Goal: Information Seeking & Learning: Learn about a topic

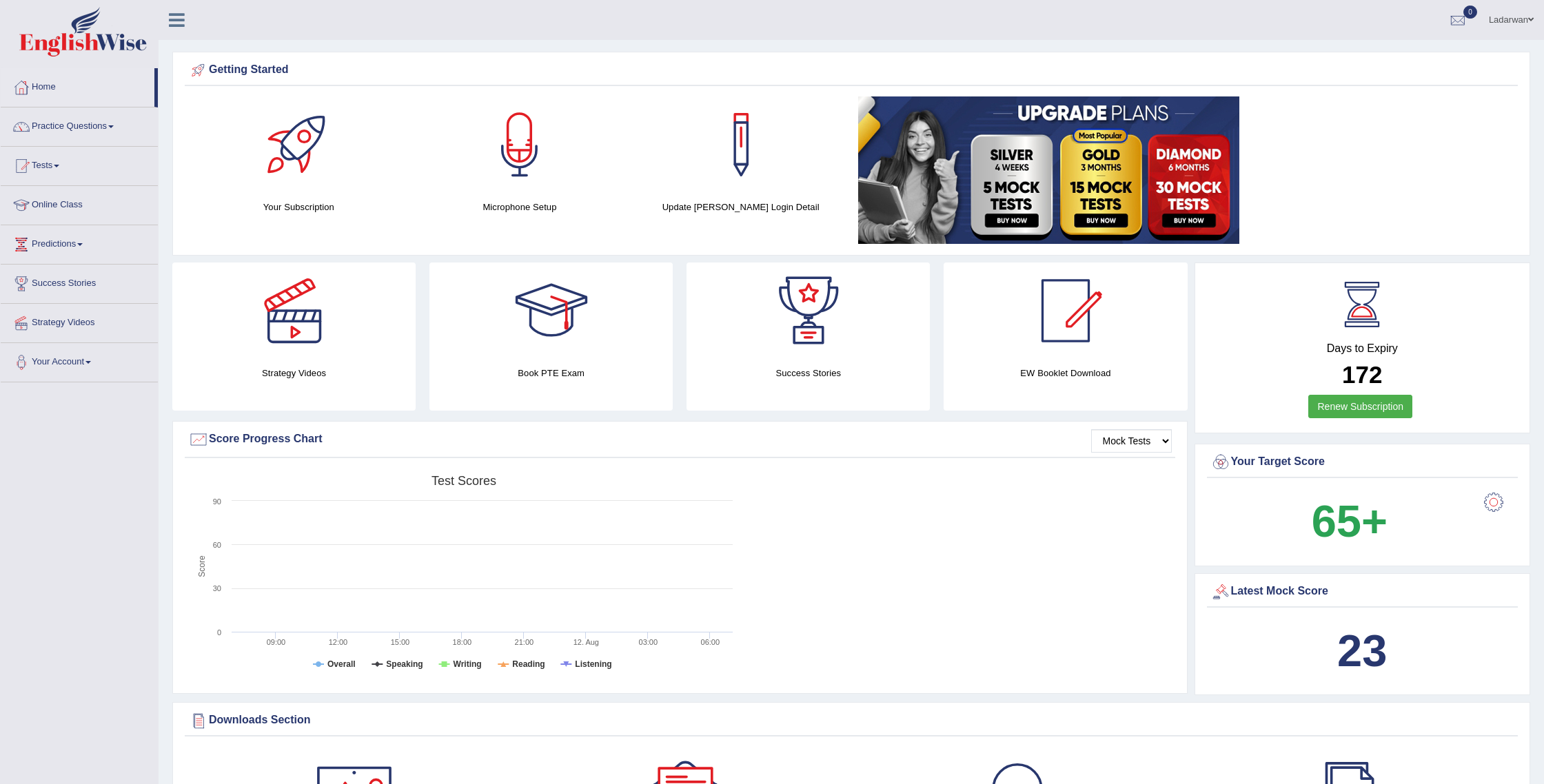
click at [81, 127] on link "Practice Questions" at bounding box center [79, 125] width 157 height 34
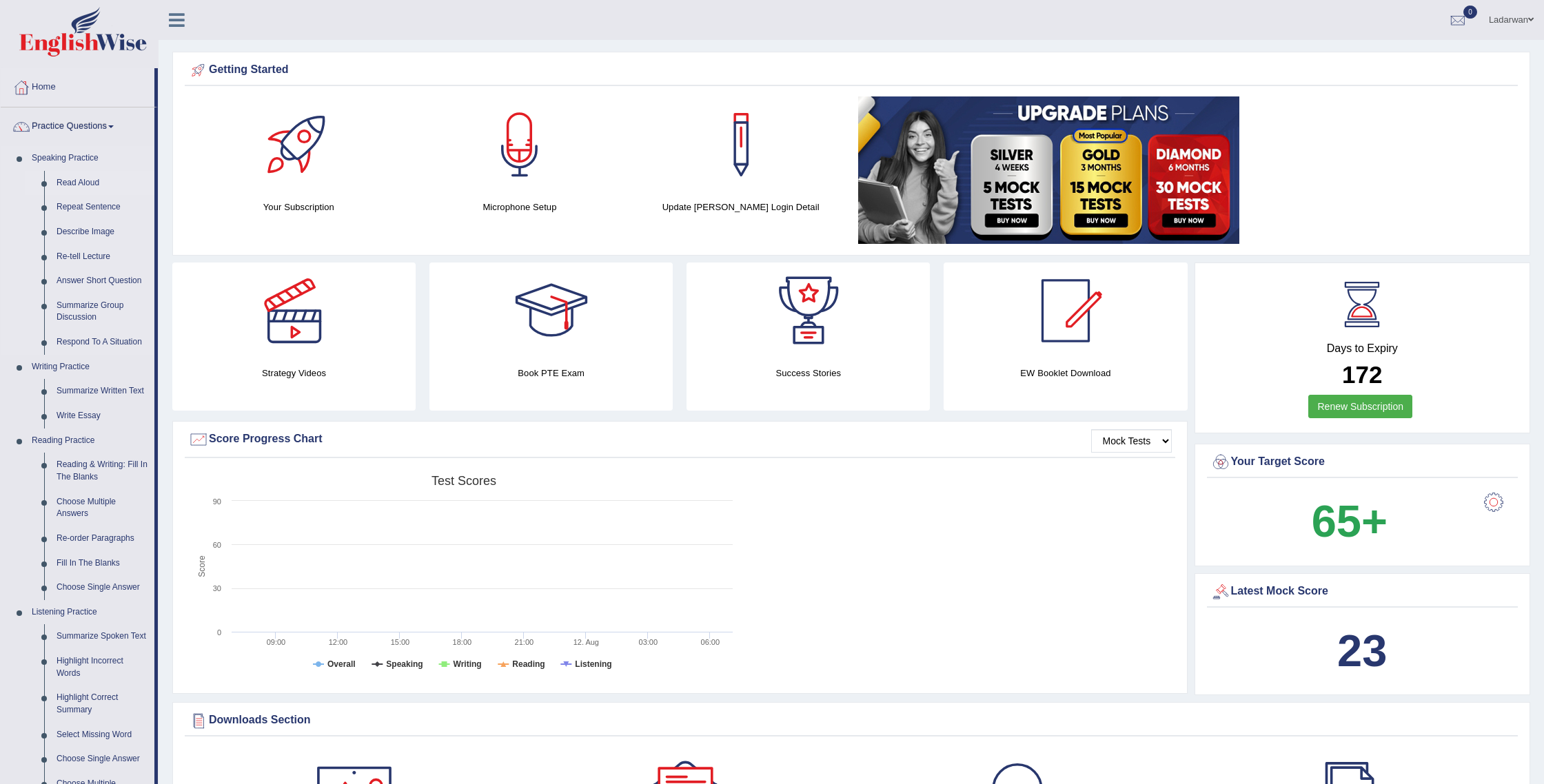
click at [77, 180] on link "Read Aloud" at bounding box center [103, 183] width 104 height 25
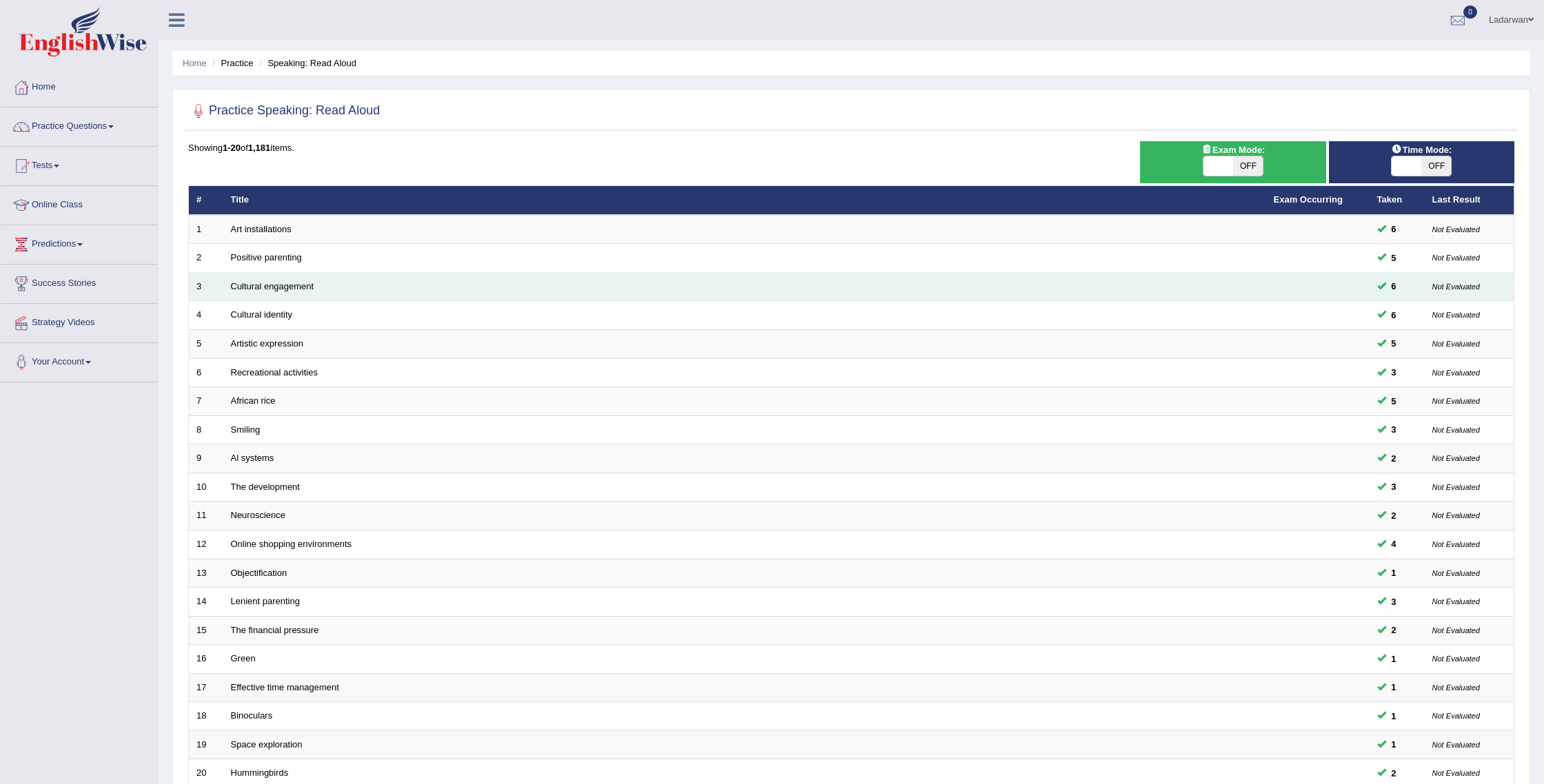
scroll to position [15, 0]
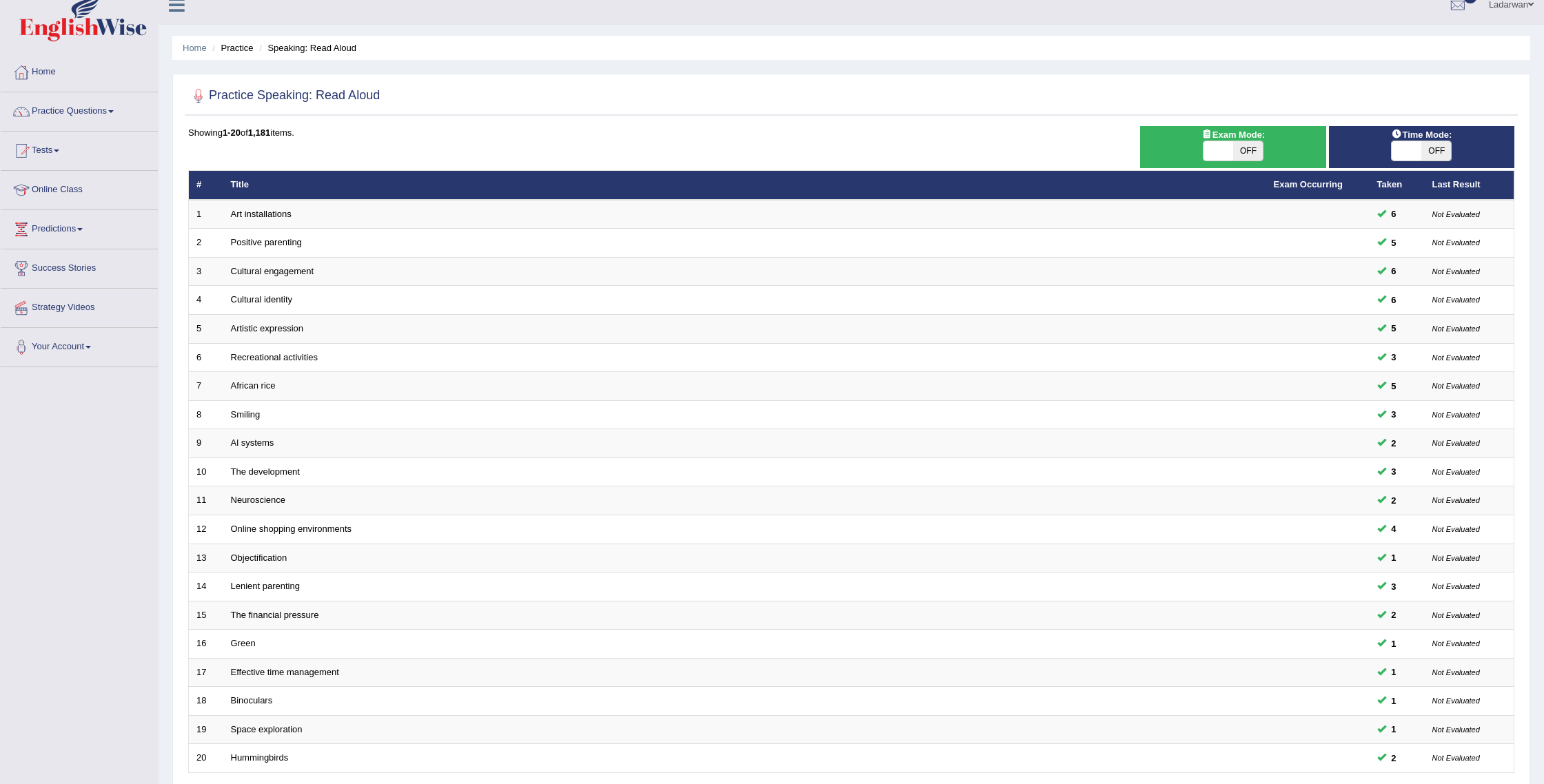
click at [1445, 154] on span "OFF" at bounding box center [1436, 150] width 30 height 19
checkbox input "true"
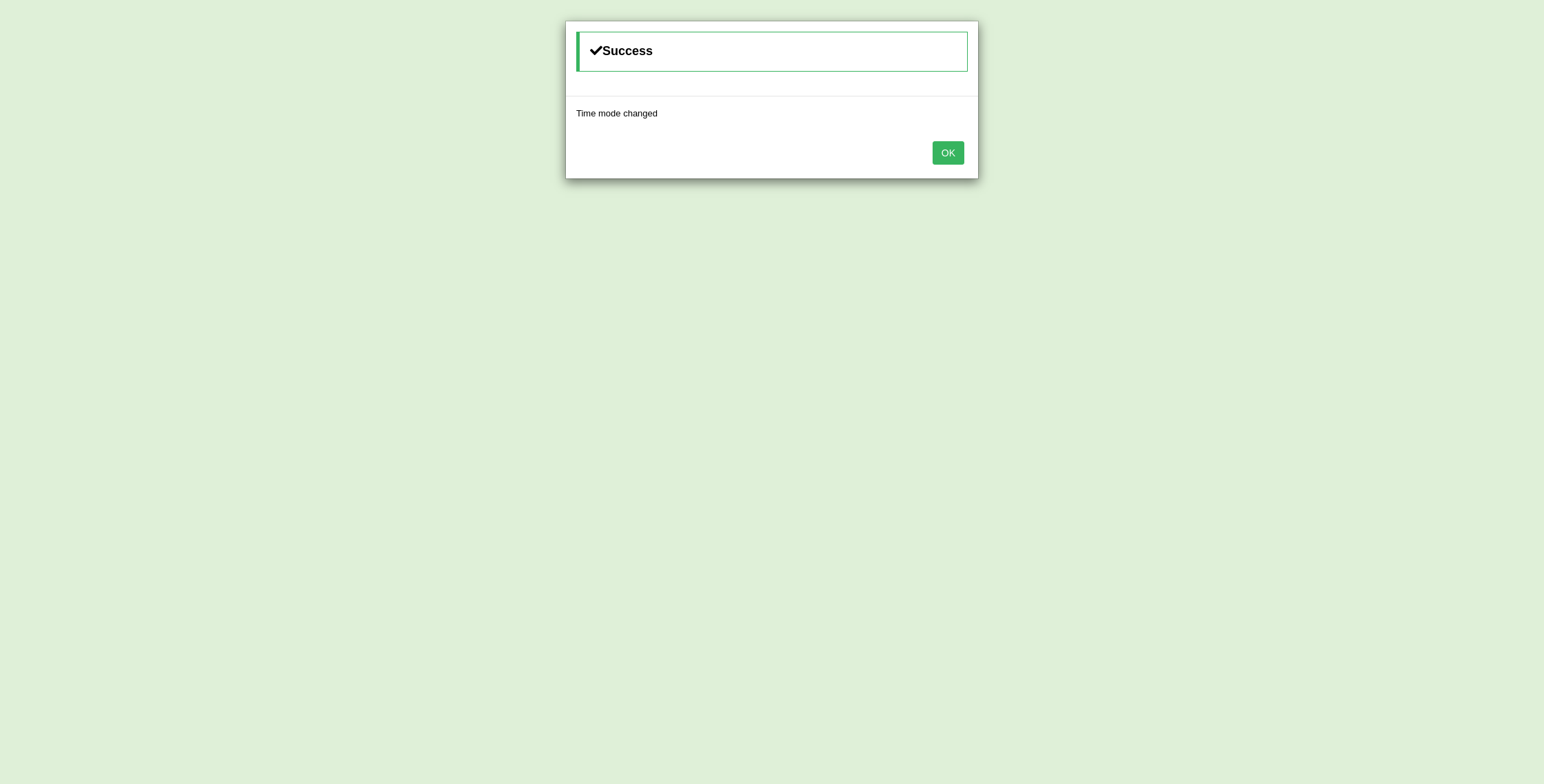
click at [951, 159] on button "OK" at bounding box center [948, 152] width 31 height 23
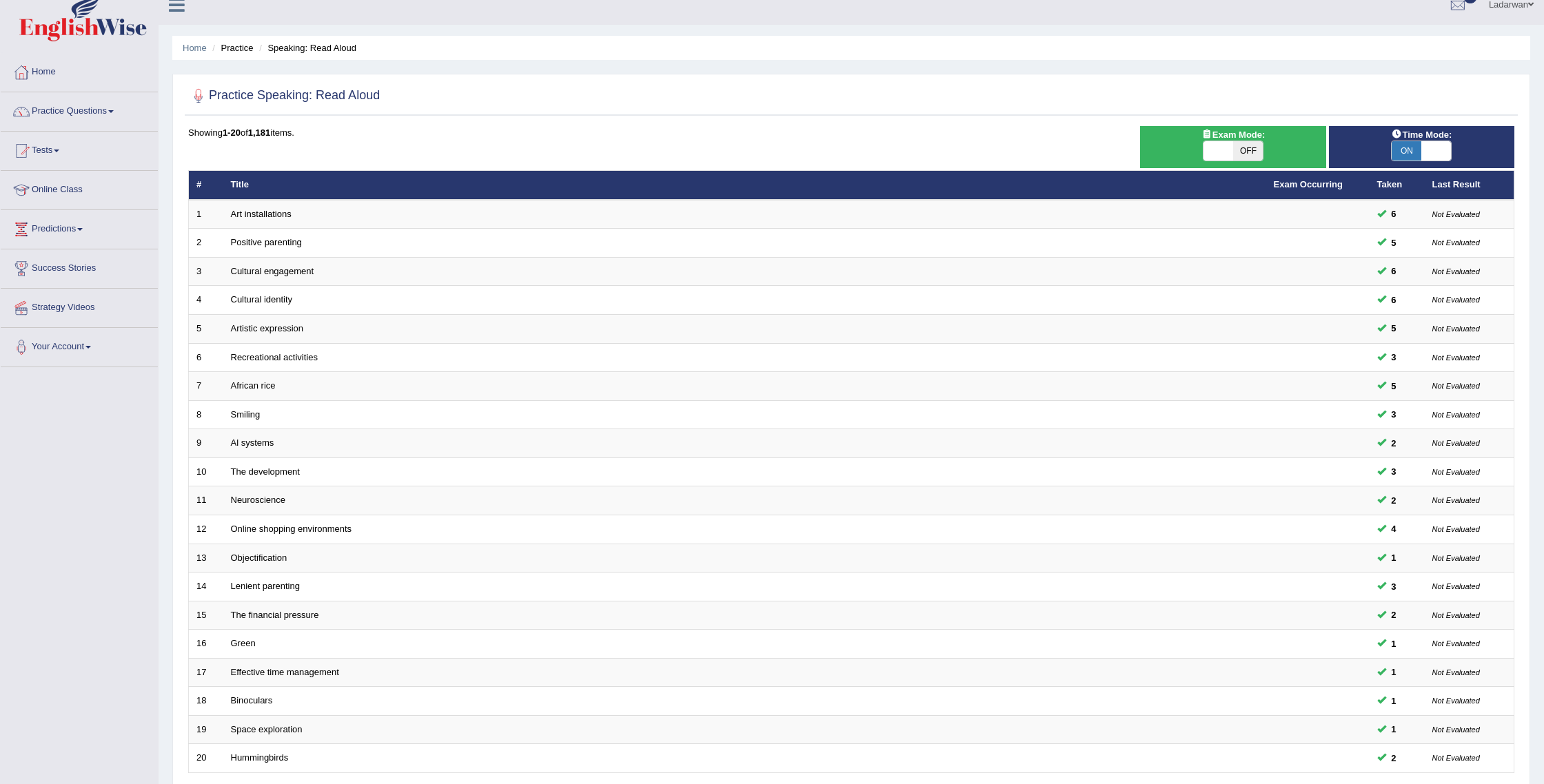
click at [1253, 151] on span "OFF" at bounding box center [1248, 150] width 30 height 19
checkbox input "true"
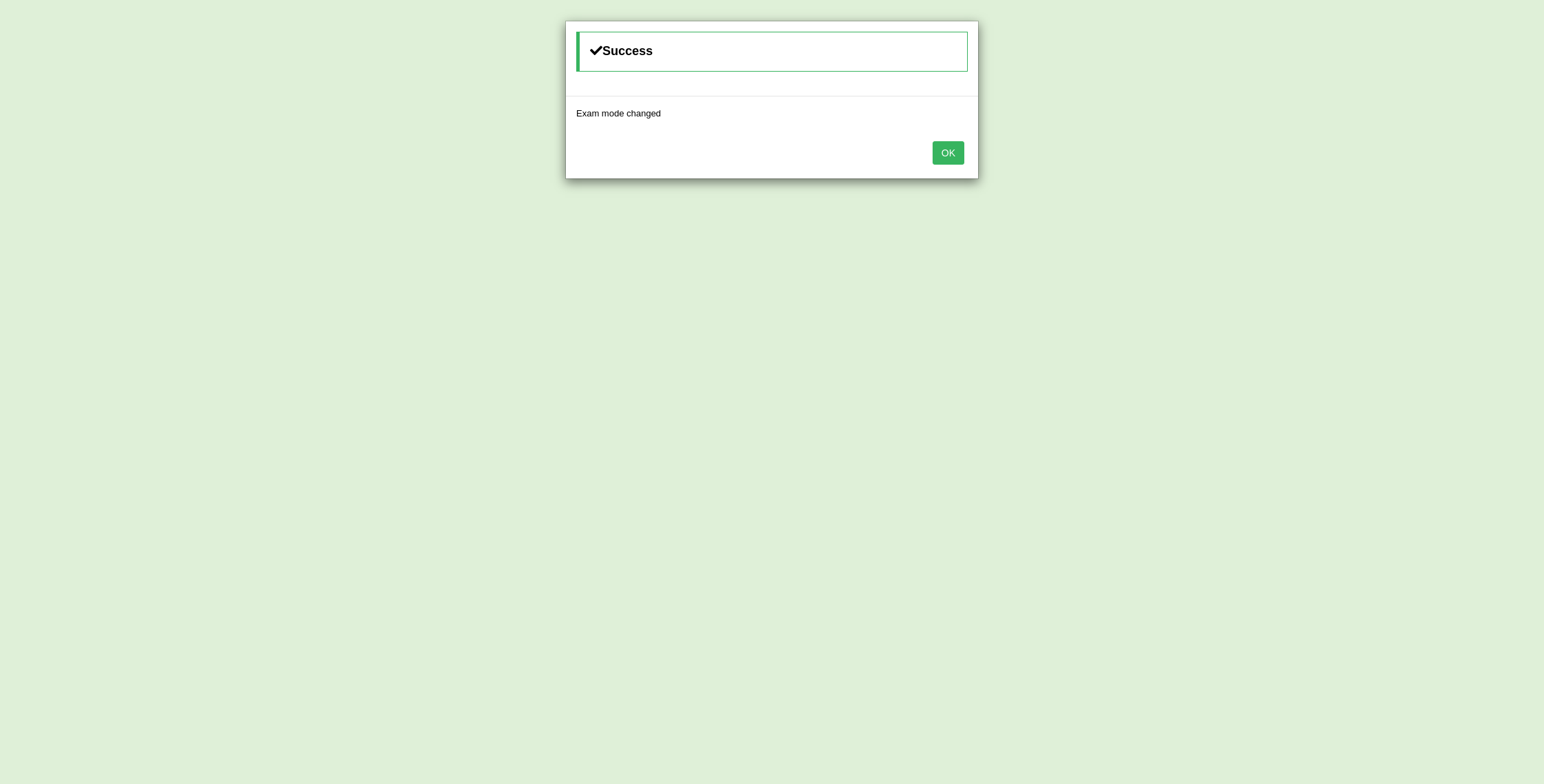
click at [943, 153] on button "OK" at bounding box center [948, 152] width 31 height 23
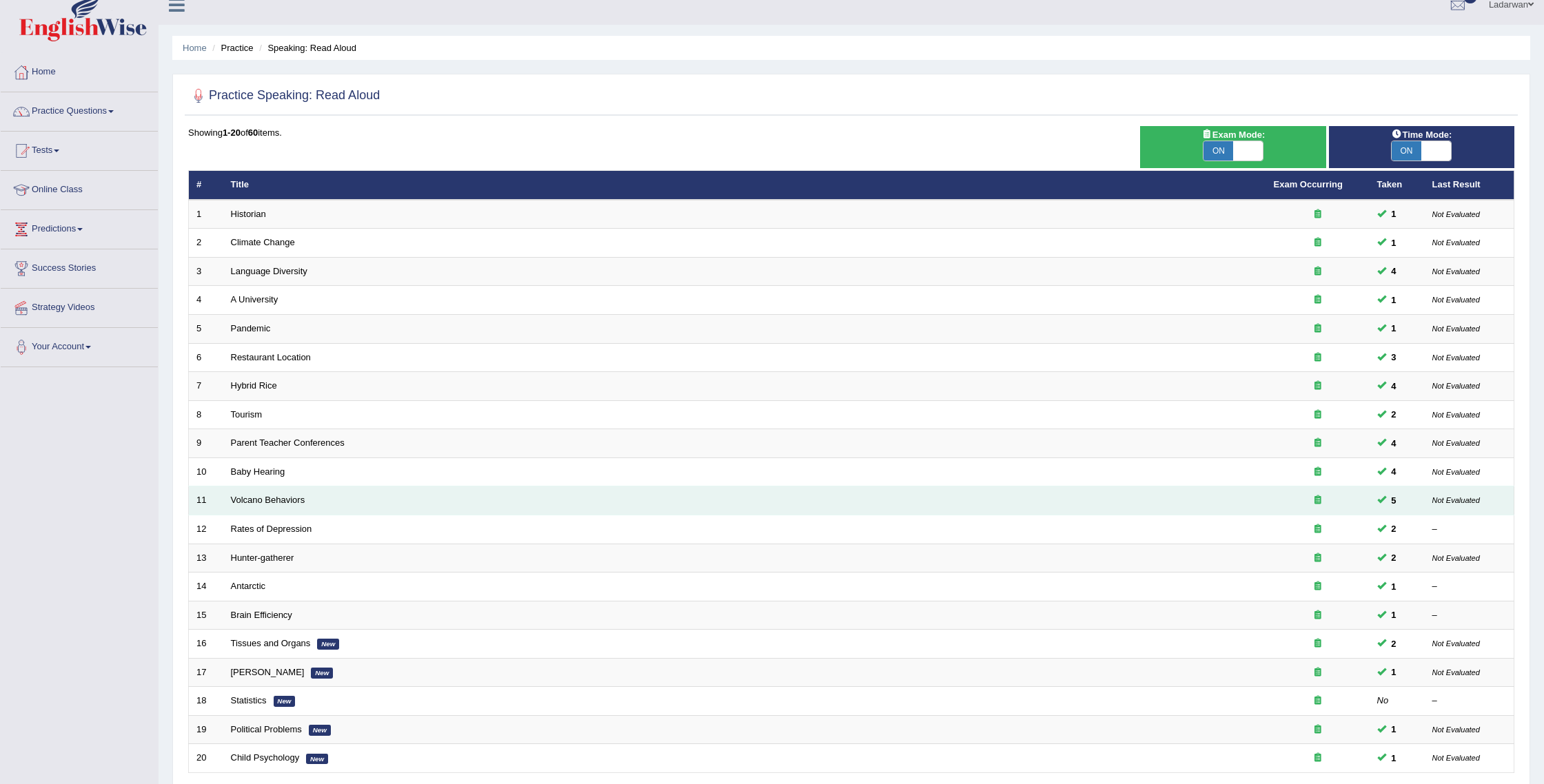
scroll to position [128, 0]
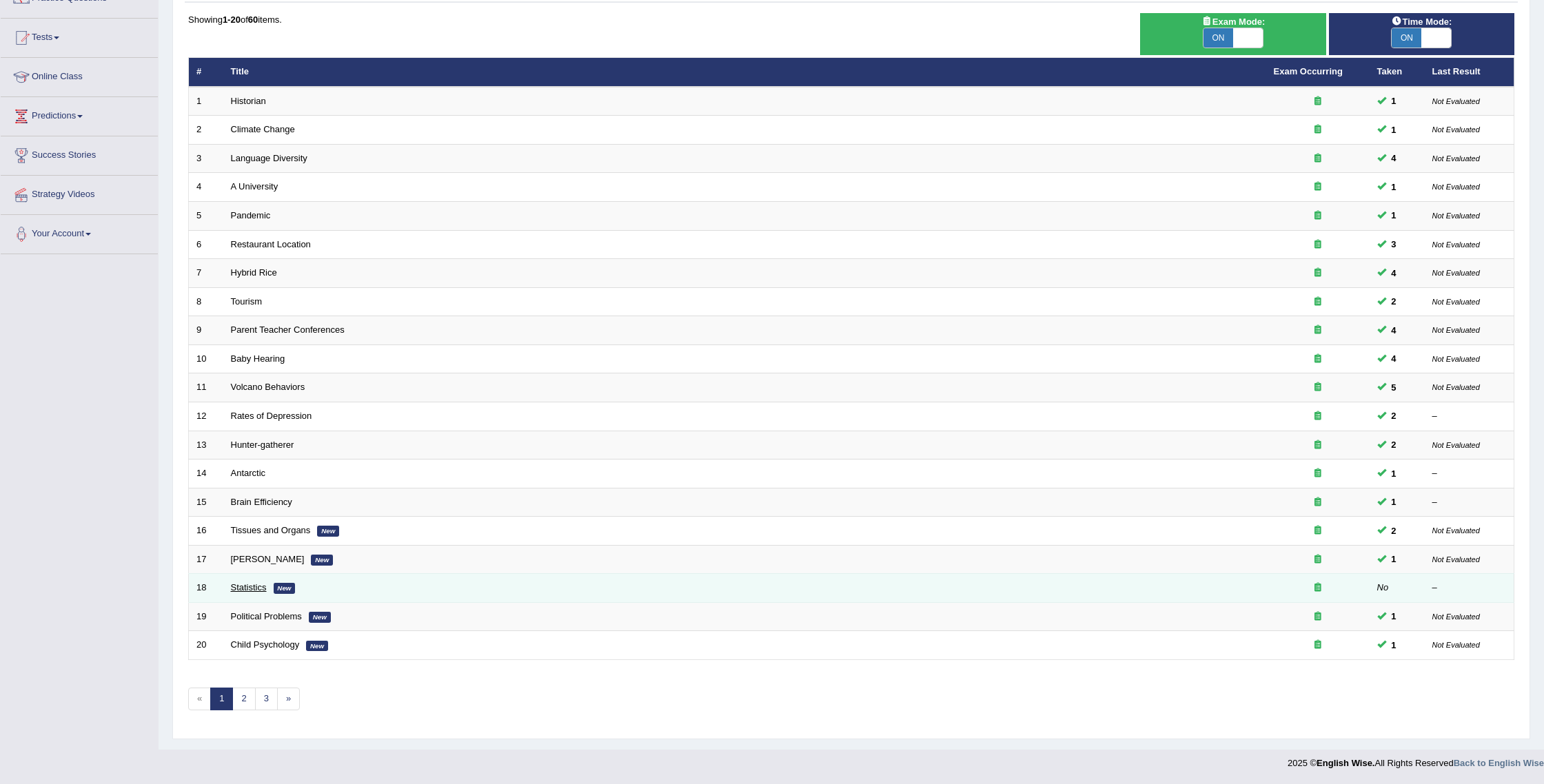
click at [257, 584] on link "Statistics" at bounding box center [249, 587] width 36 height 11
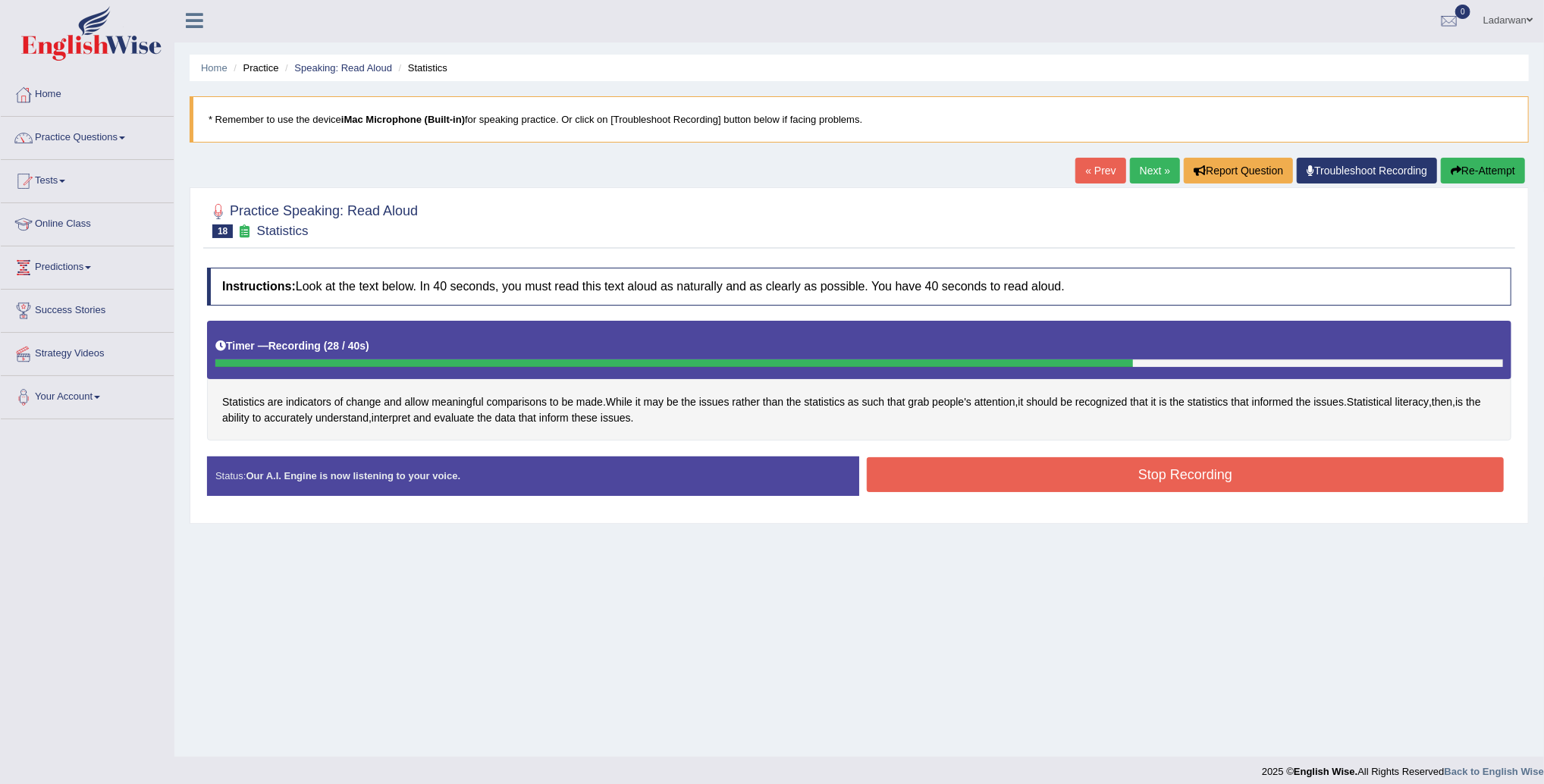
click at [1153, 492] on div "Stop Recording" at bounding box center [1186, 476] width 652 height 38
click at [1154, 483] on button "Stop Recording" at bounding box center [1186, 474] width 638 height 34
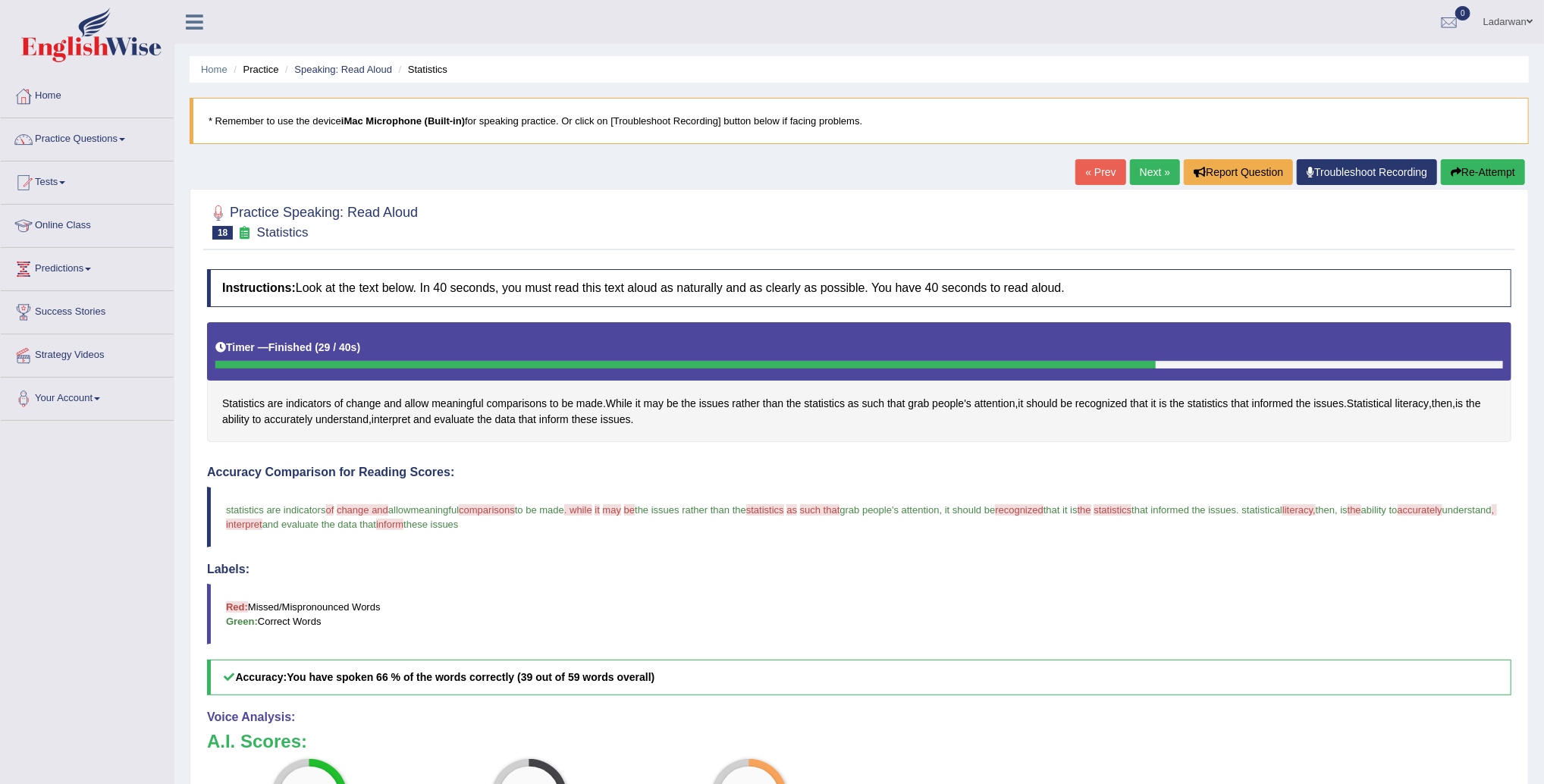
click at [1155, 171] on link "Next »" at bounding box center [1155, 172] width 50 height 26
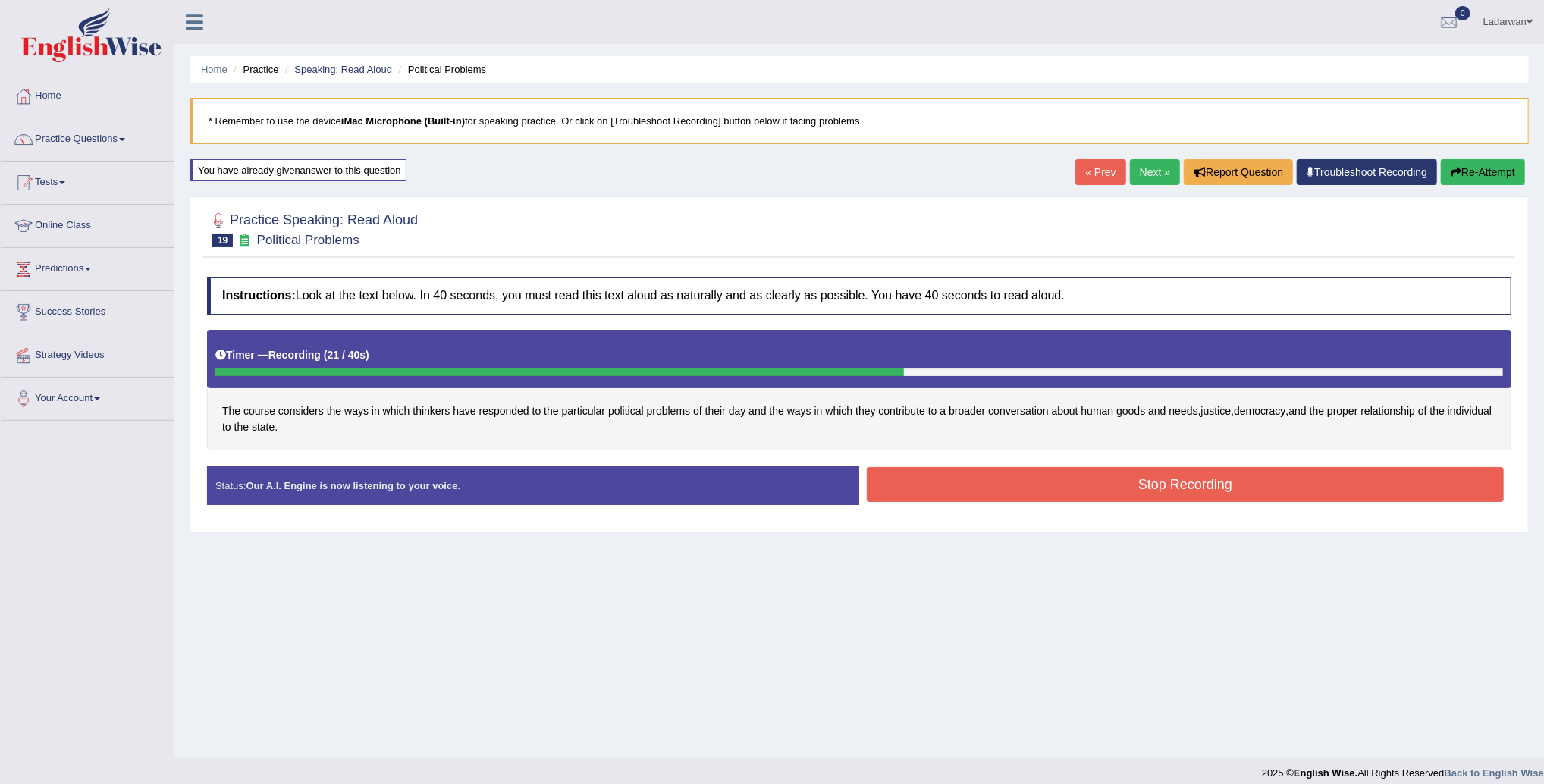
click at [1041, 475] on button "Stop Recording" at bounding box center [1186, 485] width 638 height 34
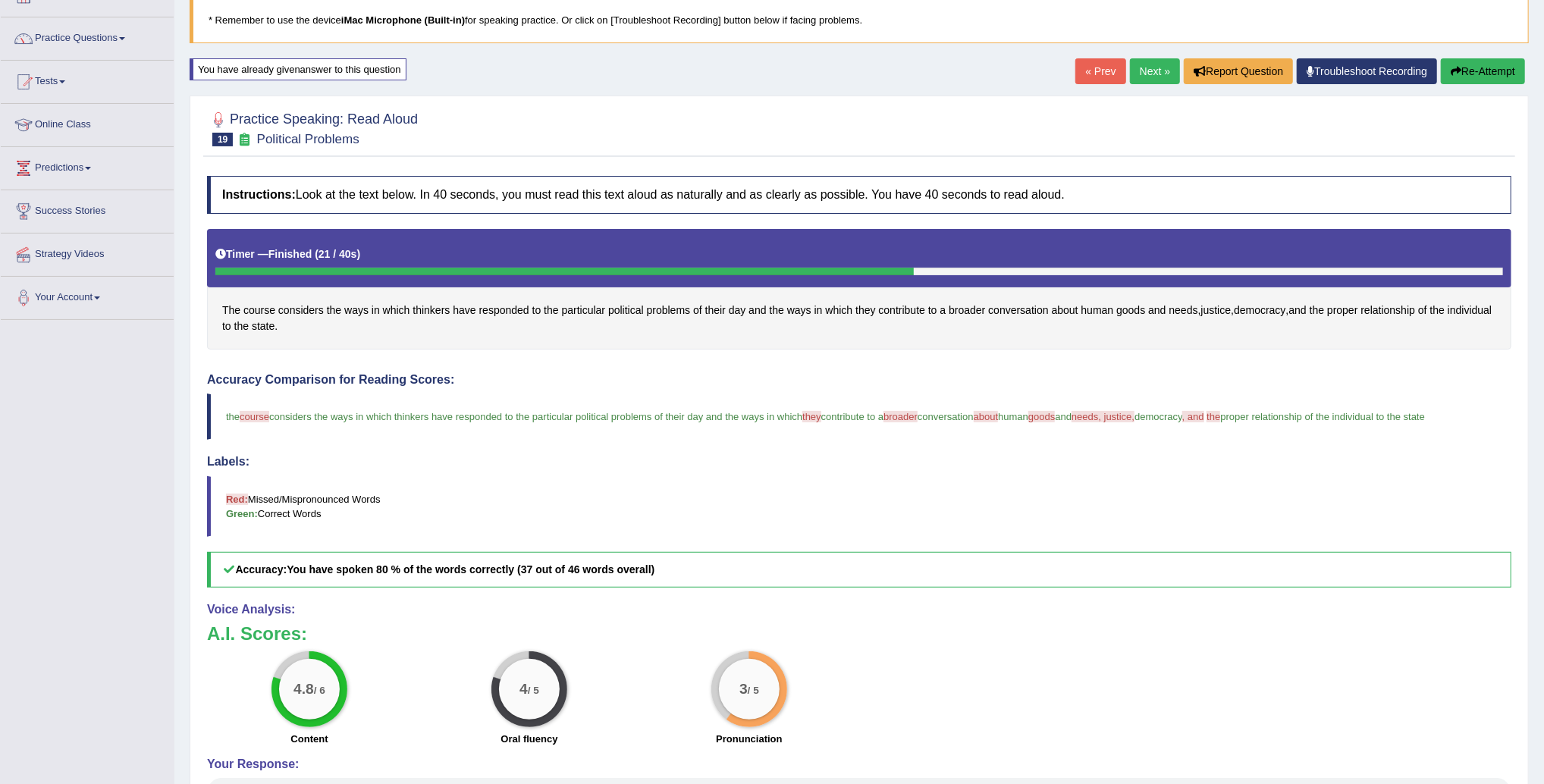
scroll to position [96, 0]
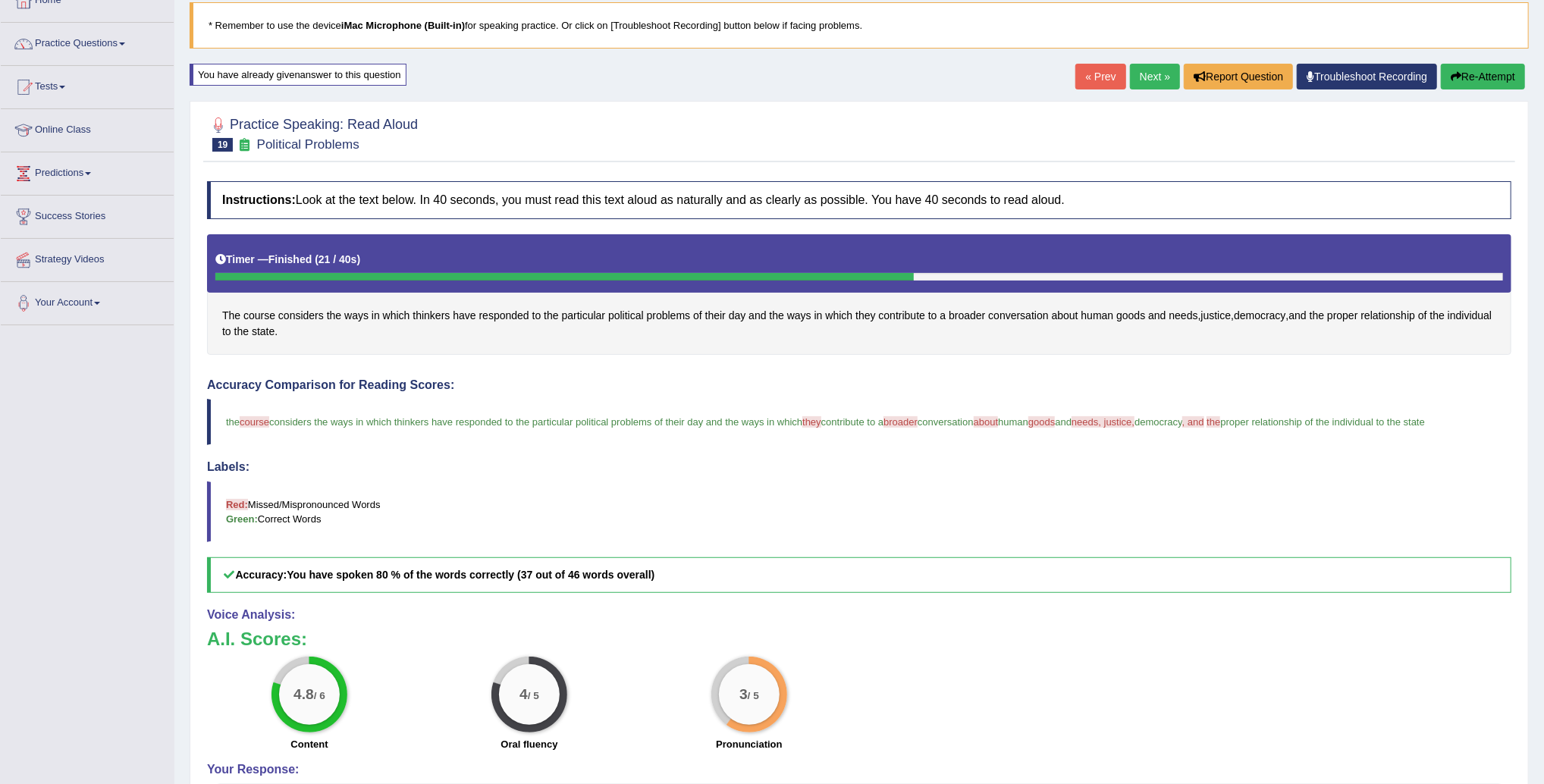
click at [1148, 81] on link "Next »" at bounding box center [1155, 76] width 50 height 26
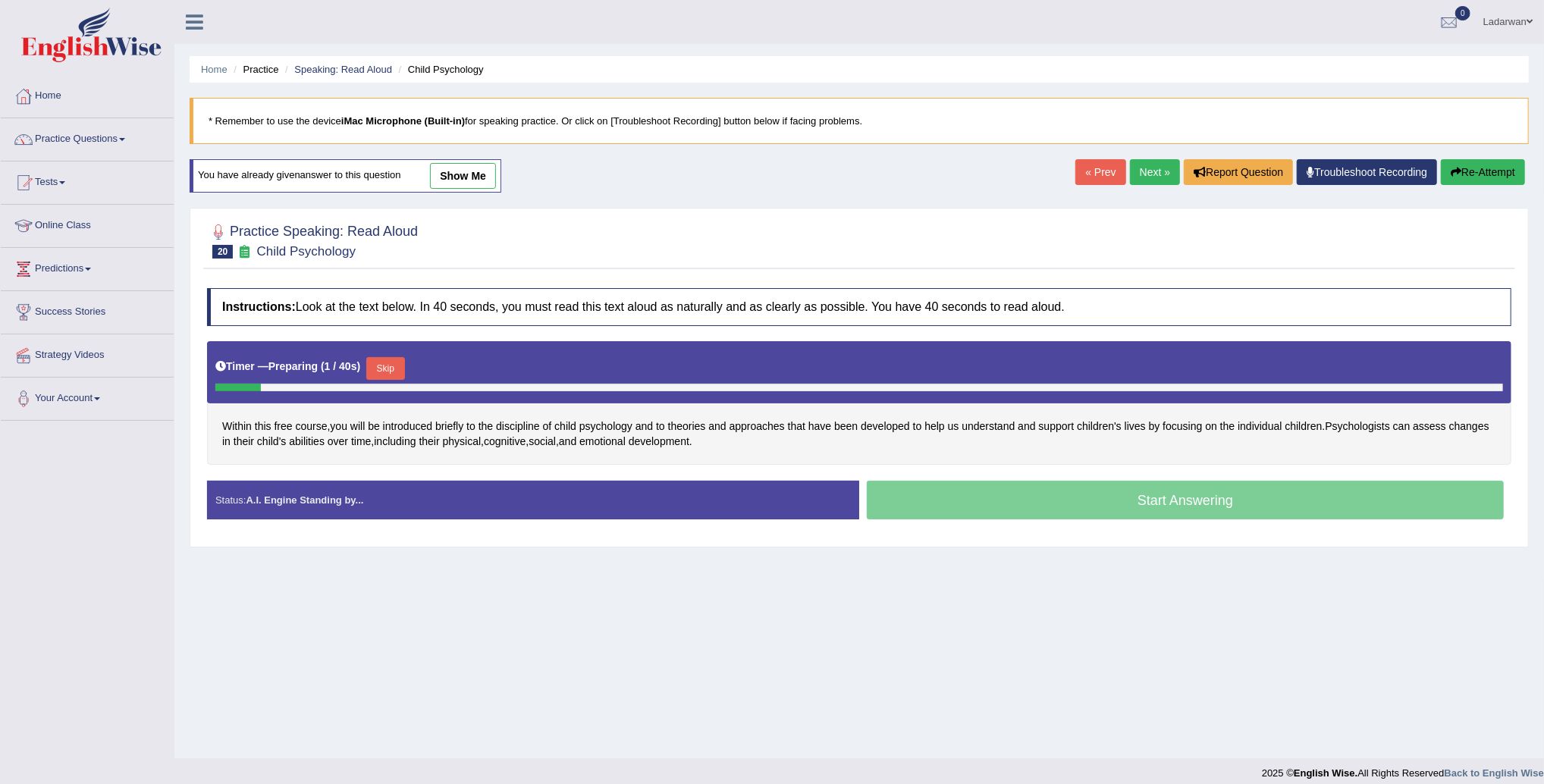
scroll to position [12, 0]
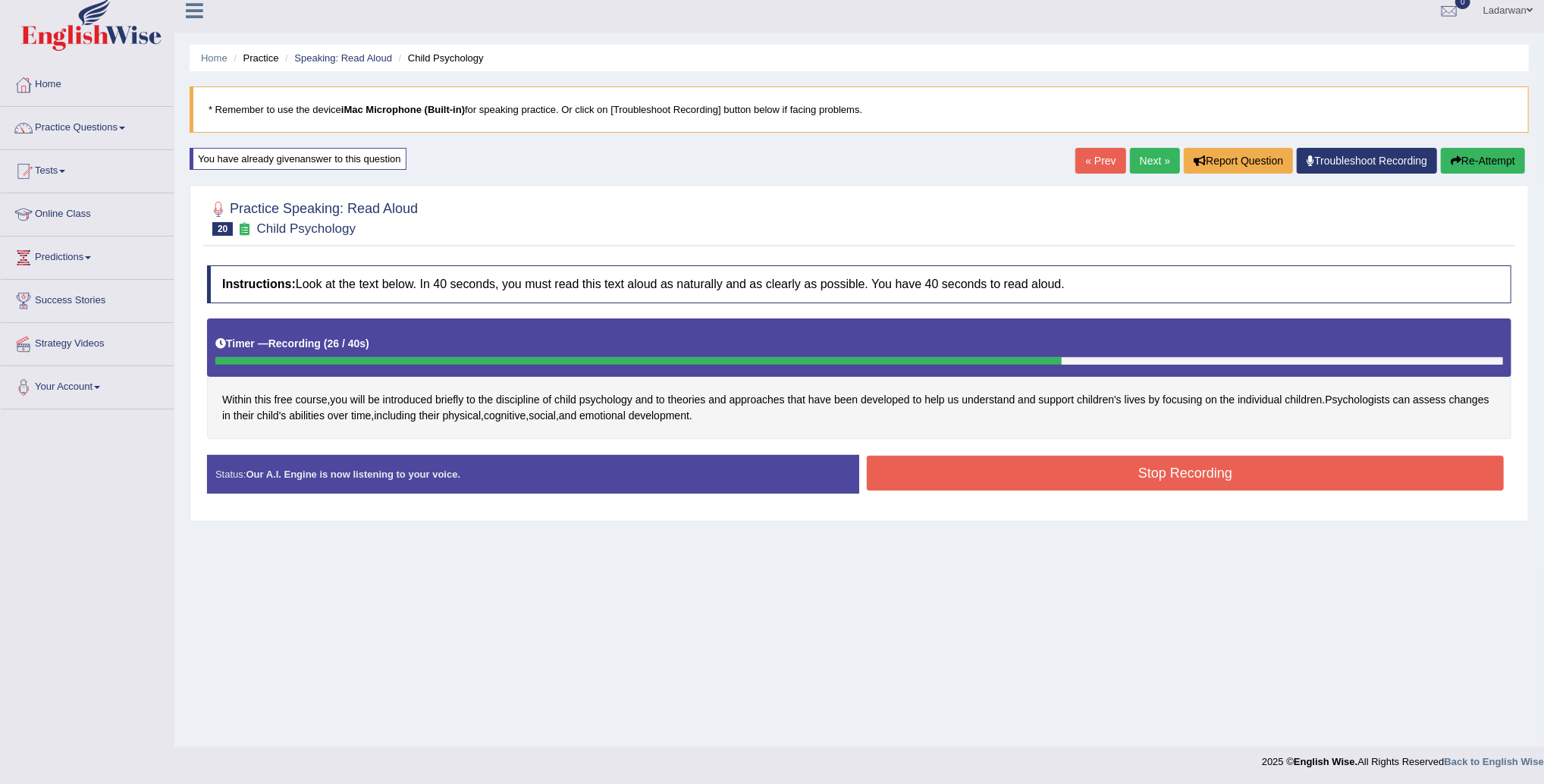
click at [919, 472] on button "Stop Recording" at bounding box center [1186, 473] width 638 height 34
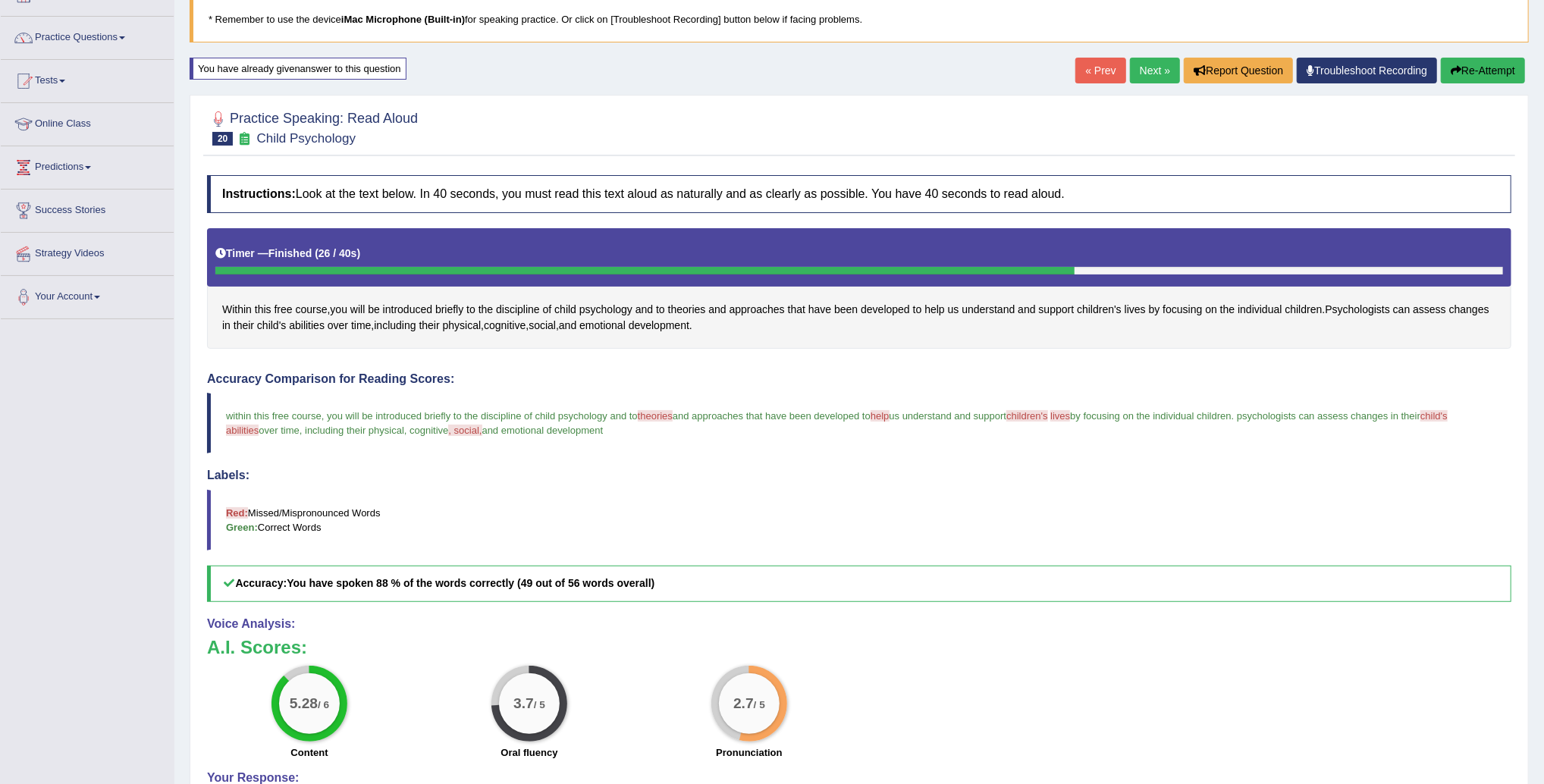
scroll to position [100, 0]
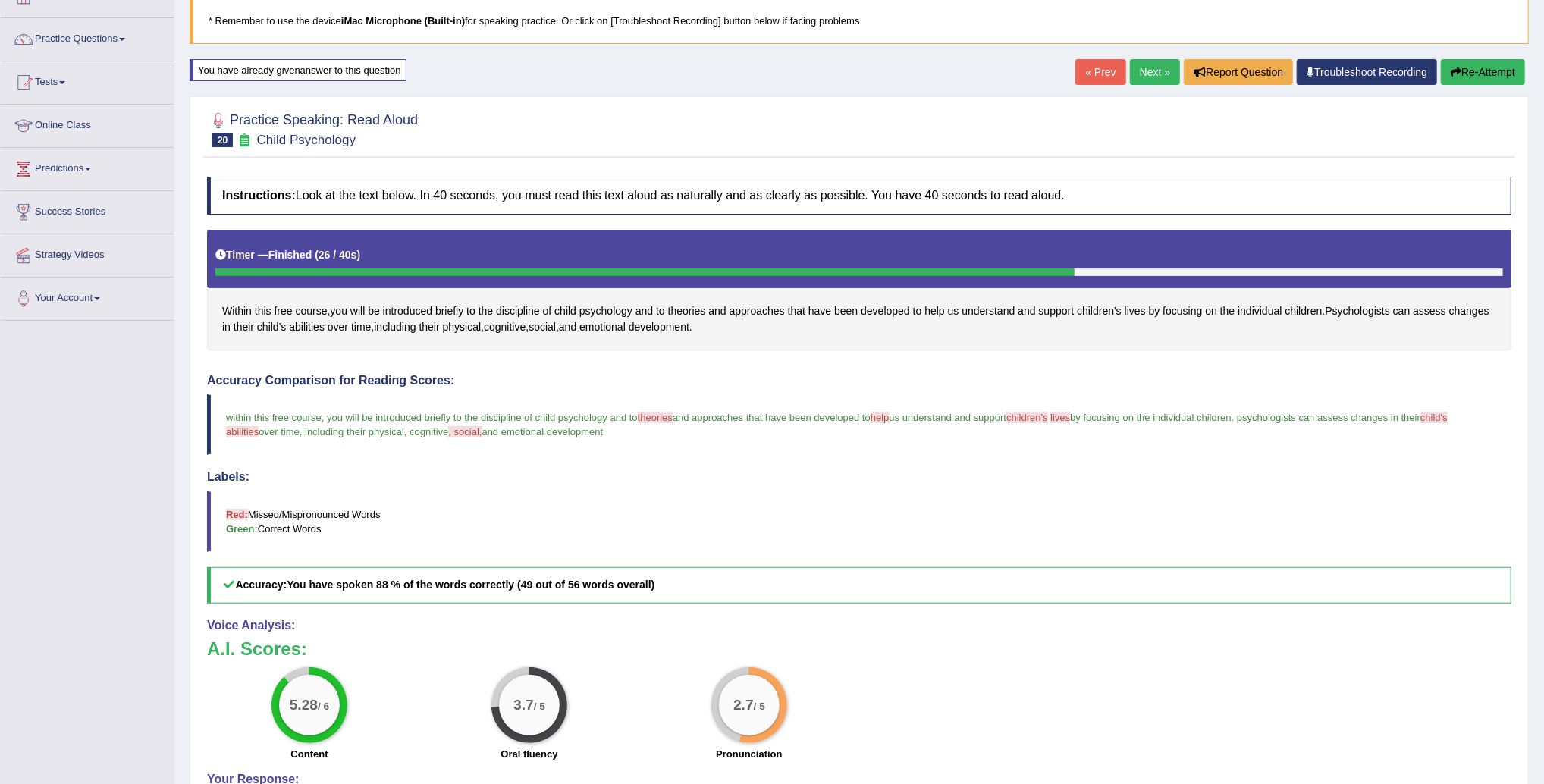
click at [1131, 75] on link "Next »" at bounding box center [1155, 71] width 50 height 26
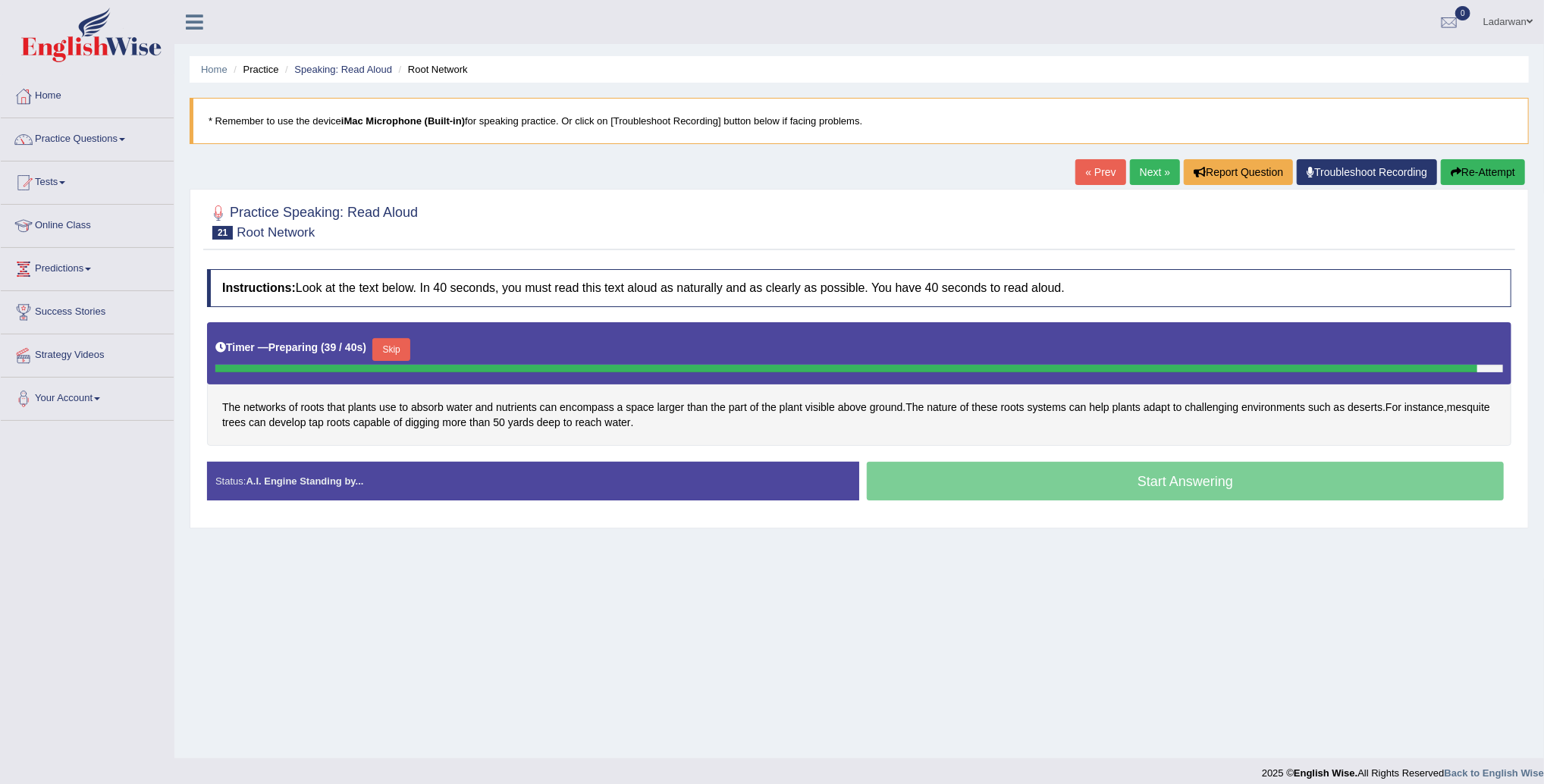
click at [1472, 176] on button "Re-Attempt" at bounding box center [1483, 172] width 84 height 26
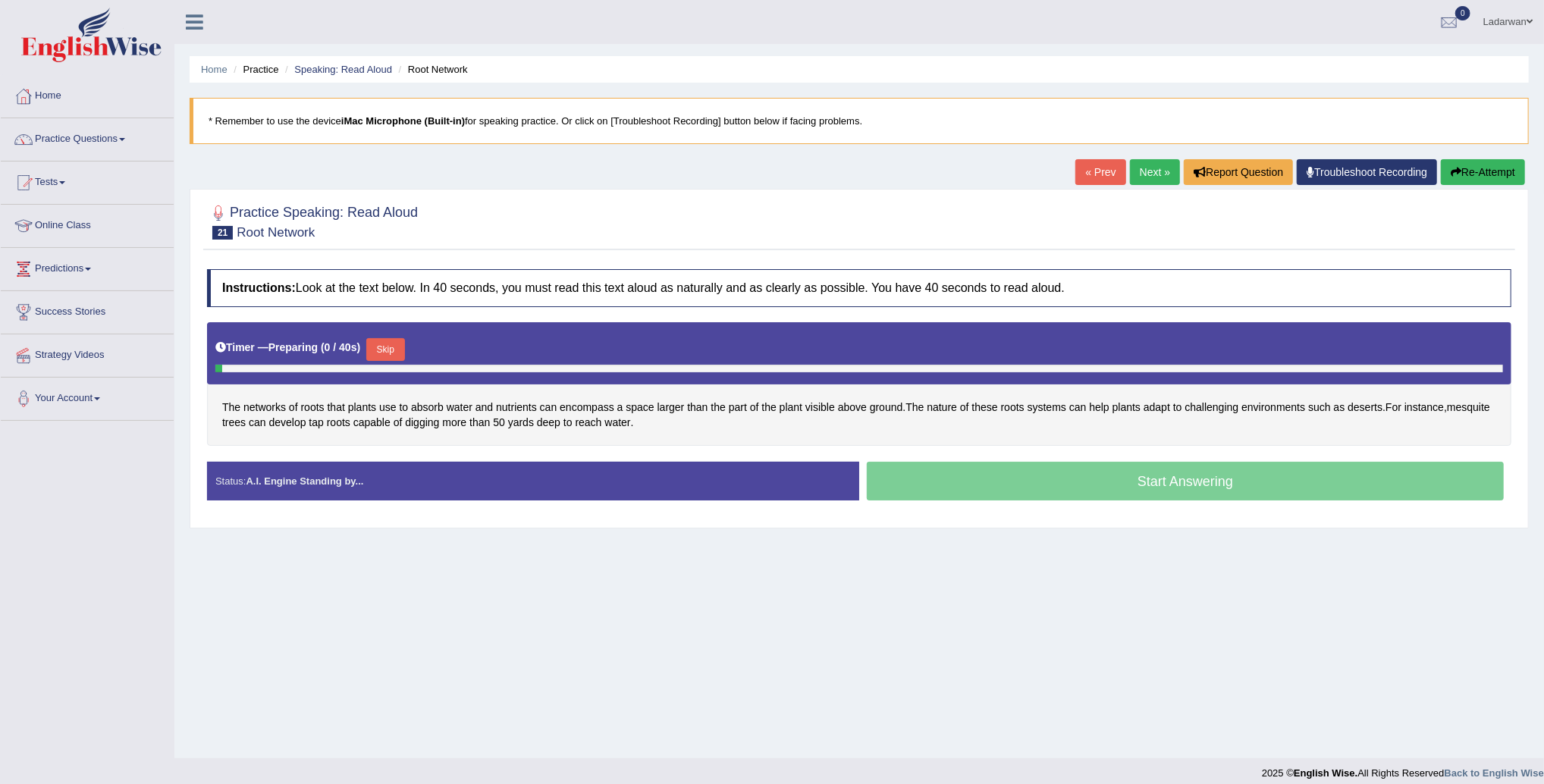
click at [1465, 175] on button "Re-Attempt" at bounding box center [1483, 172] width 84 height 26
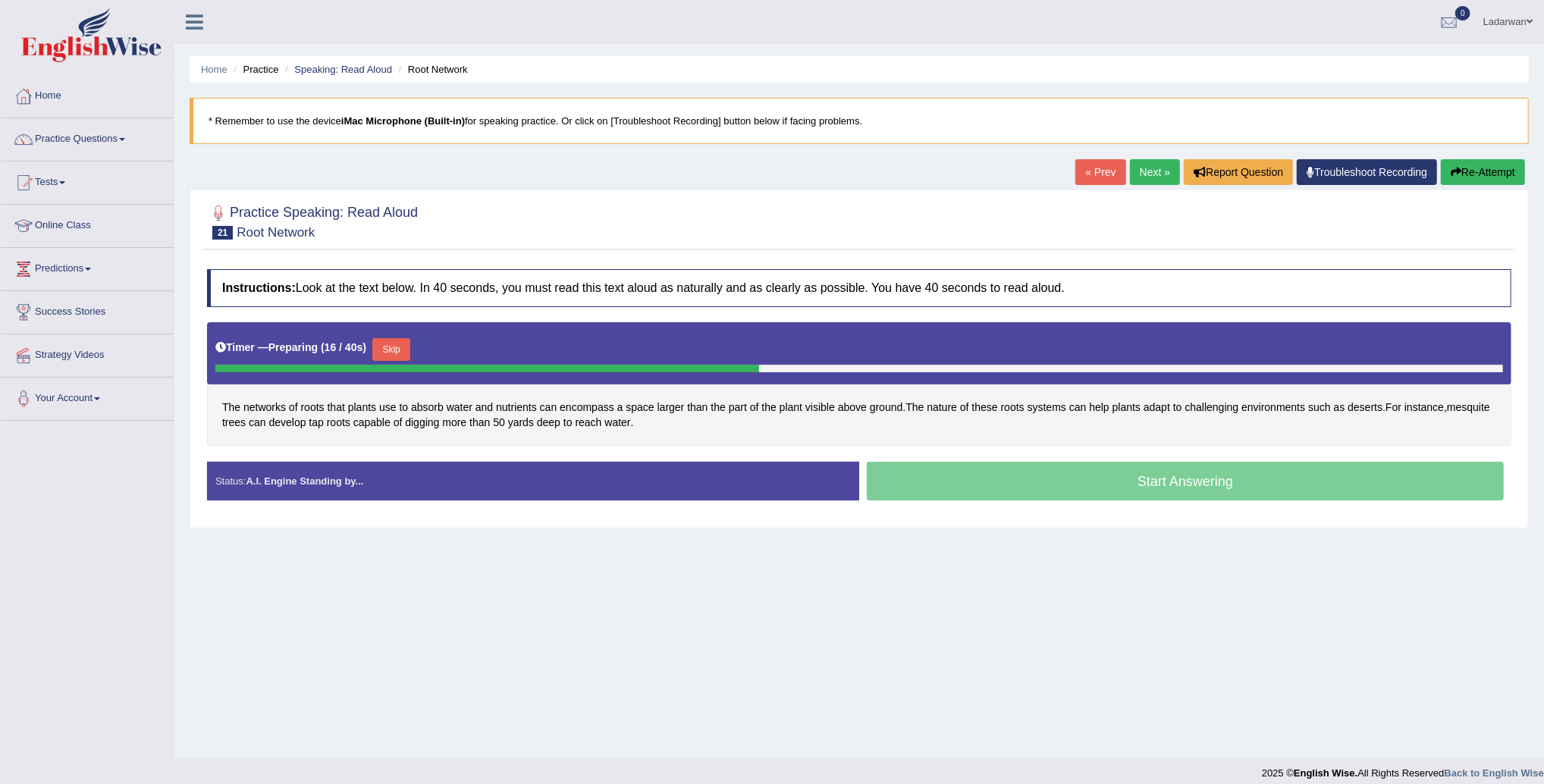
click at [1485, 176] on button "Re-Attempt" at bounding box center [1483, 172] width 84 height 26
click at [1467, 176] on button "Re-Attempt" at bounding box center [1483, 172] width 84 height 26
click at [1448, 416] on span "mesquite" at bounding box center [1469, 408] width 43 height 16
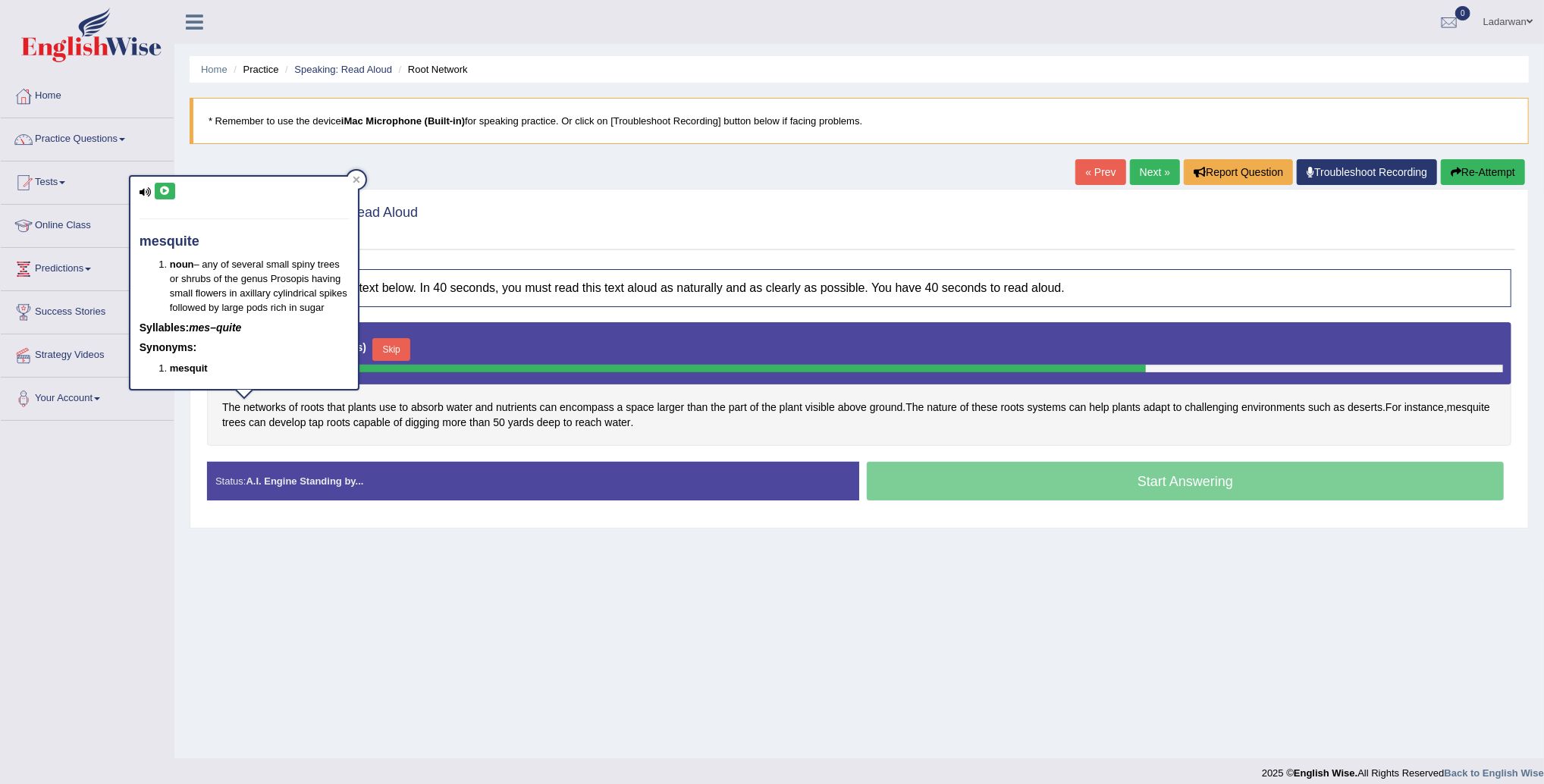
click at [162, 187] on icon at bounding box center [165, 191] width 12 height 9
click at [167, 191] on icon at bounding box center [165, 191] width 12 height 9
click at [358, 178] on icon at bounding box center [357, 180] width 8 height 8
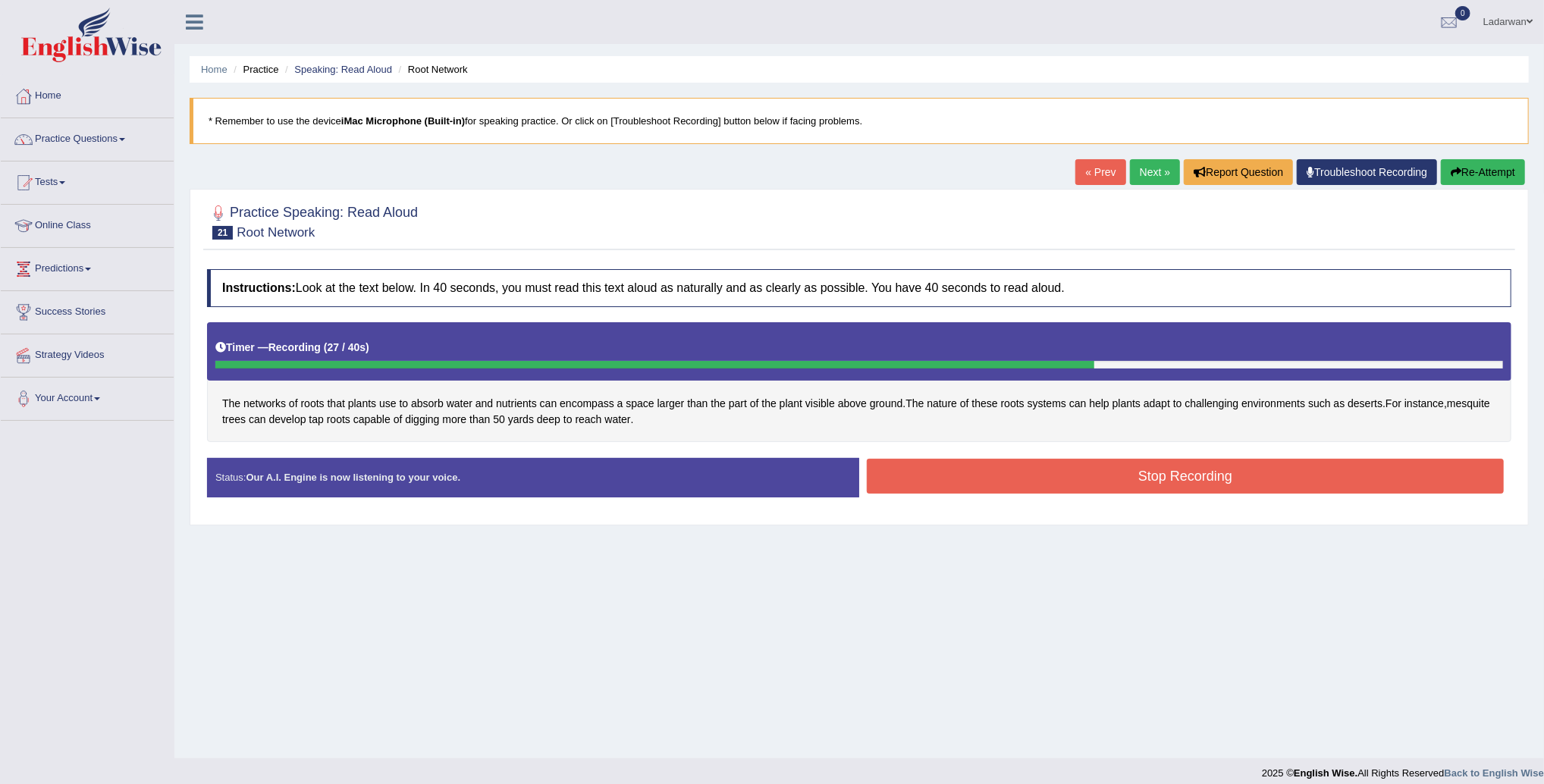
click at [940, 470] on button "Stop Recording" at bounding box center [1186, 476] width 638 height 34
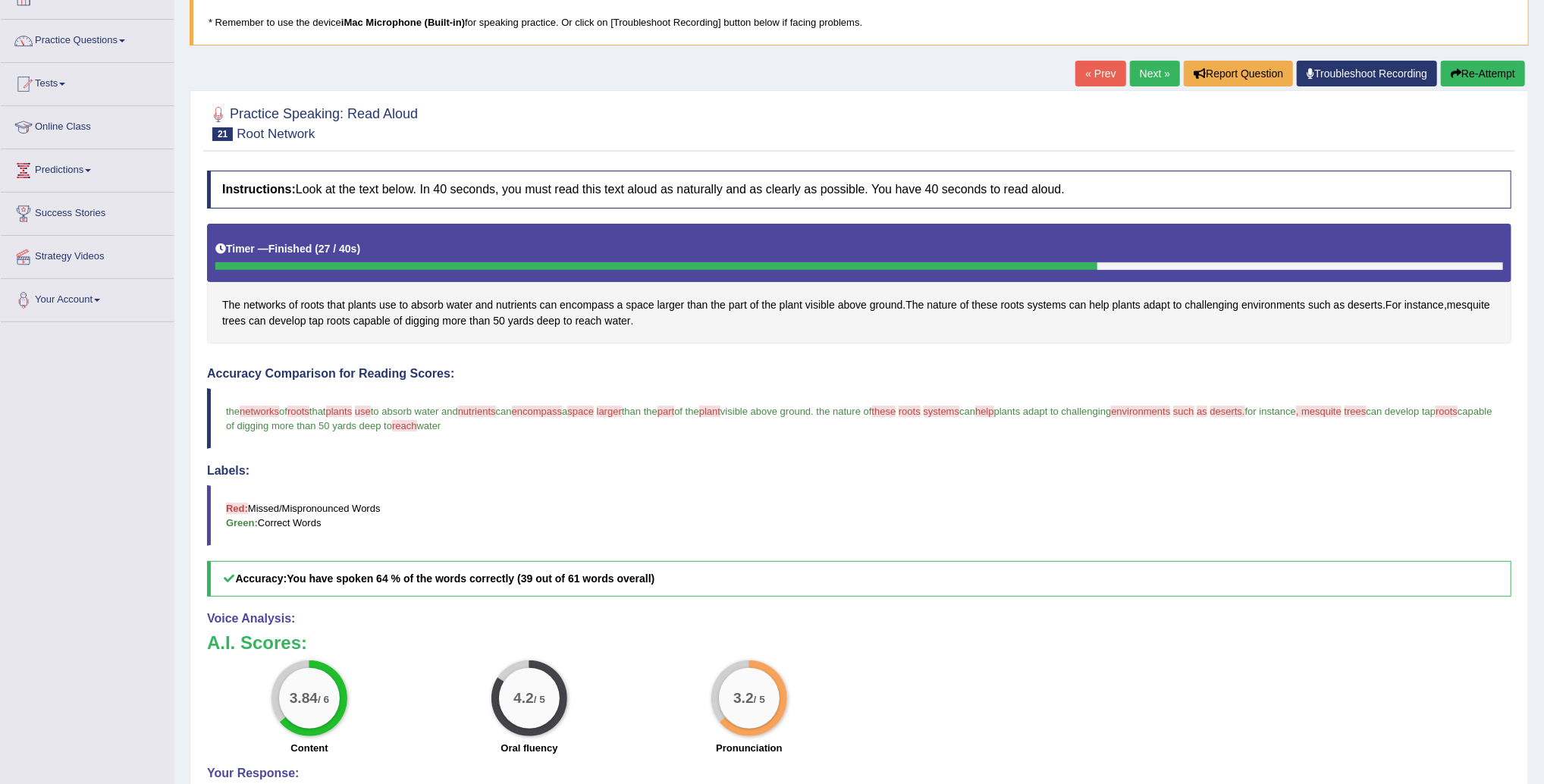
scroll to position [108, 0]
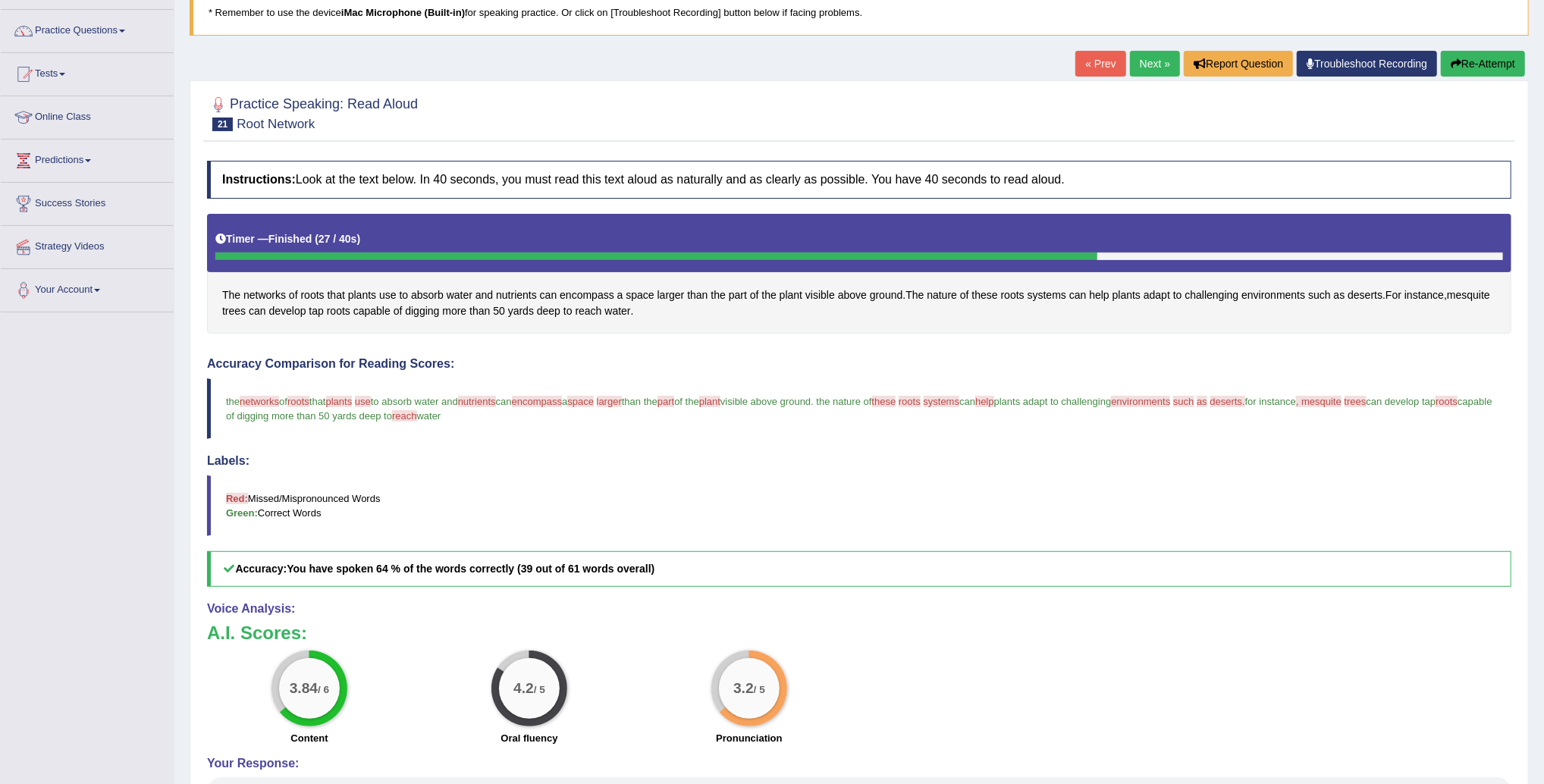
click at [1155, 66] on link "Next »" at bounding box center [1155, 64] width 50 height 26
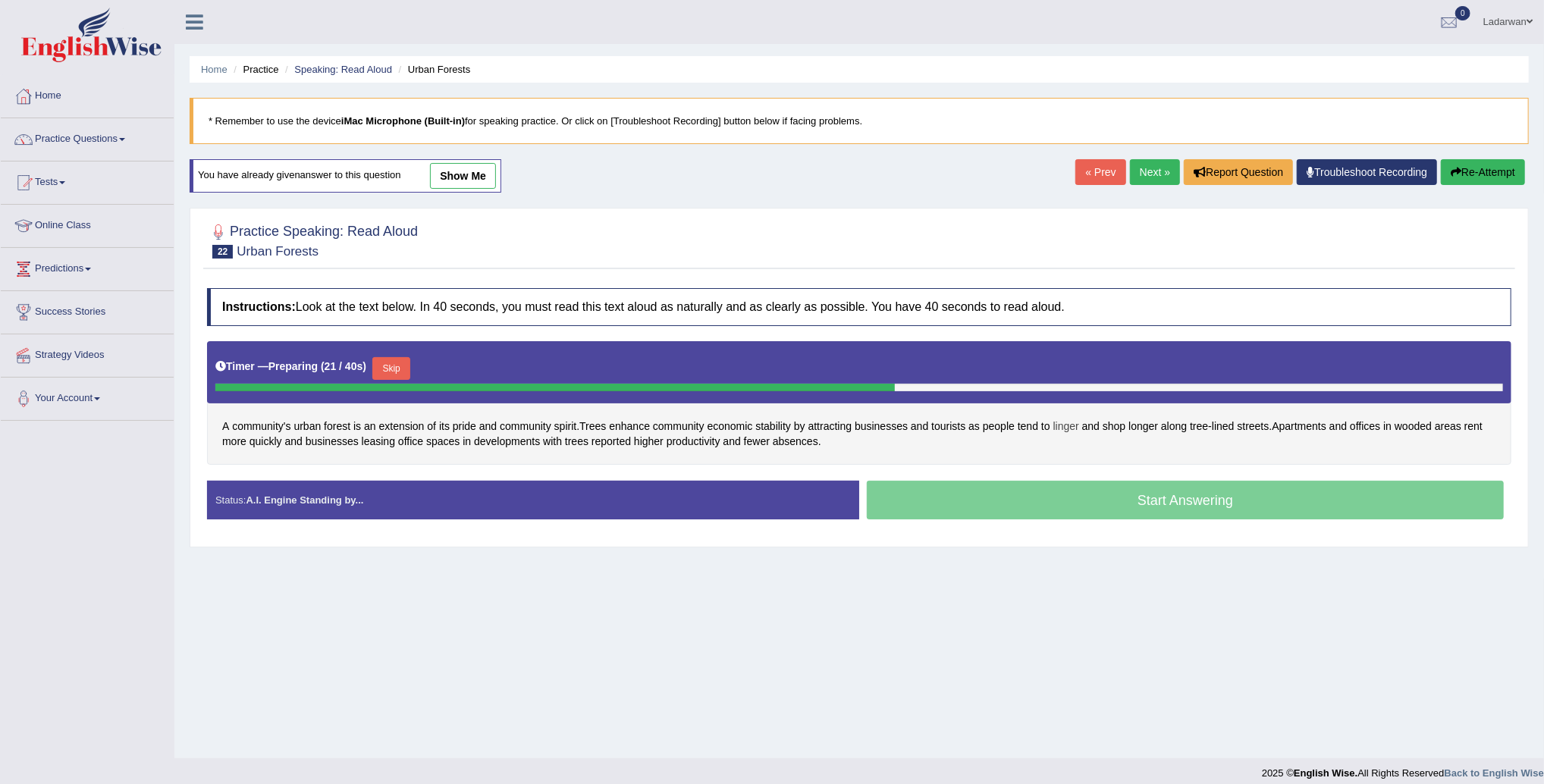
click at [1077, 429] on span "linger" at bounding box center [1066, 426] width 26 height 16
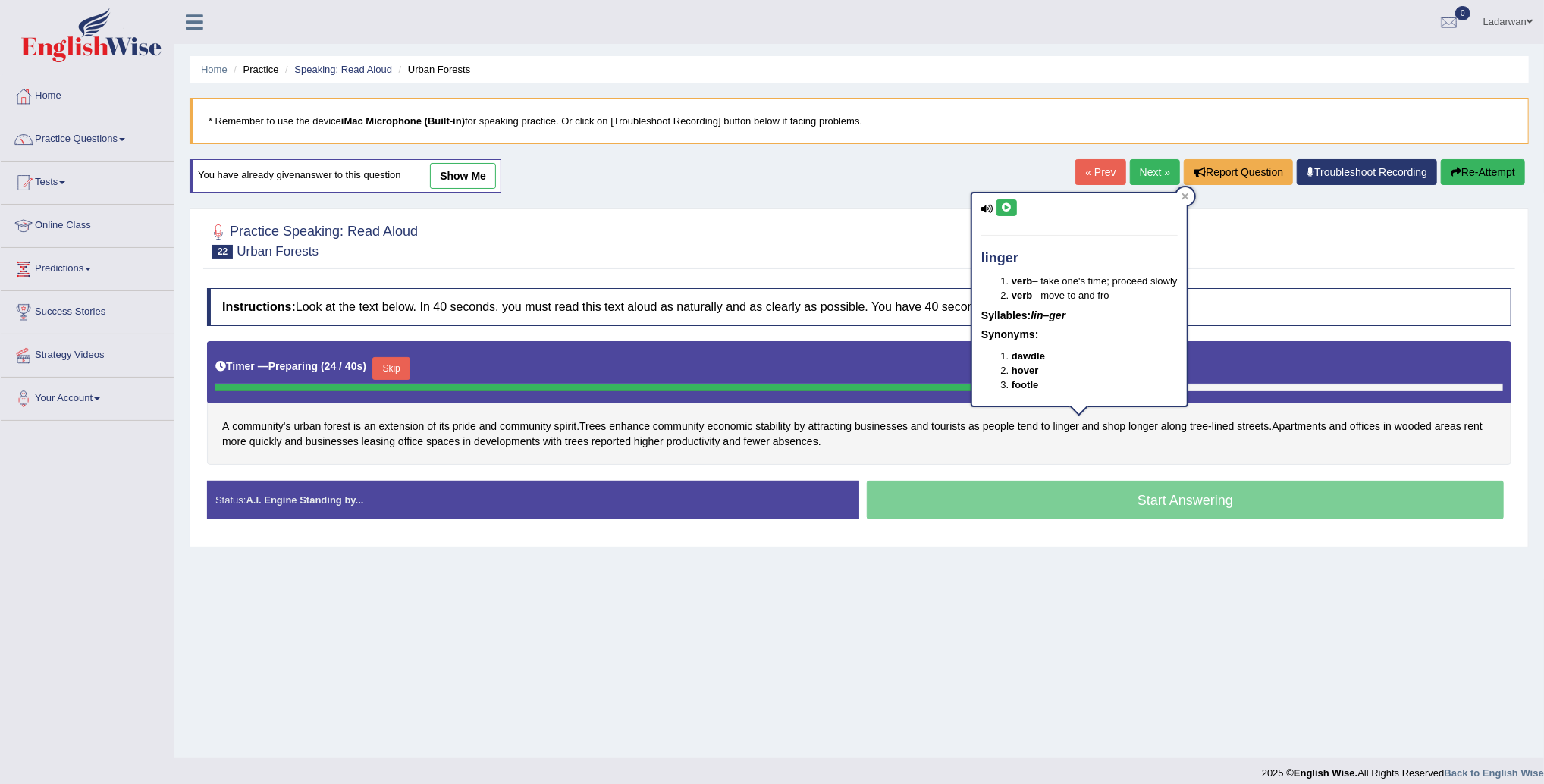
click at [1008, 212] on button at bounding box center [1007, 207] width 20 height 16
click at [1190, 197] on icon at bounding box center [1186, 197] width 8 height 8
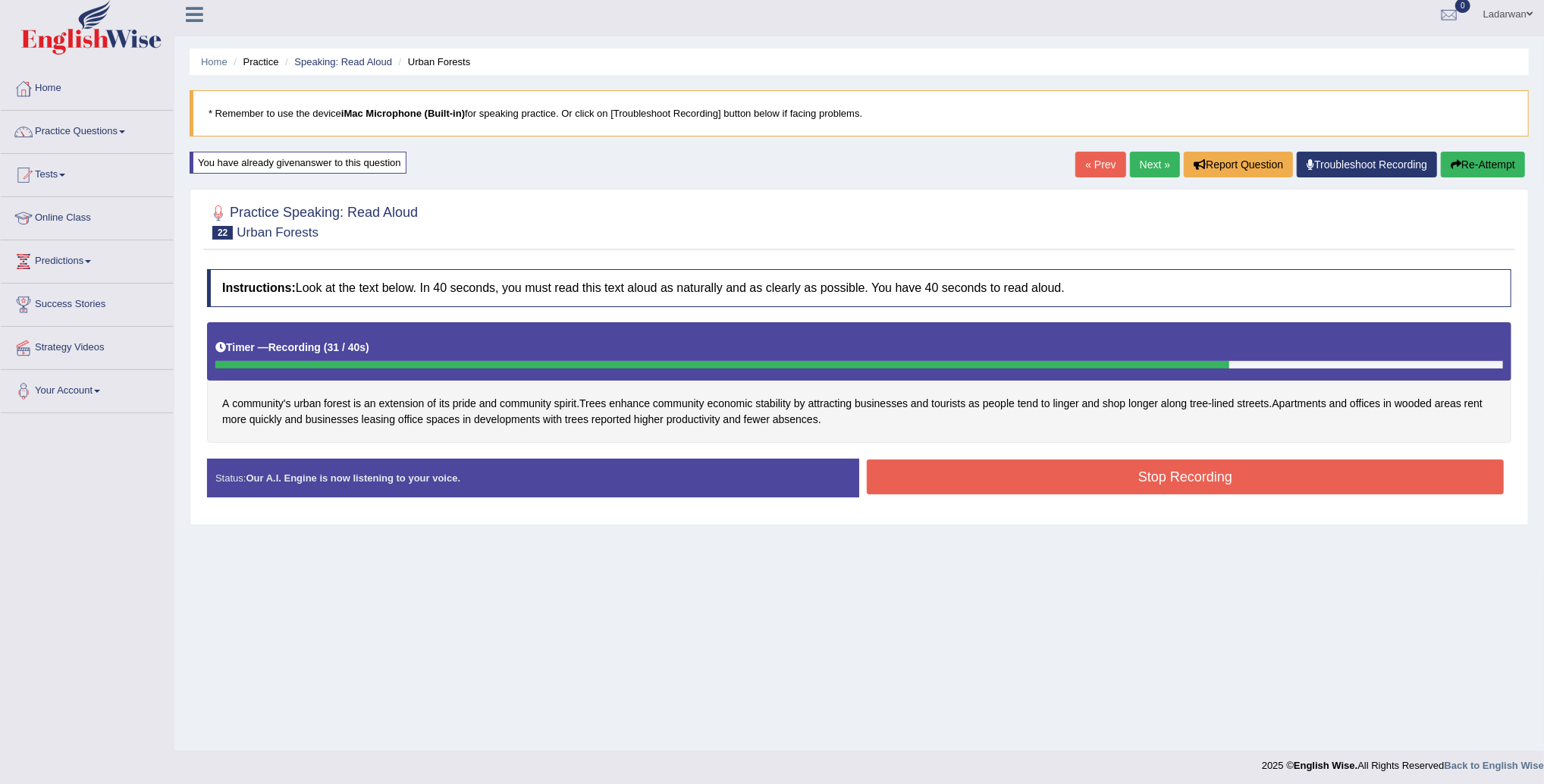
scroll to position [6, 0]
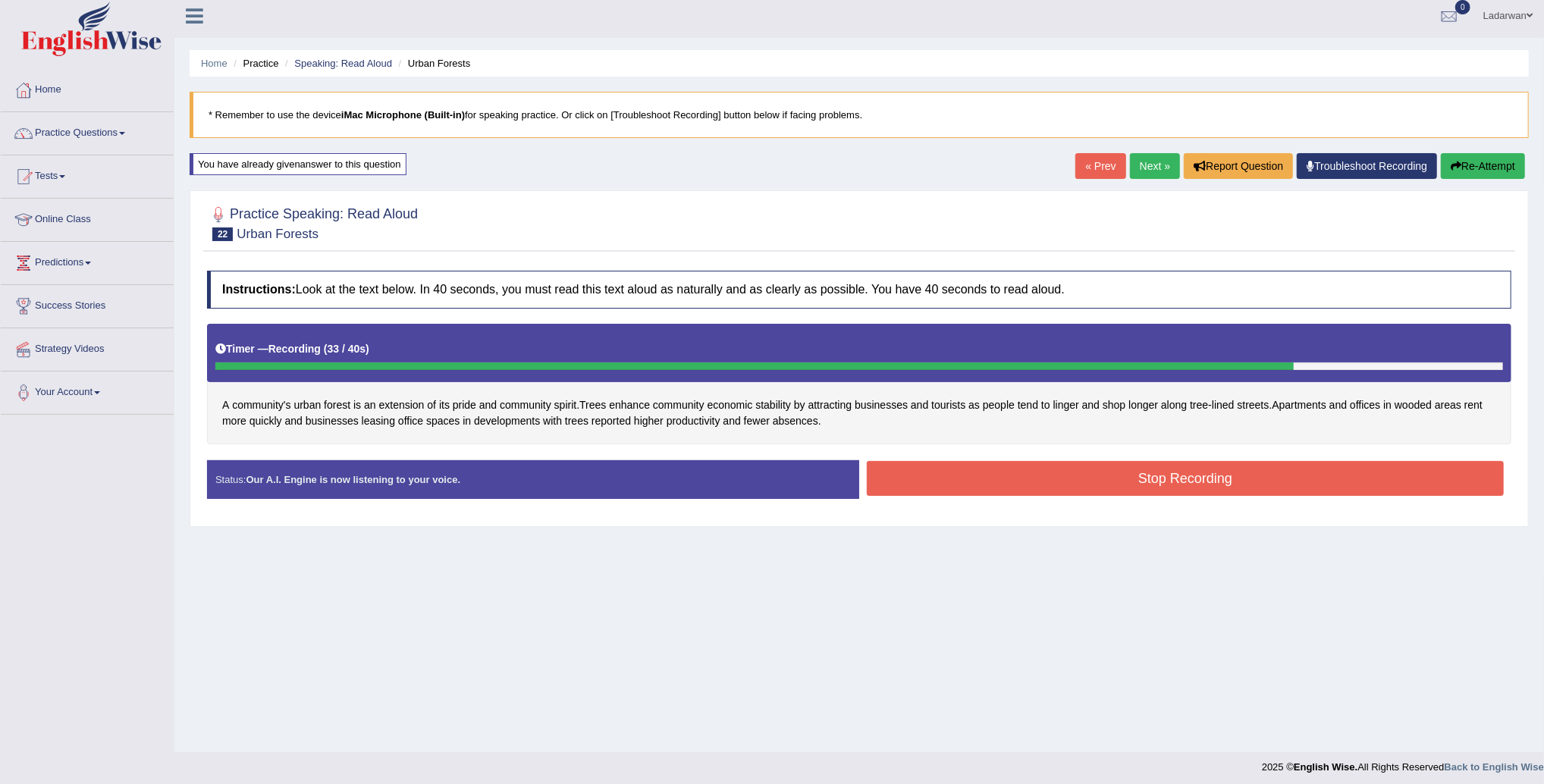
click at [1085, 483] on button "Stop Recording" at bounding box center [1186, 478] width 638 height 34
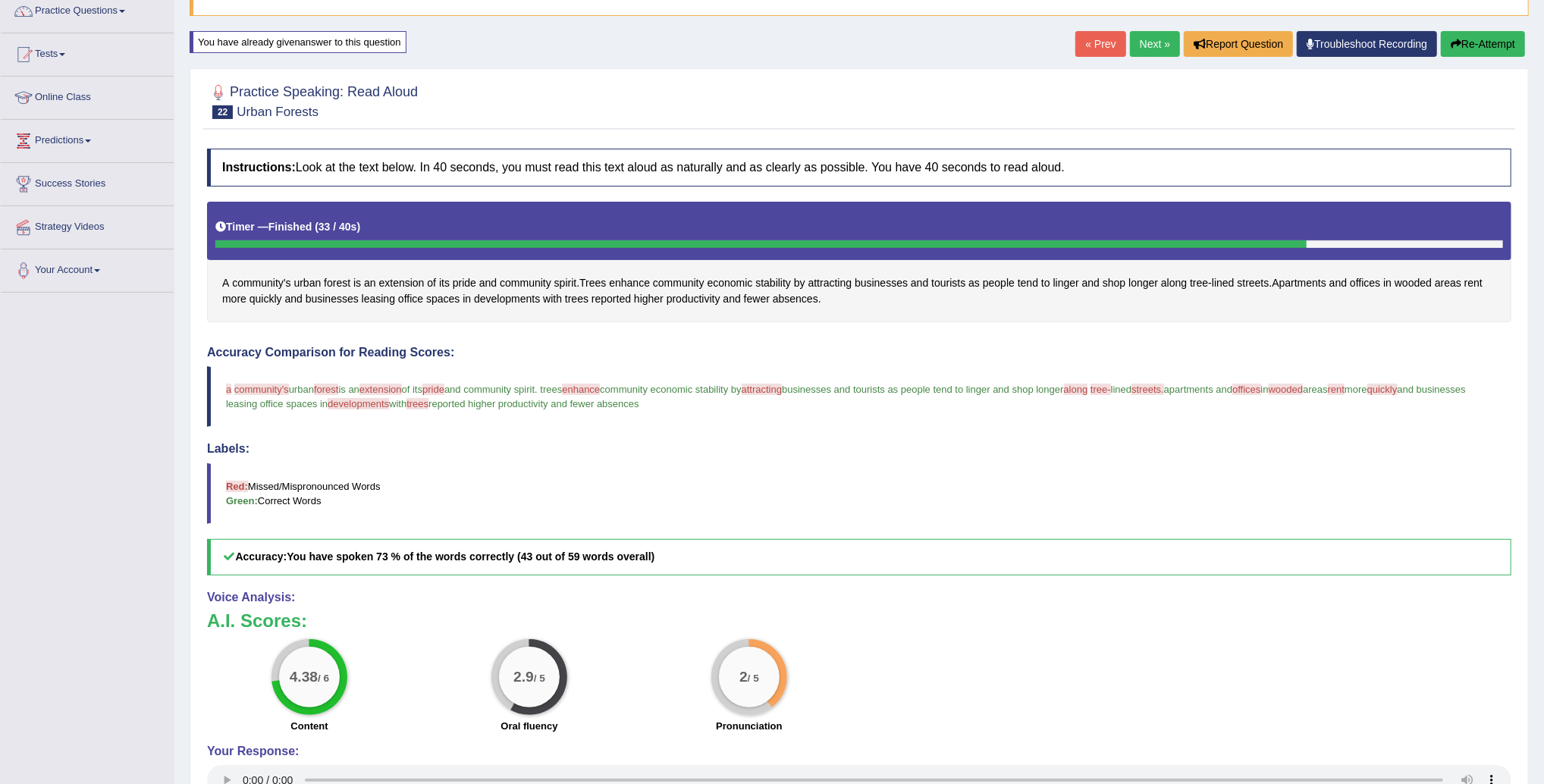
scroll to position [0, 0]
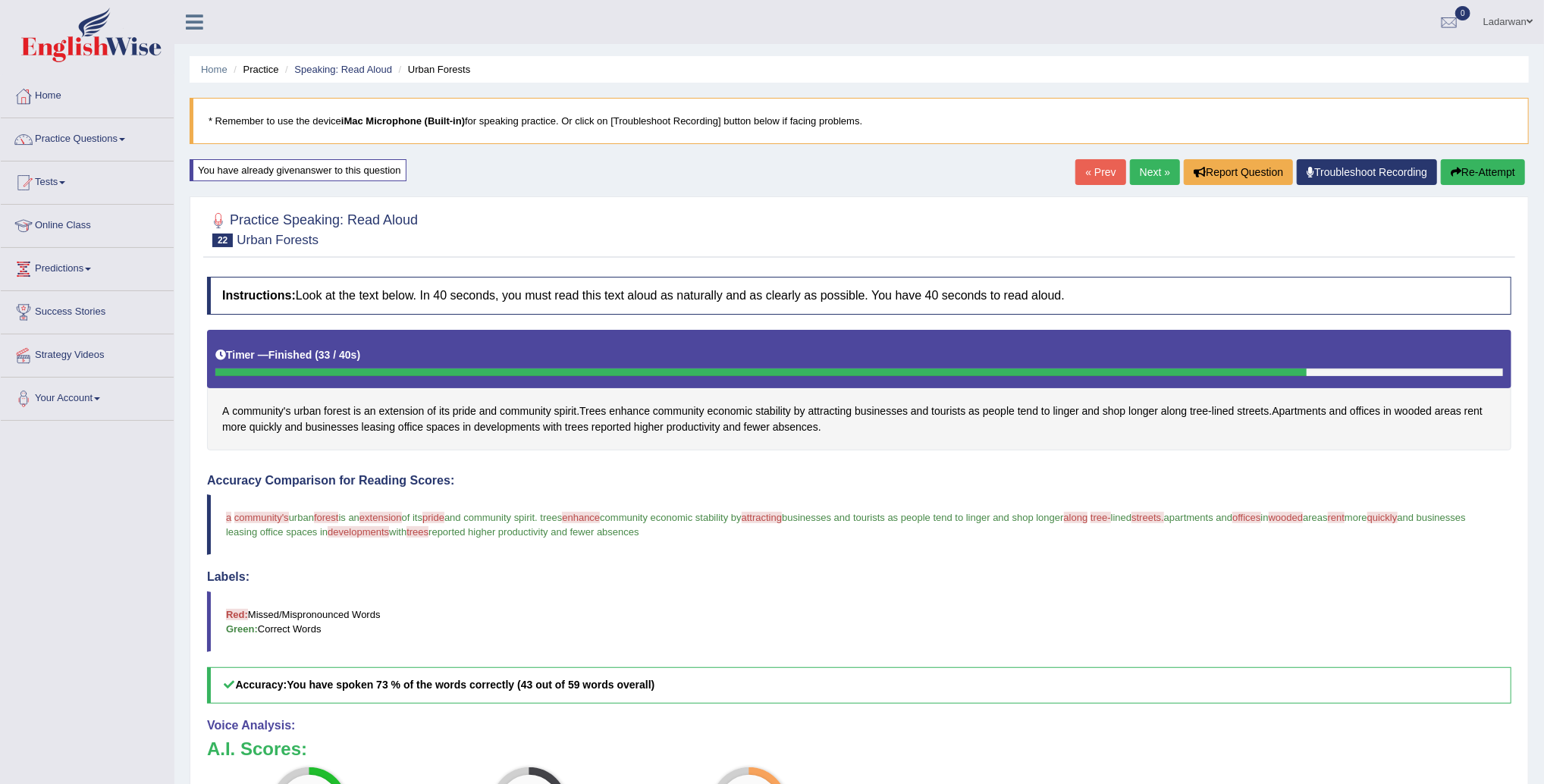
click at [1154, 169] on link "Next »" at bounding box center [1155, 172] width 50 height 26
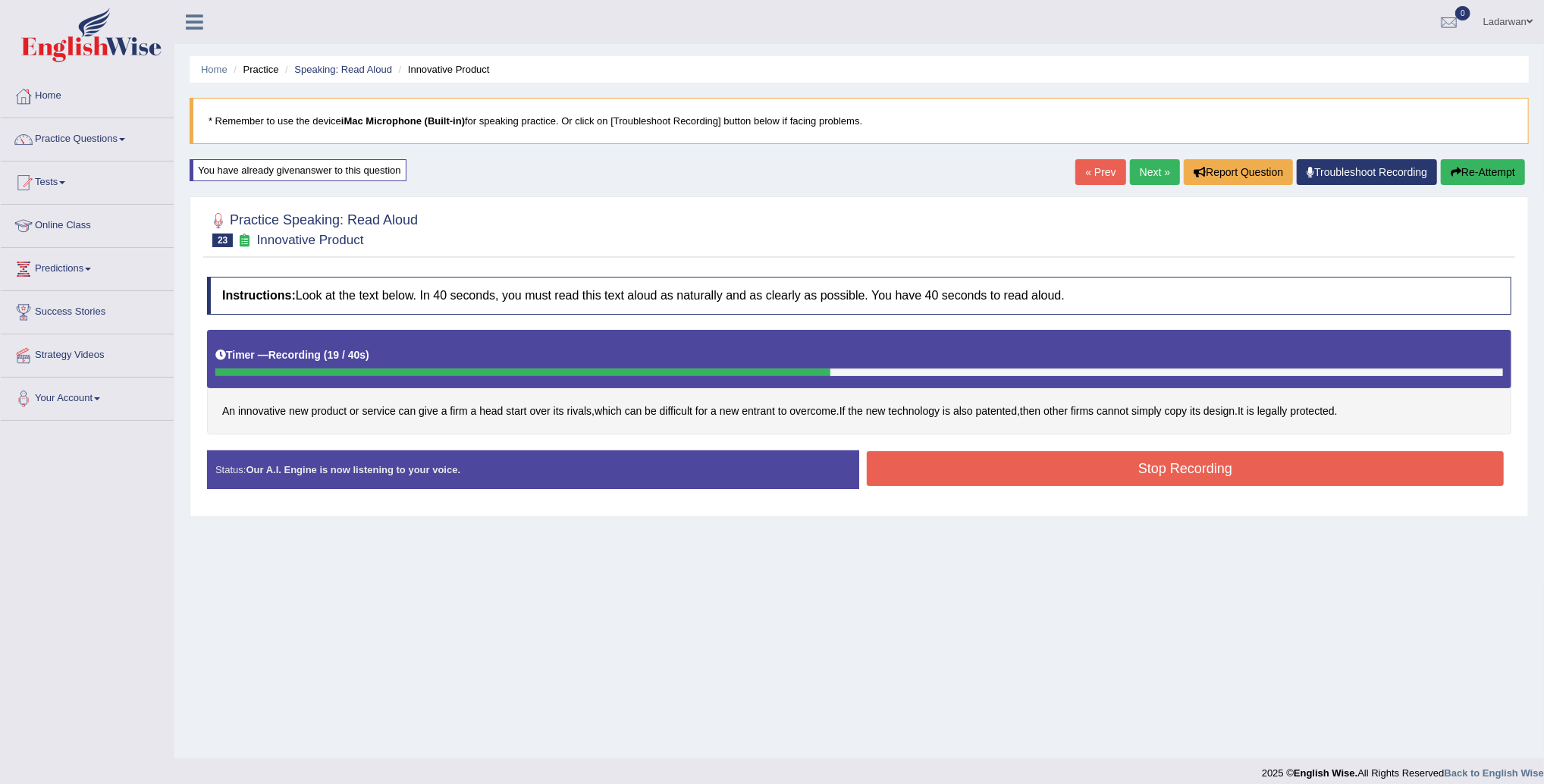
click at [1136, 474] on button "Stop Recording" at bounding box center [1186, 469] width 638 height 34
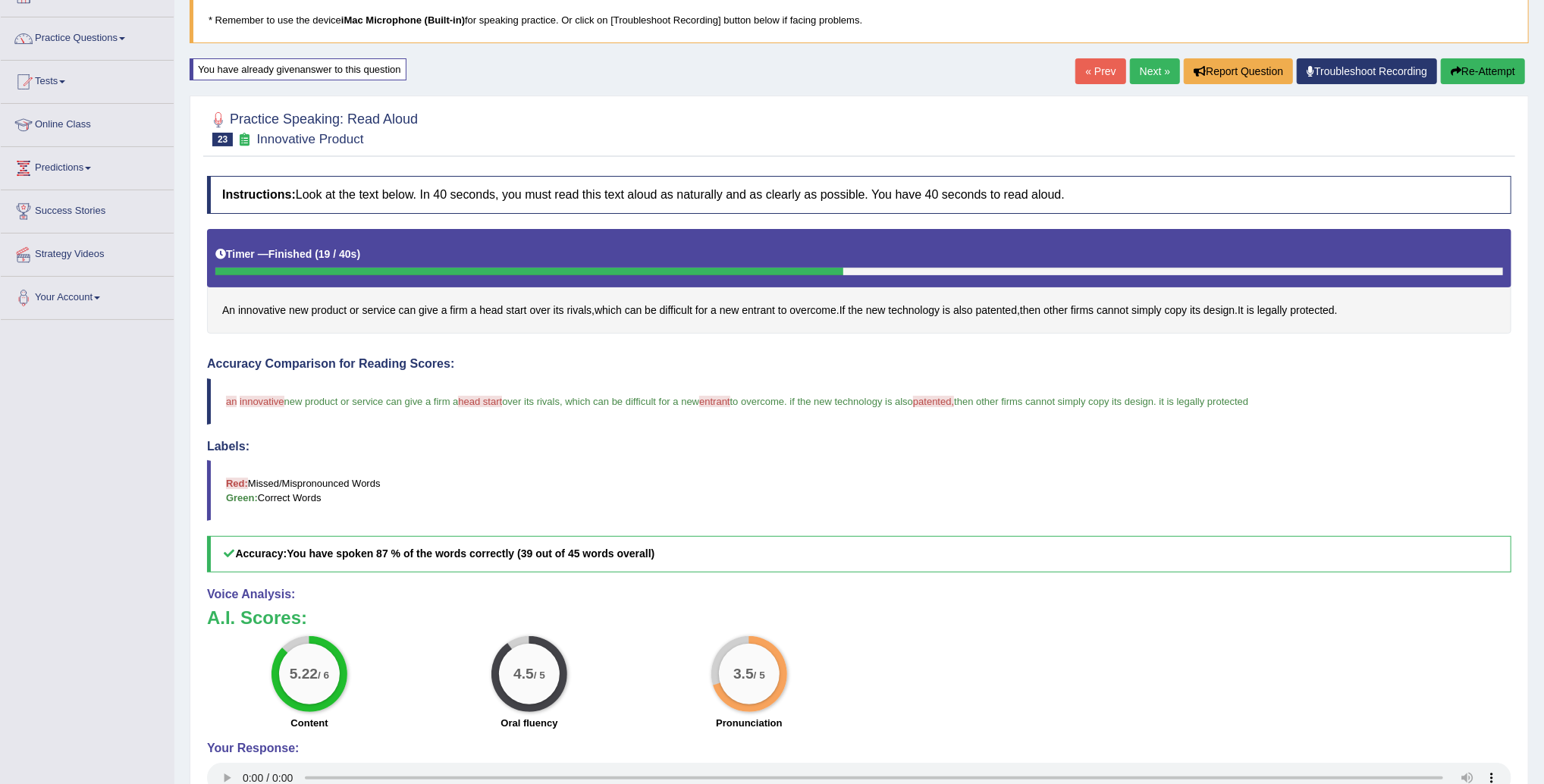
scroll to position [100, 0]
click at [1157, 72] on link "Next »" at bounding box center [1155, 71] width 50 height 26
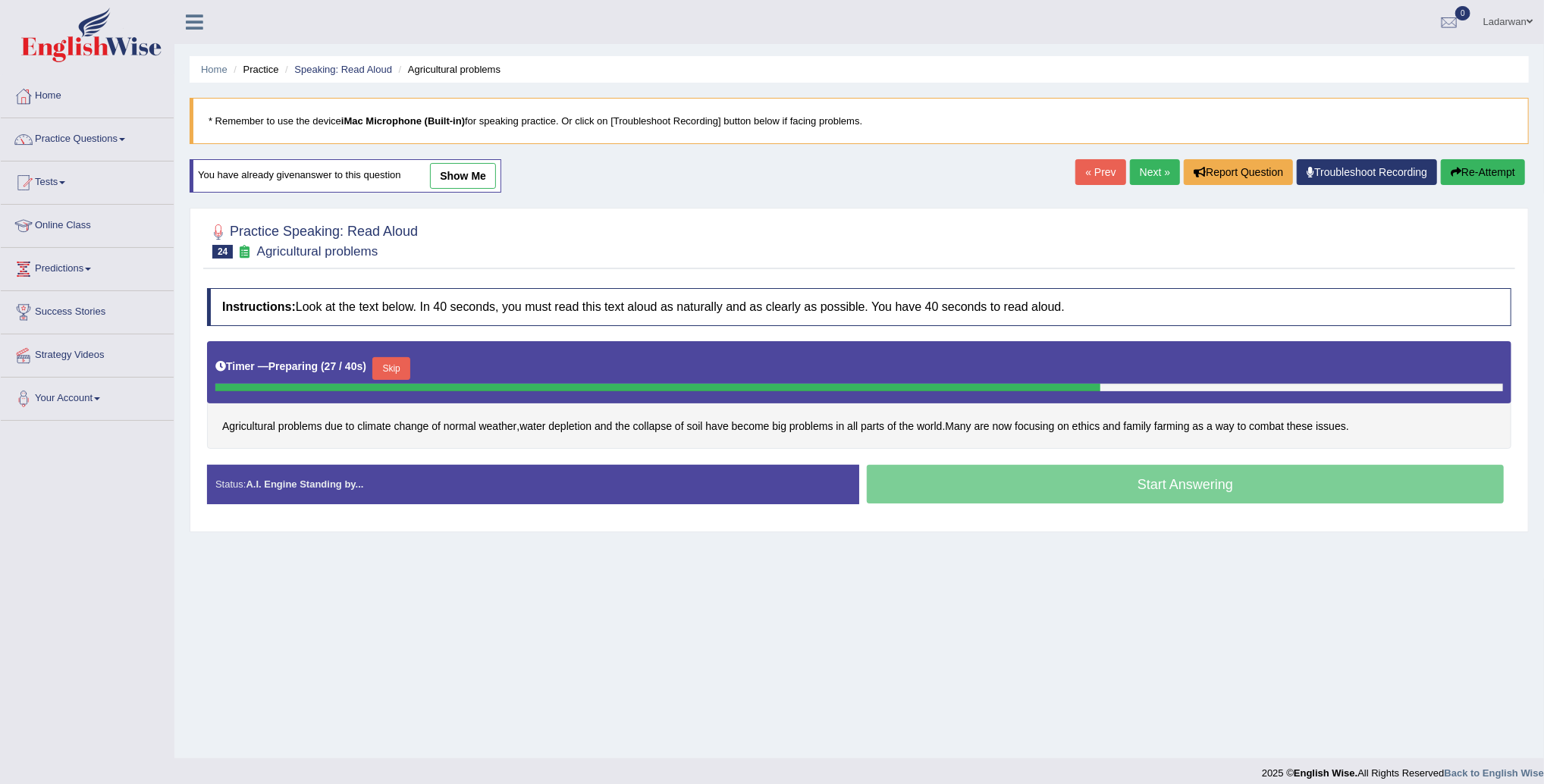
drag, startPoint x: 402, startPoint y: 367, endPoint x: 416, endPoint y: 394, distance: 30.4
click at [402, 367] on button "Skip" at bounding box center [391, 368] width 38 height 23
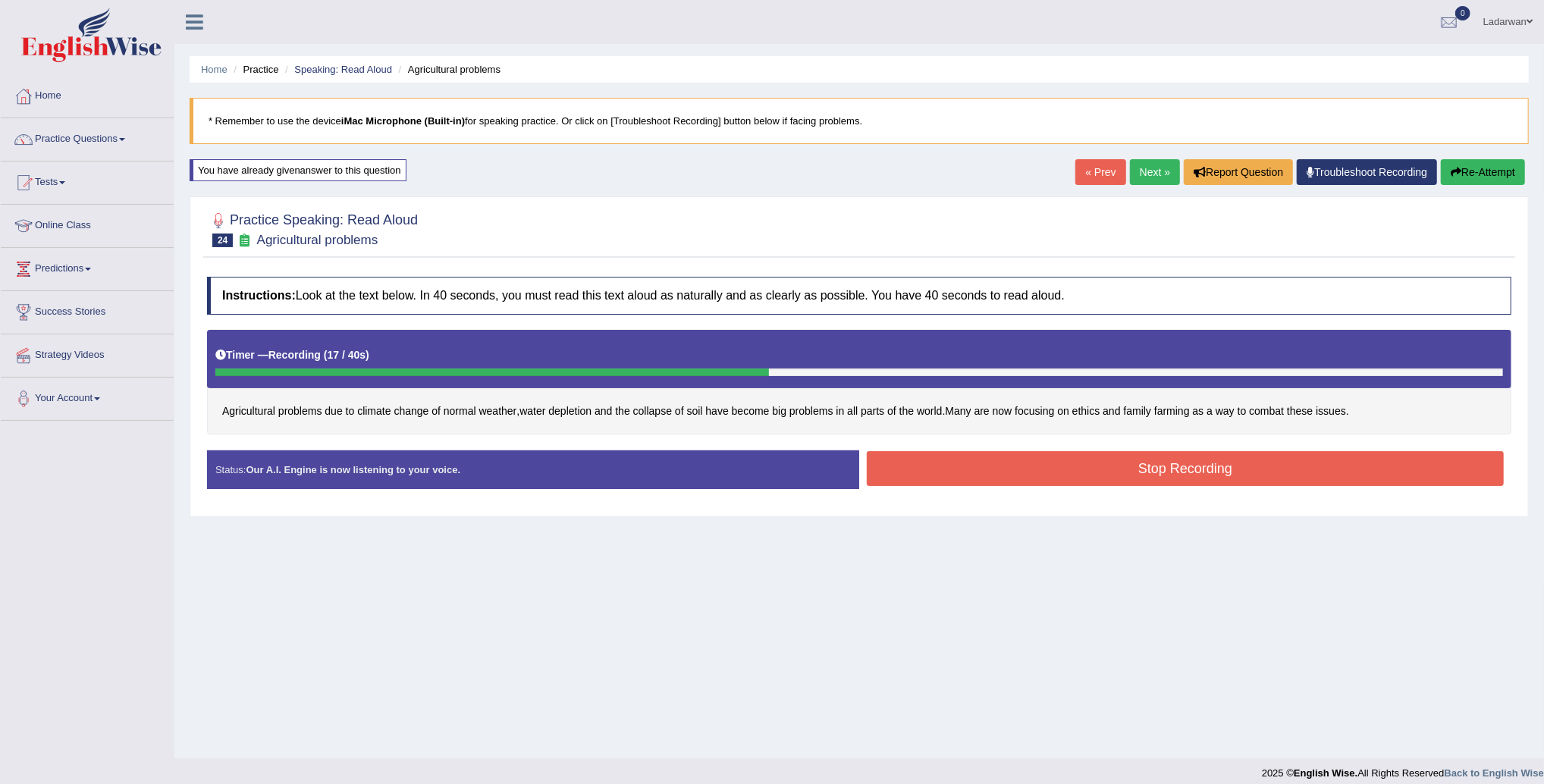
click at [1071, 462] on button "Stop Recording" at bounding box center [1186, 469] width 638 height 34
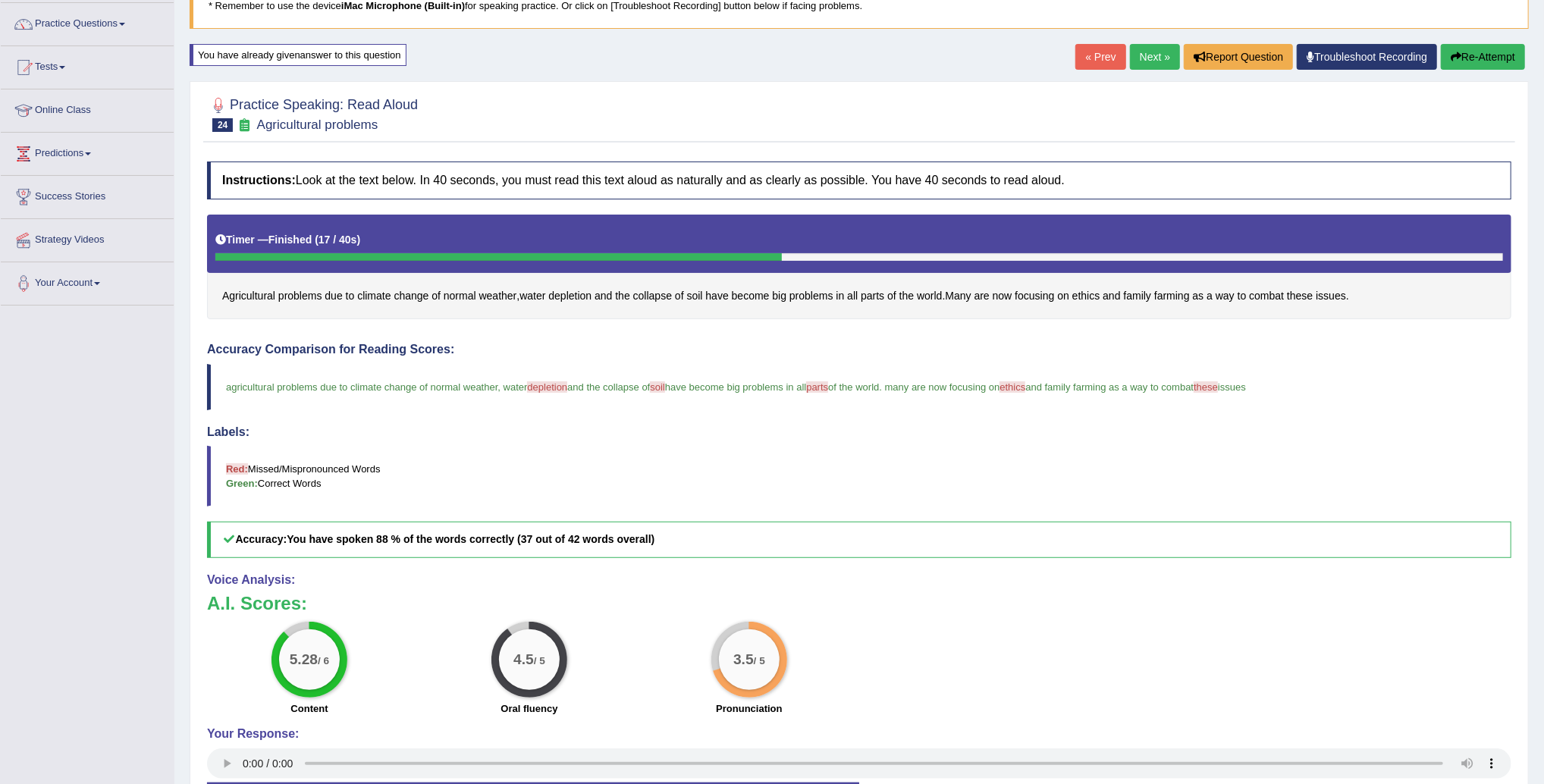
scroll to position [114, 0]
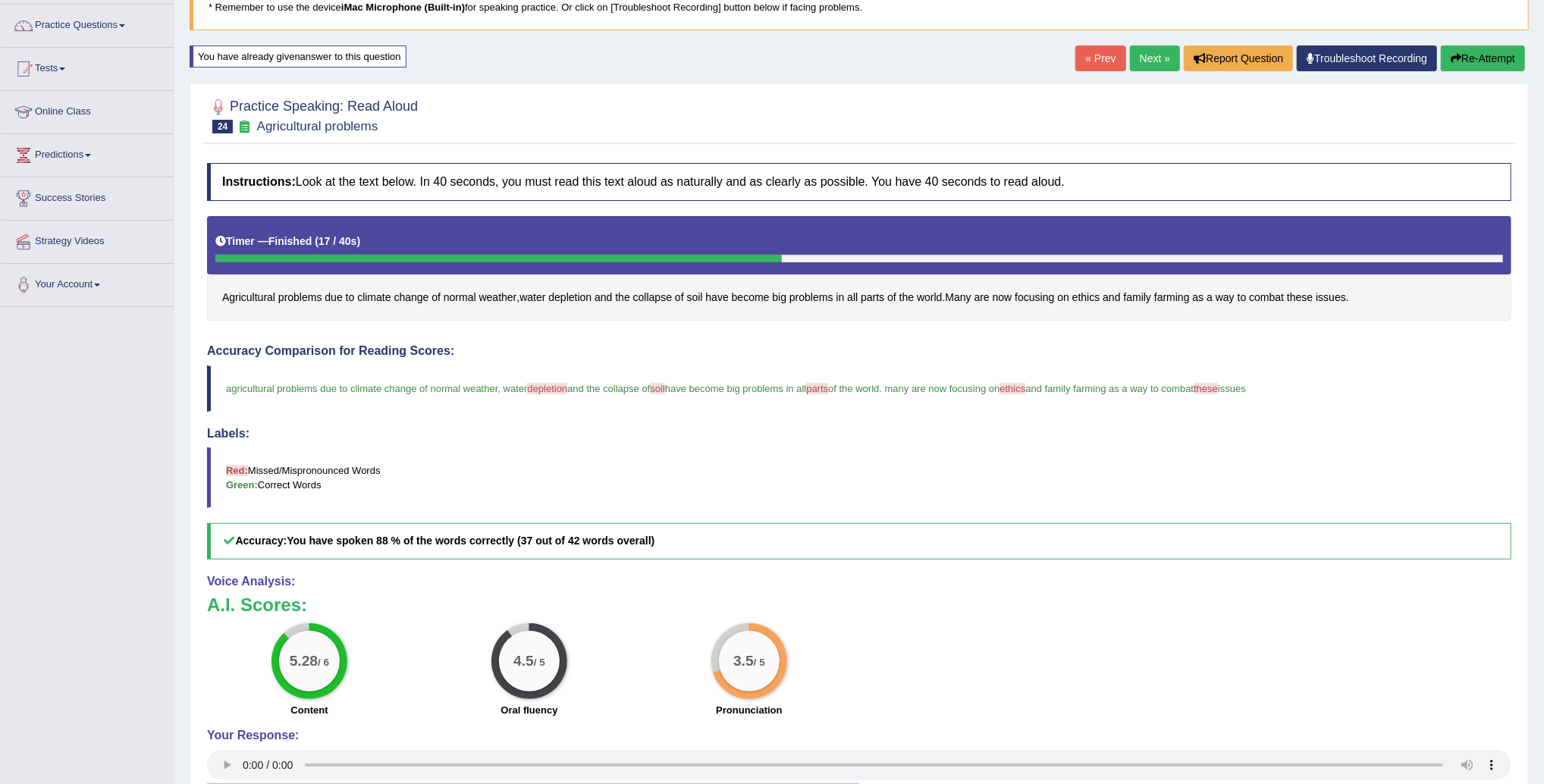
click at [1130, 58] on link "Next »" at bounding box center [1155, 58] width 50 height 26
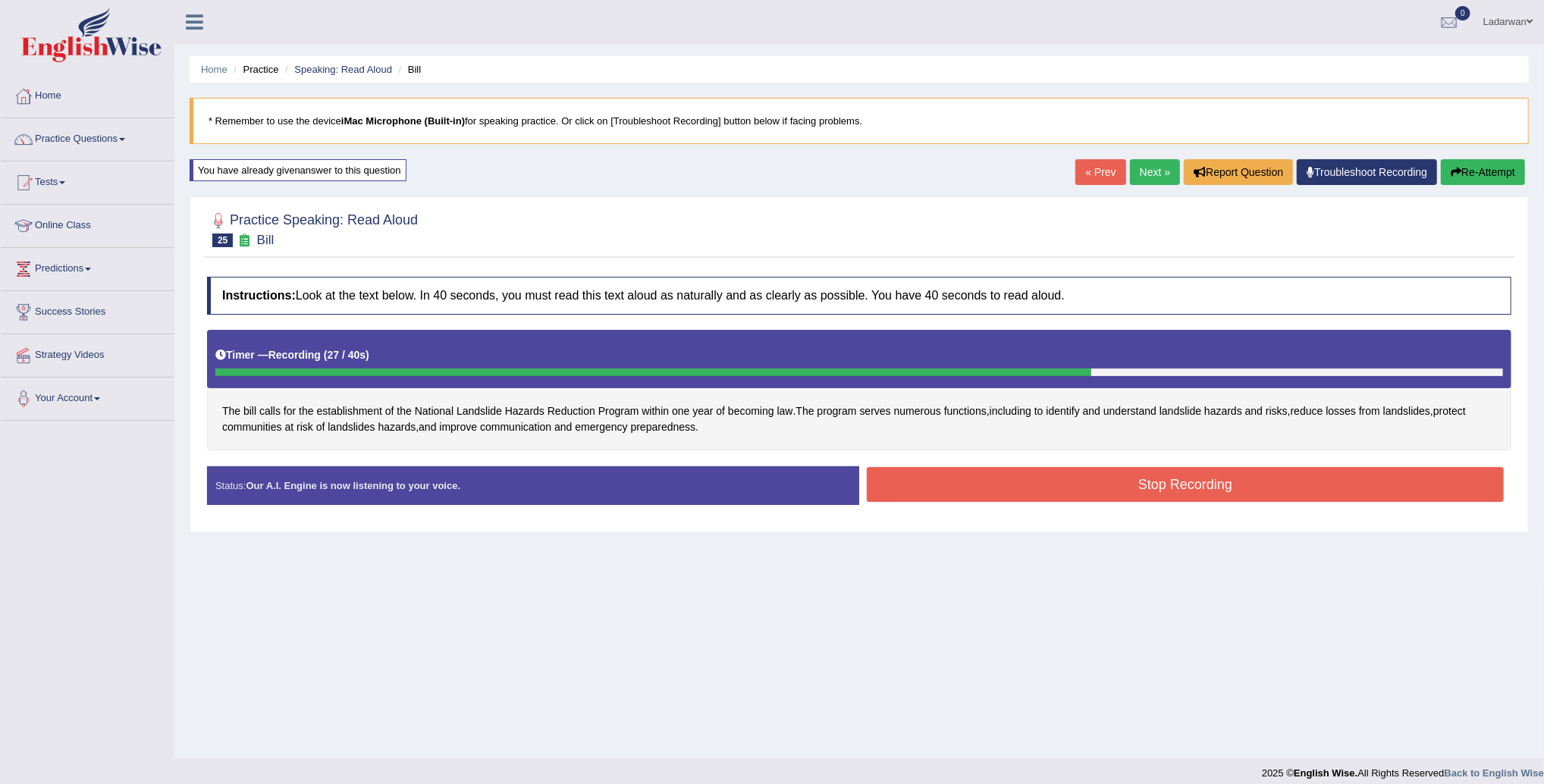
click at [943, 477] on button "Stop Recording" at bounding box center [1186, 485] width 638 height 34
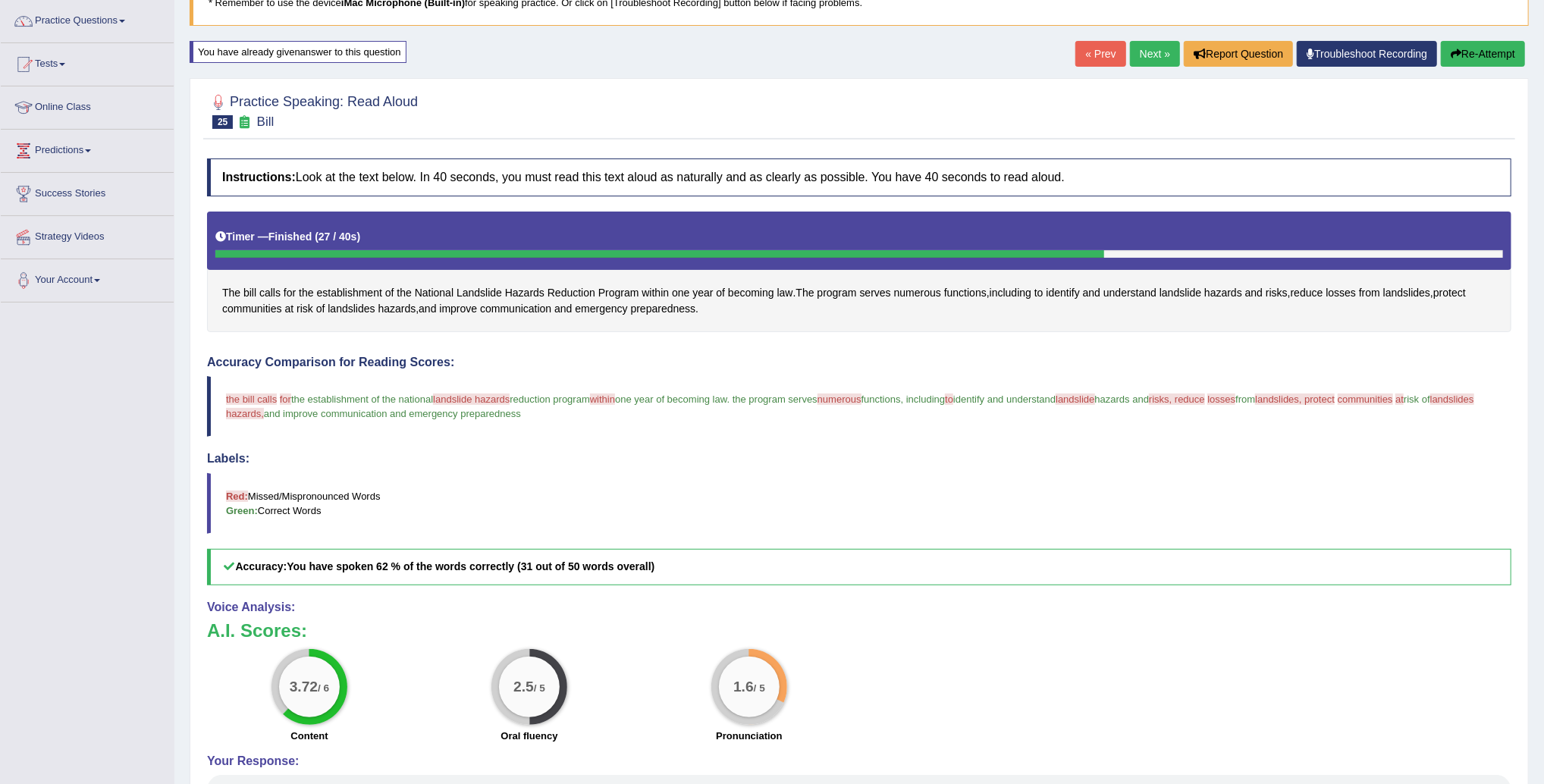
scroll to position [123, 0]
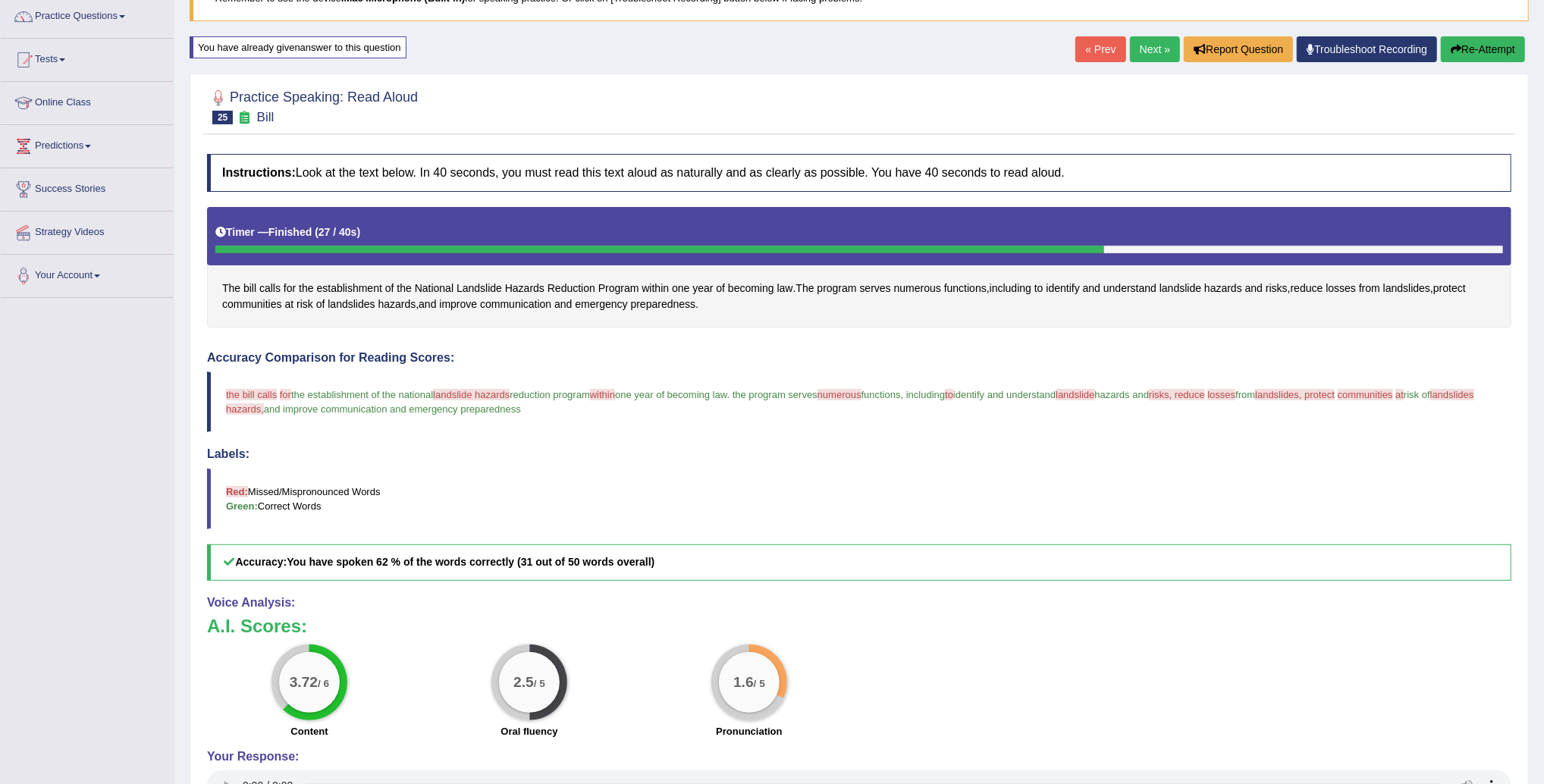
click at [1130, 59] on link "Next »" at bounding box center [1155, 49] width 50 height 26
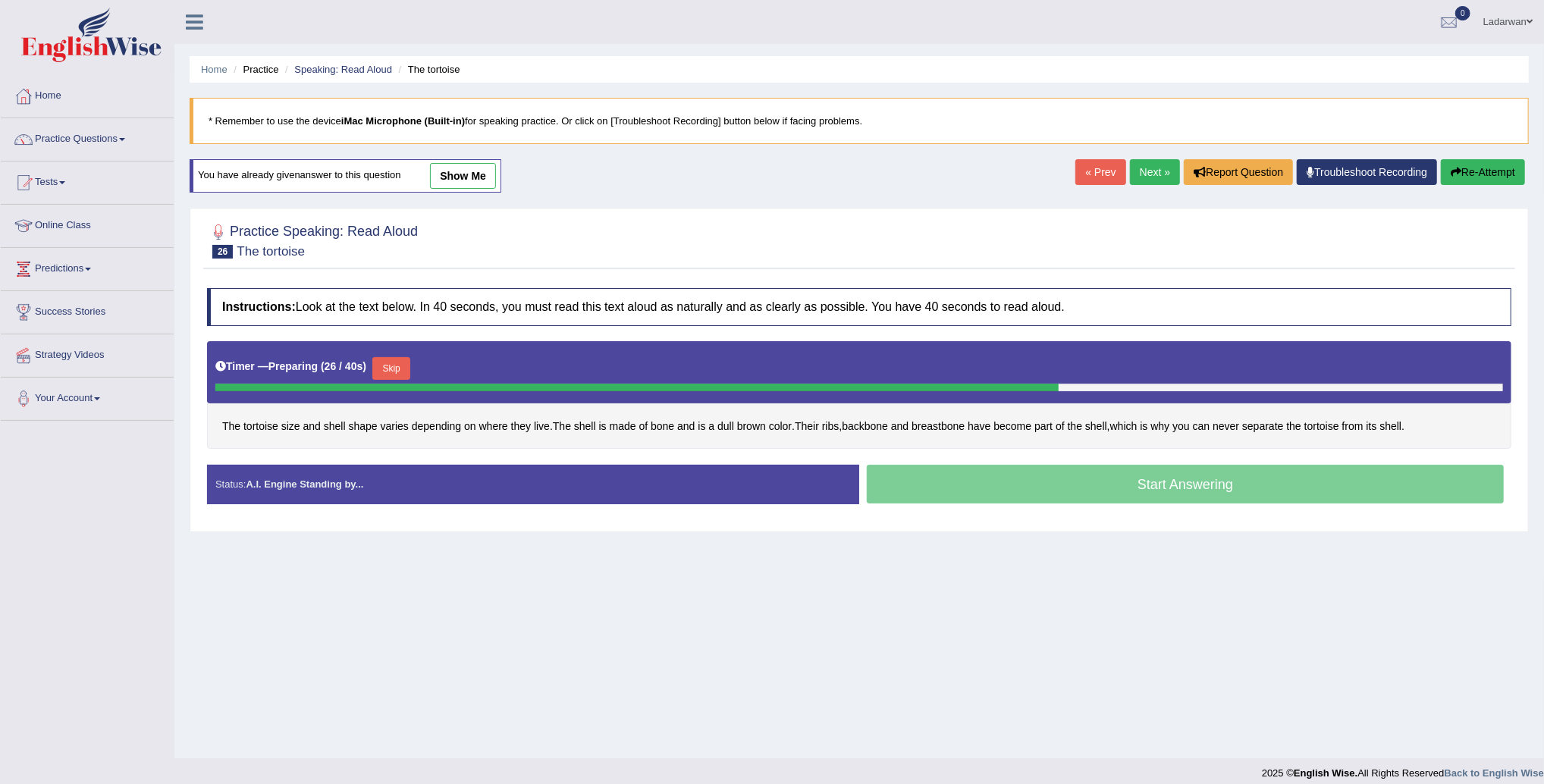
click at [398, 368] on button "Skip" at bounding box center [391, 368] width 38 height 23
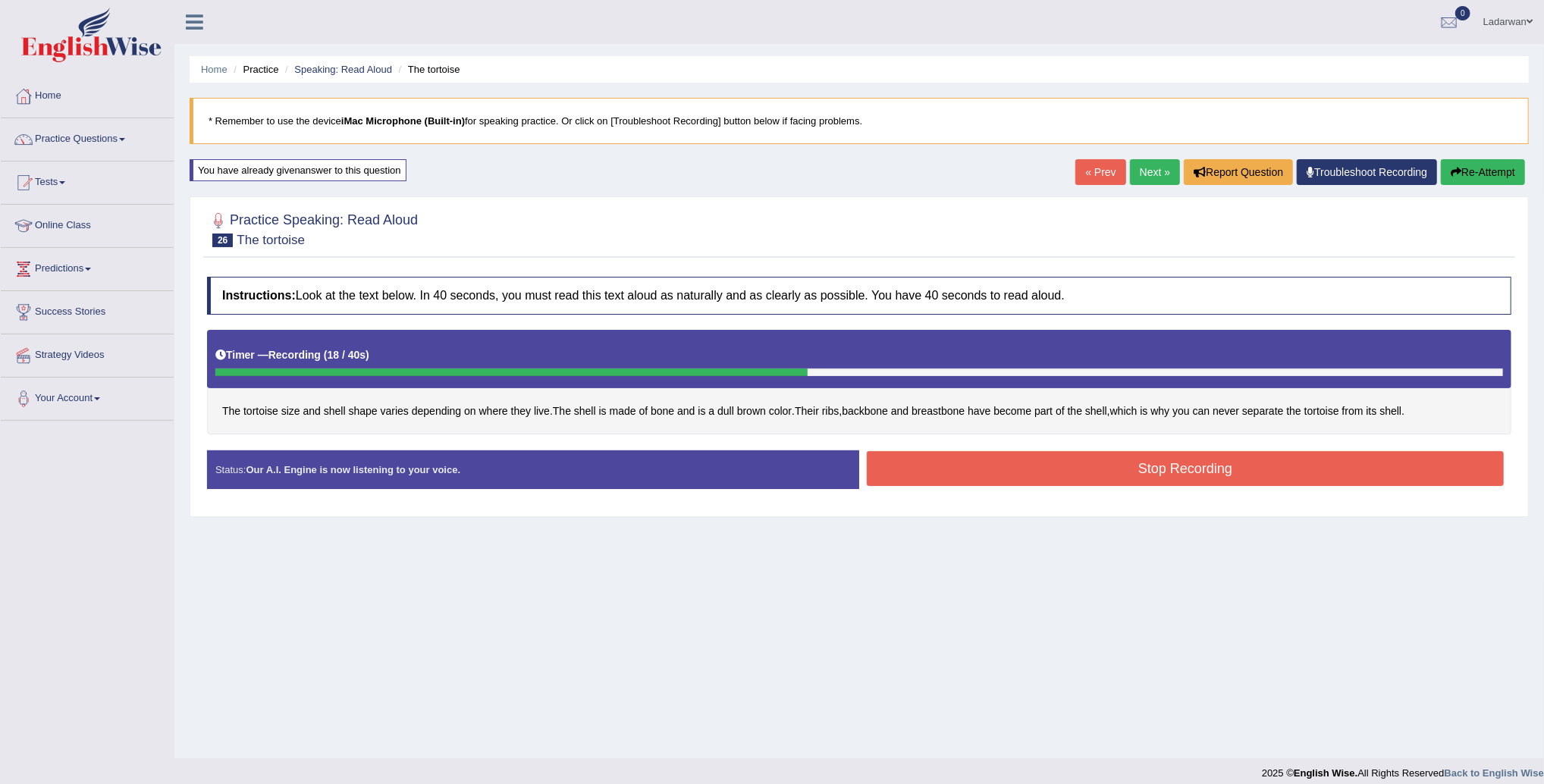
click at [930, 462] on button "Stop Recording" at bounding box center [1186, 469] width 638 height 34
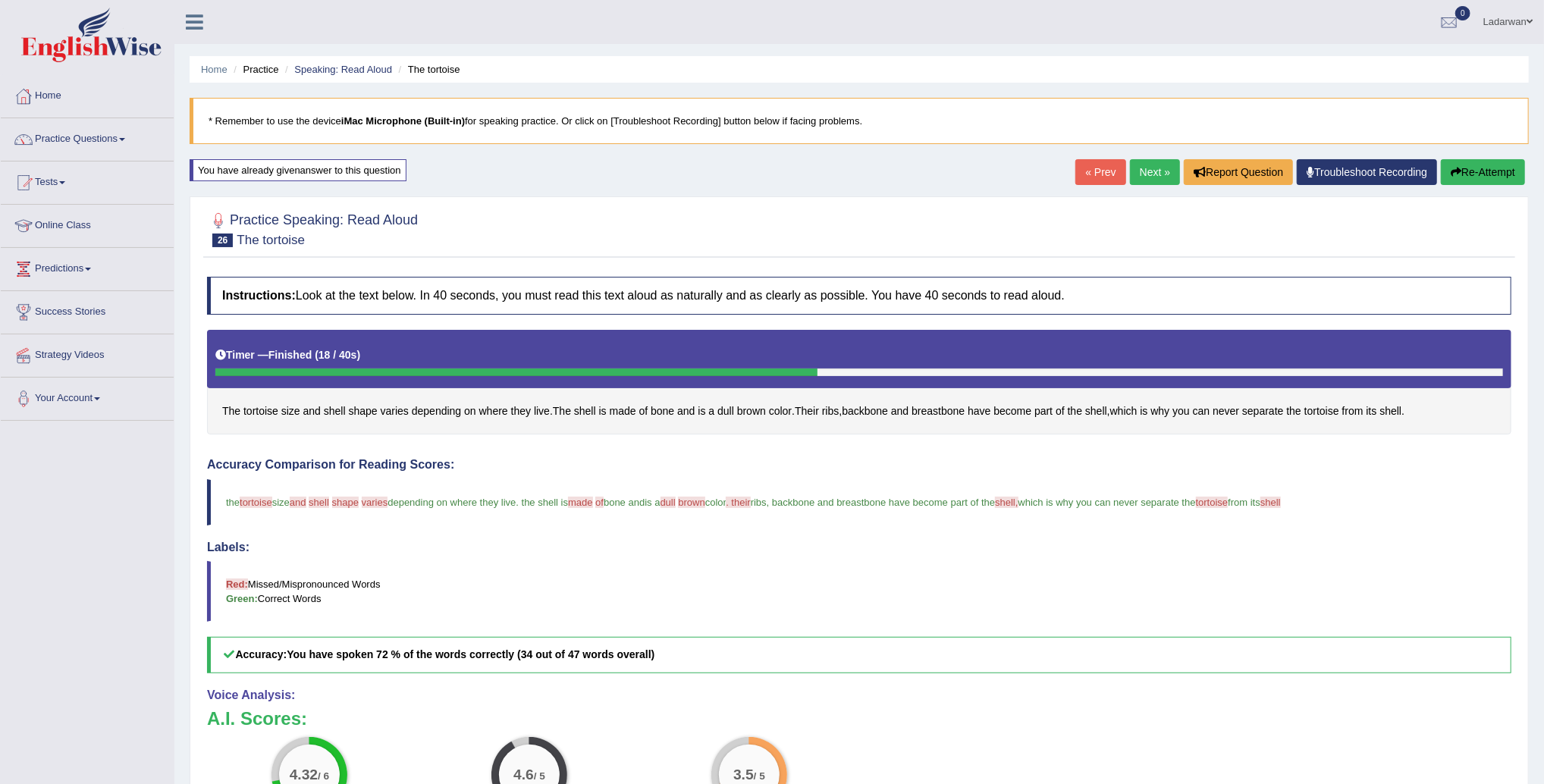
click at [1146, 174] on link "Next »" at bounding box center [1155, 172] width 50 height 26
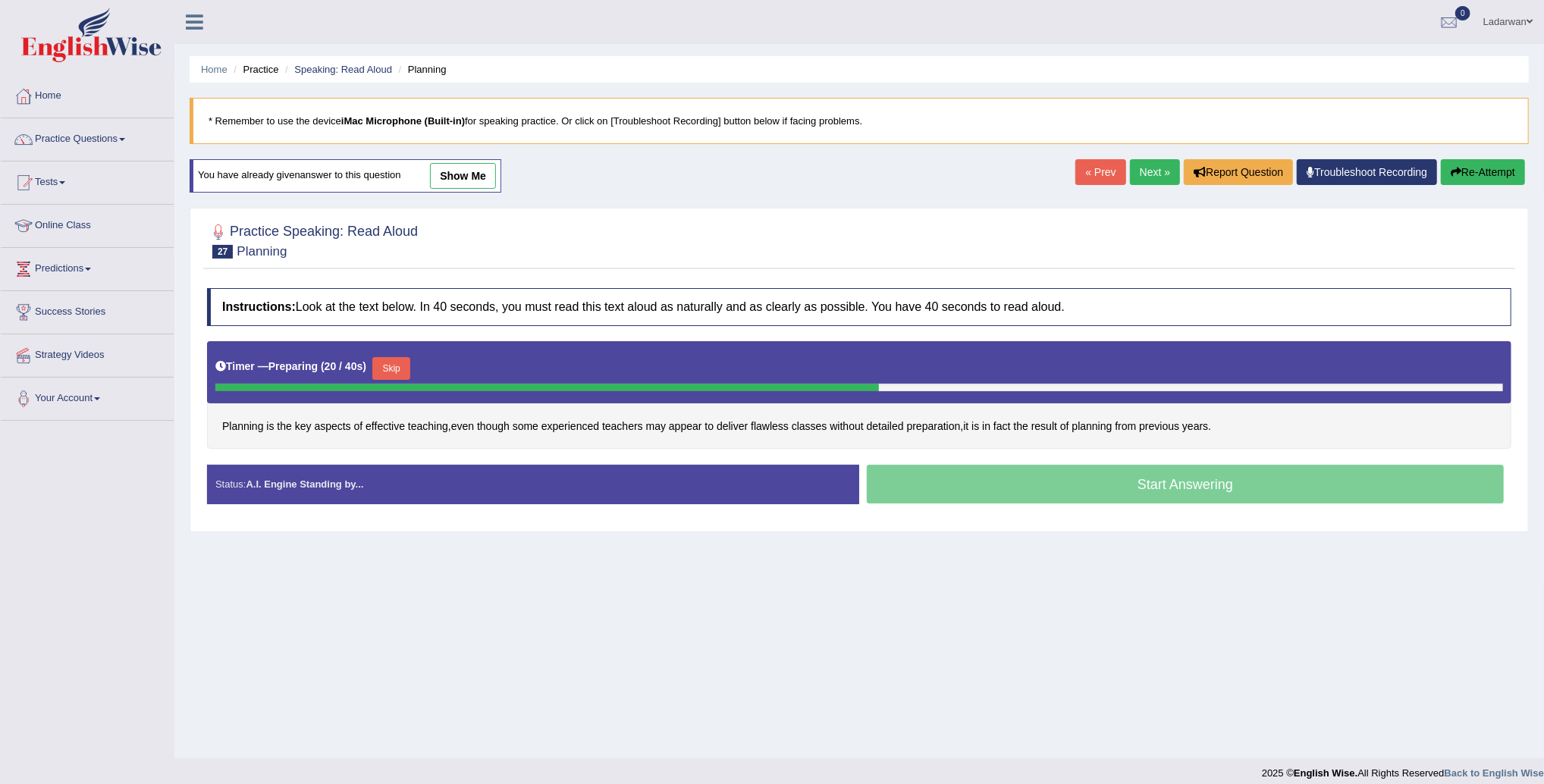
click at [397, 367] on button "Skip" at bounding box center [391, 368] width 38 height 23
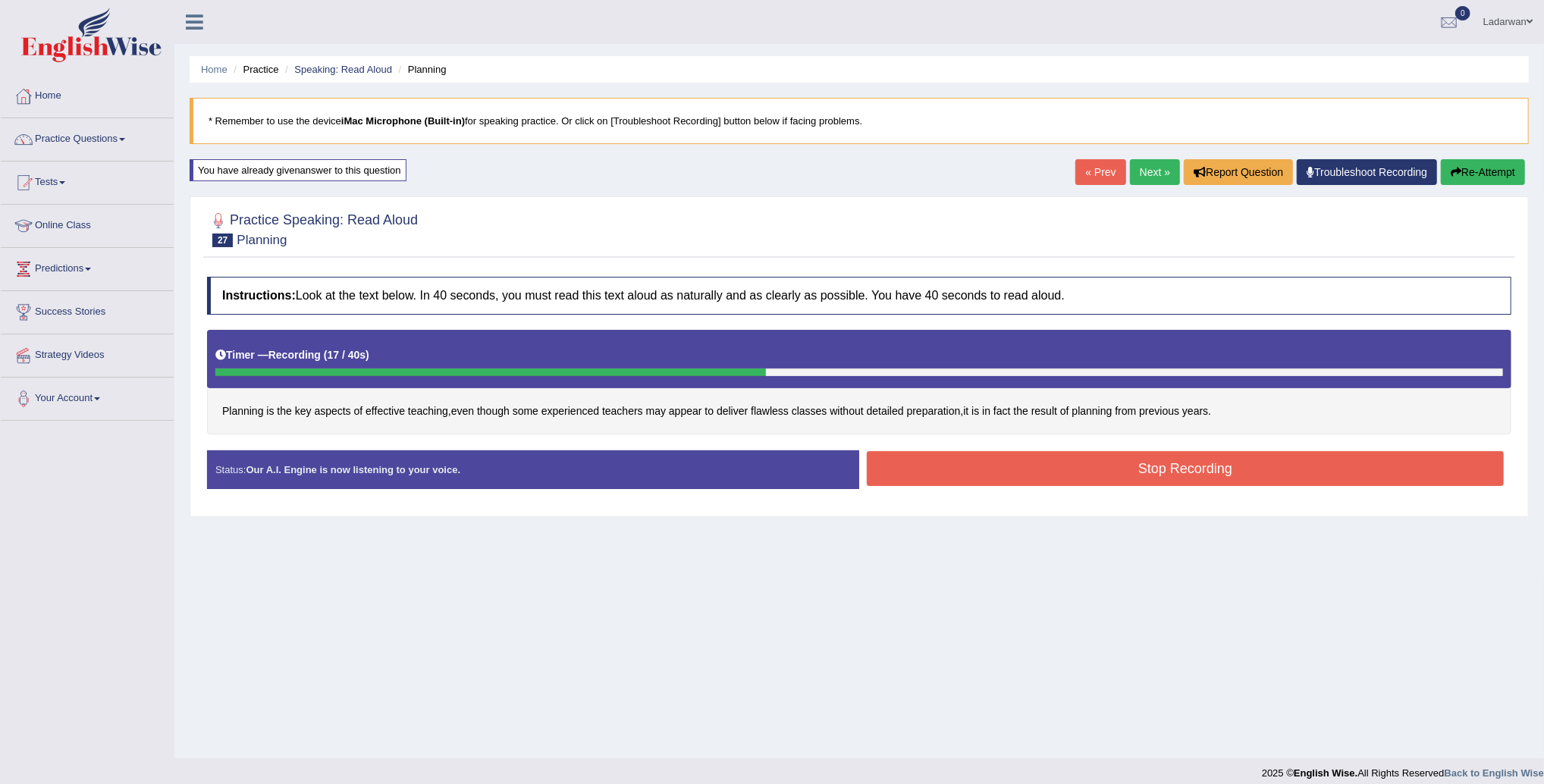
click at [908, 470] on button "Stop Recording" at bounding box center [1186, 469] width 638 height 34
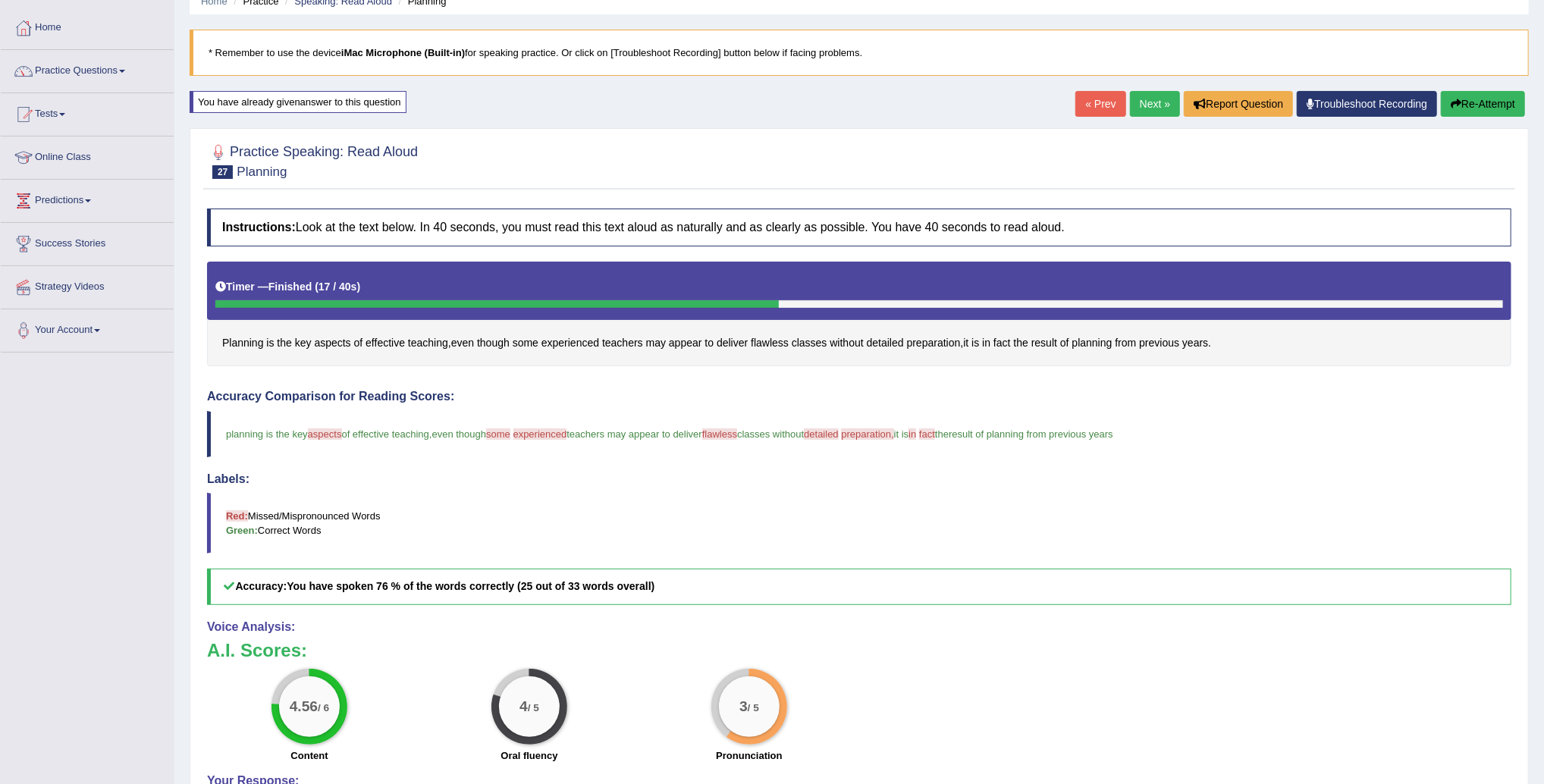
scroll to position [70, 0]
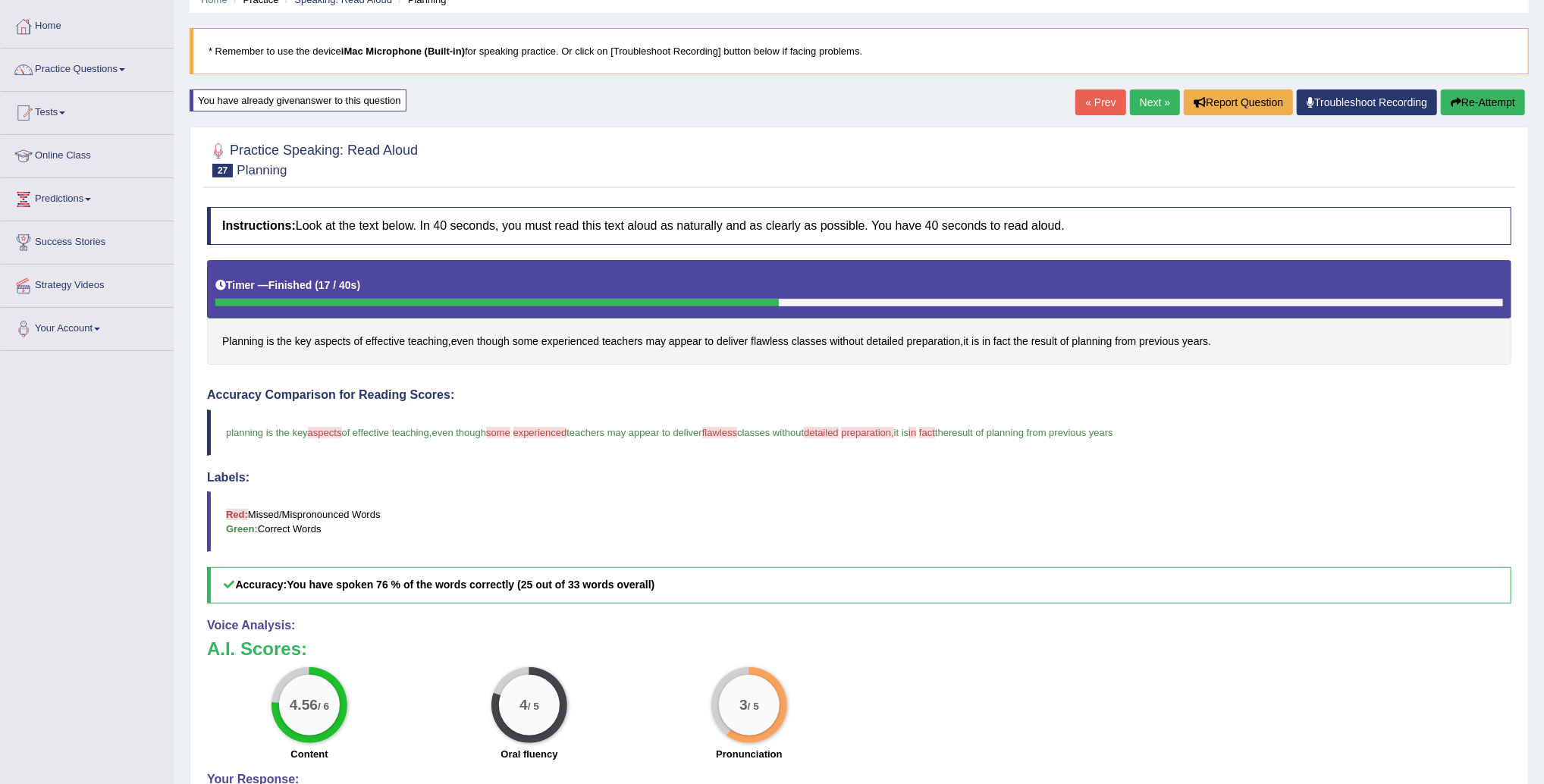
click at [1157, 99] on link "Next »" at bounding box center [1155, 102] width 50 height 26
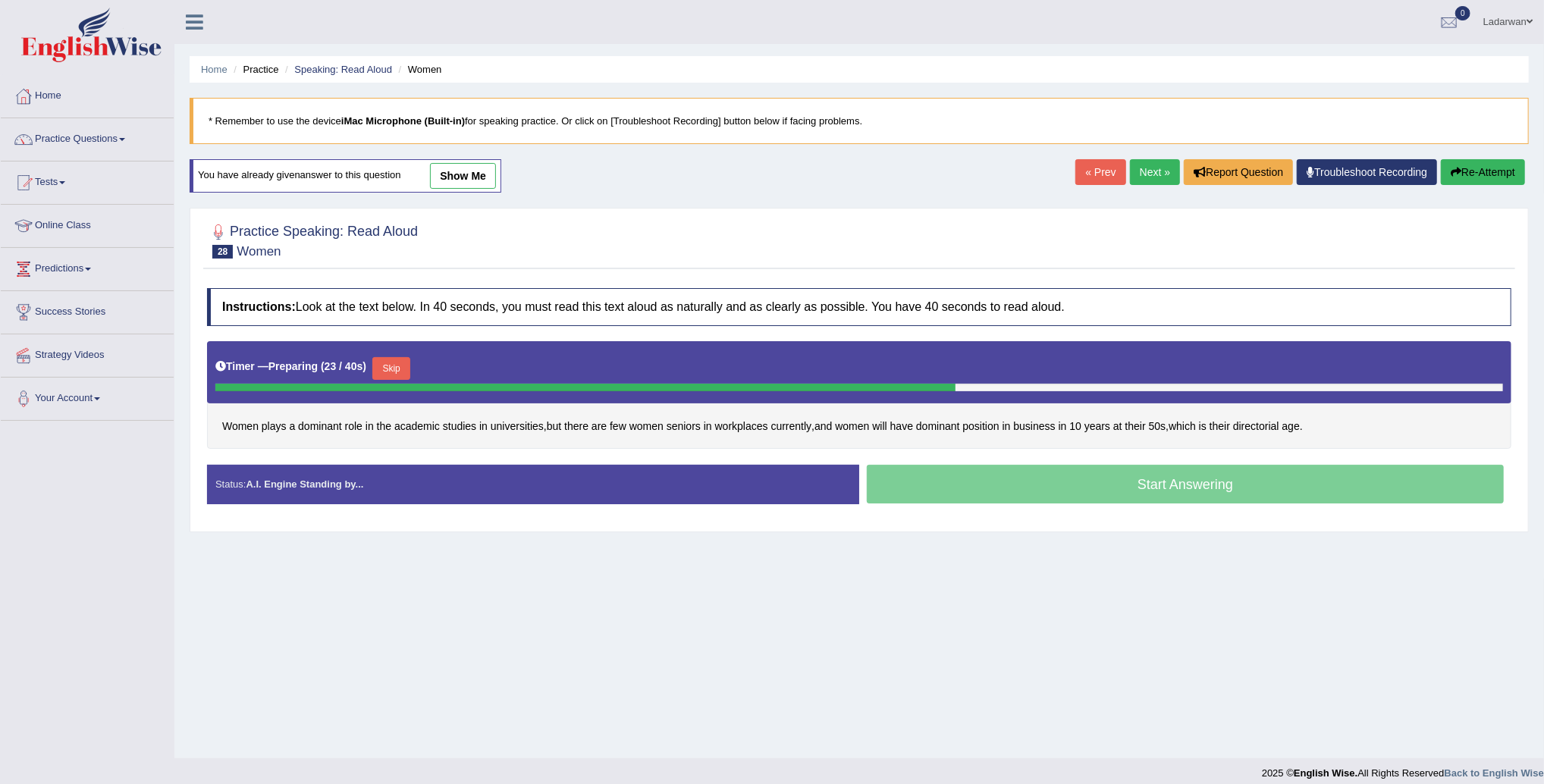
scroll to position [4, 0]
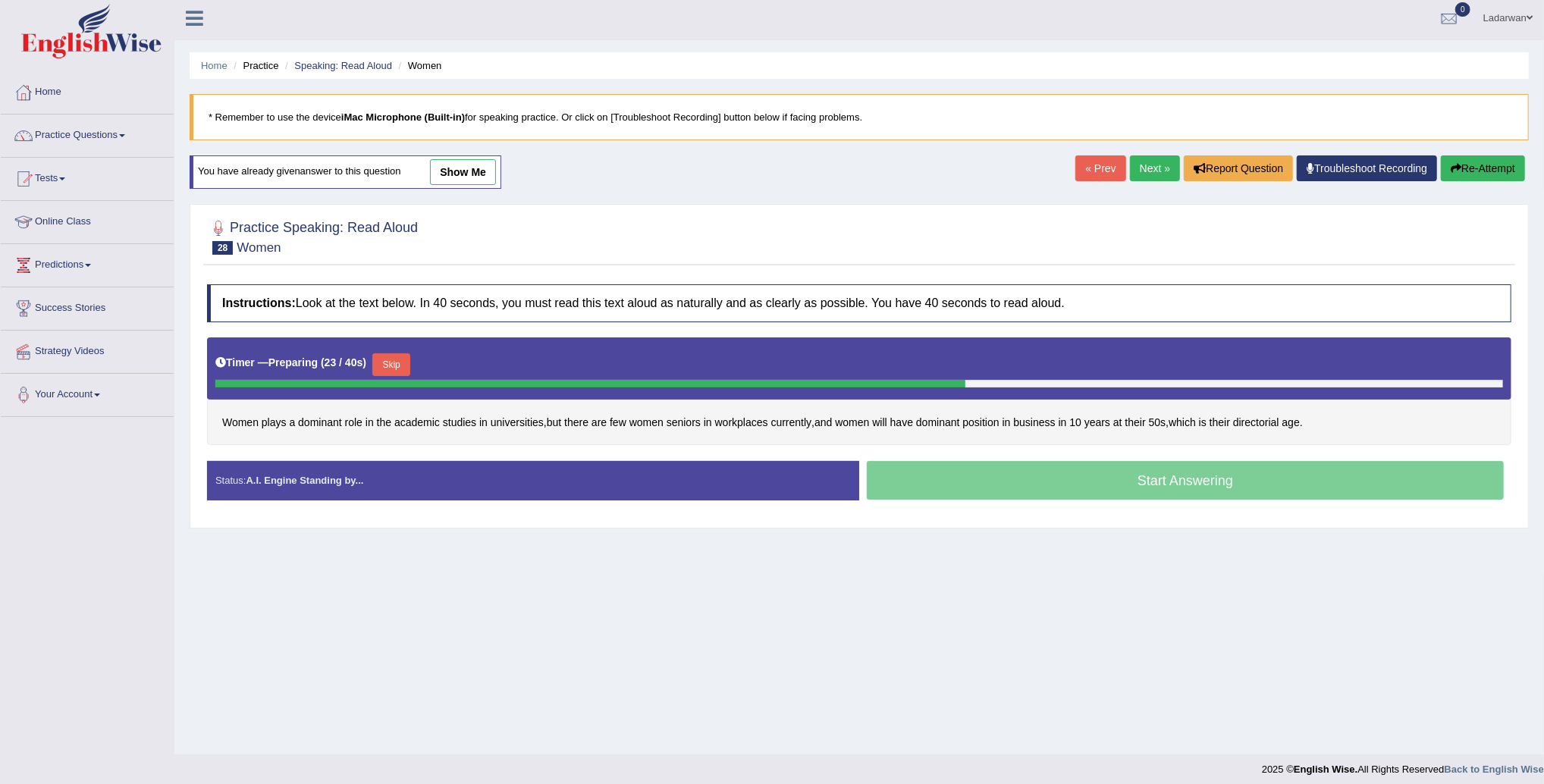
click at [403, 371] on button "Skip" at bounding box center [391, 365] width 38 height 23
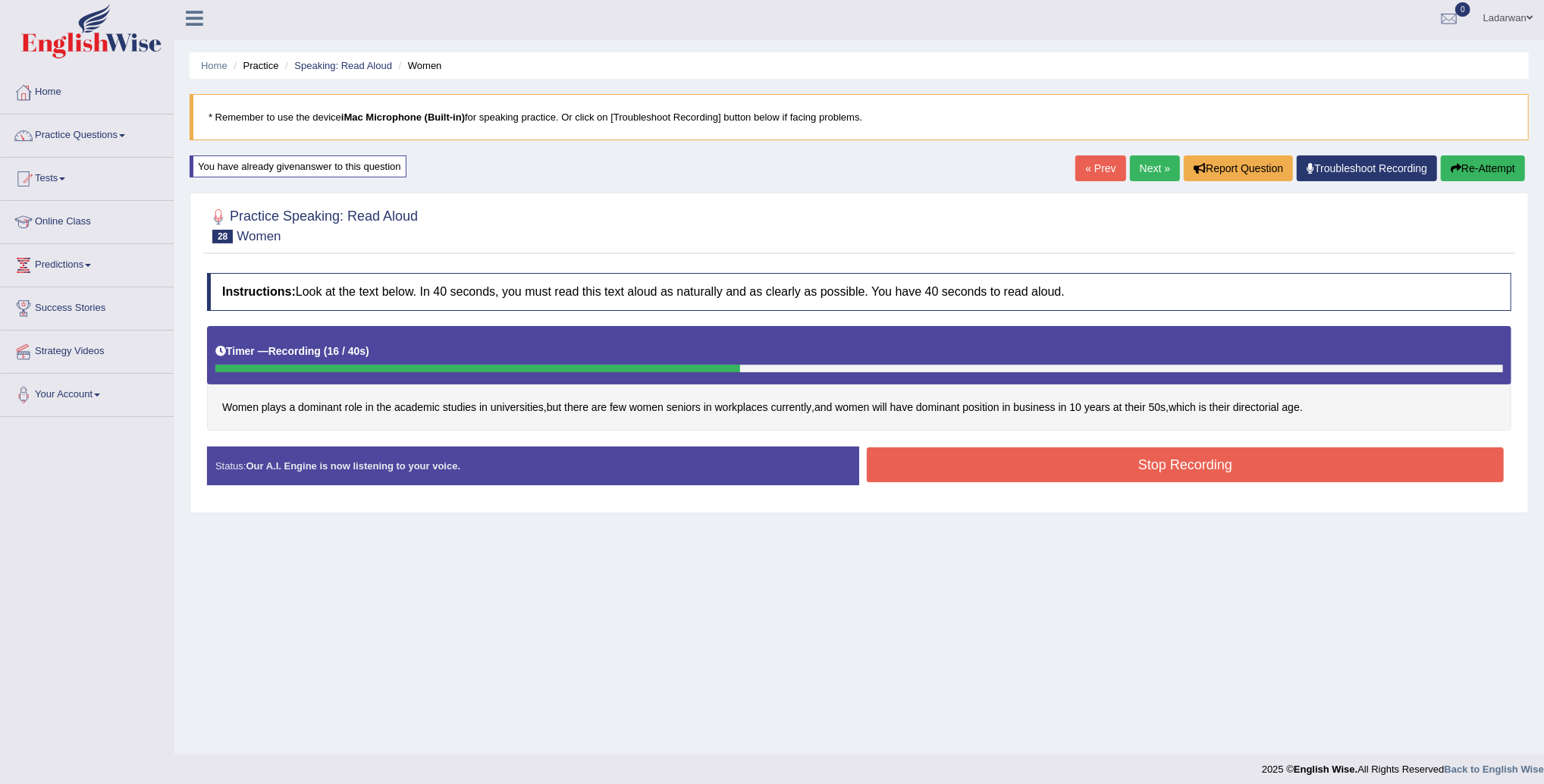
click at [1019, 467] on button "Stop Recording" at bounding box center [1186, 465] width 638 height 34
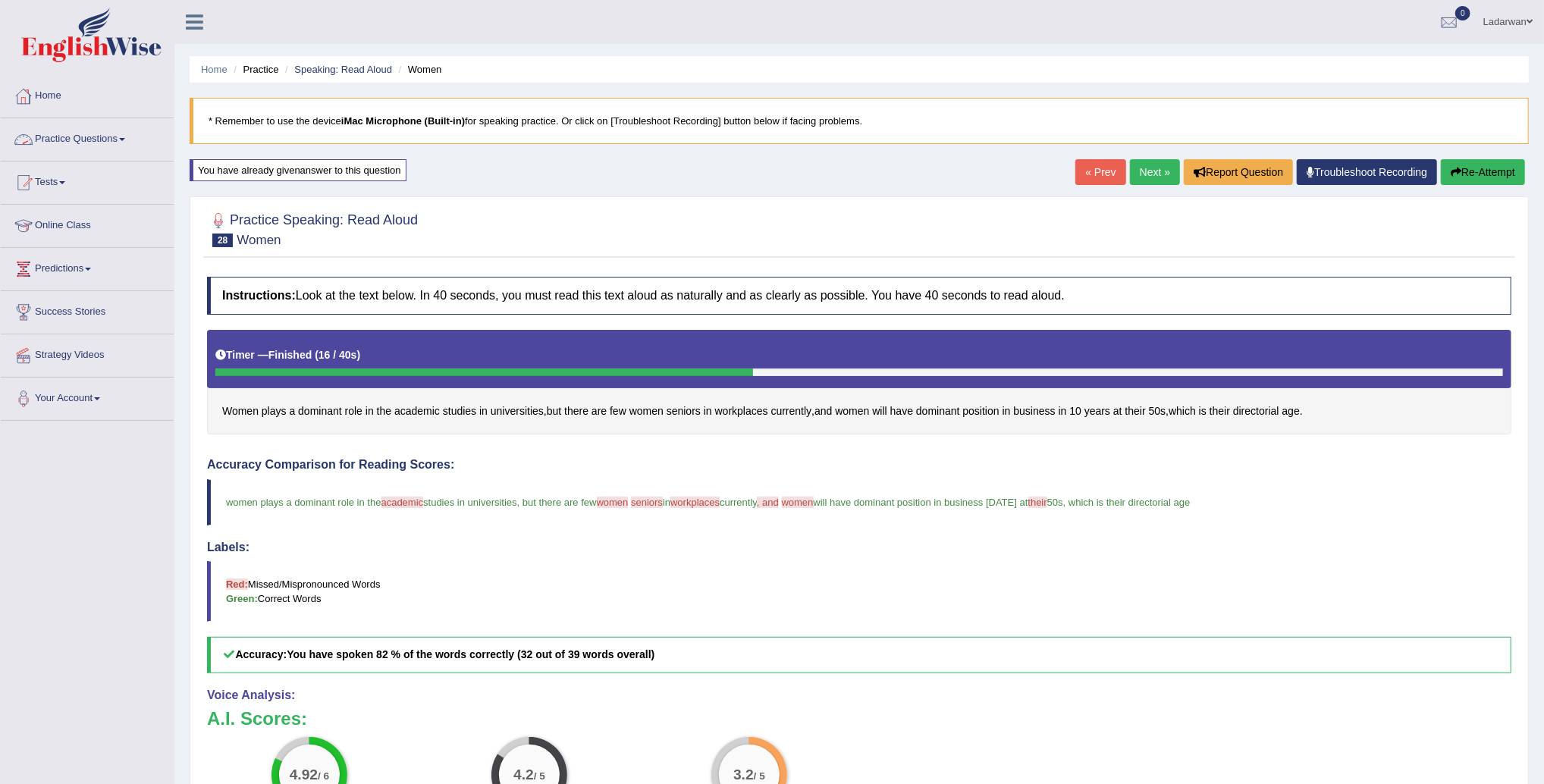
scroll to position [7, 0]
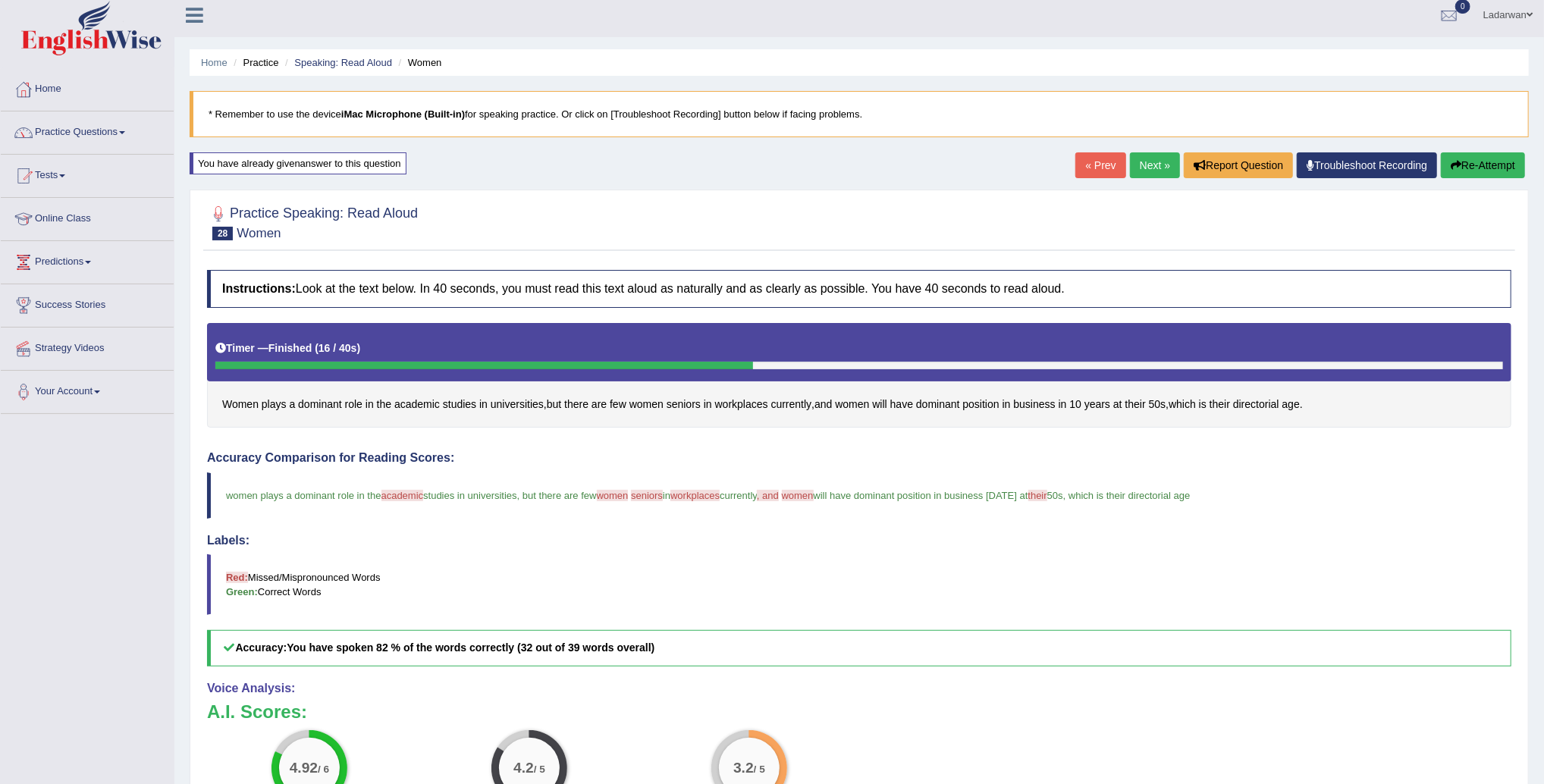
click at [105, 132] on link "Practice Questions" at bounding box center [87, 130] width 173 height 38
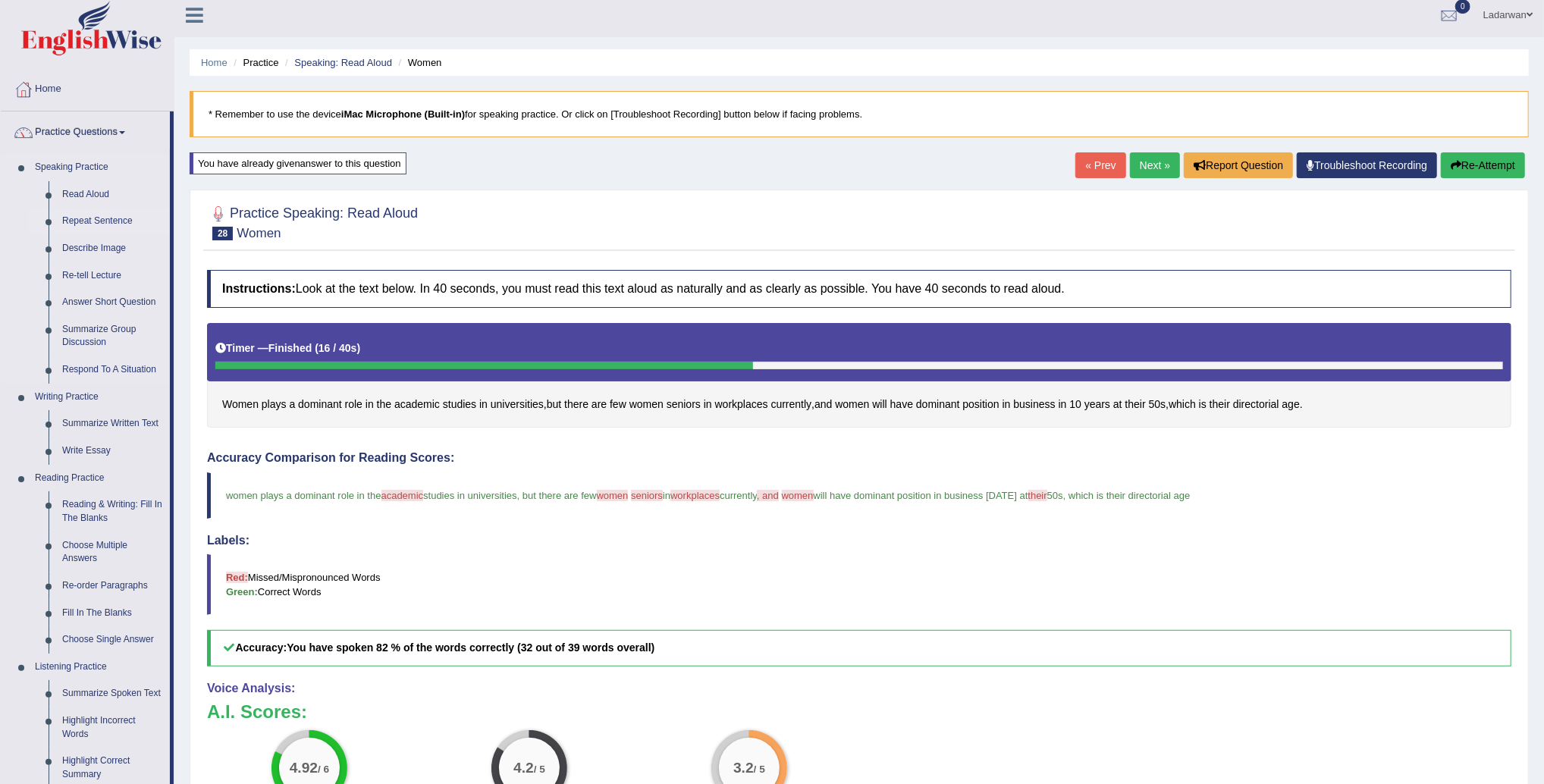
click at [104, 219] on link "Repeat Sentence" at bounding box center [113, 221] width 114 height 27
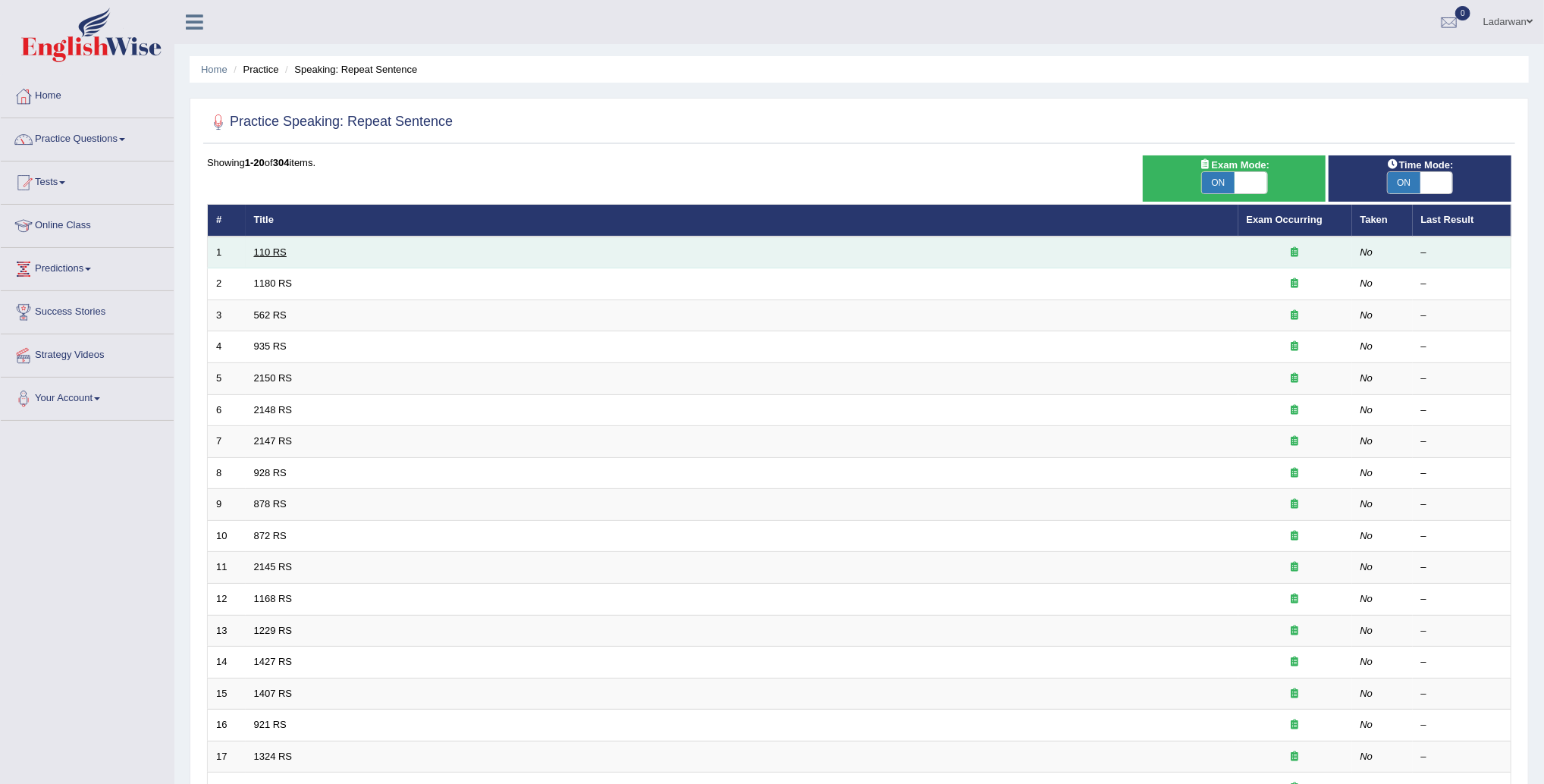
click at [260, 253] on link "110 RS" at bounding box center [271, 252] width 33 height 12
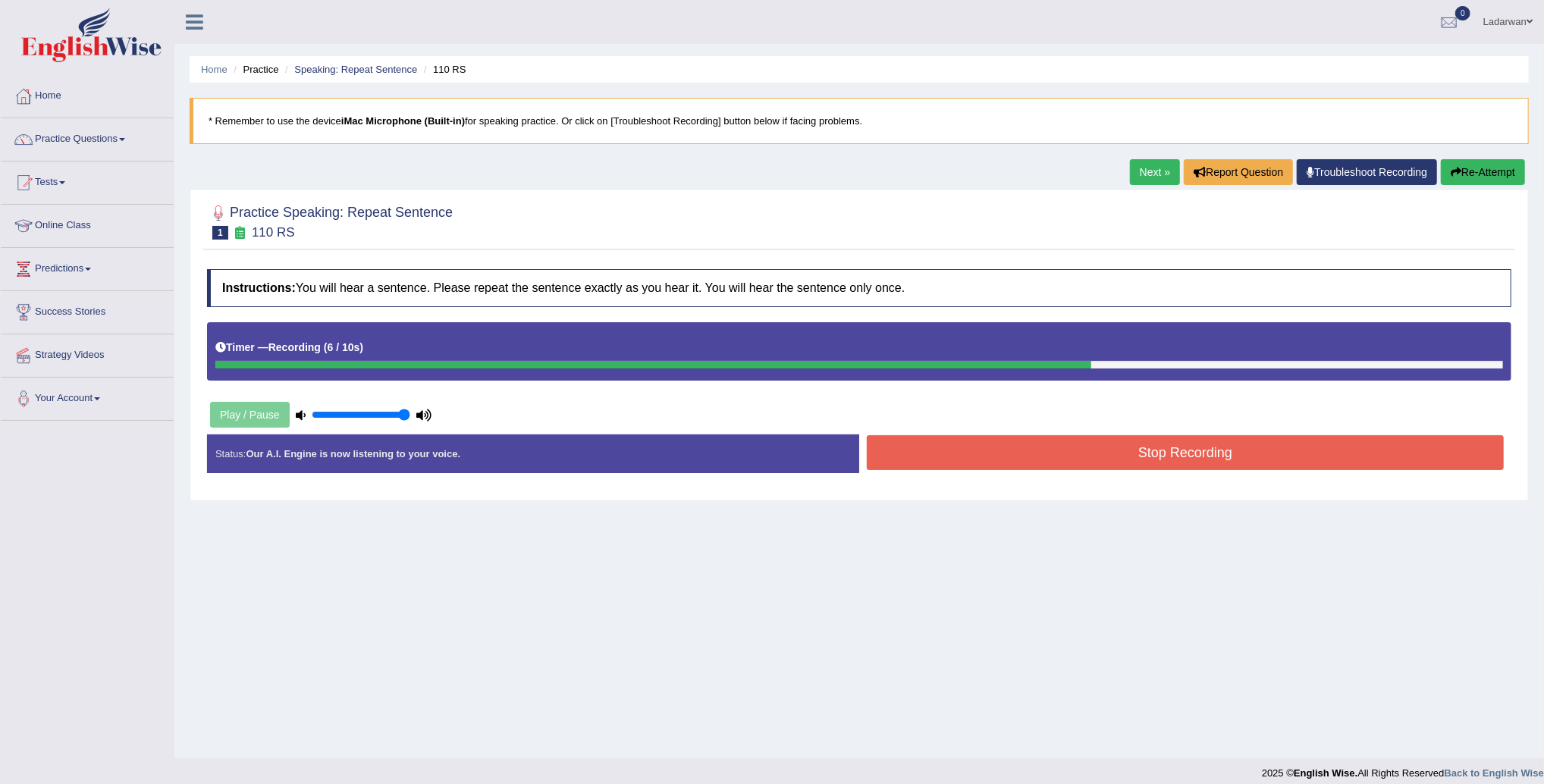
click at [921, 460] on button "Stop Recording" at bounding box center [1186, 452] width 638 height 34
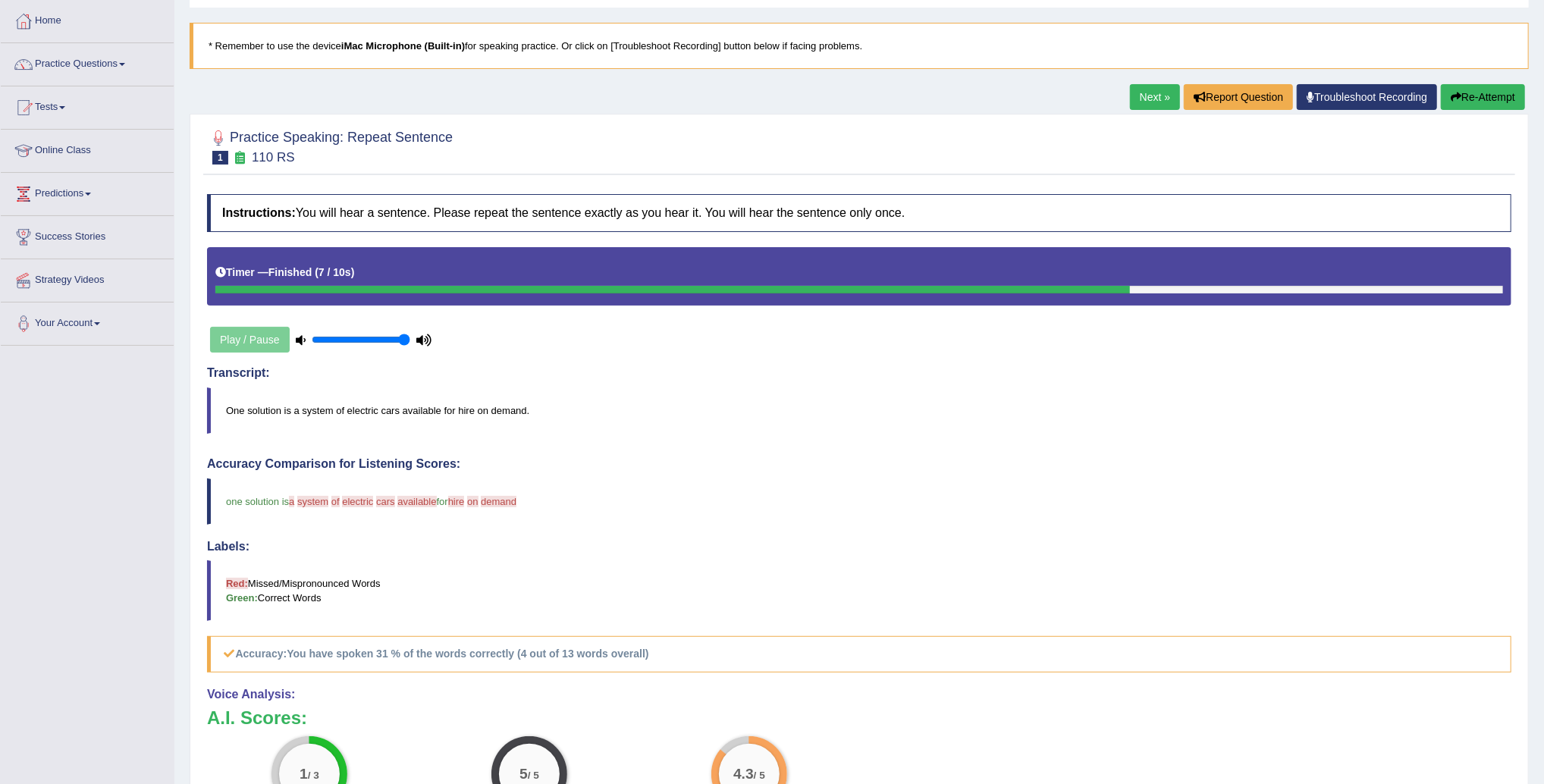
scroll to position [90, 0]
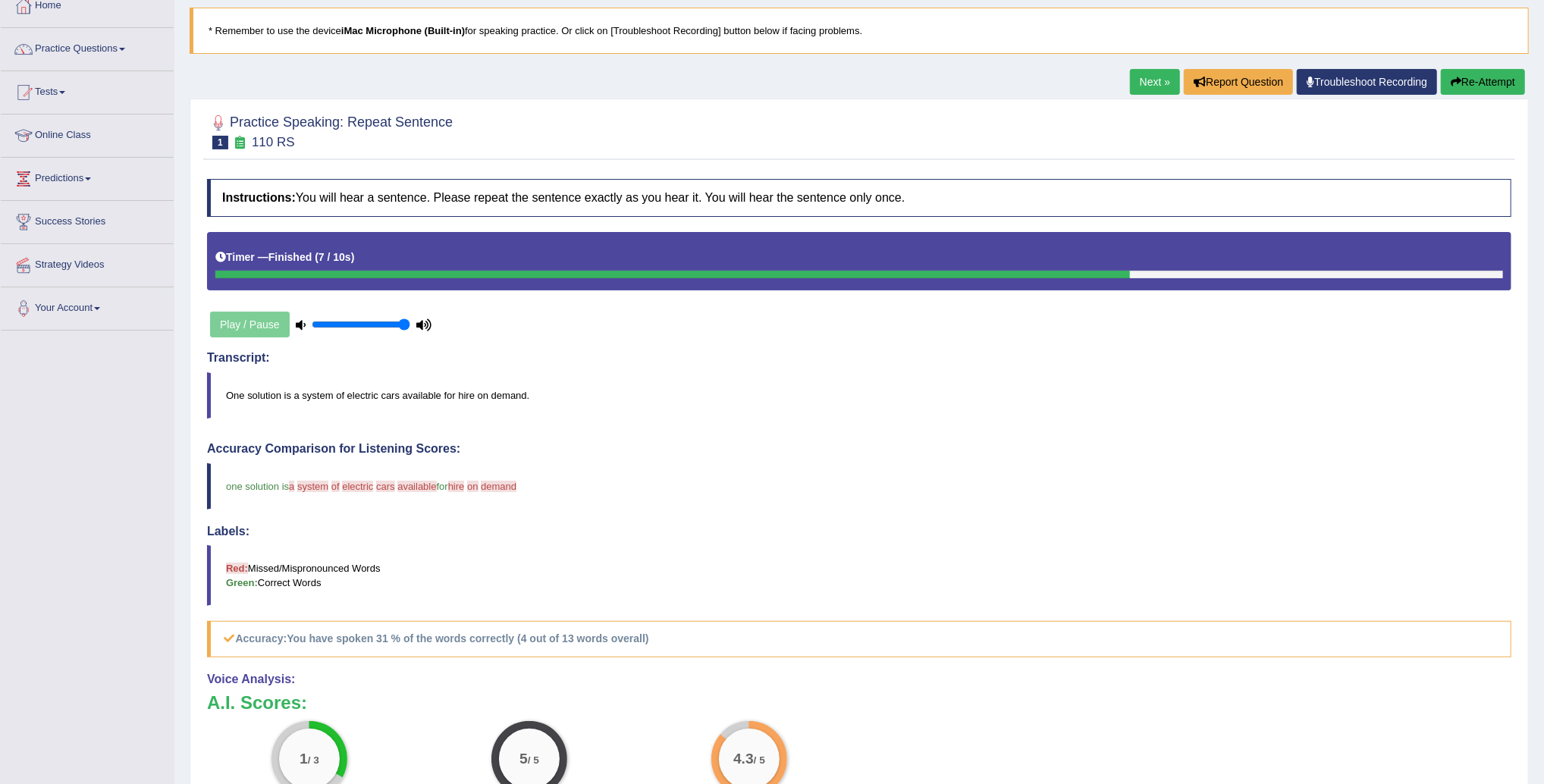
click at [1470, 83] on button "Re-Attempt" at bounding box center [1483, 82] width 84 height 26
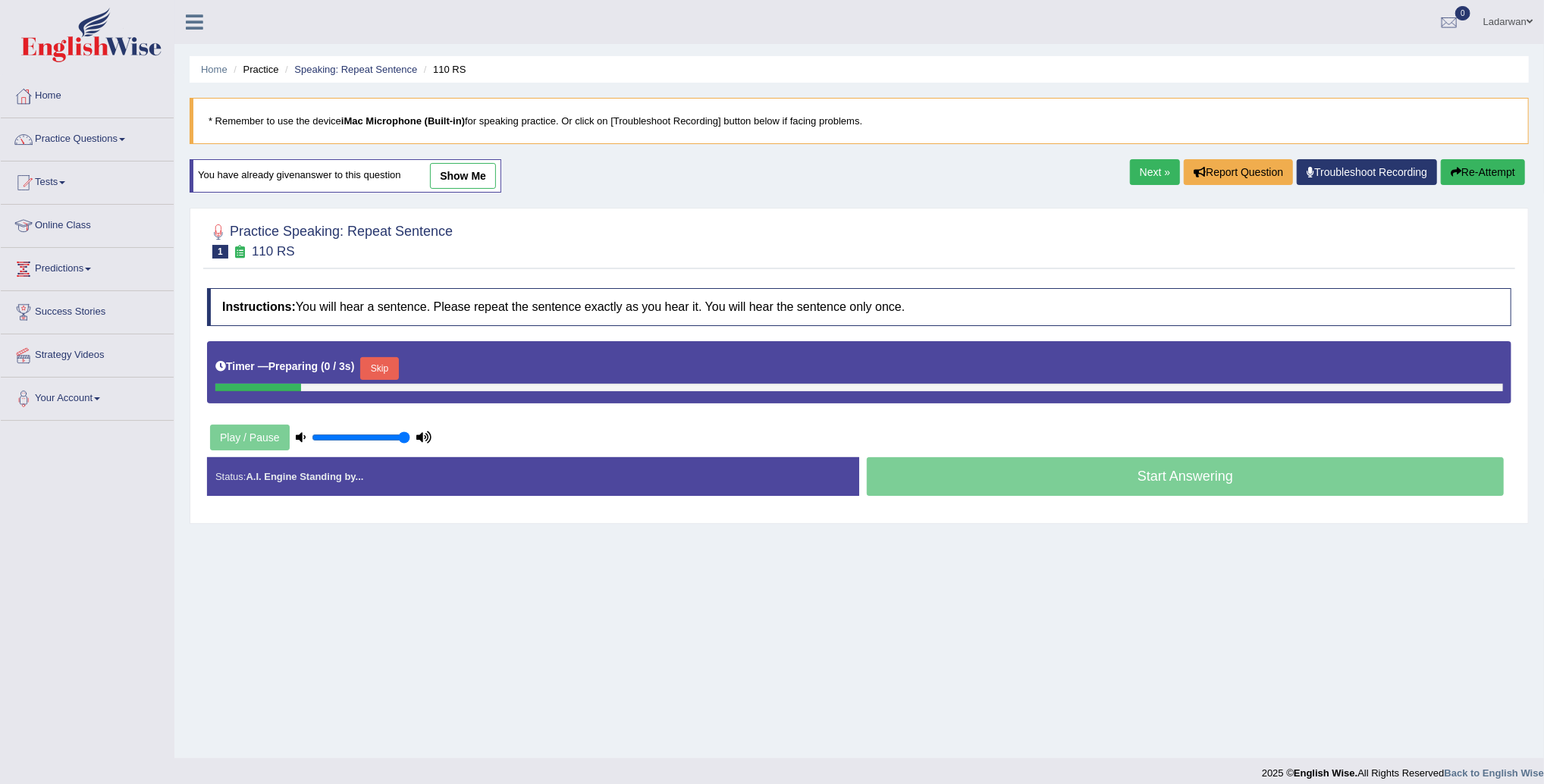
scroll to position [12, 0]
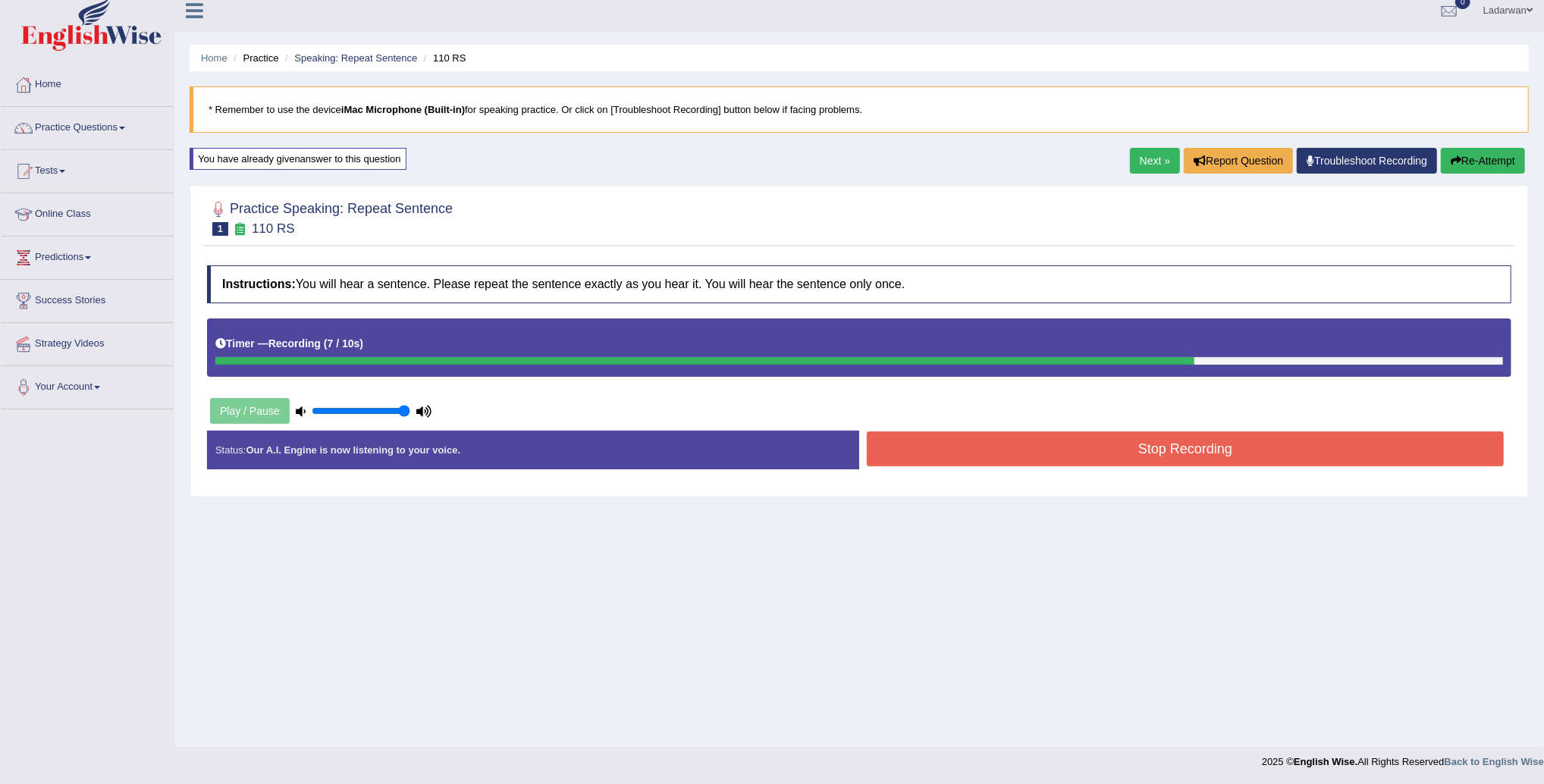
click at [970, 440] on button "Stop Recording" at bounding box center [1186, 448] width 638 height 34
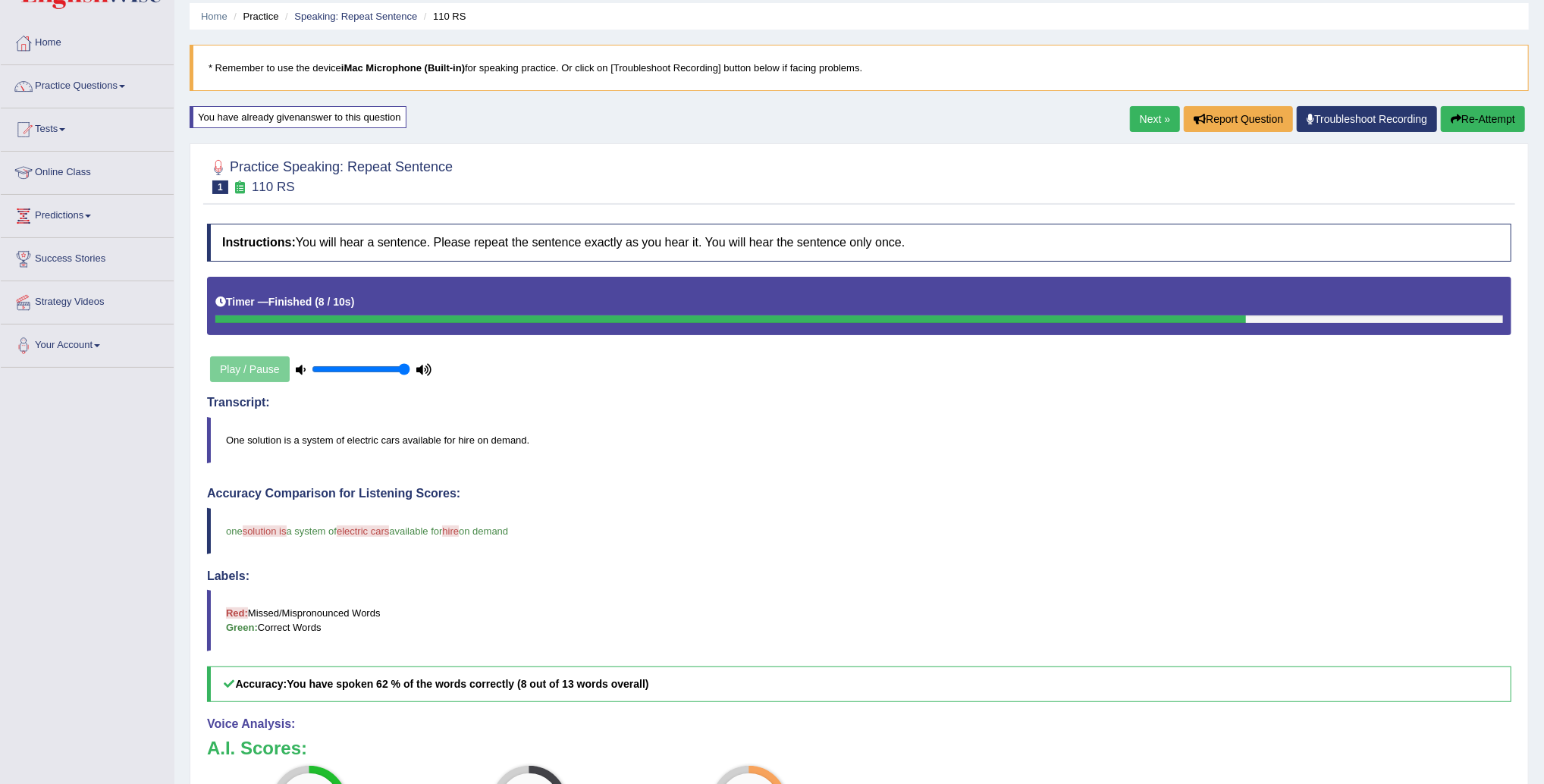
scroll to position [58, 0]
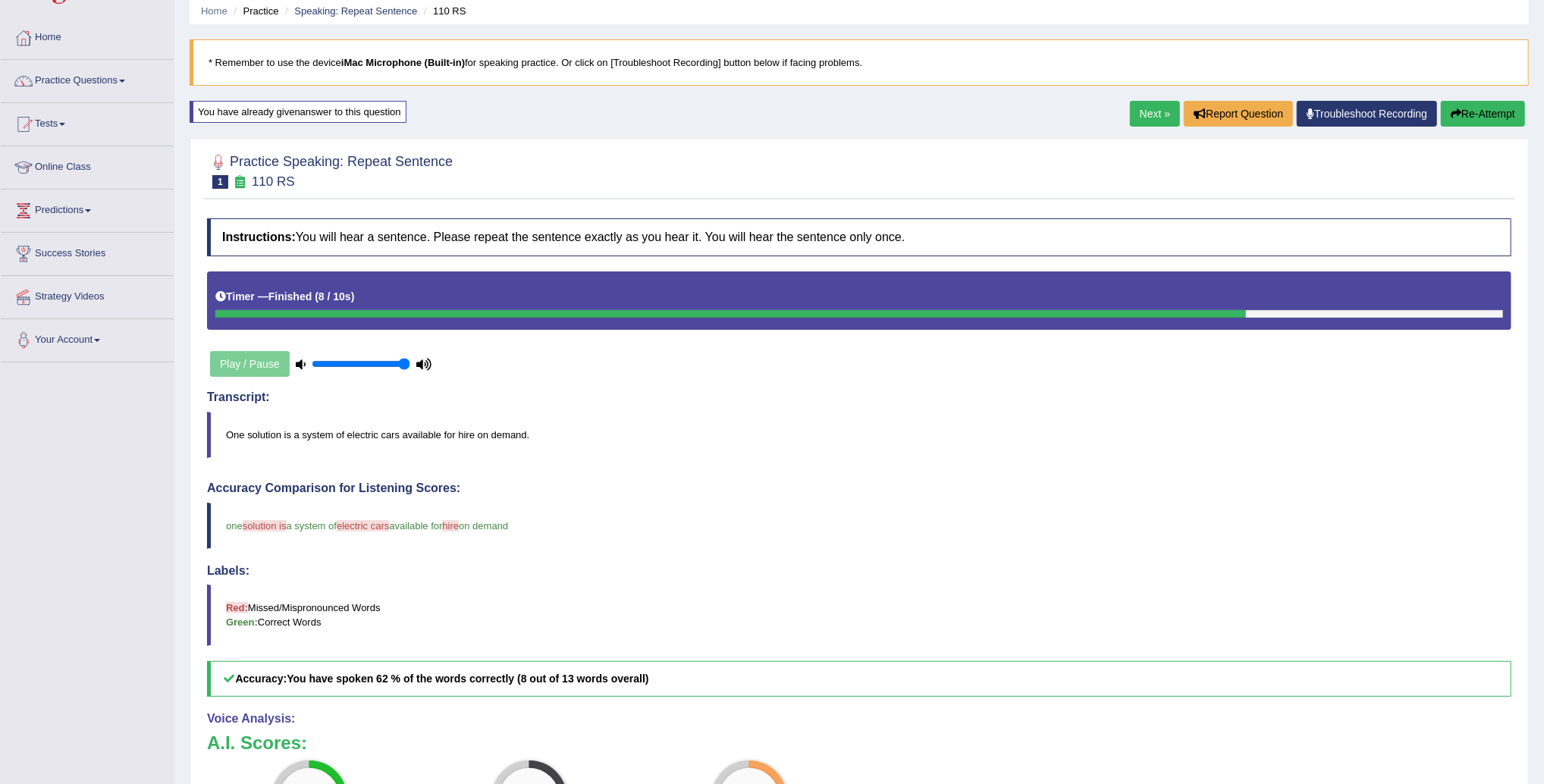
click at [1139, 111] on link "Next »" at bounding box center [1155, 114] width 50 height 26
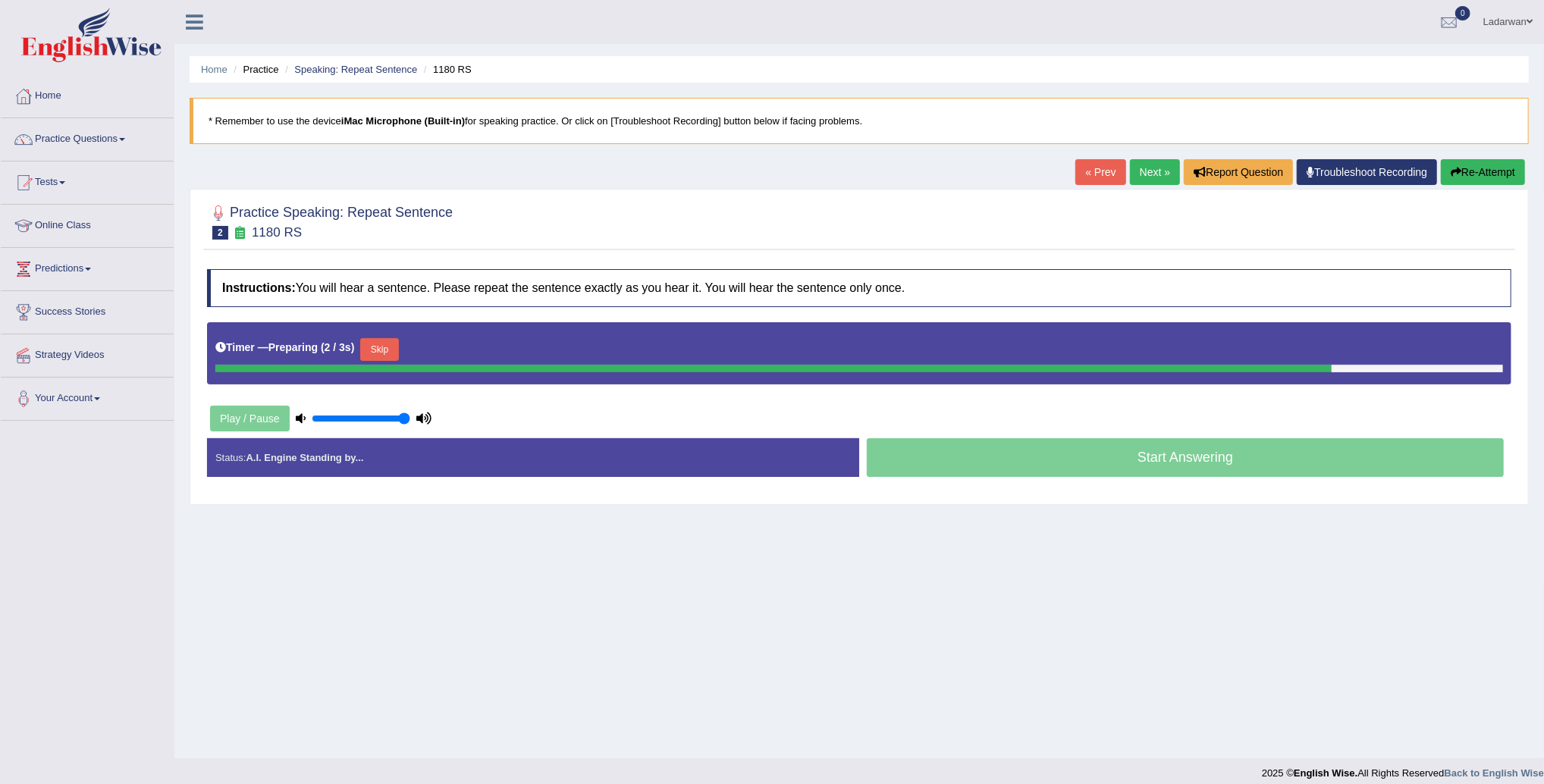
scroll to position [5, 0]
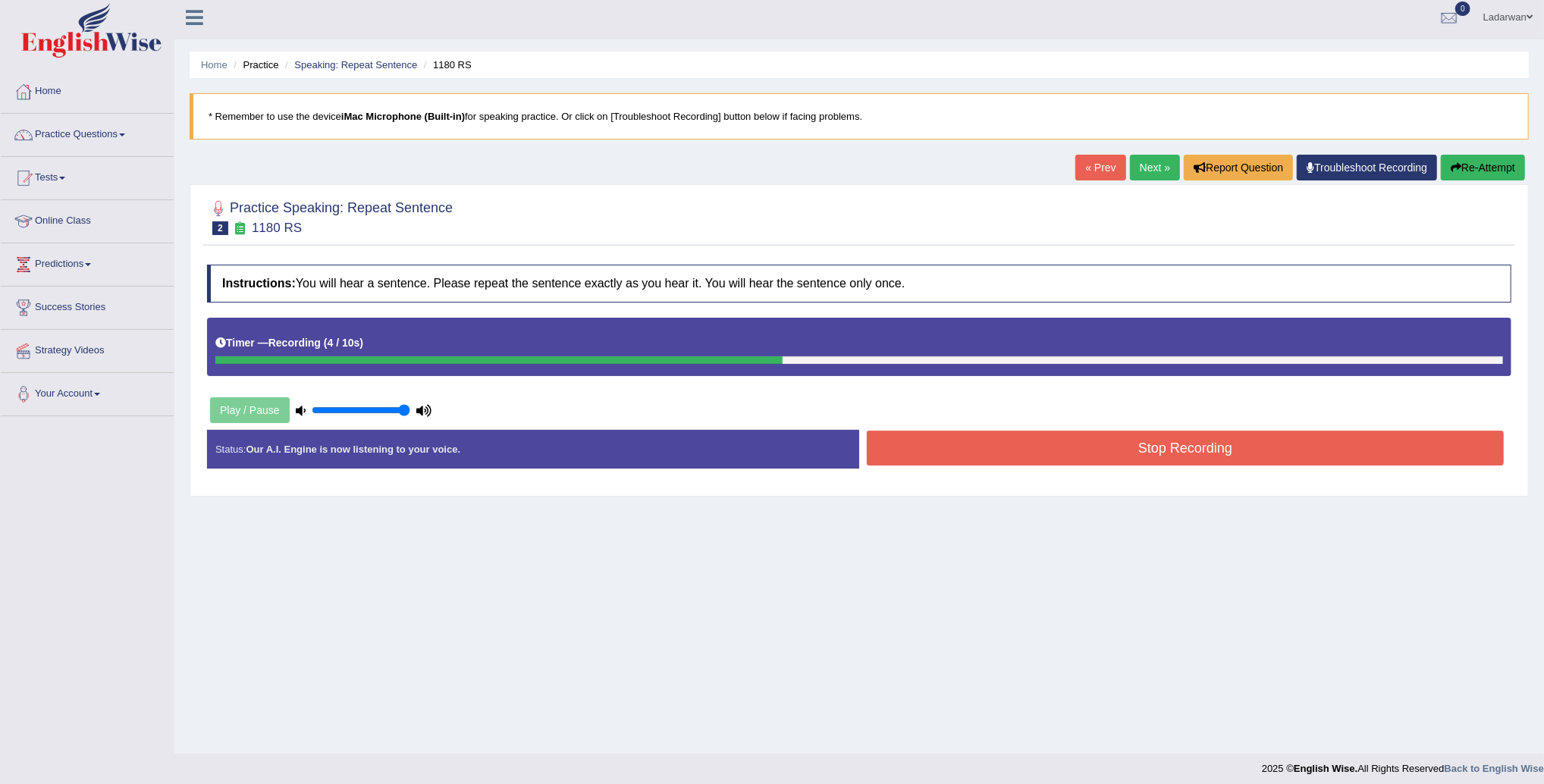
click at [1081, 445] on button "Stop Recording" at bounding box center [1186, 448] width 638 height 34
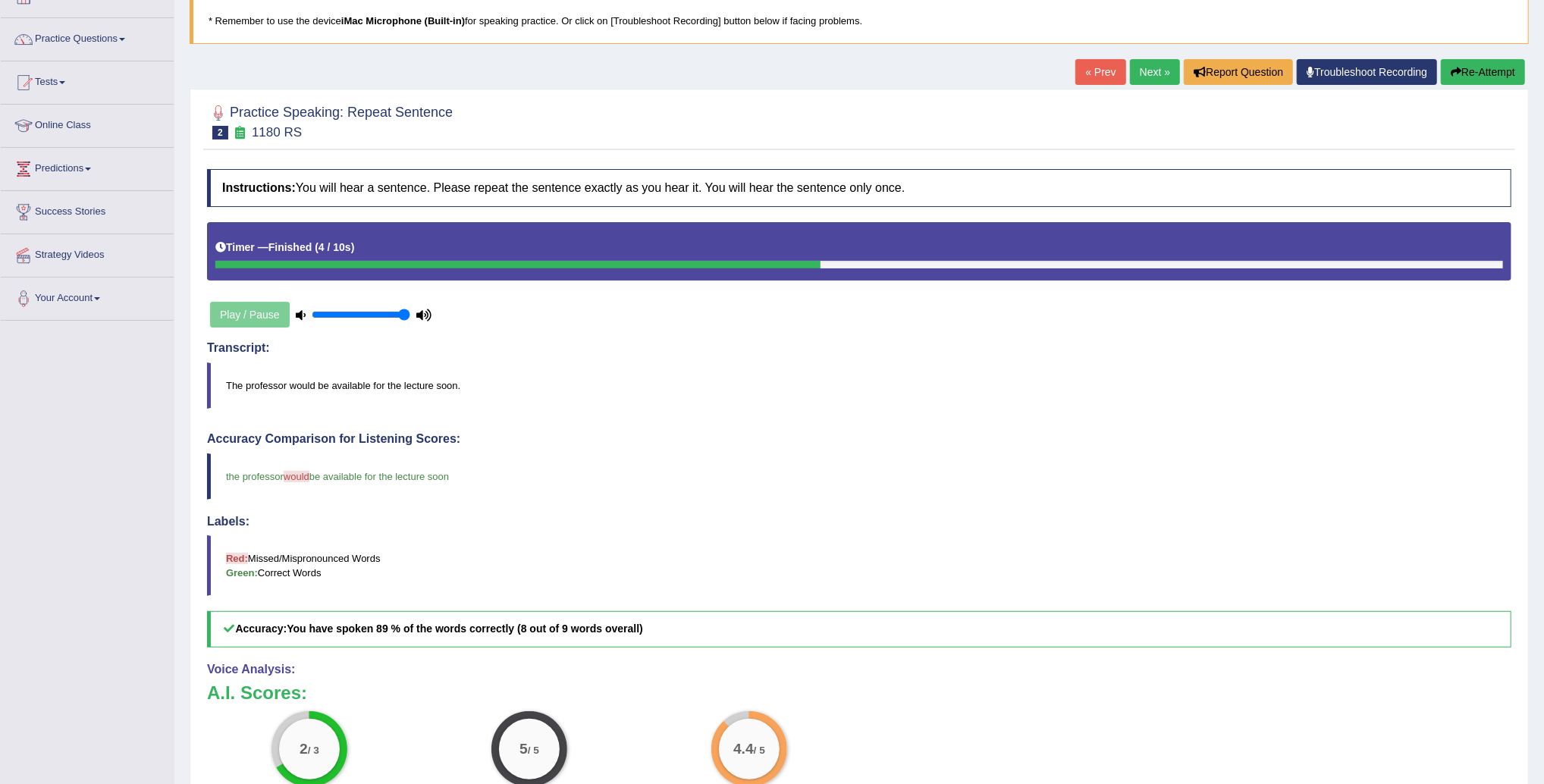
scroll to position [94, 0]
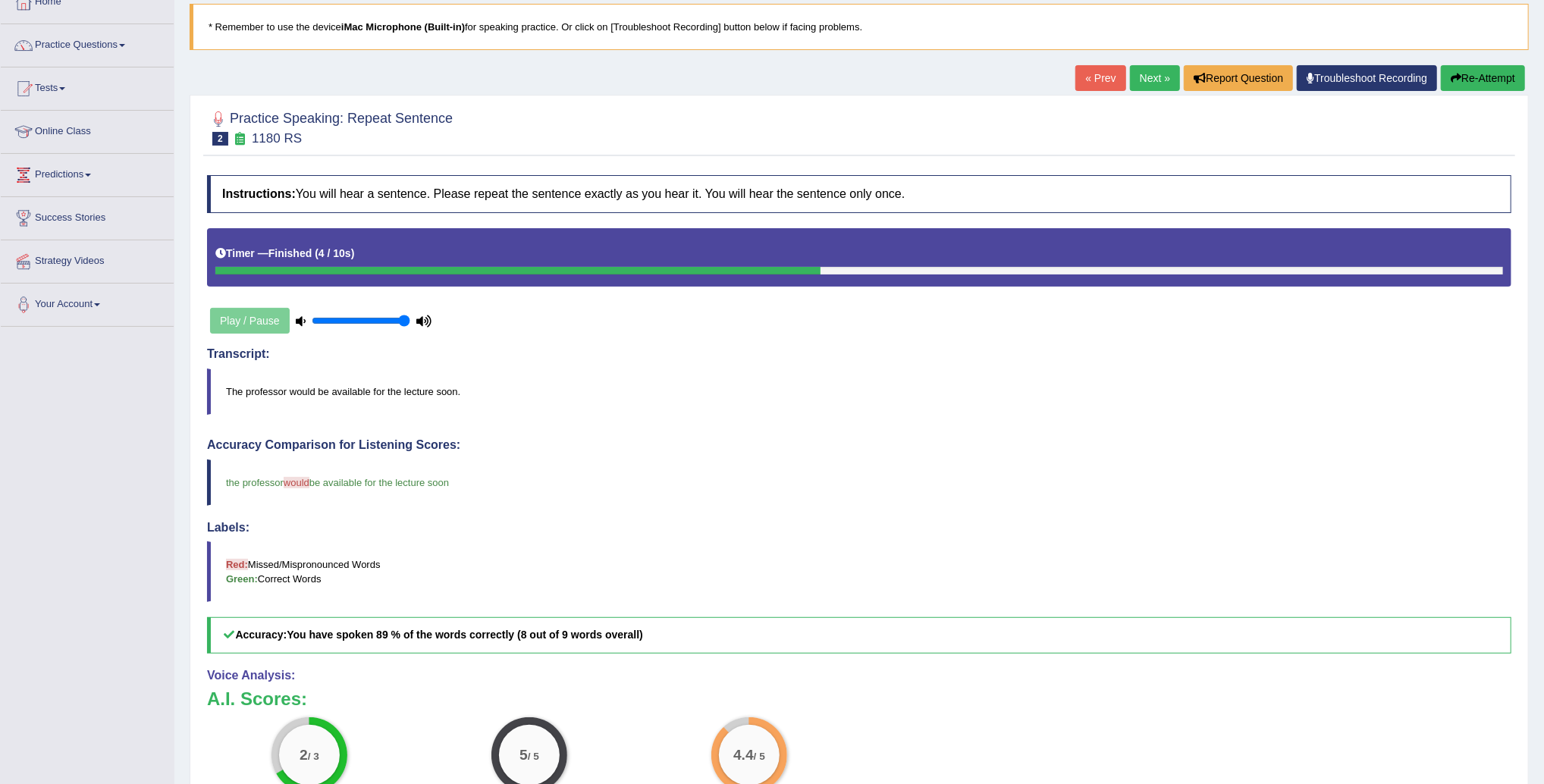
click at [1148, 85] on link "Next »" at bounding box center [1155, 78] width 50 height 26
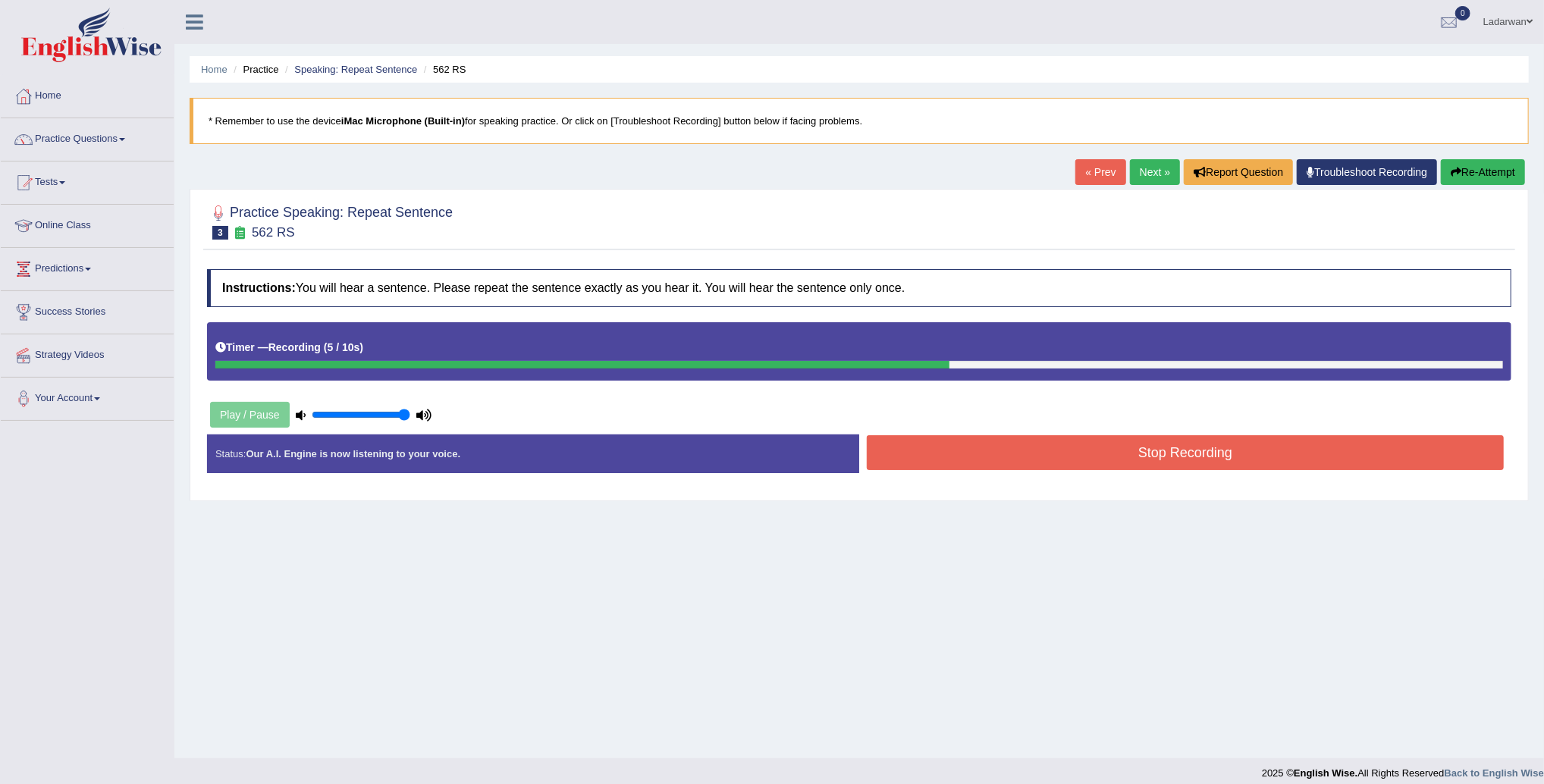
click at [962, 463] on button "Stop Recording" at bounding box center [1186, 452] width 638 height 34
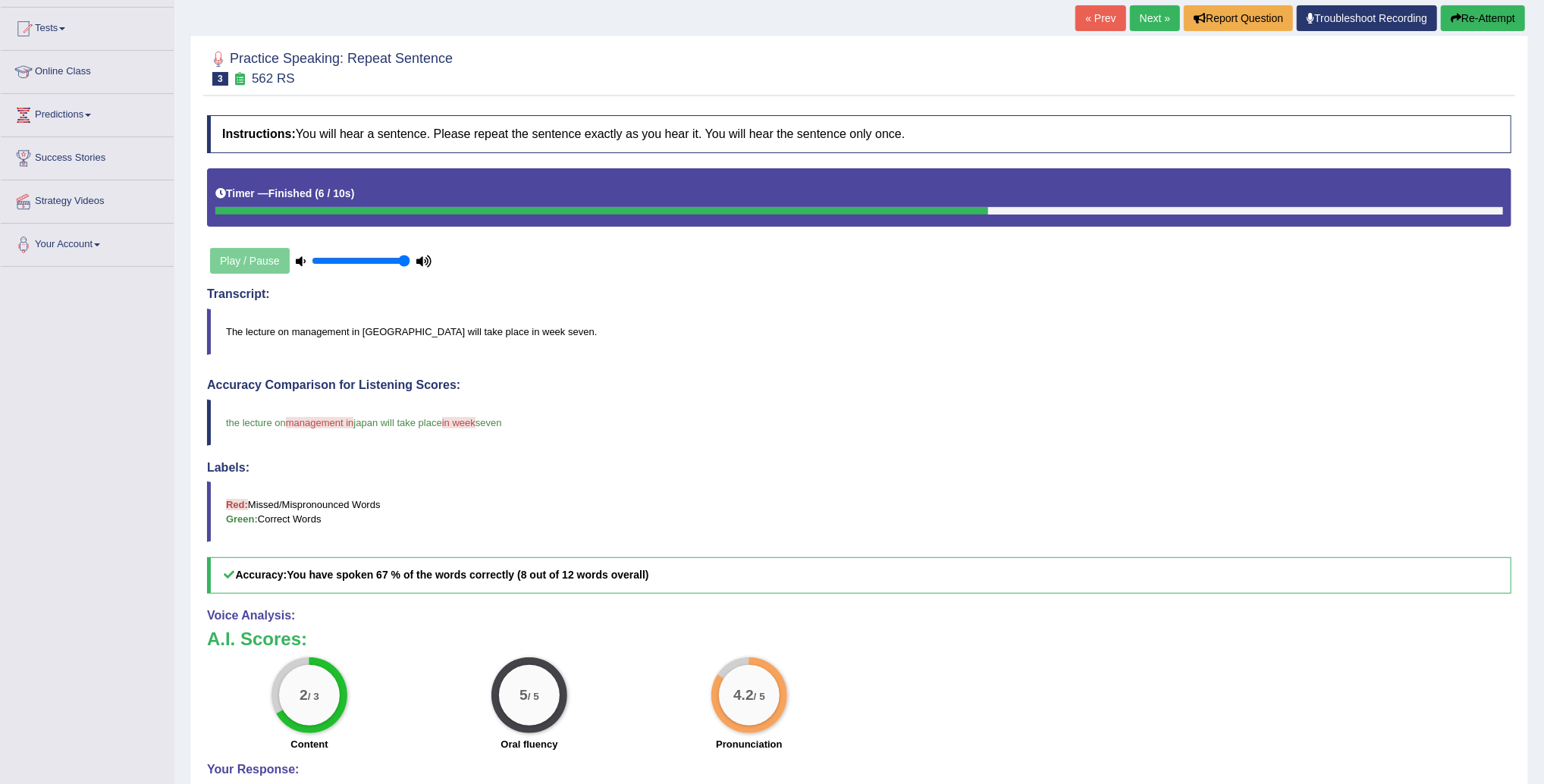
scroll to position [70, 0]
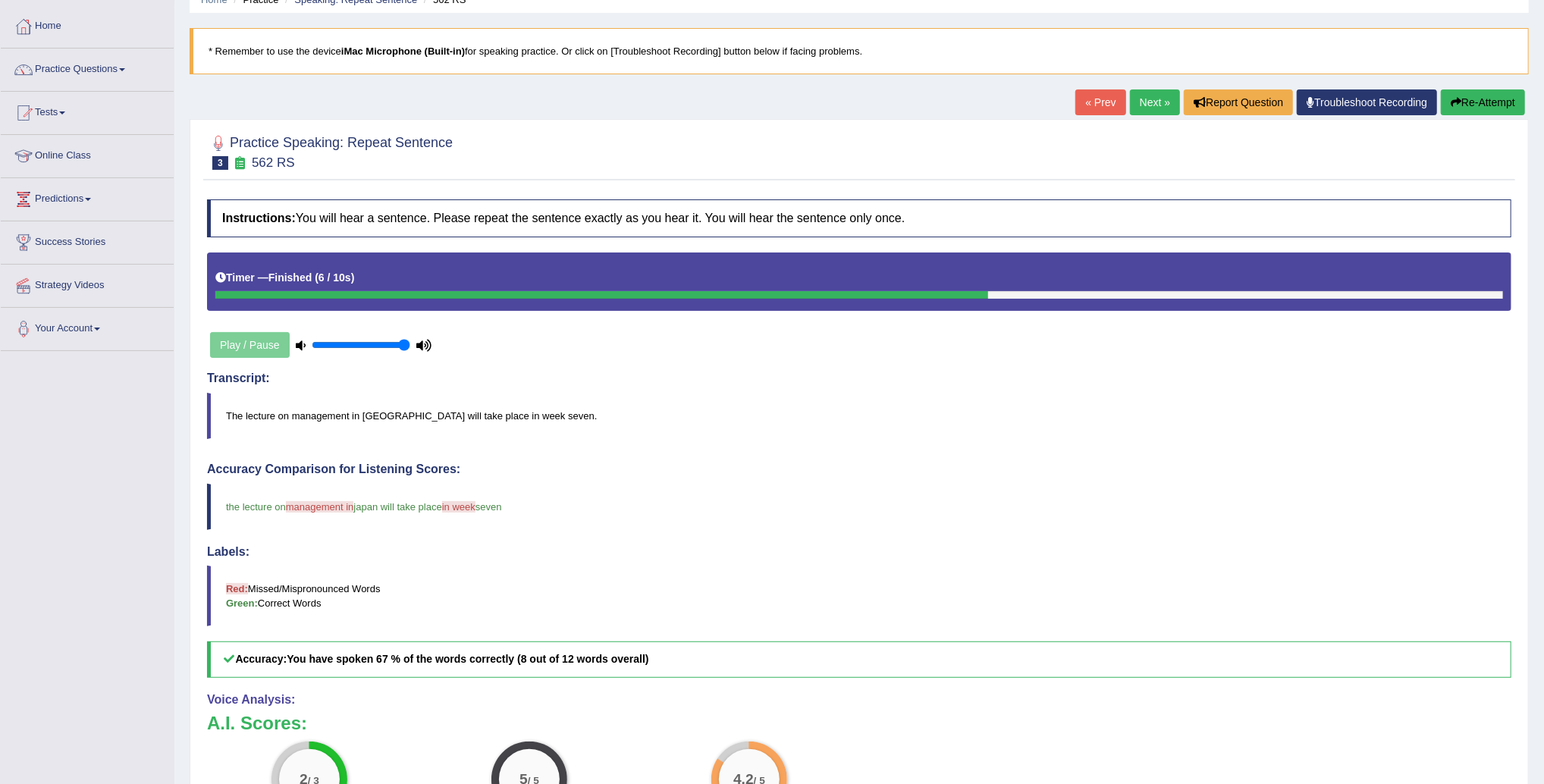
click at [1139, 102] on link "Next »" at bounding box center [1155, 102] width 50 height 26
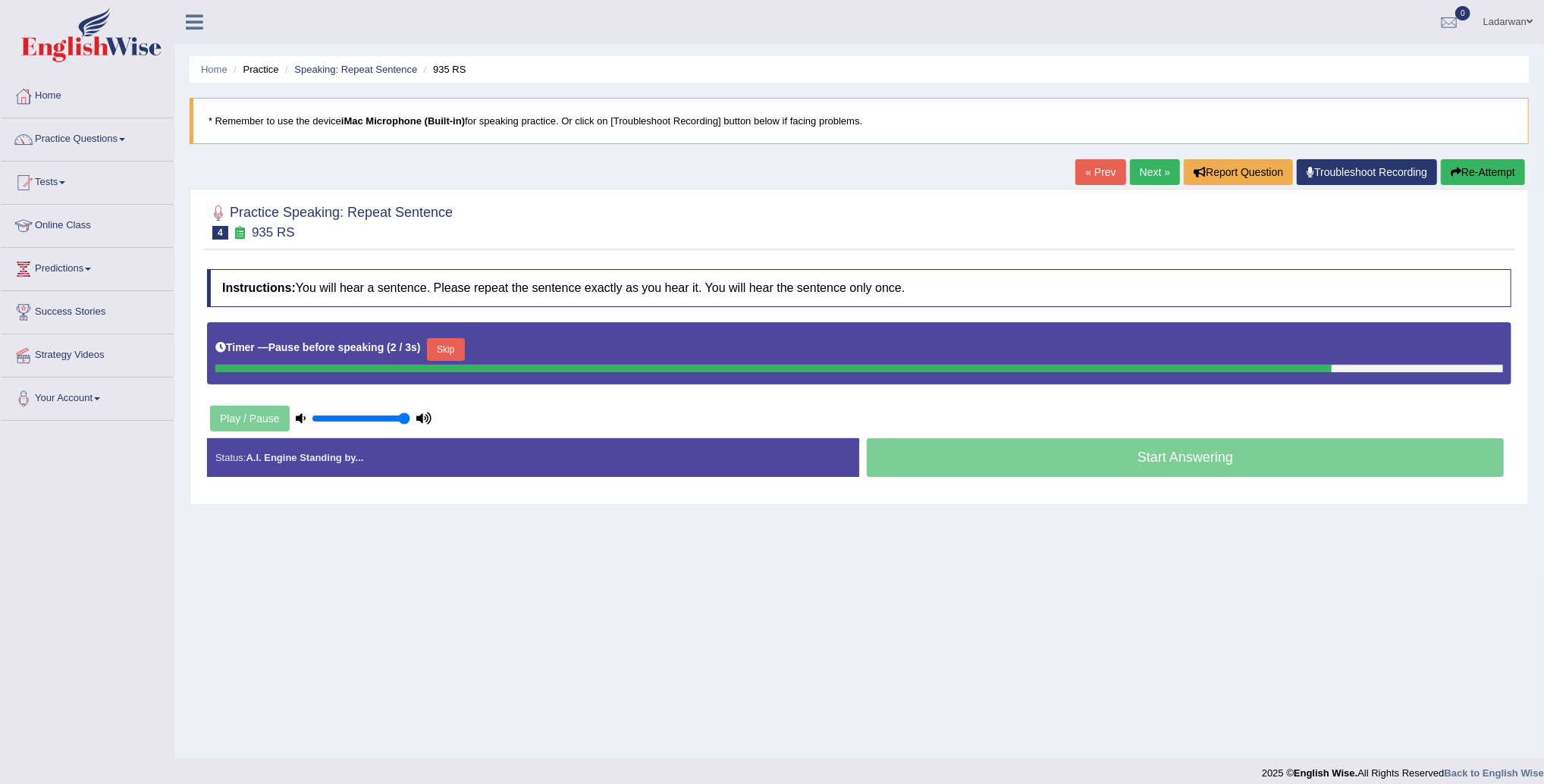
click at [1480, 169] on button "Re-Attempt" at bounding box center [1483, 172] width 84 height 26
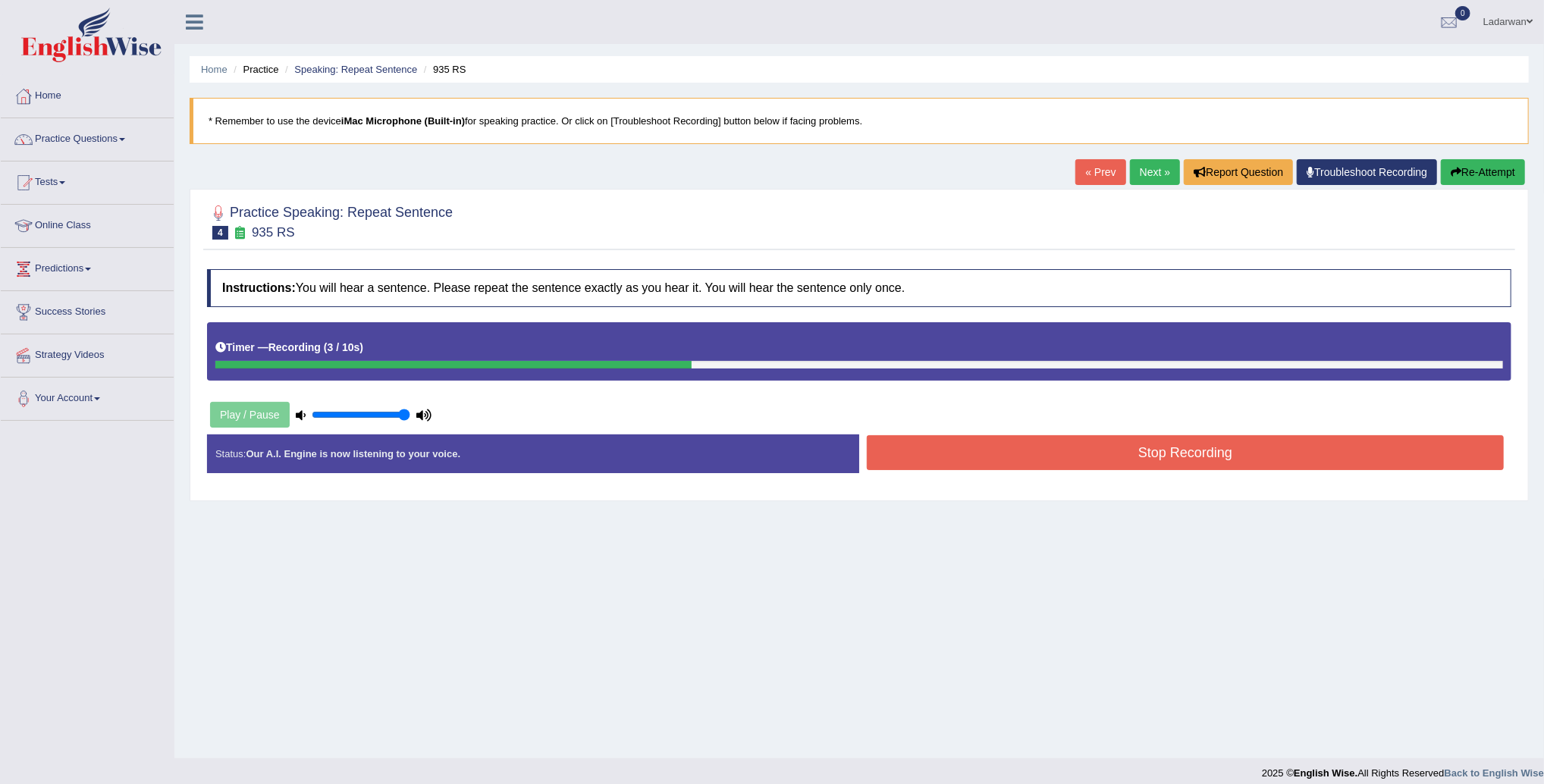
click at [1465, 176] on button "Re-Attempt" at bounding box center [1483, 172] width 84 height 26
click at [1048, 453] on button "Stop Recording" at bounding box center [1186, 452] width 638 height 34
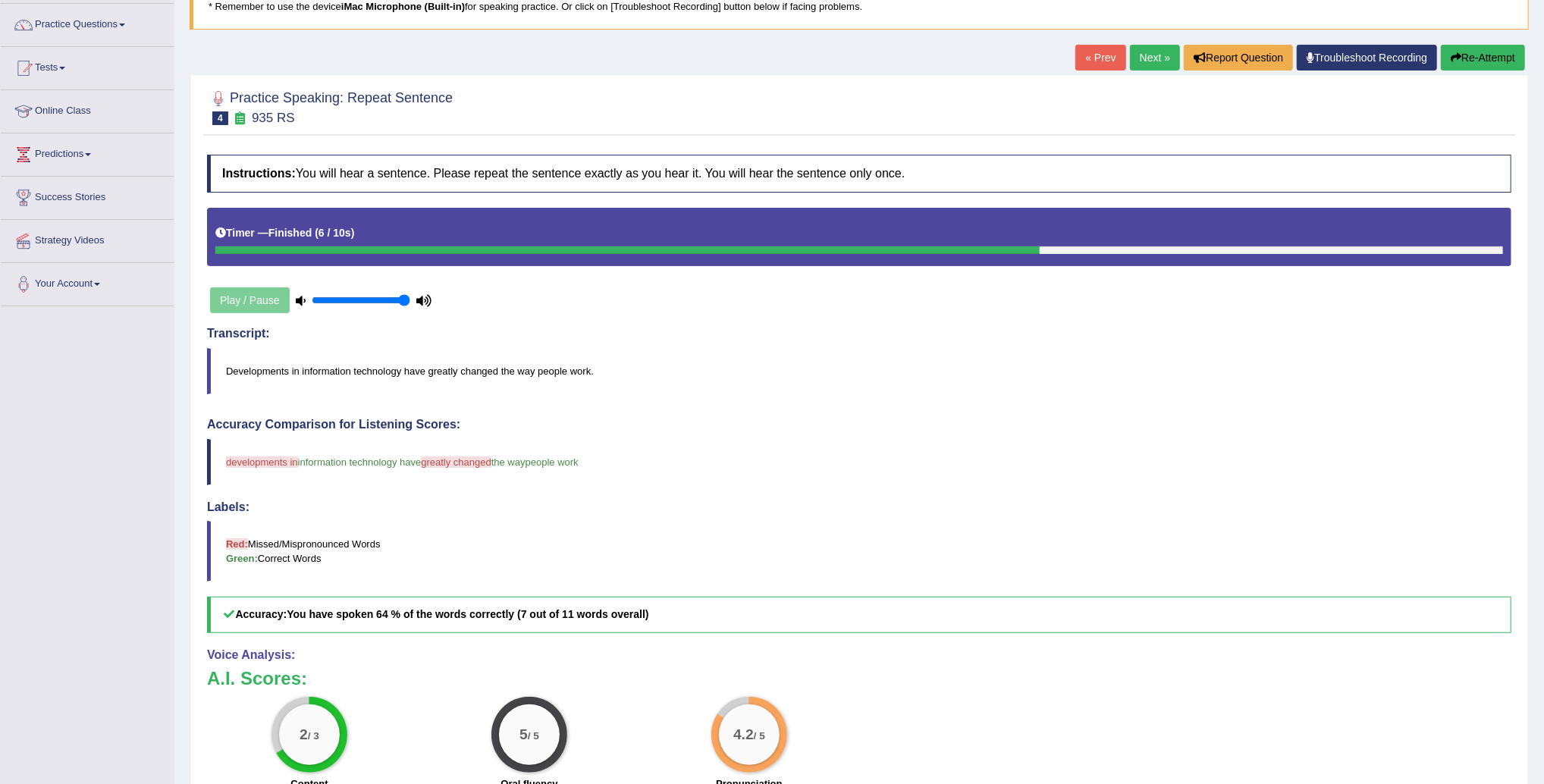
scroll to position [114, 0]
click at [1154, 60] on link "Next »" at bounding box center [1155, 58] width 50 height 26
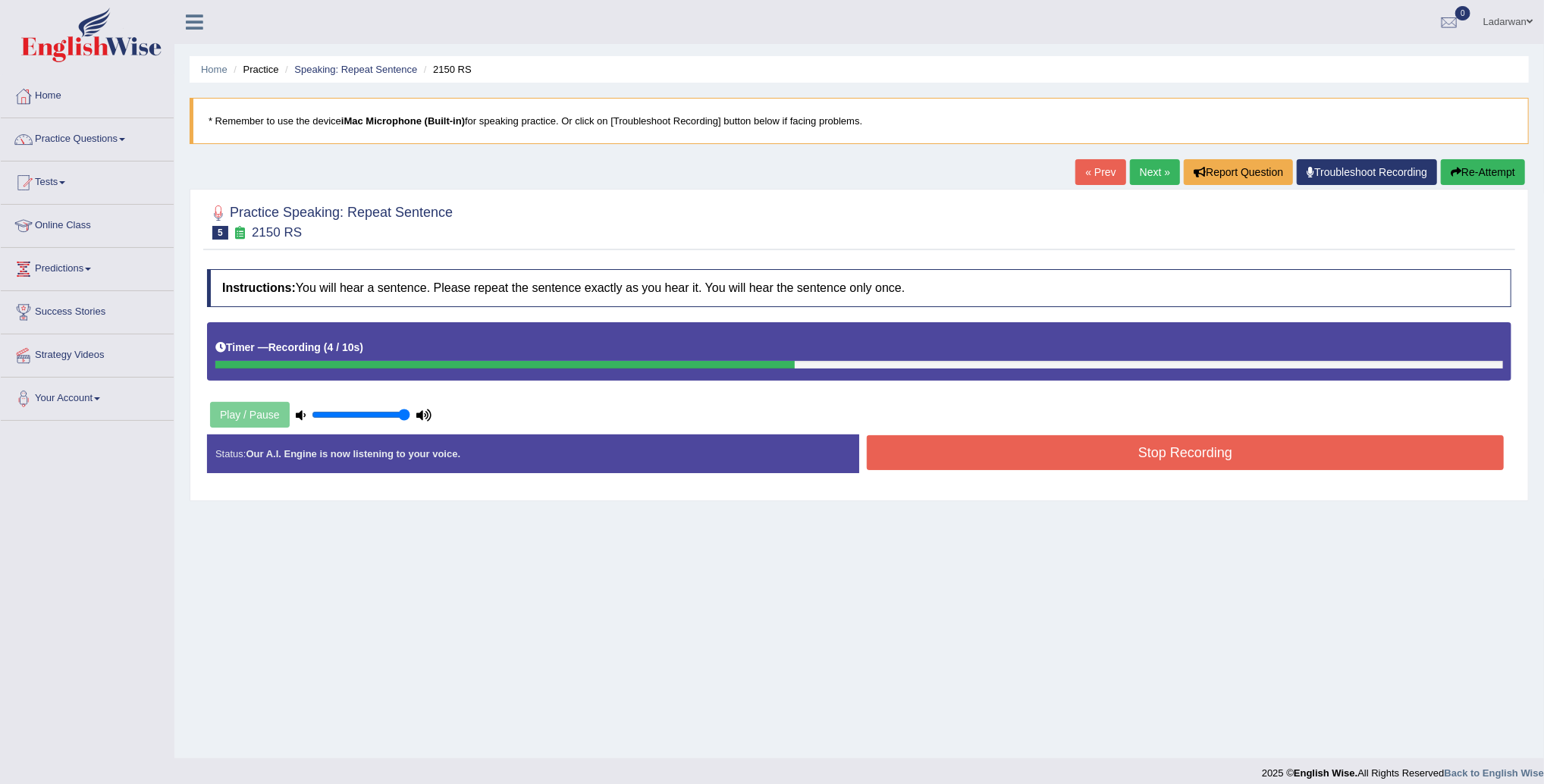
click at [1473, 172] on button "Re-Attempt" at bounding box center [1483, 172] width 84 height 26
click at [1084, 456] on button "Stop Recording" at bounding box center [1186, 452] width 638 height 34
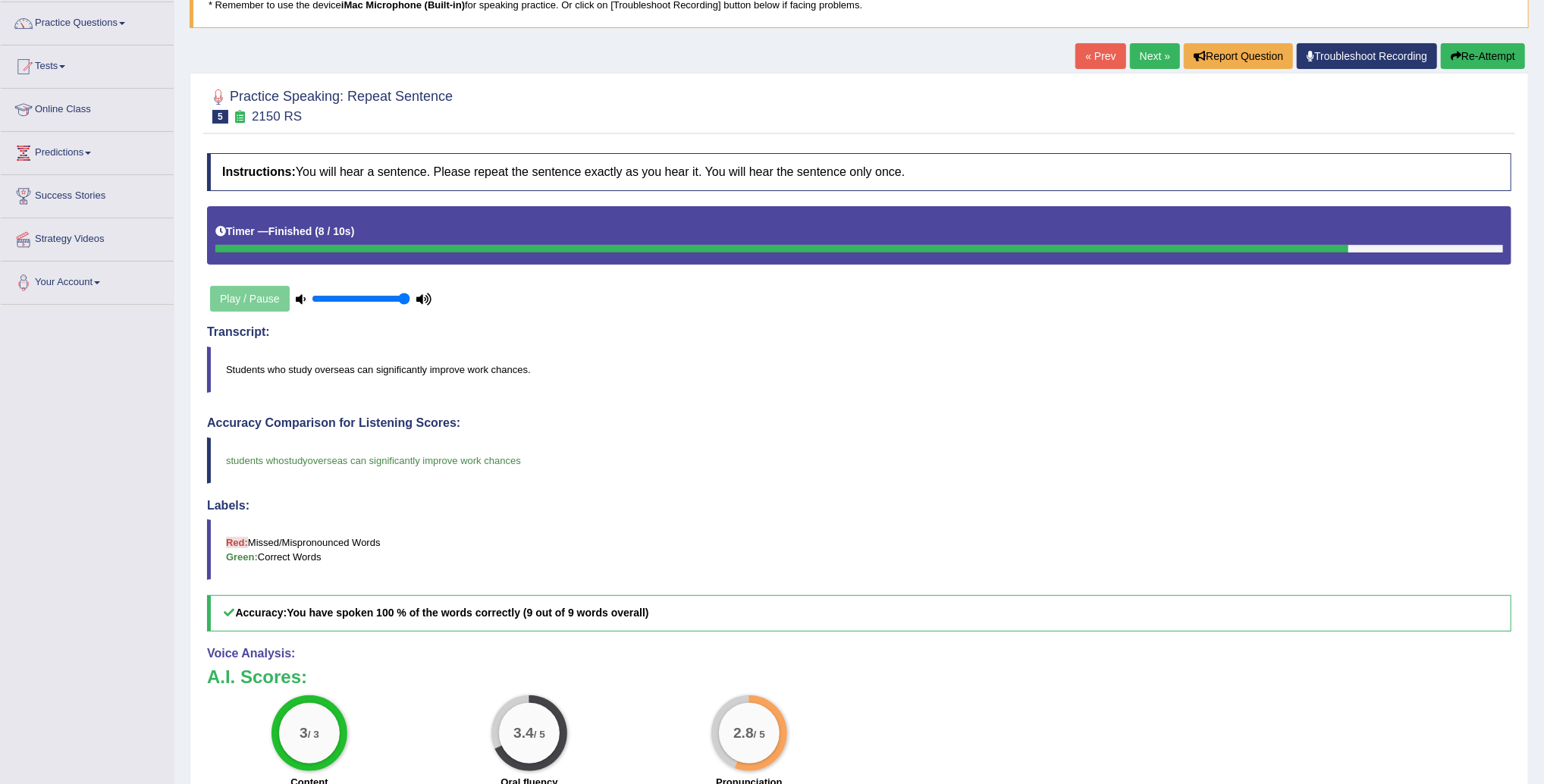
scroll to position [108, 0]
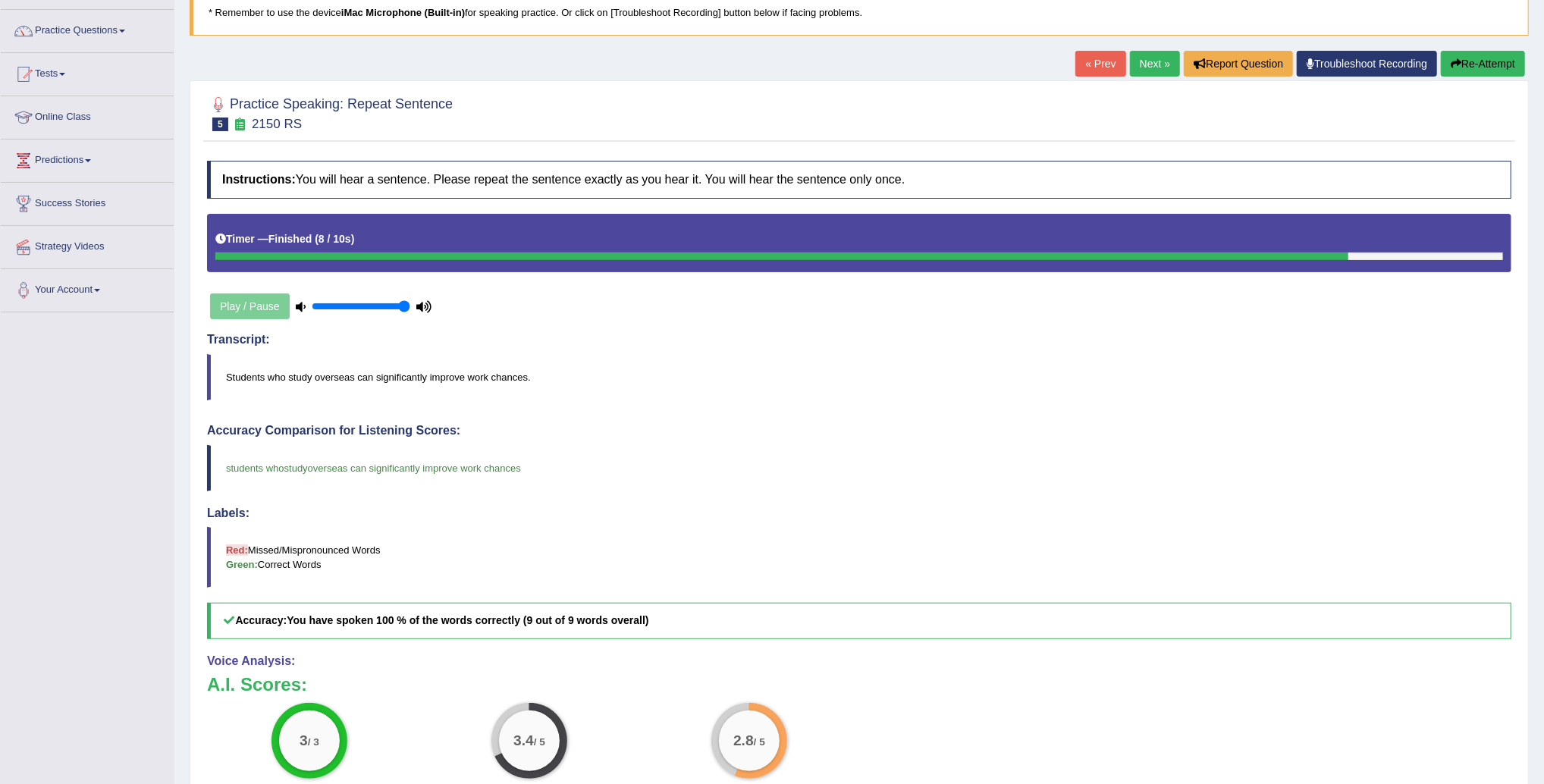
click at [1146, 69] on link "Next »" at bounding box center [1155, 64] width 50 height 26
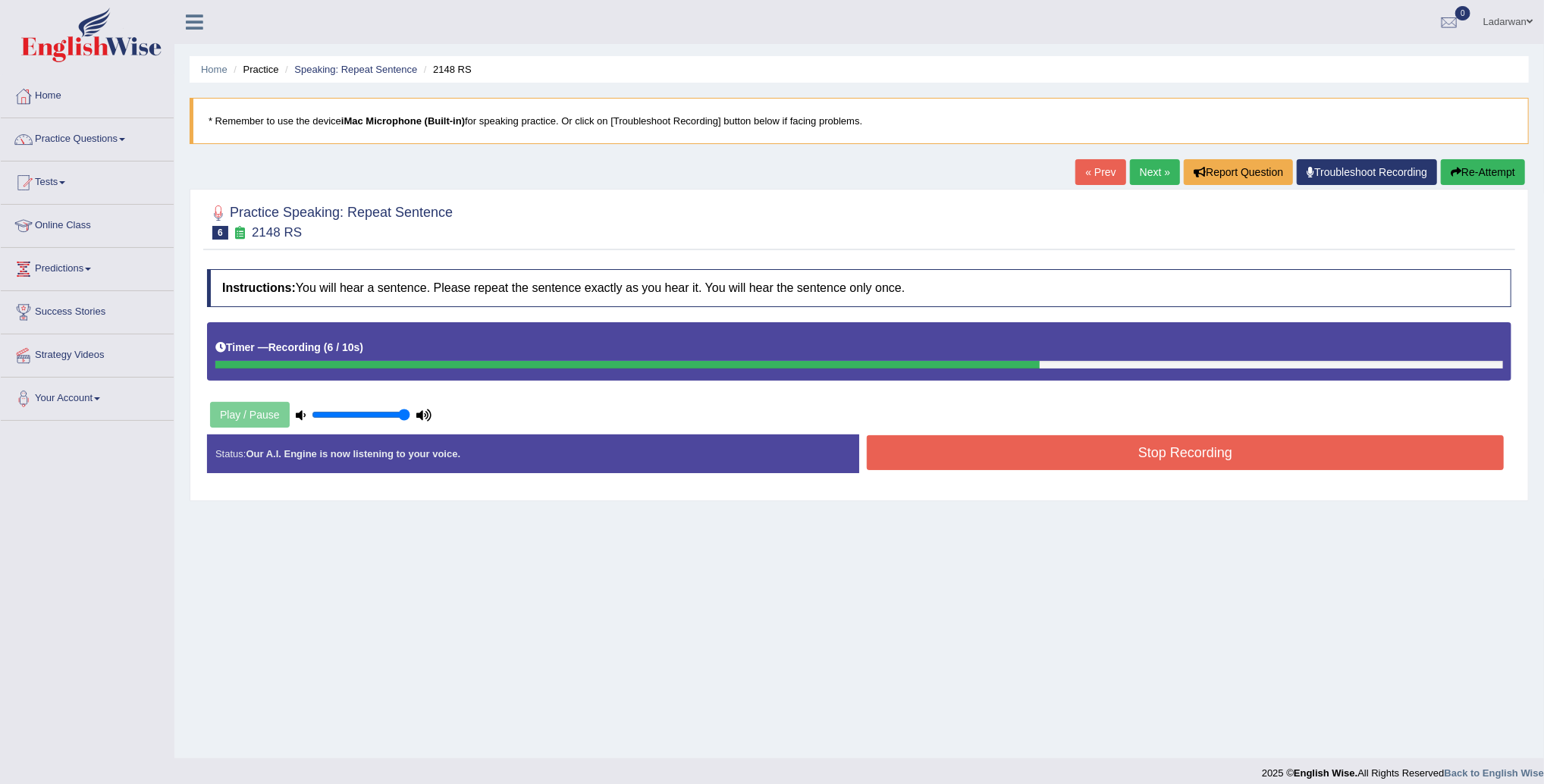
click at [964, 456] on button "Stop Recording" at bounding box center [1186, 452] width 638 height 34
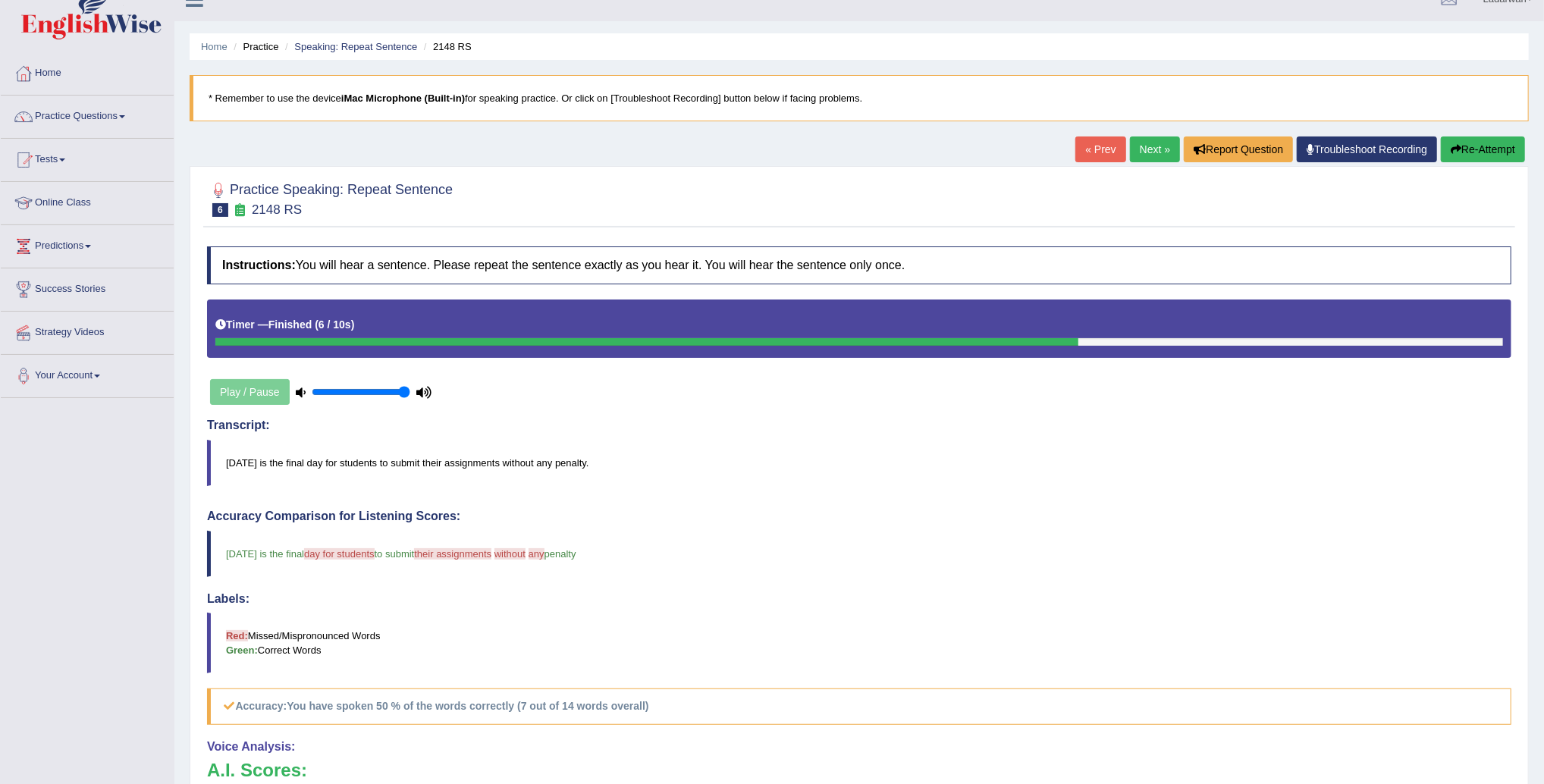
click at [1139, 157] on link "Next »" at bounding box center [1155, 149] width 50 height 26
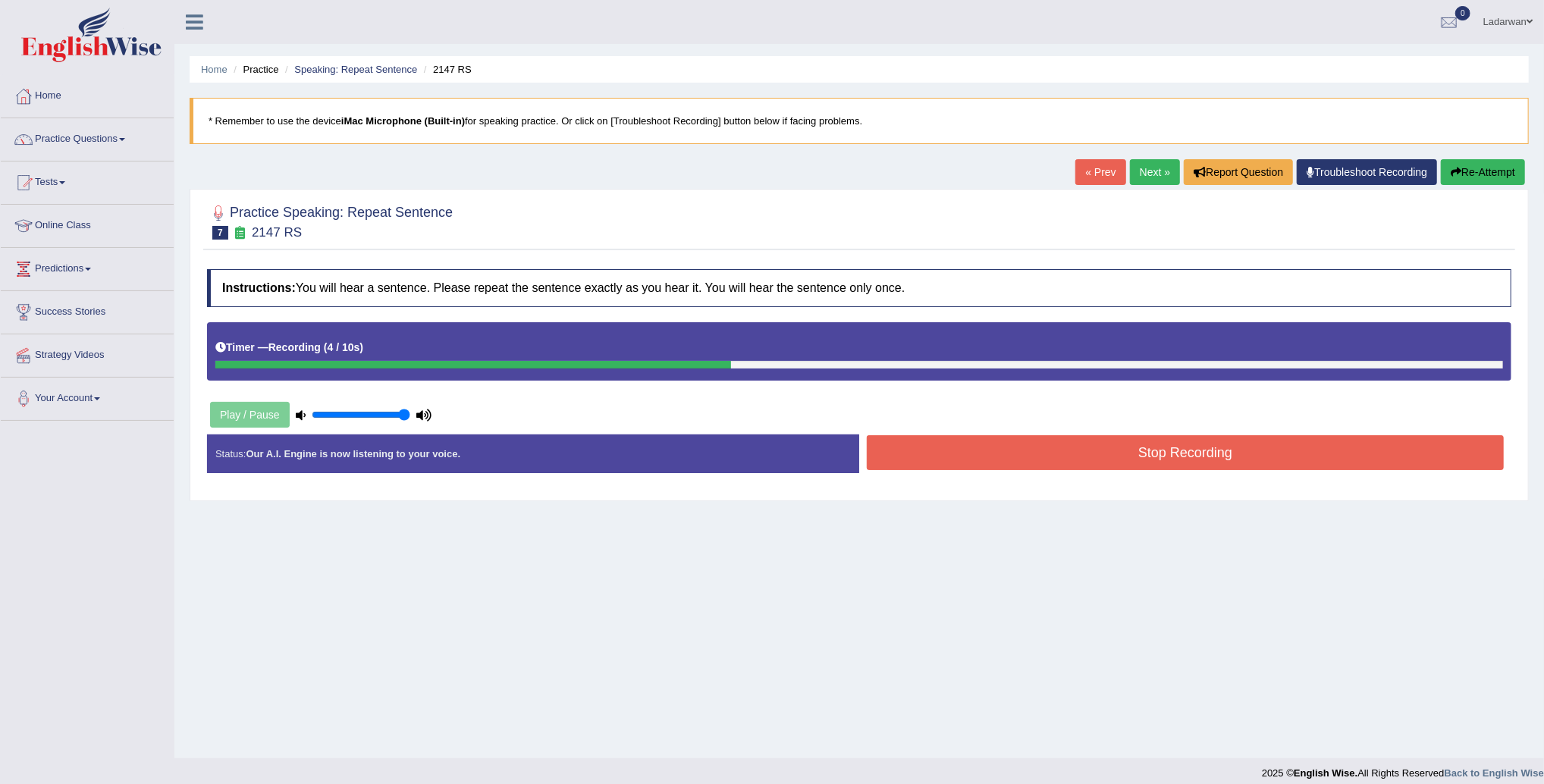
click at [1105, 461] on button "Stop Recording" at bounding box center [1186, 452] width 638 height 34
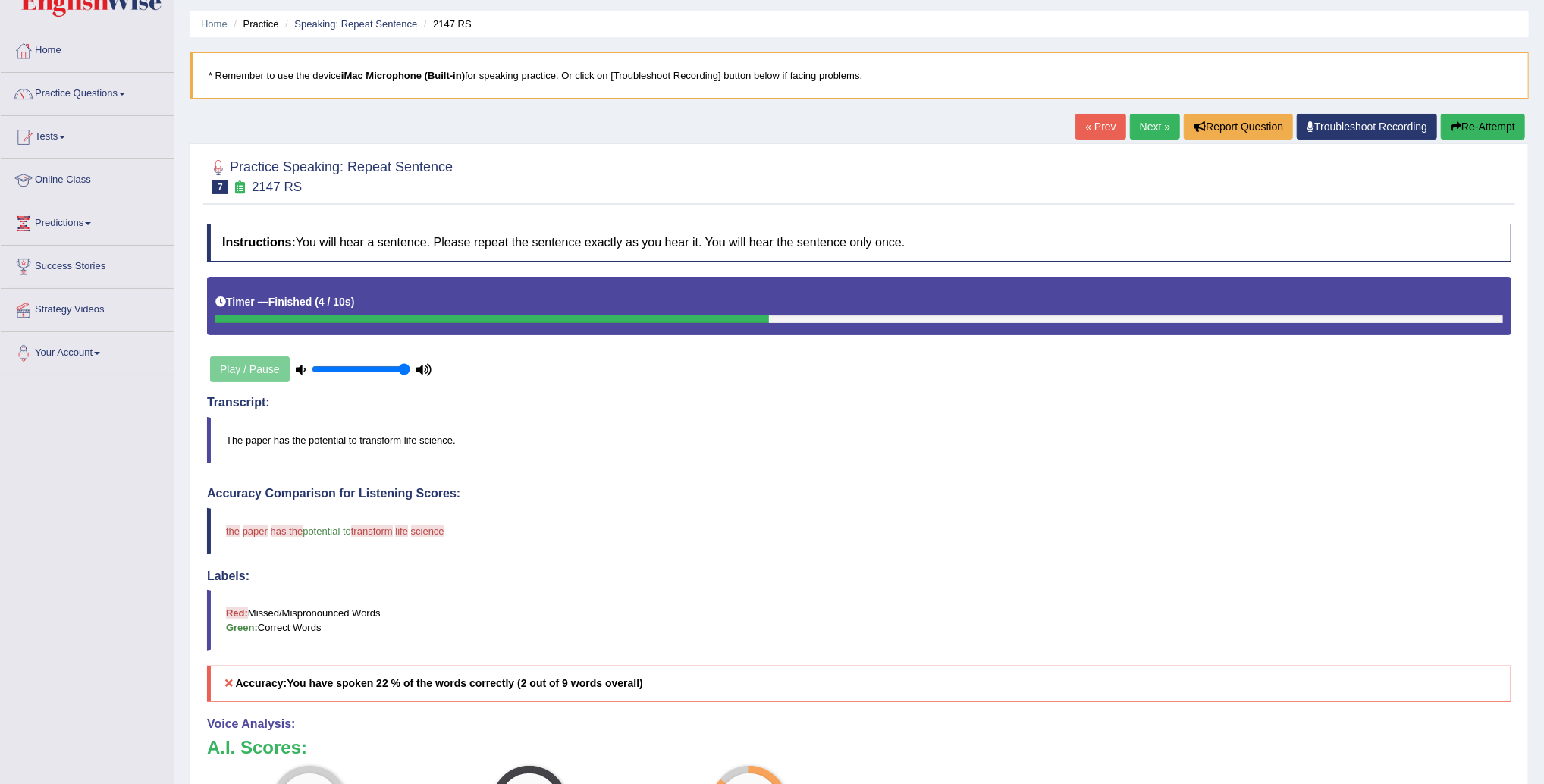
scroll to position [4, 0]
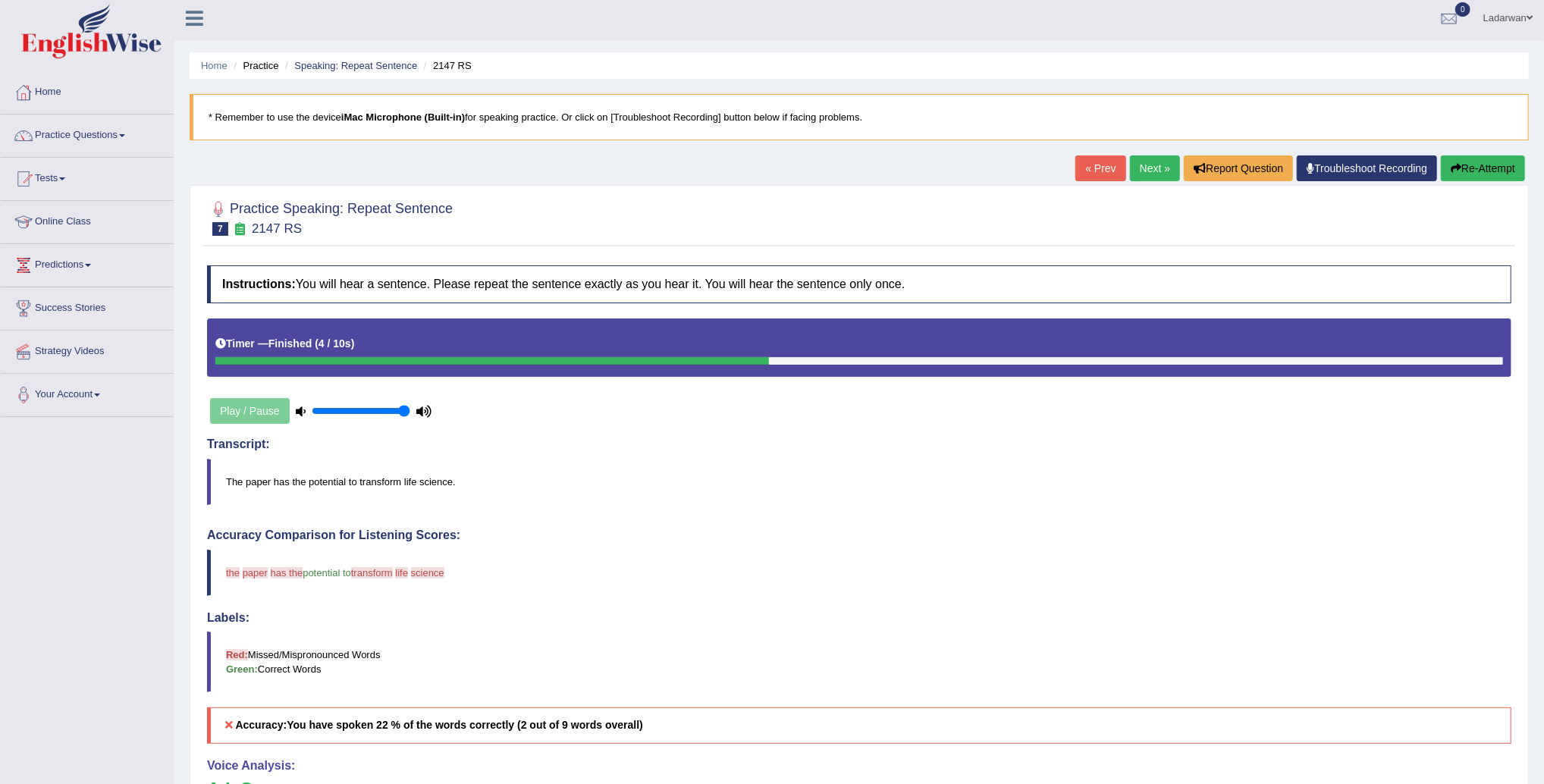
click at [1157, 172] on link "Next »" at bounding box center [1155, 168] width 50 height 26
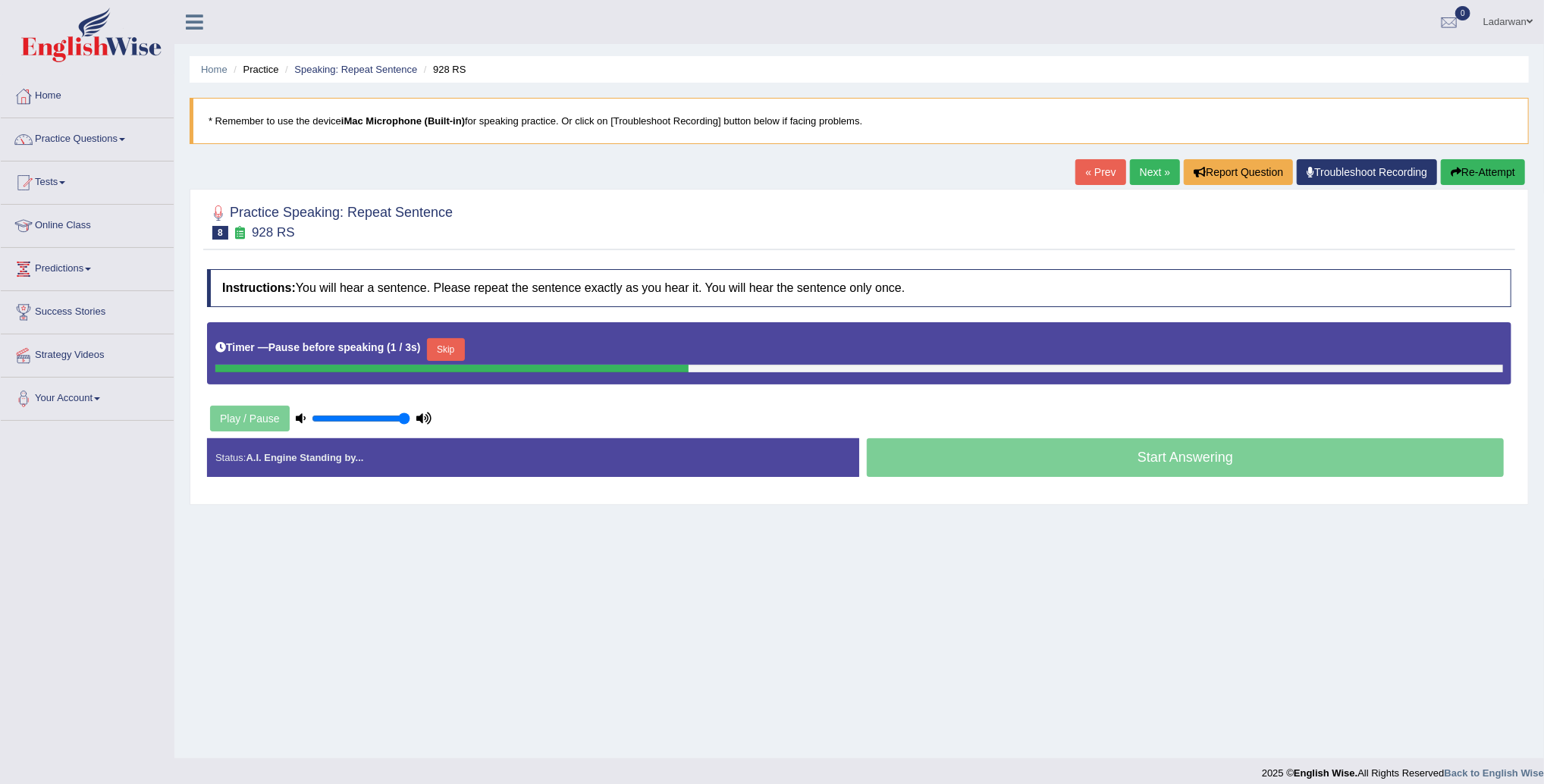
click at [1495, 178] on button "Re-Attempt" at bounding box center [1483, 172] width 84 height 26
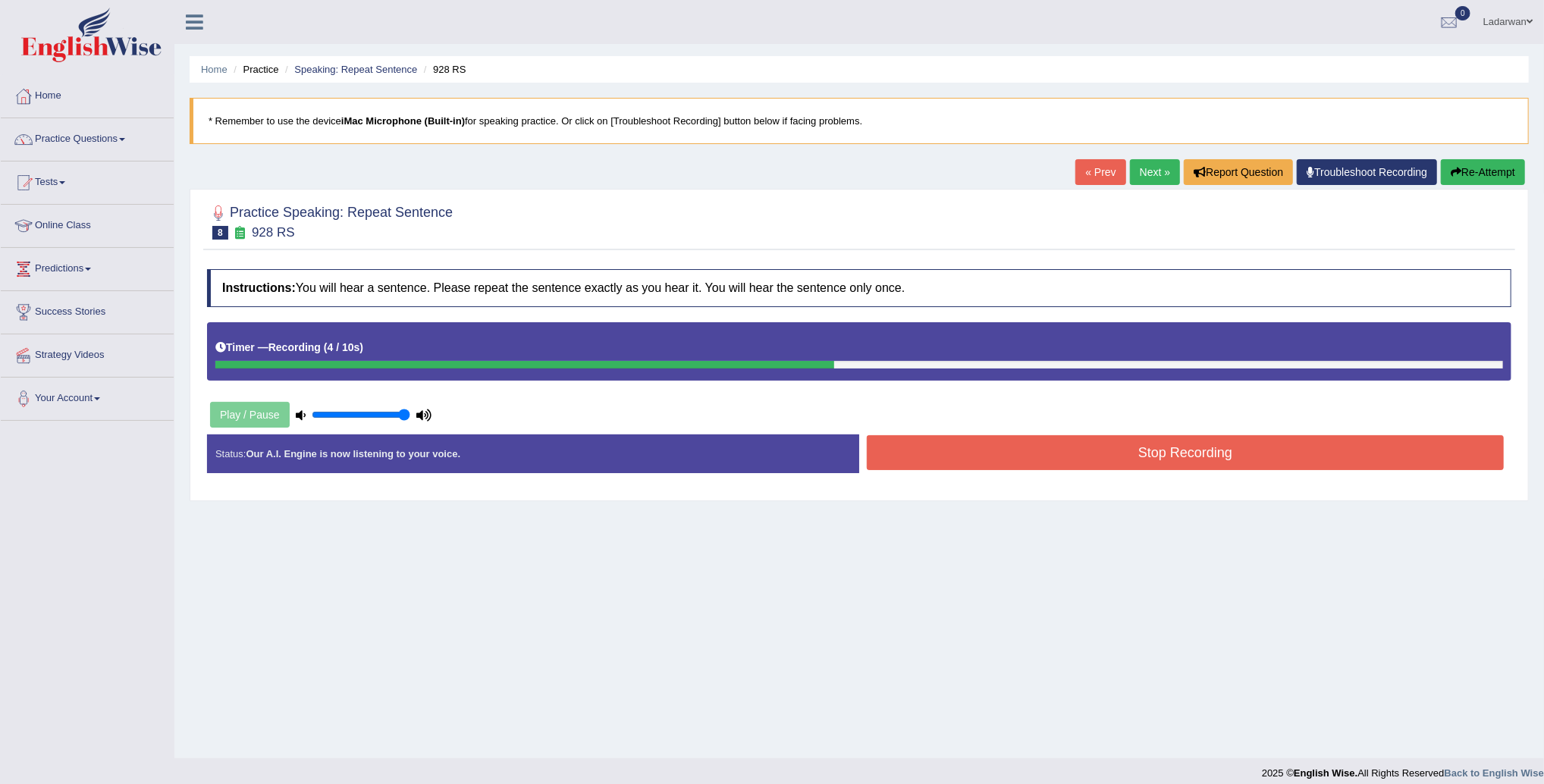
click at [979, 463] on button "Stop Recording" at bounding box center [1186, 452] width 638 height 34
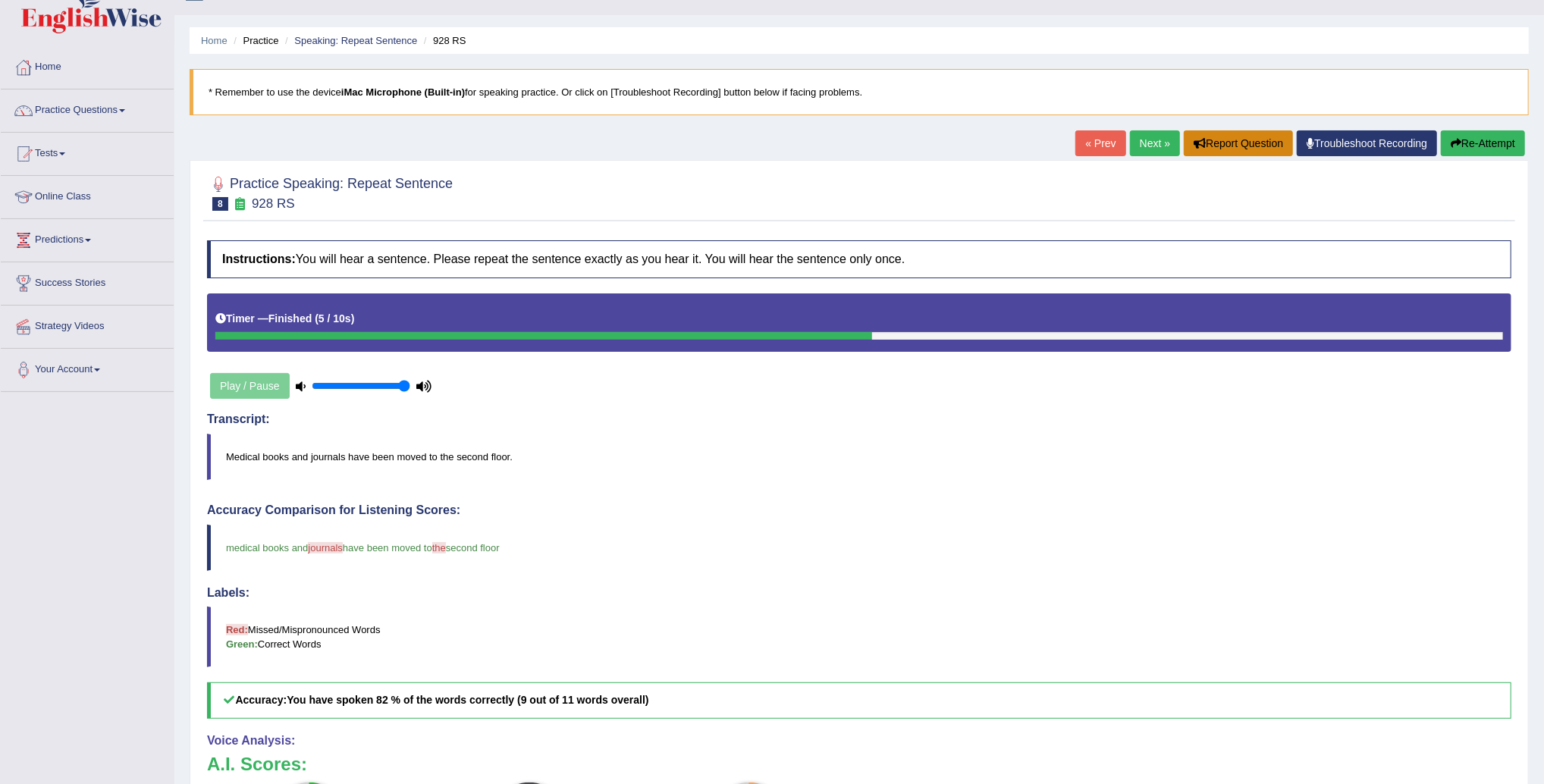
scroll to position [25, 0]
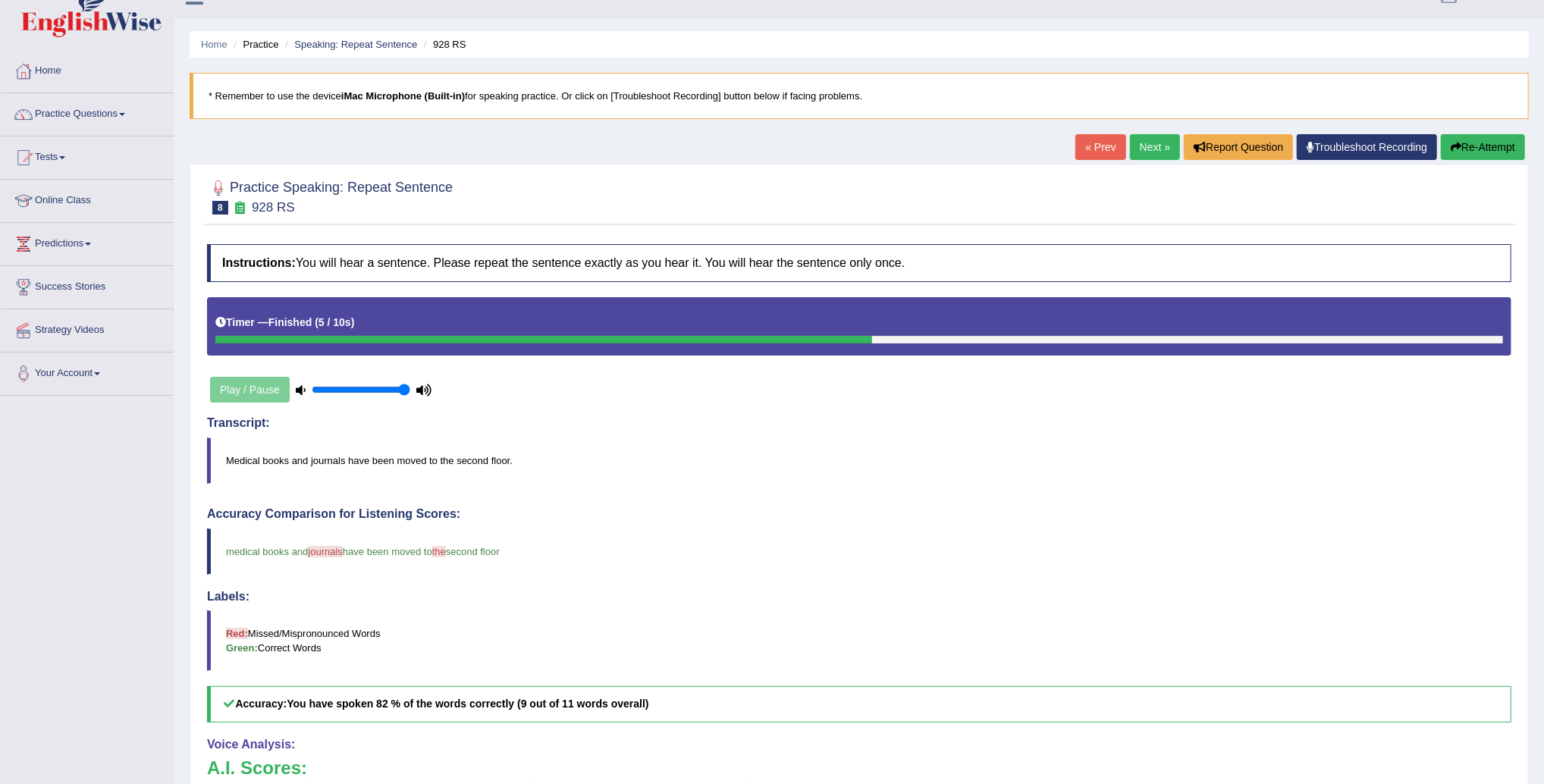
click at [1143, 152] on link "Next »" at bounding box center [1155, 147] width 50 height 26
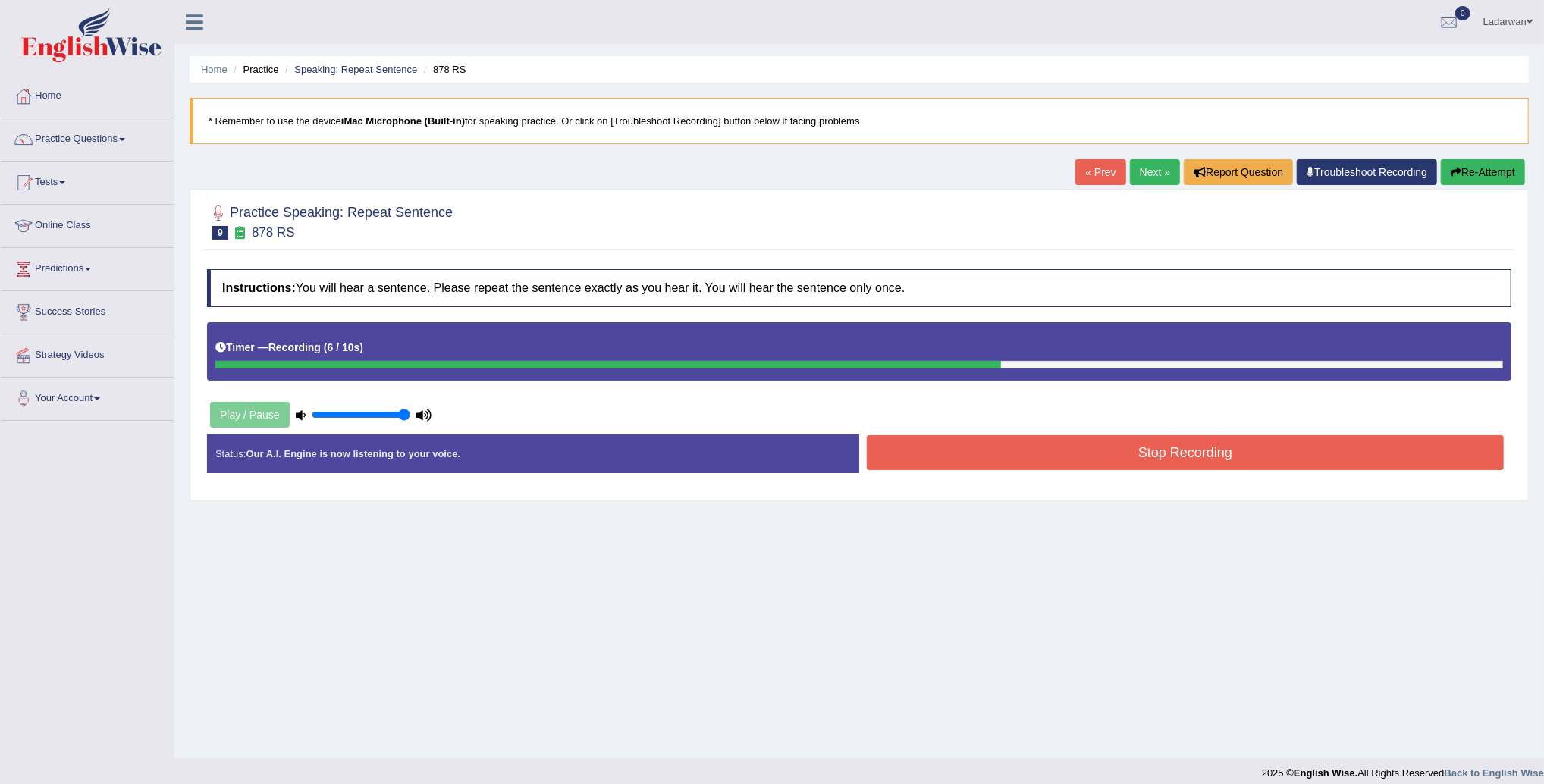
click at [1068, 457] on button "Stop Recording" at bounding box center [1186, 452] width 638 height 34
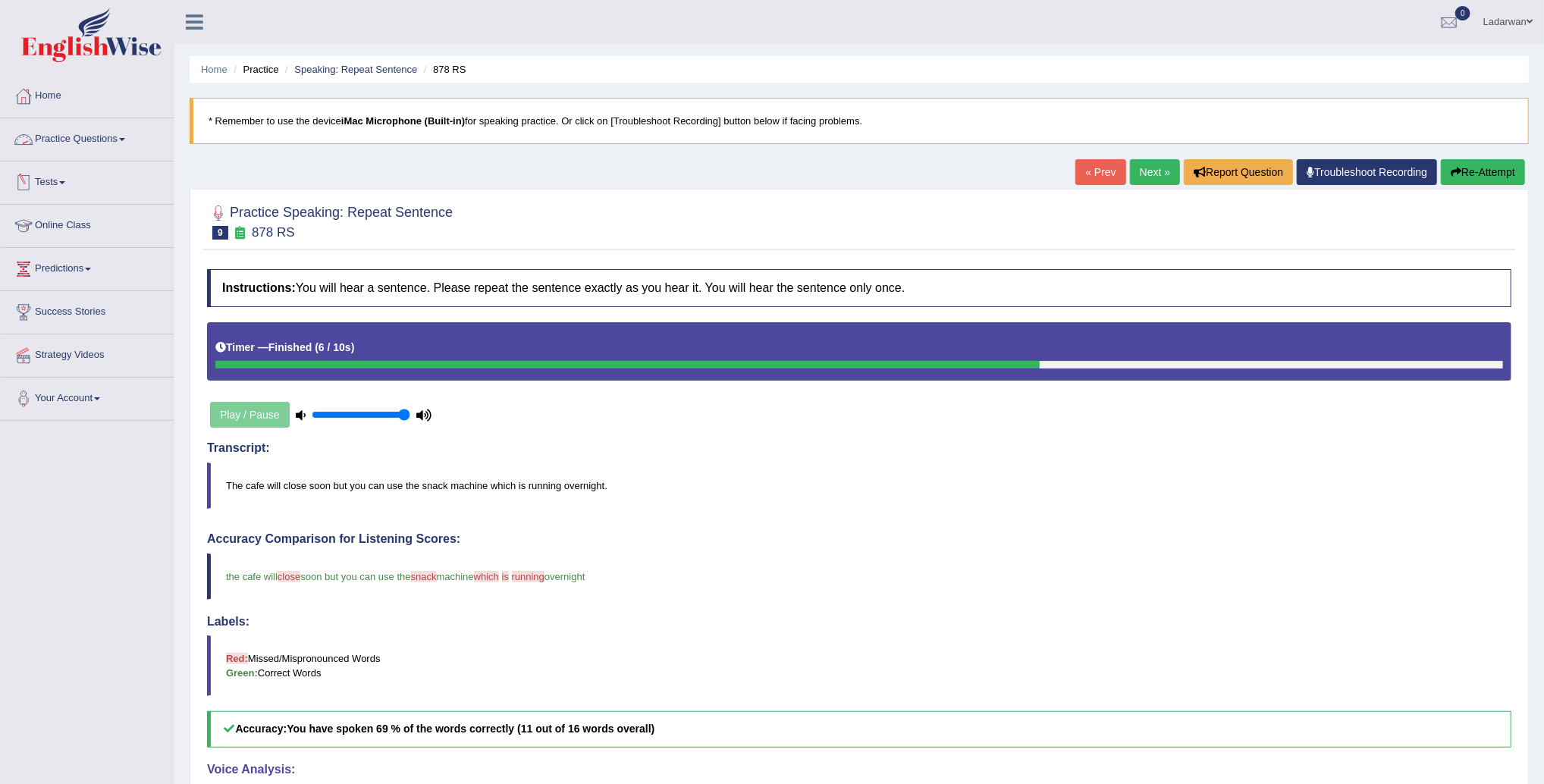
click at [86, 140] on link "Practice Questions" at bounding box center [87, 137] width 173 height 38
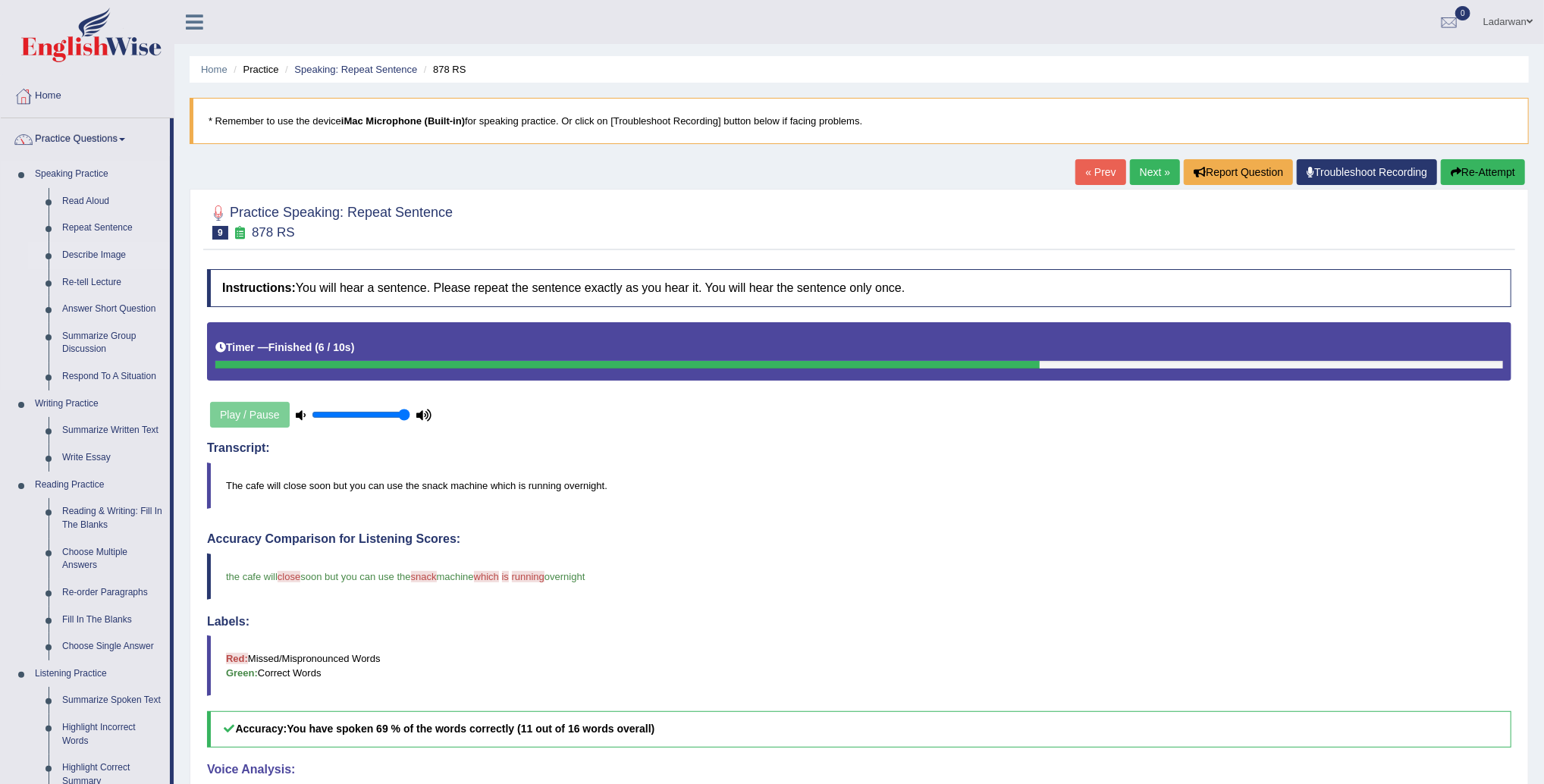
click at [108, 258] on link "Describe Image" at bounding box center [113, 256] width 114 height 27
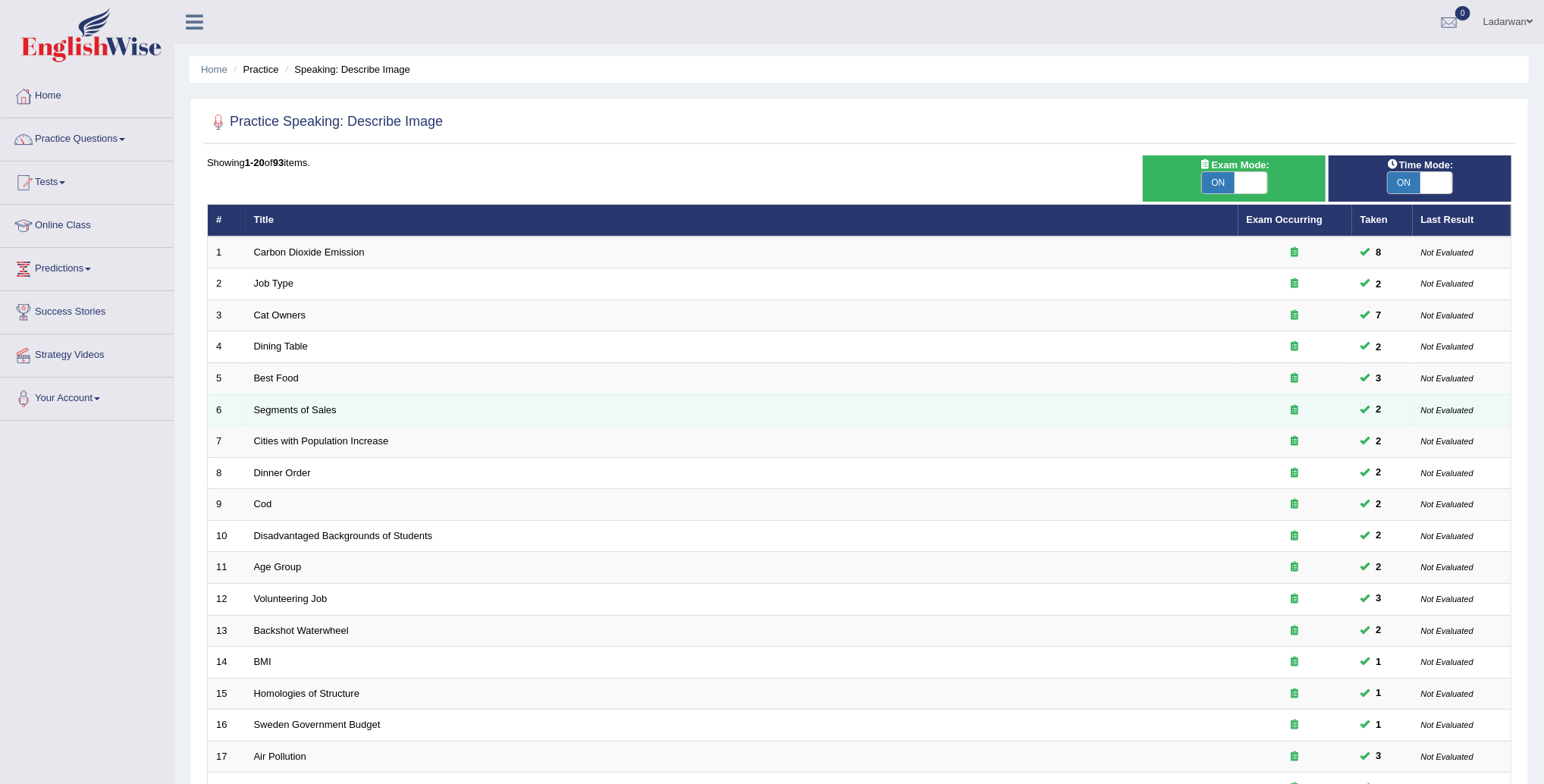
scroll to position [216, 0]
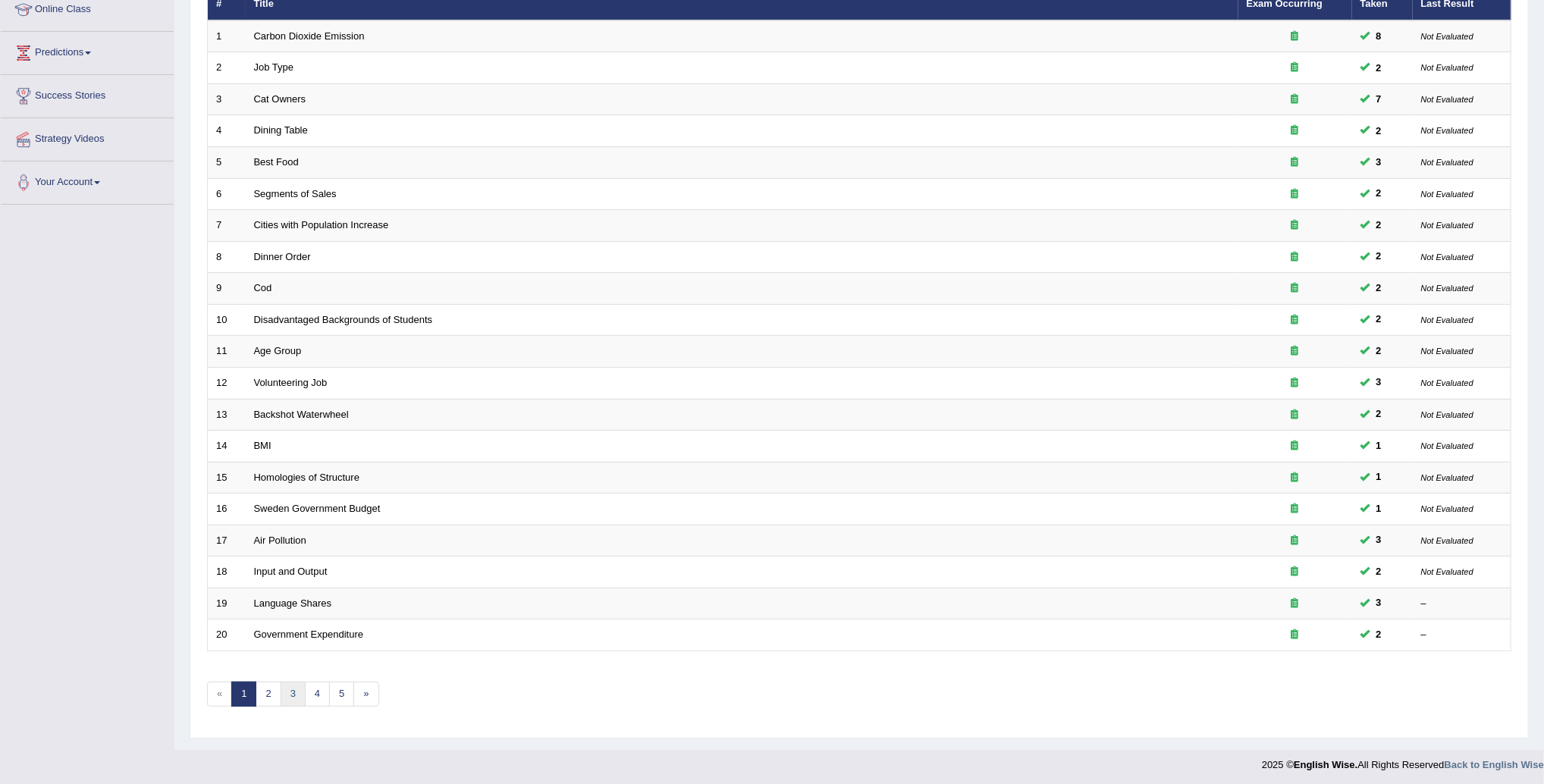
click at [289, 689] on link "3" at bounding box center [293, 695] width 25 height 25
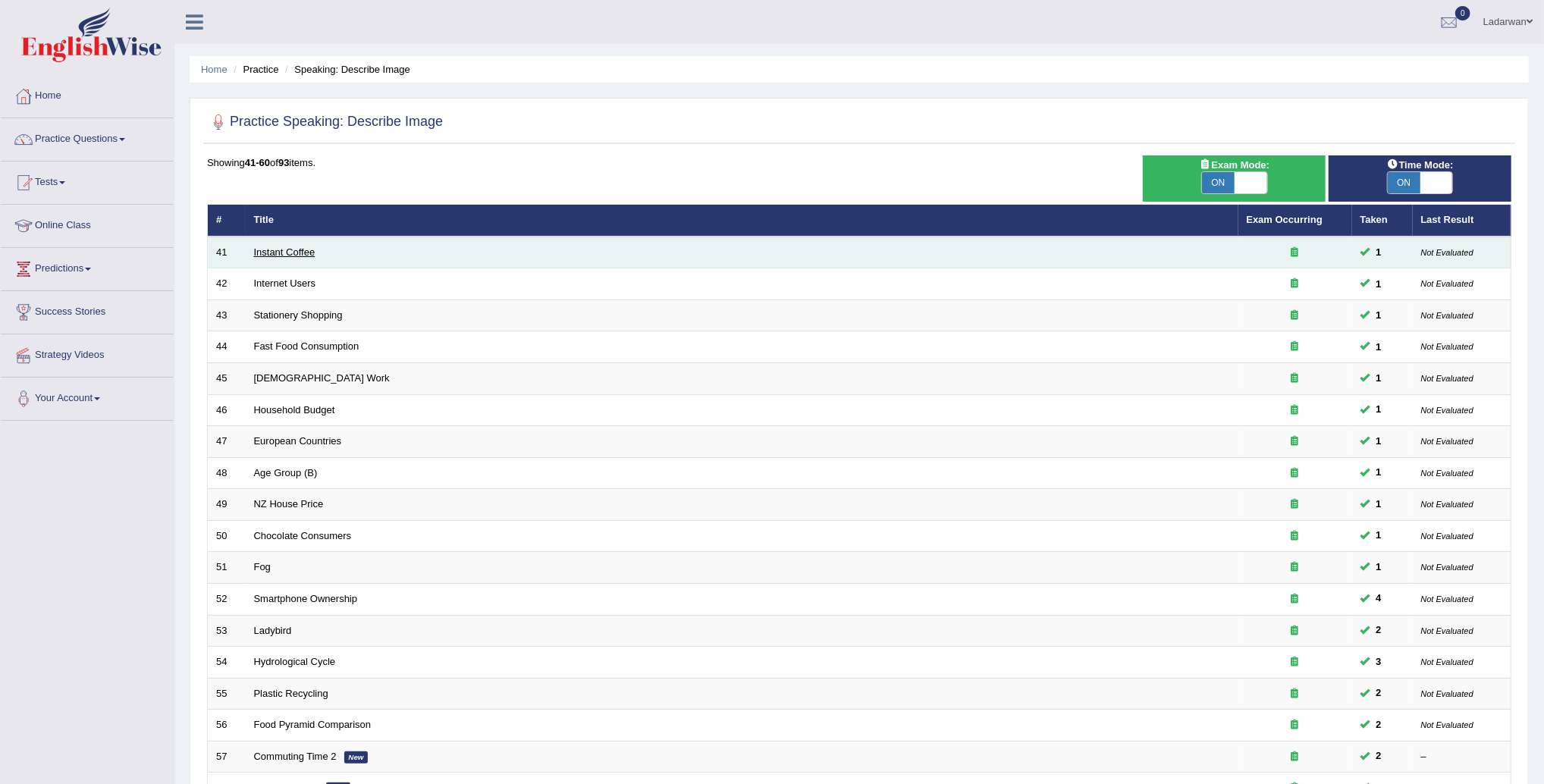
click link "Instant Coffee"
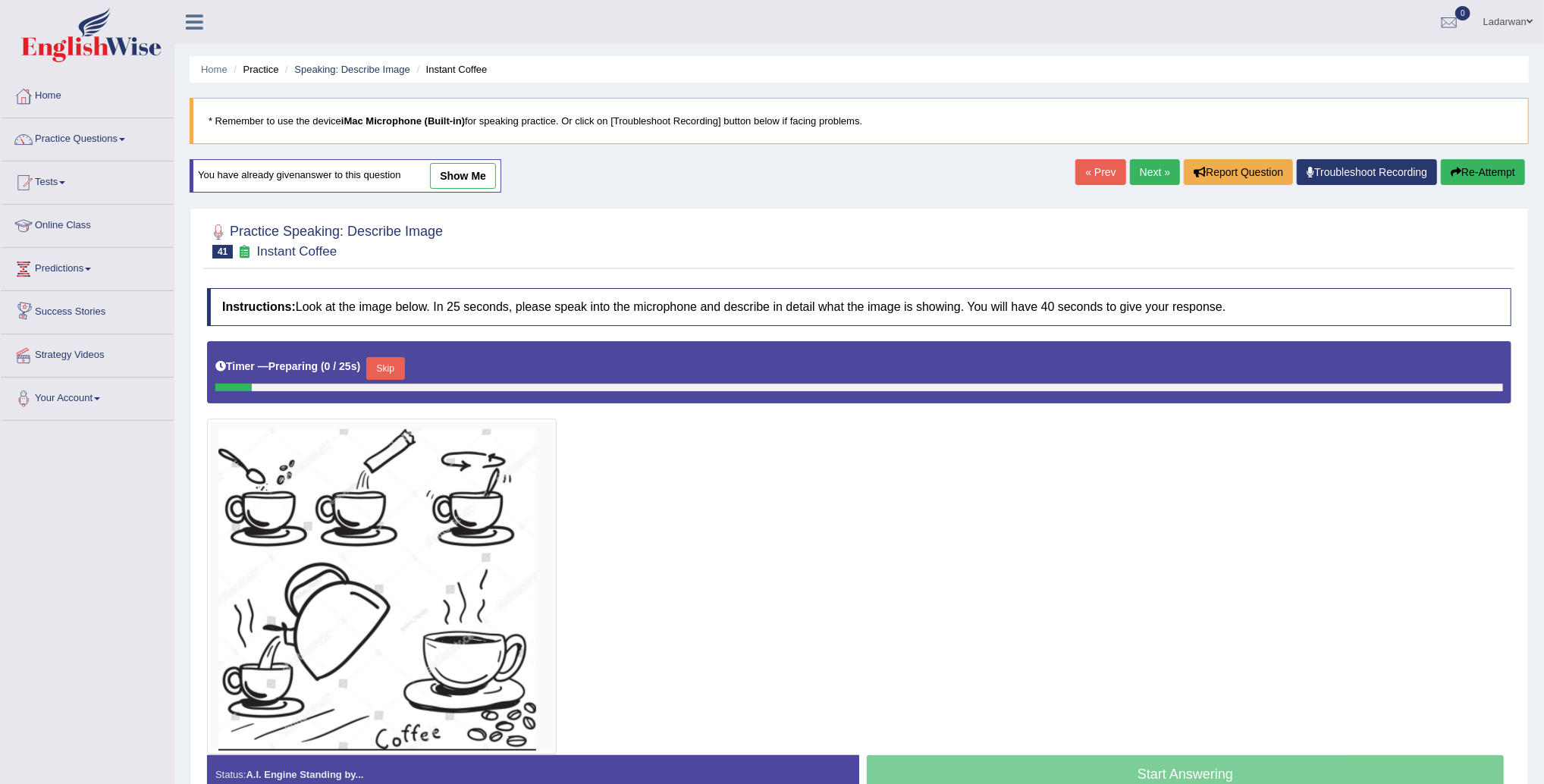
scroll to position [86, 0]
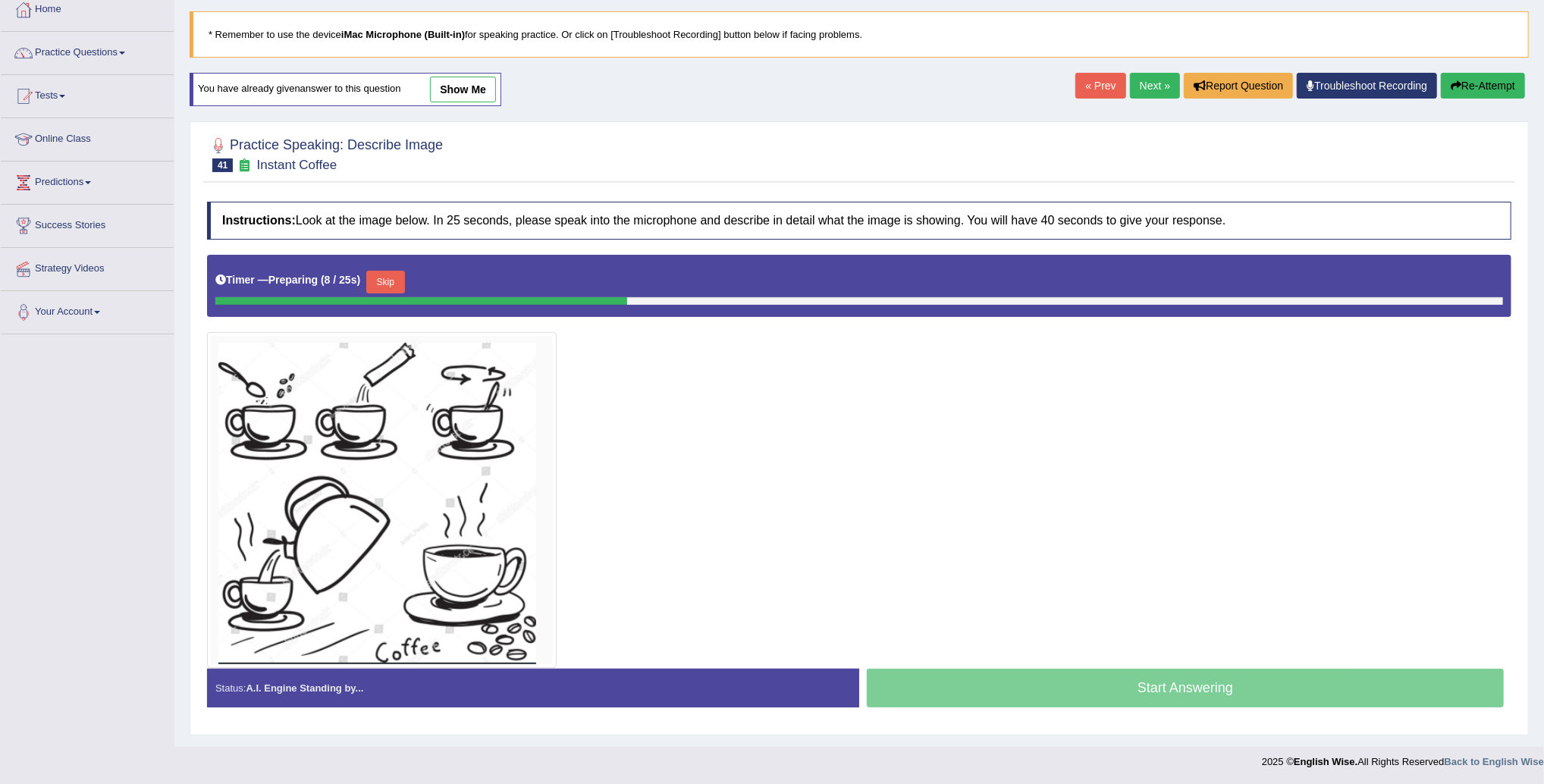
click at [401, 282] on button "Skip" at bounding box center [385, 281] width 38 height 23
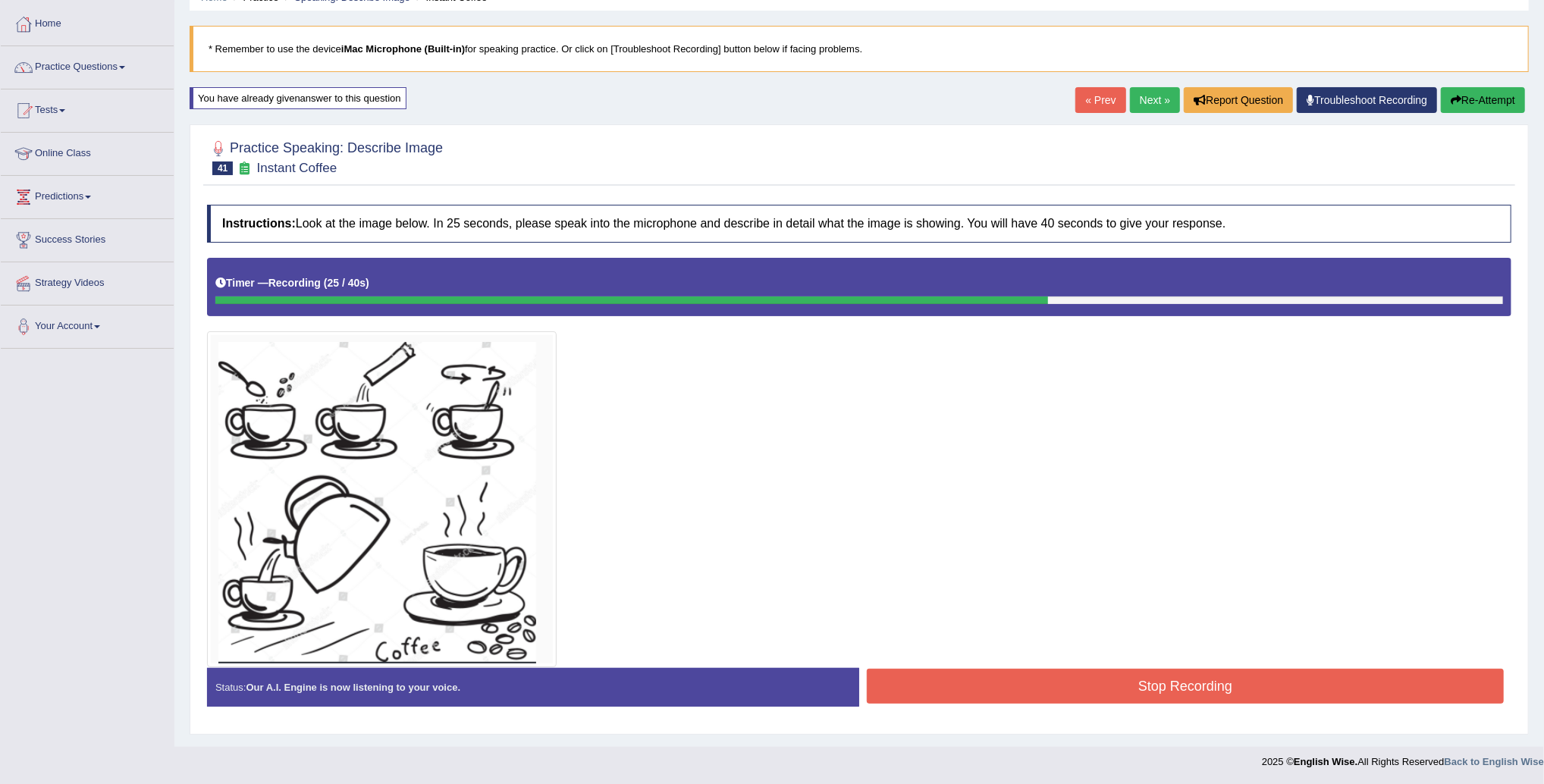
click at [912, 683] on button "Stop Recording" at bounding box center [1186, 686] width 638 height 34
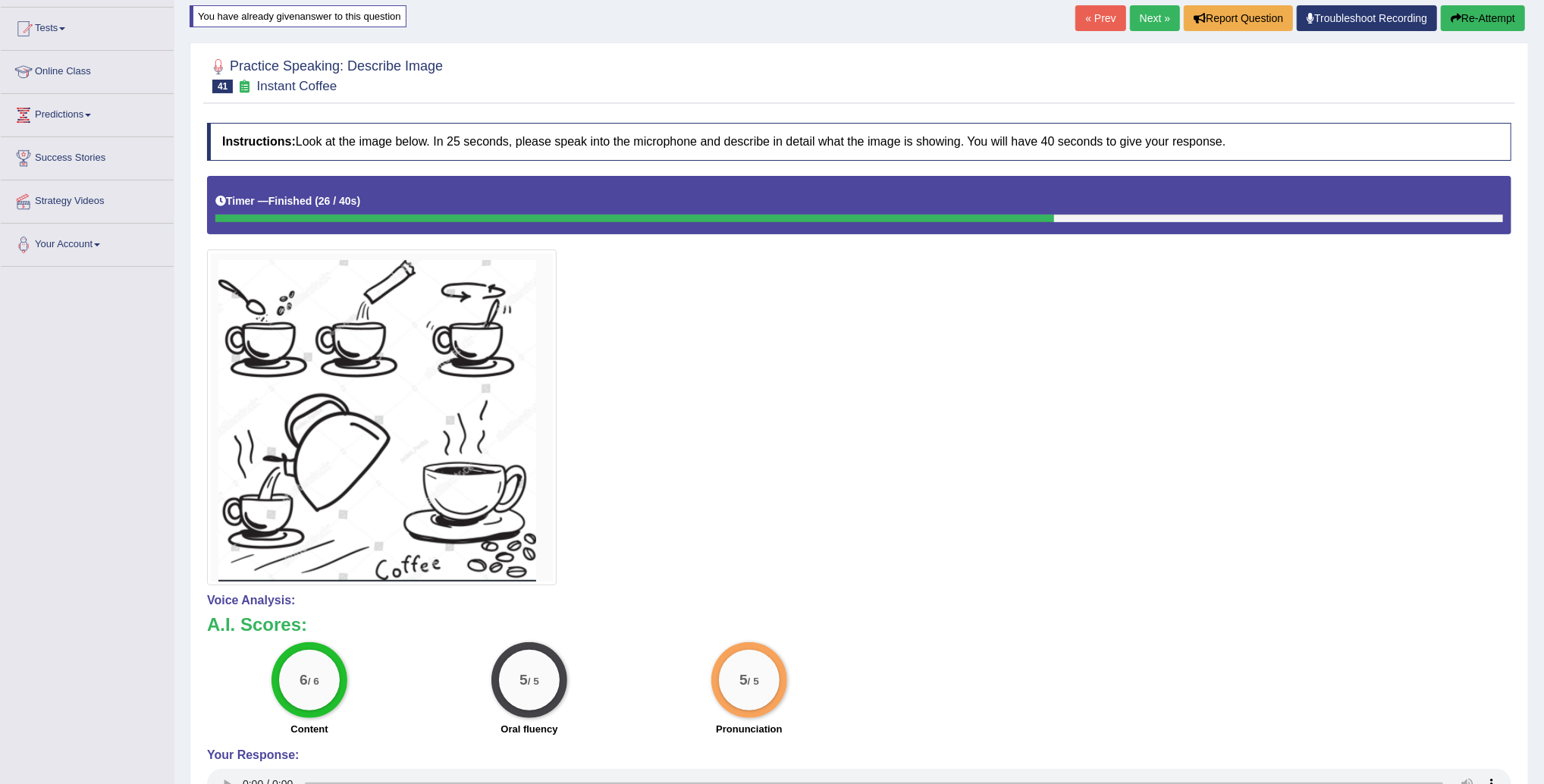
scroll to position [143, 0]
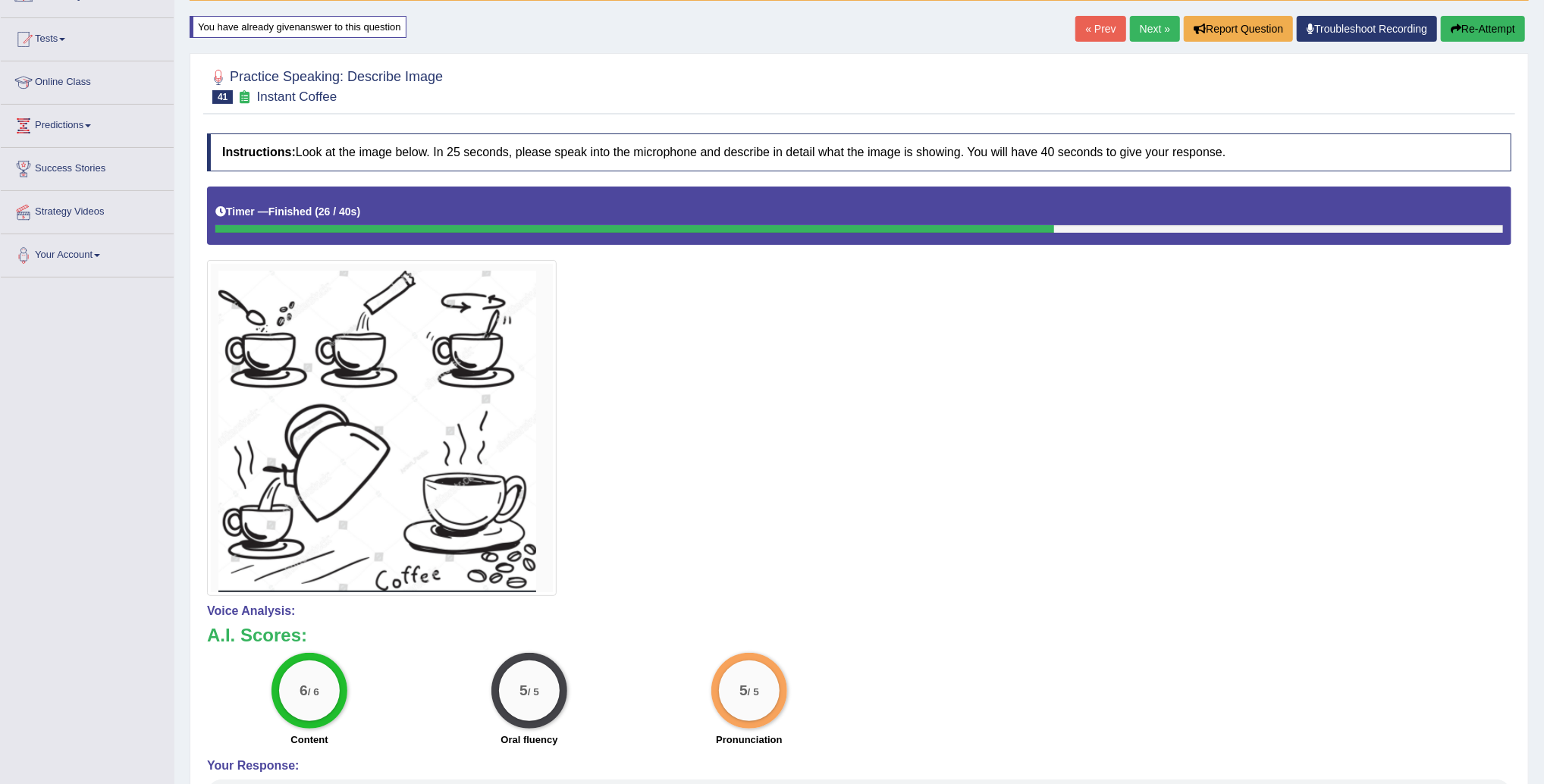
click at [1150, 26] on link "Next »" at bounding box center [1155, 28] width 50 height 26
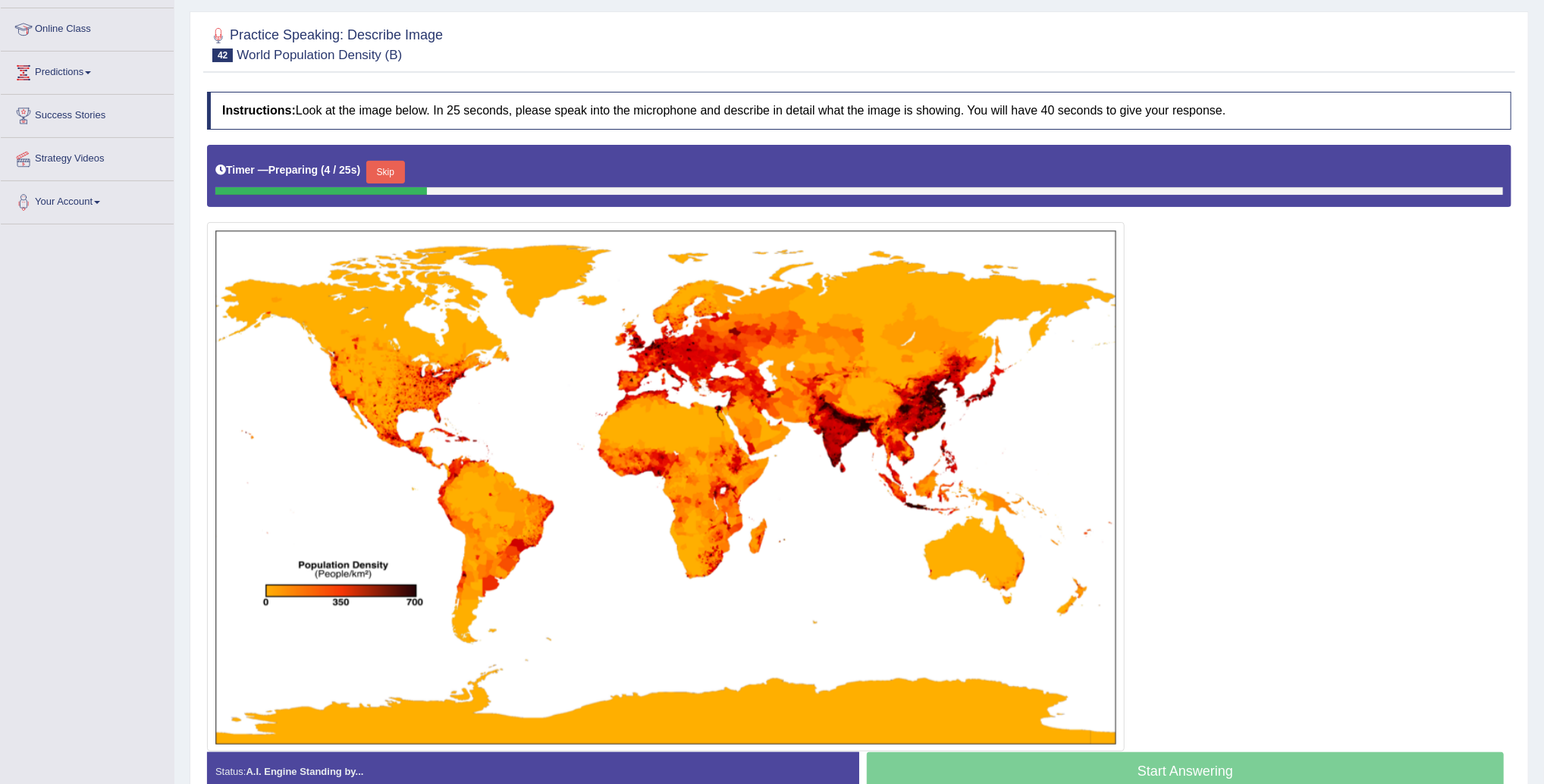
scroll to position [216, 0]
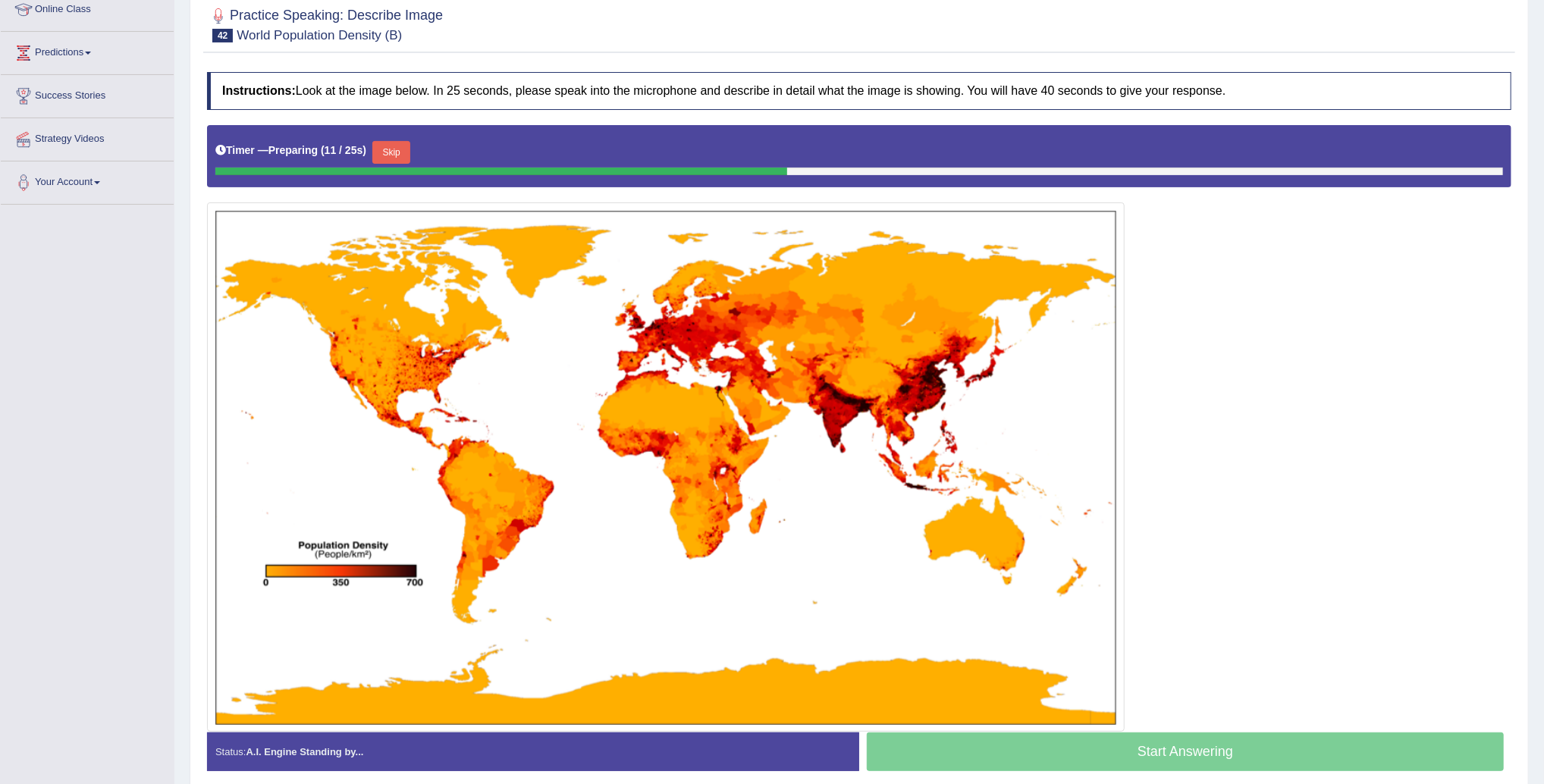
click at [395, 150] on button "Skip" at bounding box center [391, 152] width 38 height 23
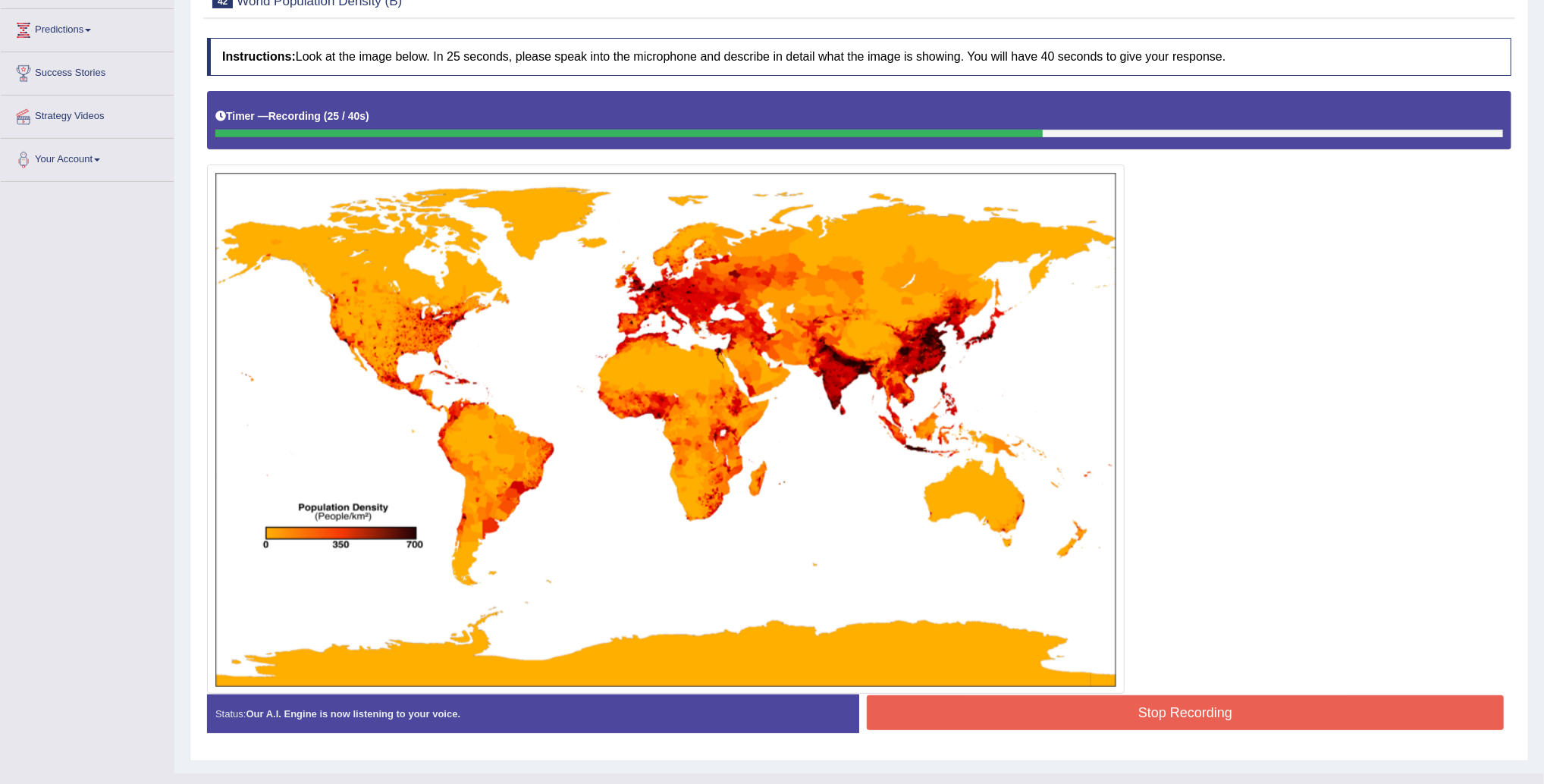
scroll to position [240, 0]
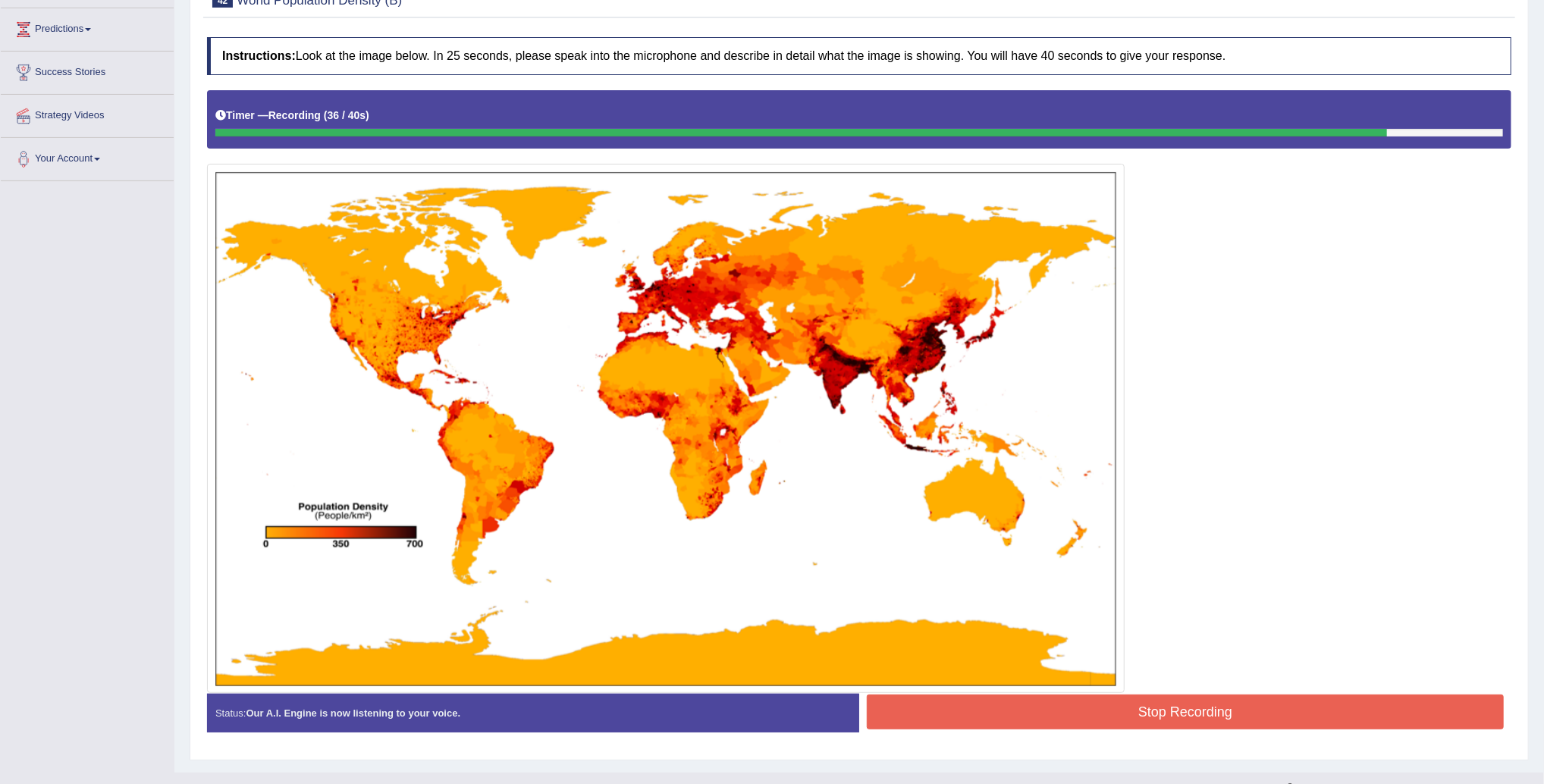
click at [1224, 714] on button "Stop Recording" at bounding box center [1186, 712] width 638 height 34
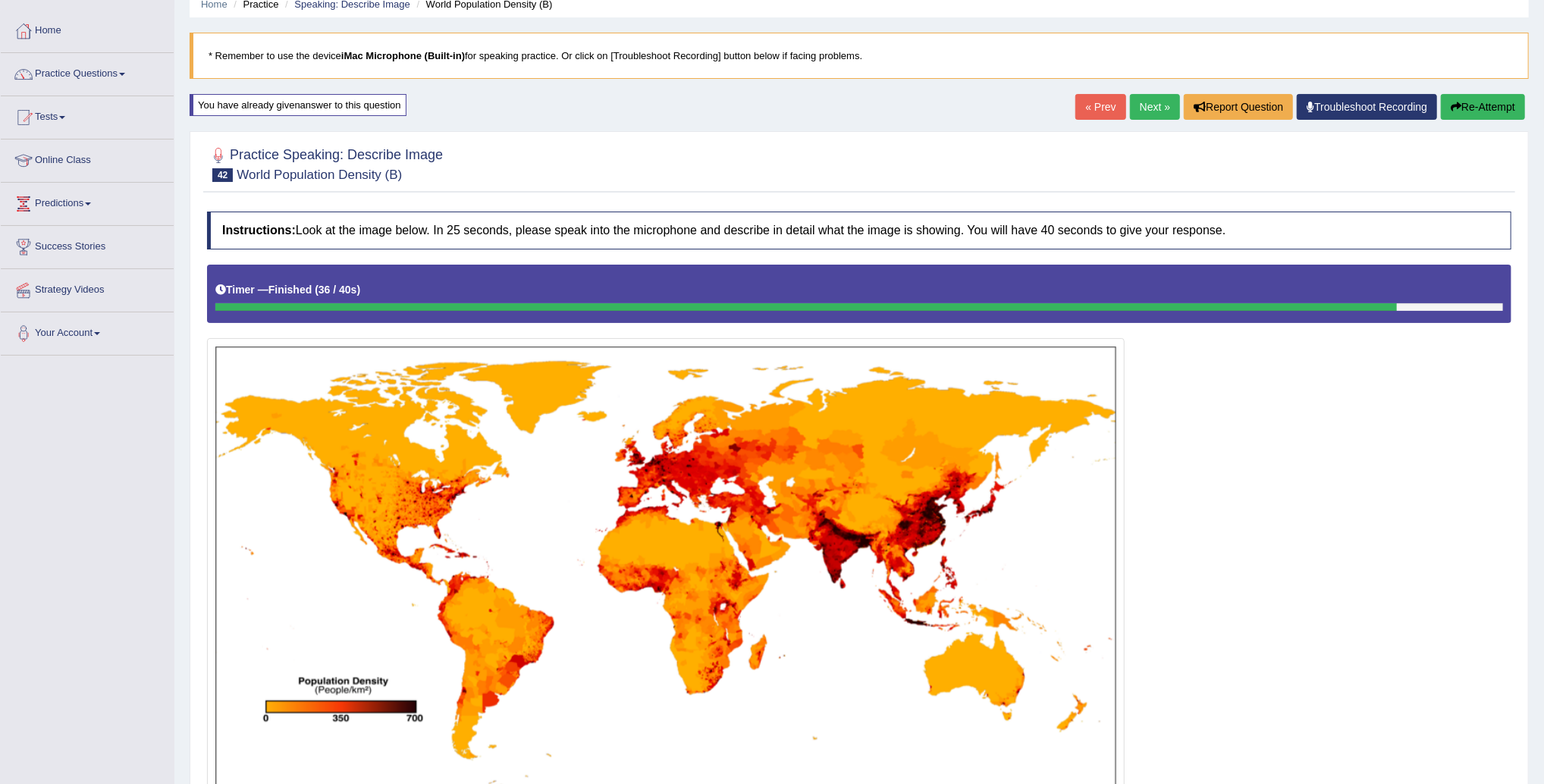
scroll to position [67, 0]
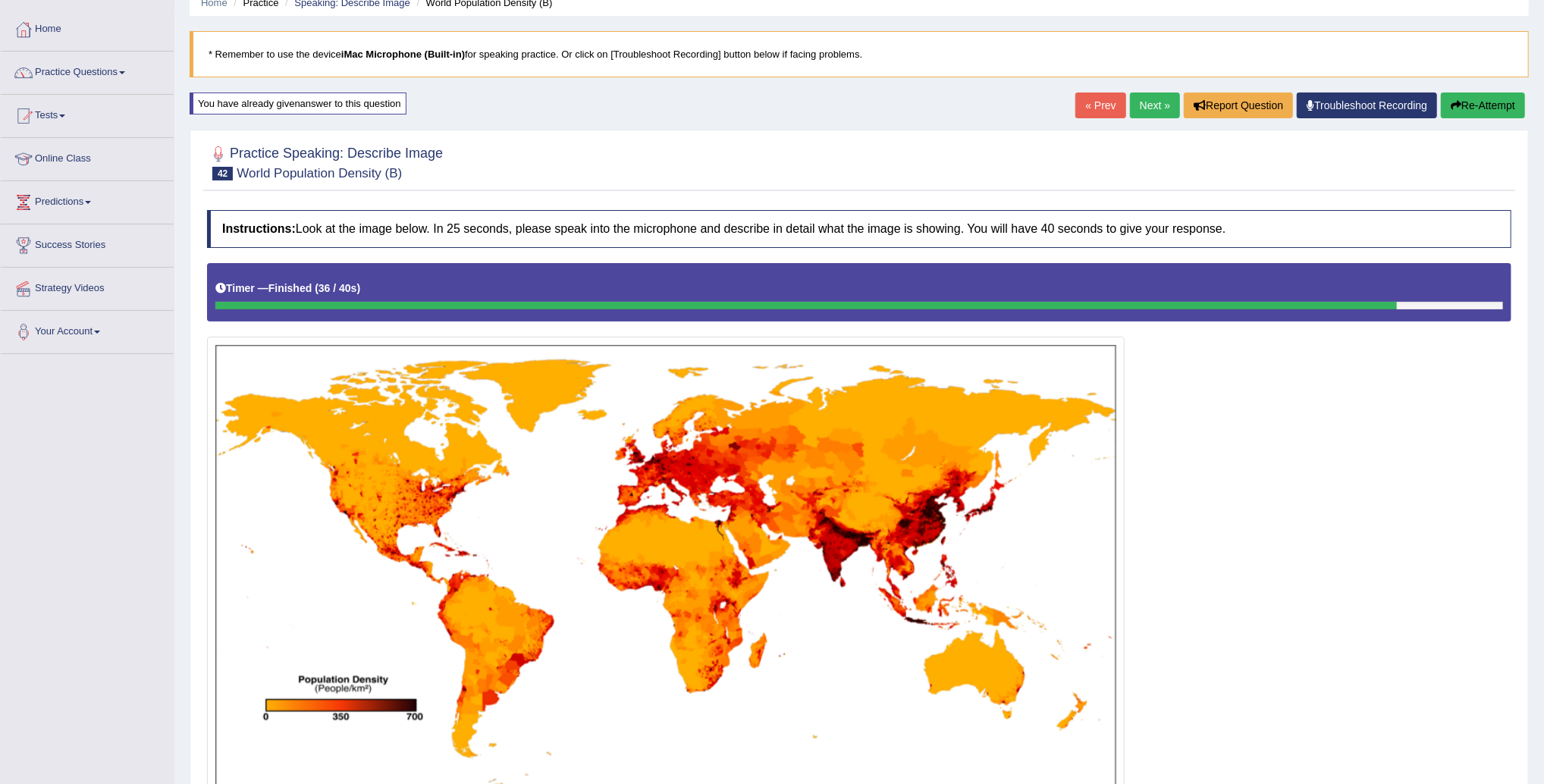
click at [1146, 103] on link "Next »" at bounding box center [1155, 105] width 50 height 26
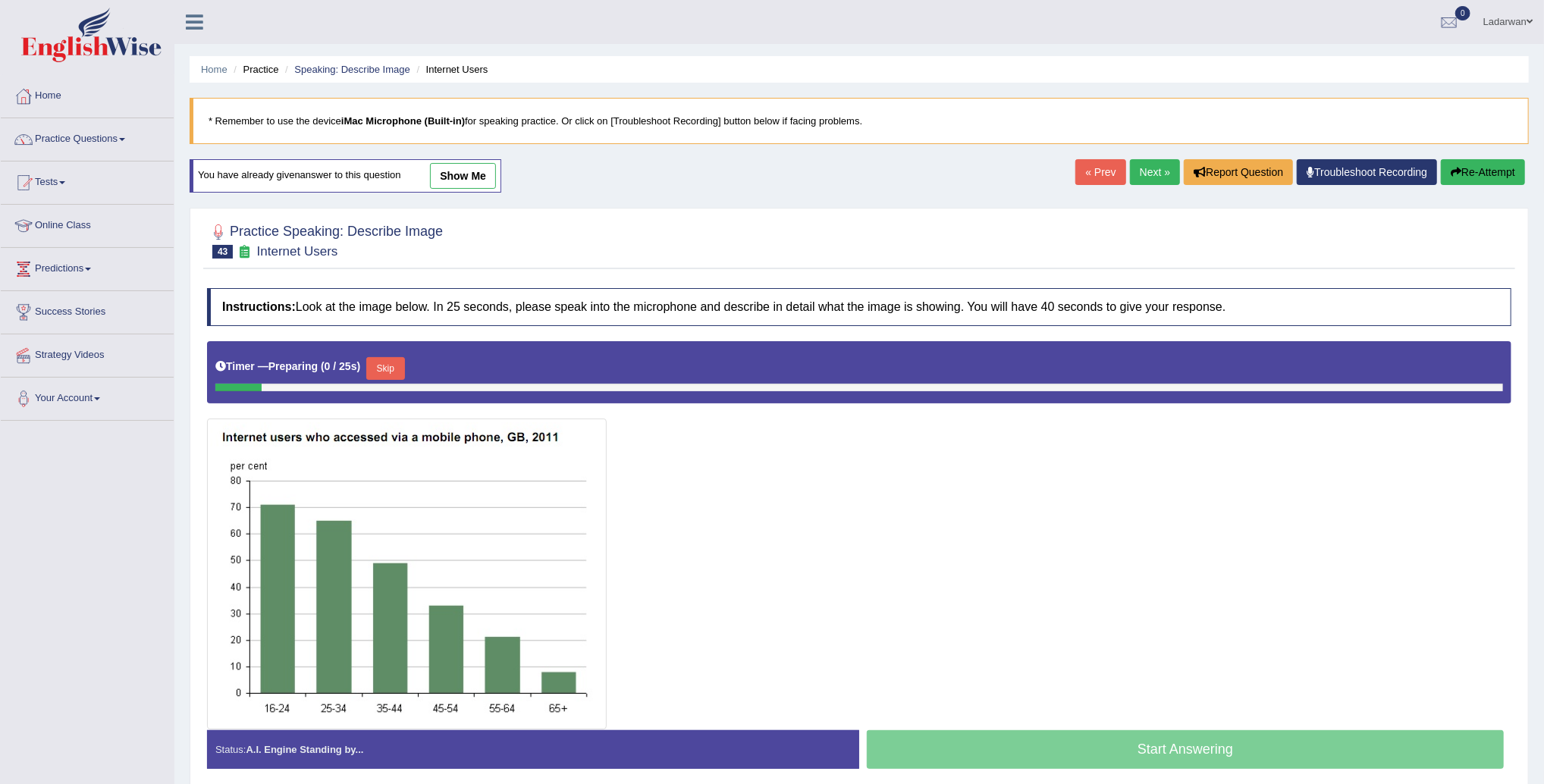
scroll to position [61, 0]
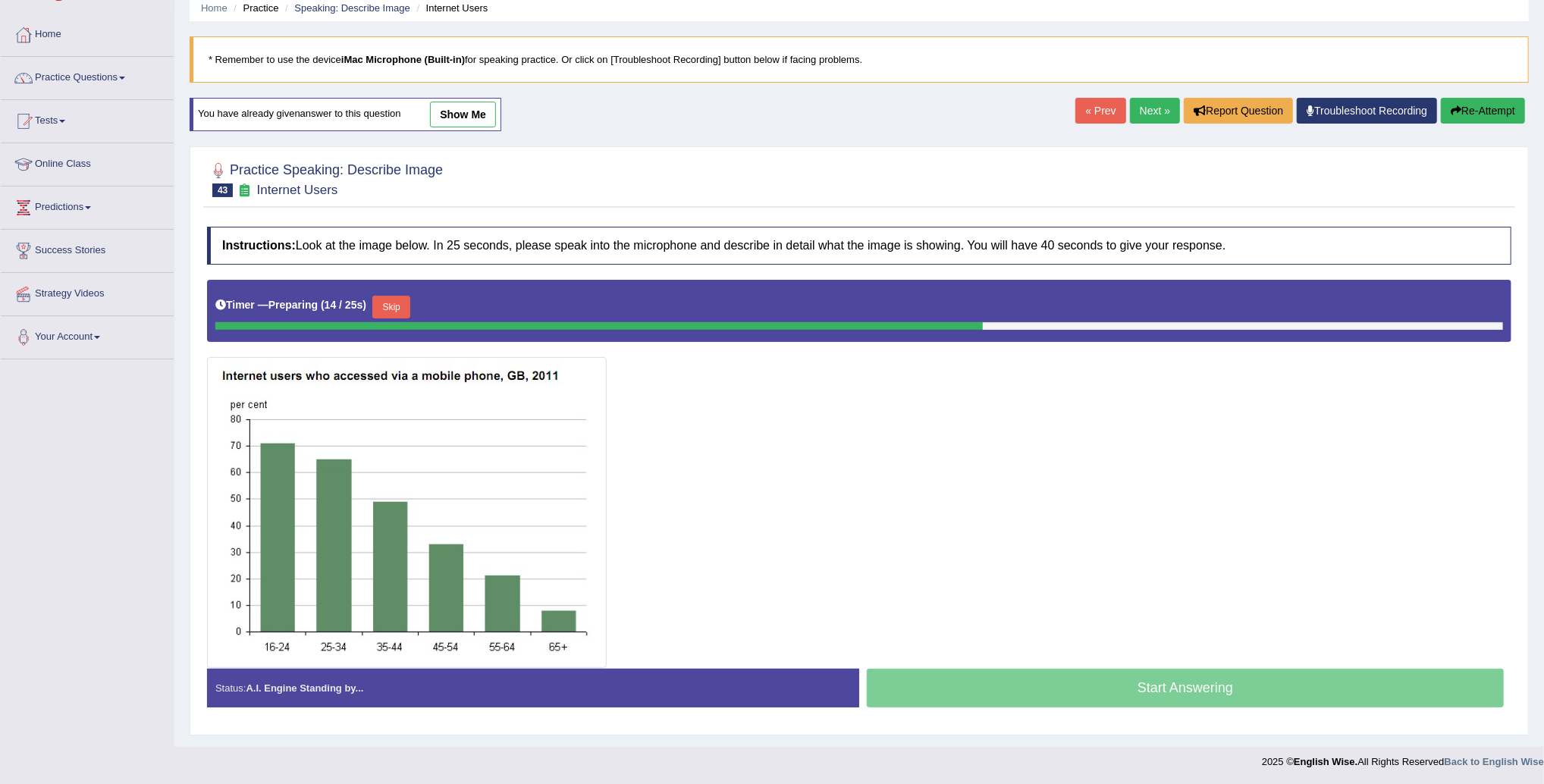
click at [395, 309] on button "Skip" at bounding box center [391, 307] width 38 height 23
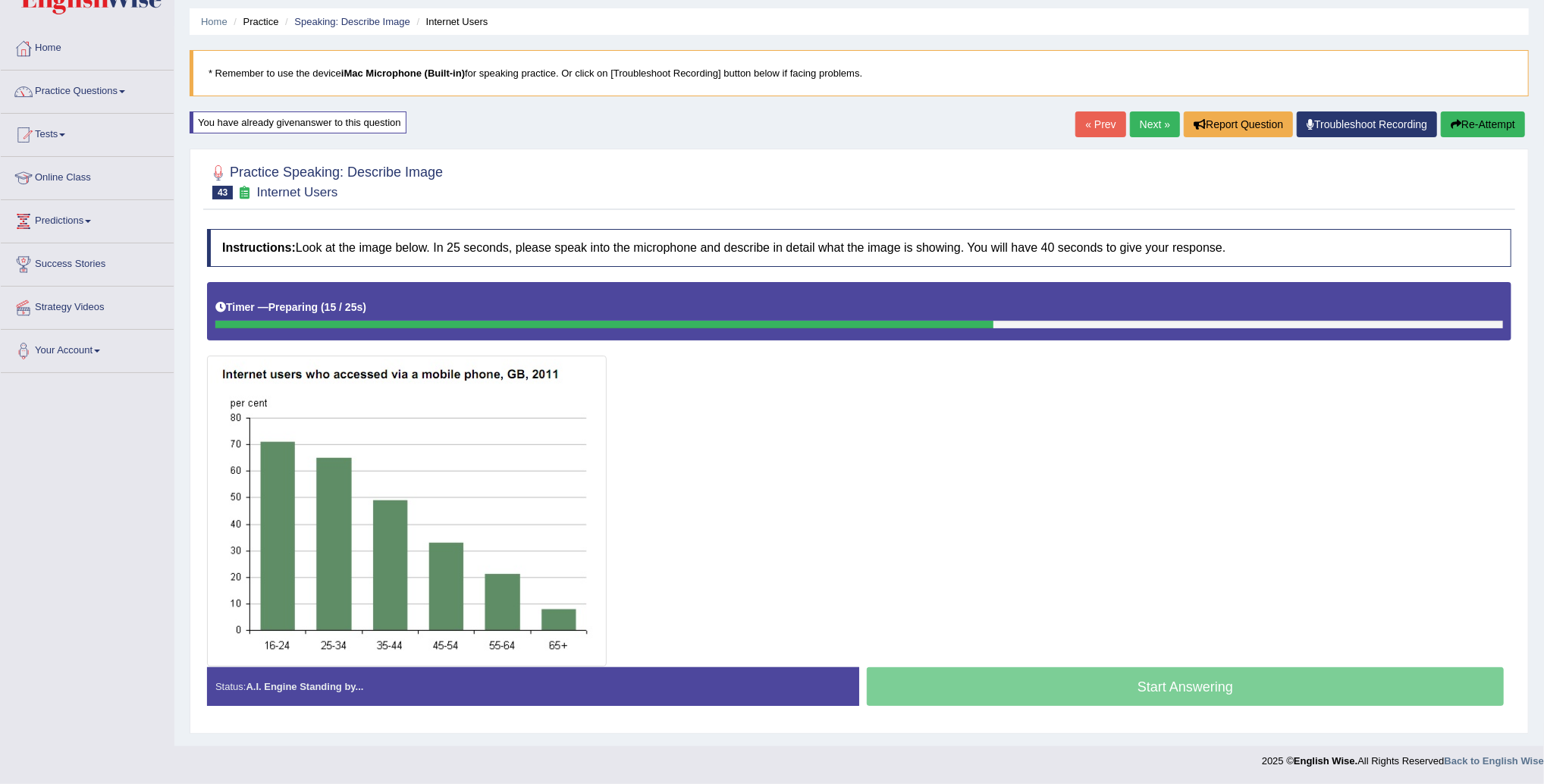
scroll to position [47, 0]
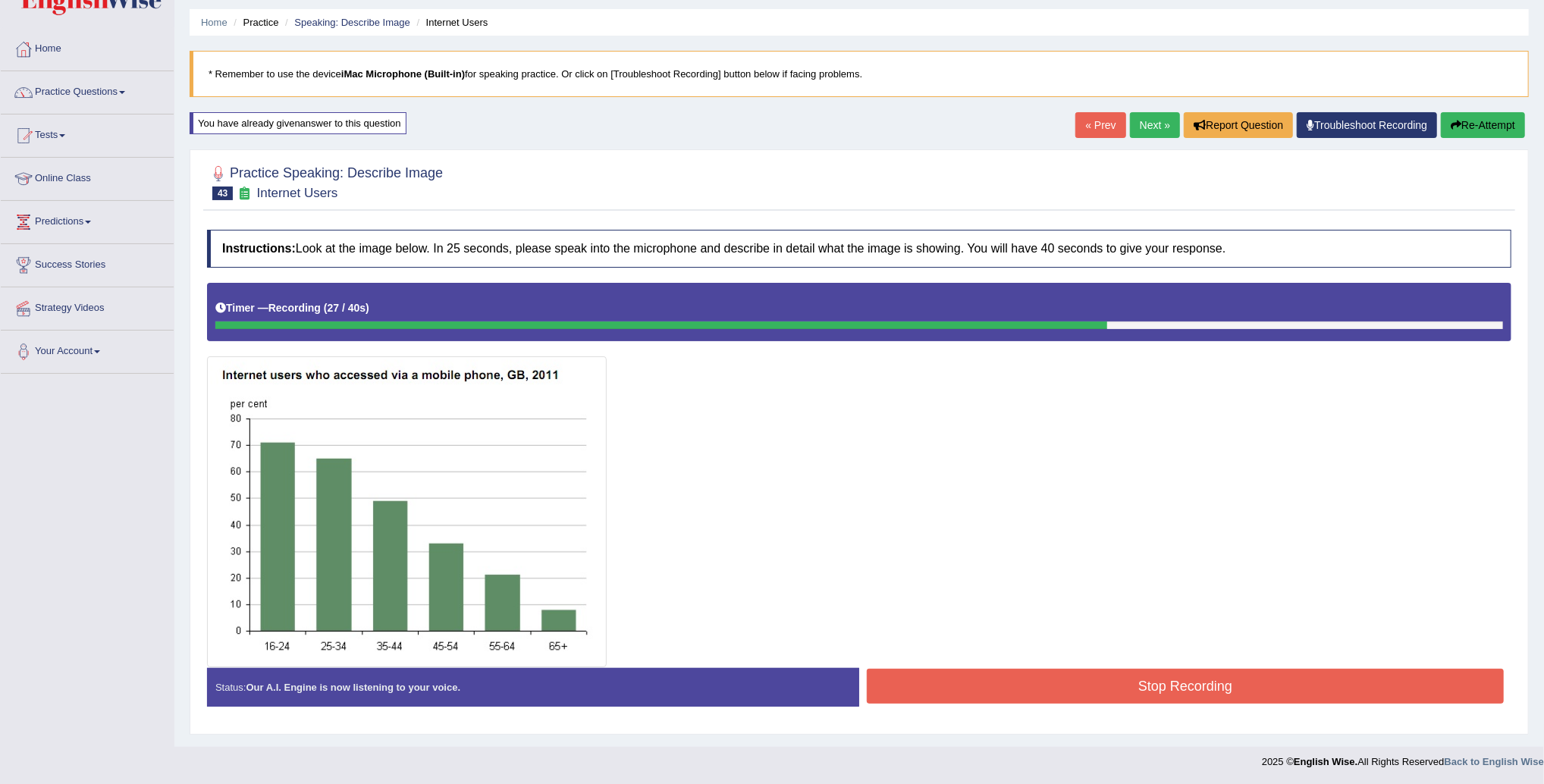
click at [932, 692] on button "Stop Recording" at bounding box center [1186, 686] width 638 height 34
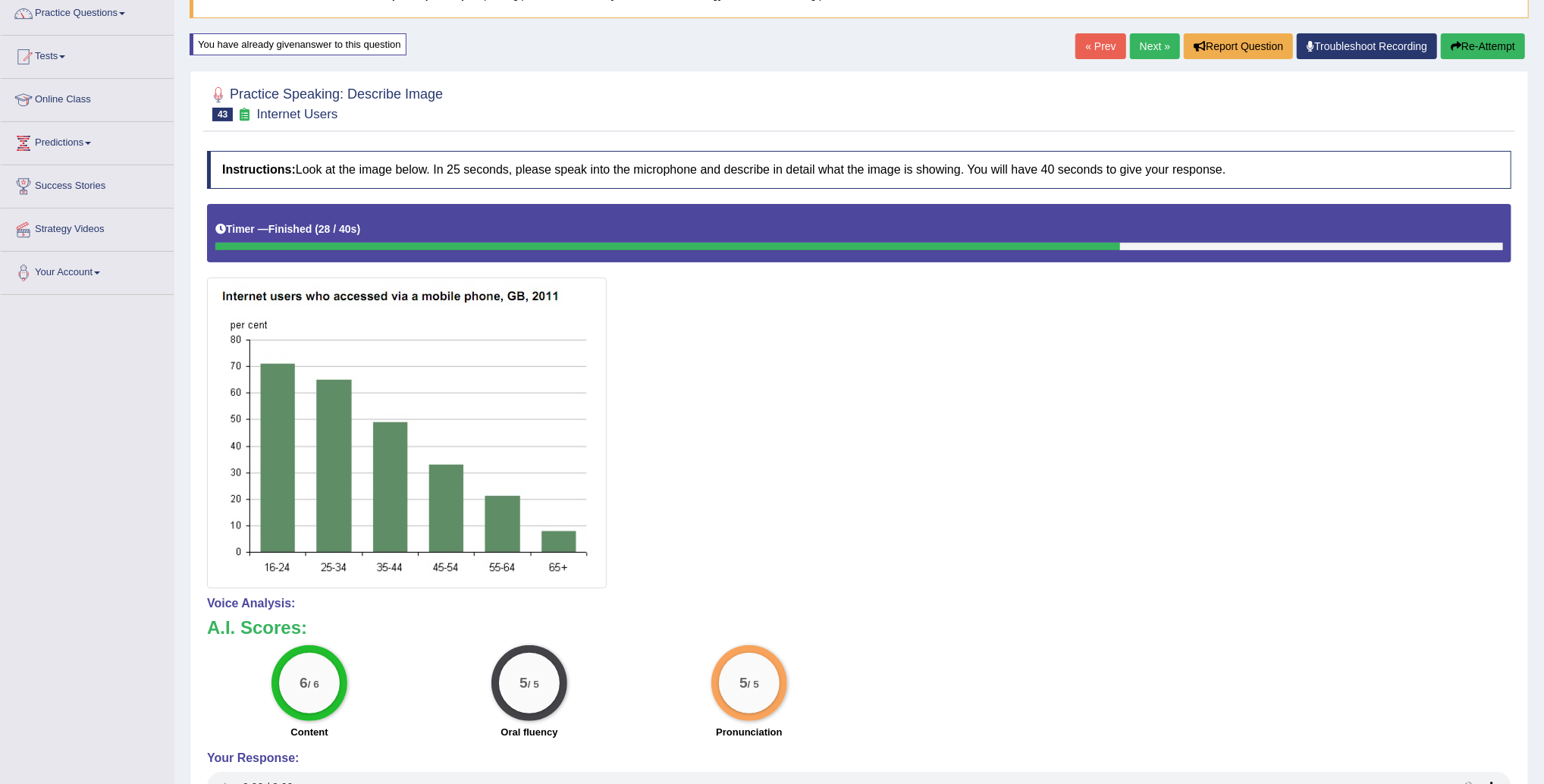
scroll to position [125, 0]
click at [1146, 51] on link "Next »" at bounding box center [1155, 47] width 50 height 26
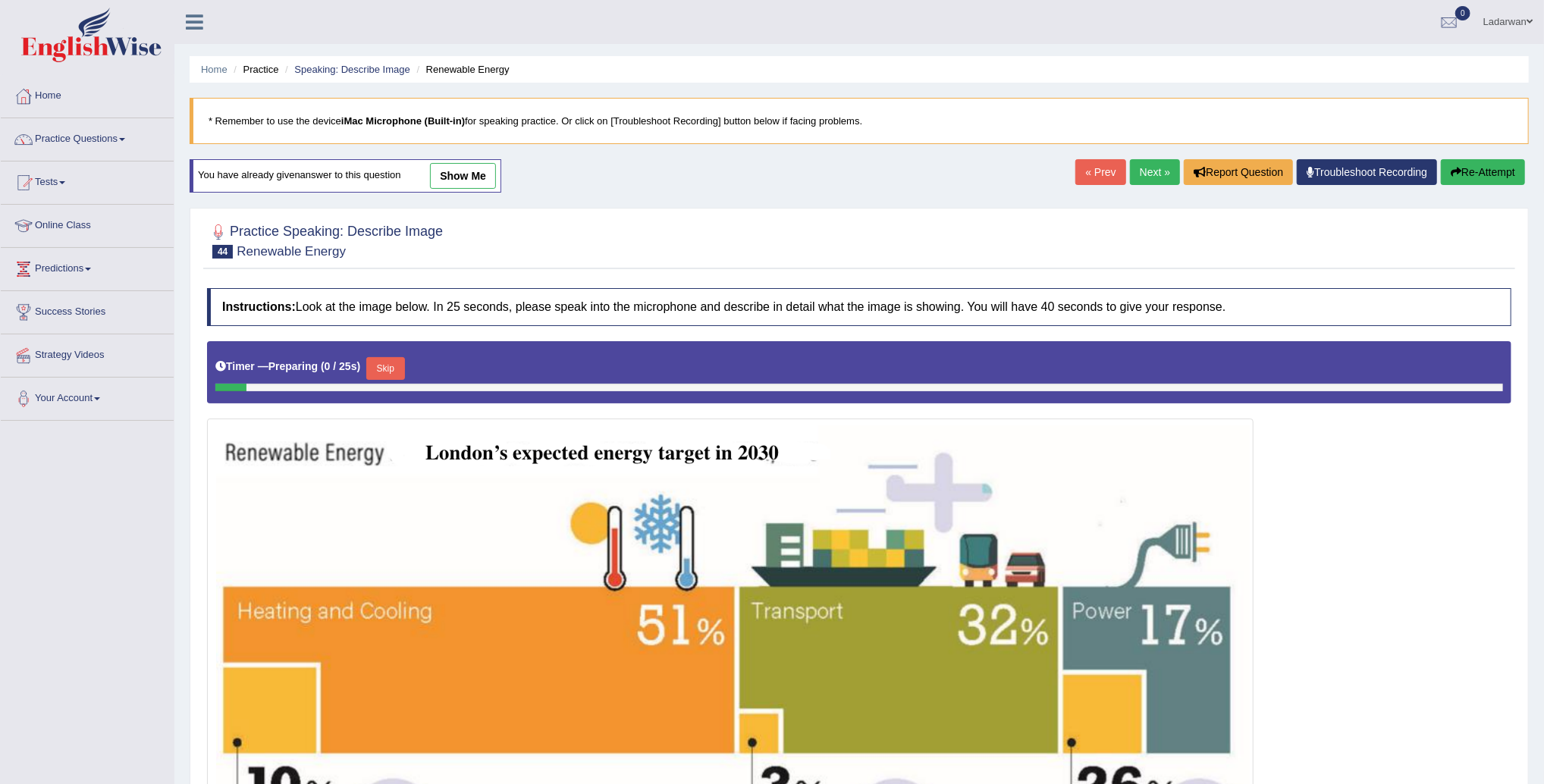
scroll to position [213, 0]
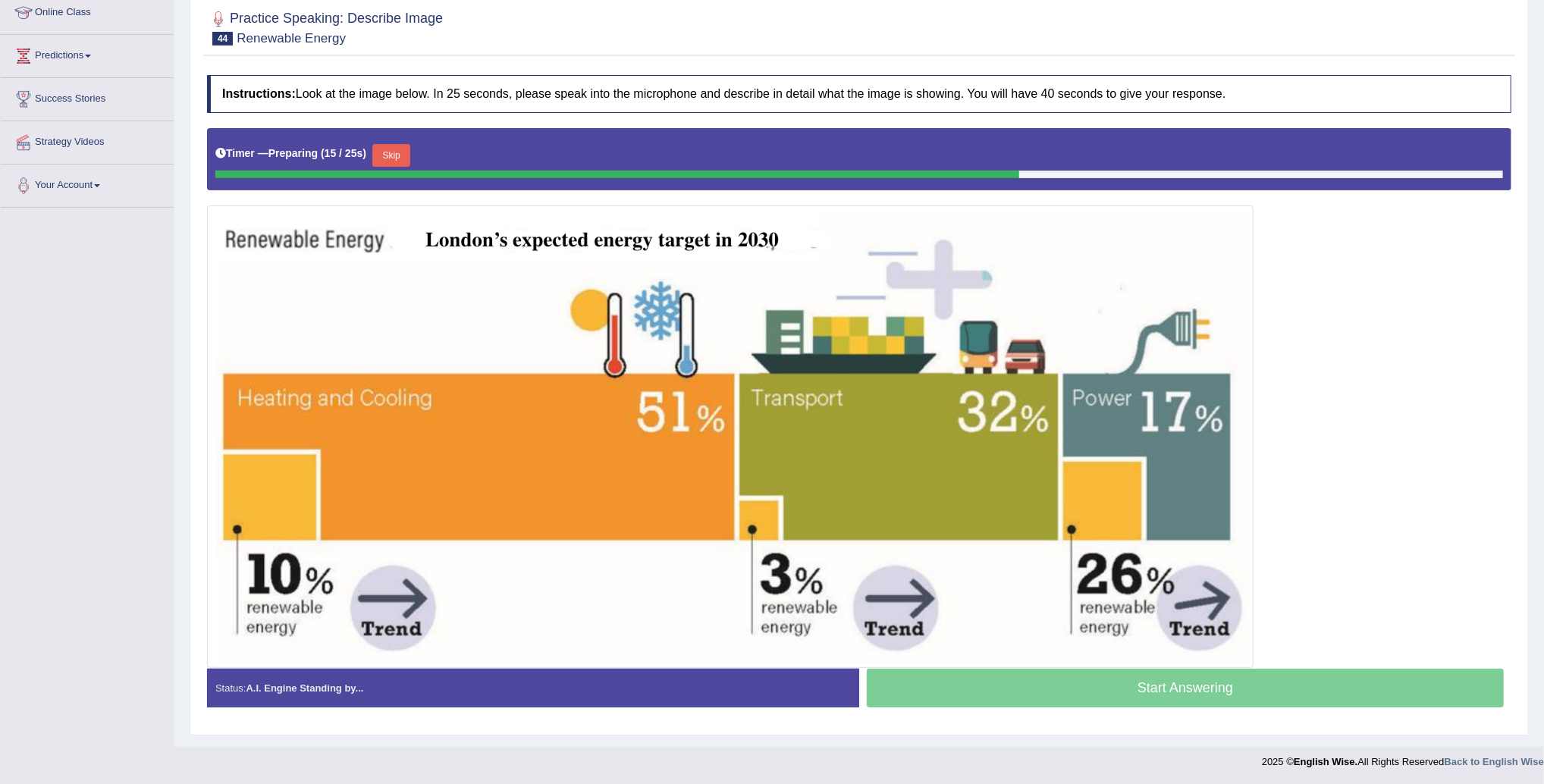
click at [395, 156] on button "Skip" at bounding box center [391, 155] width 38 height 23
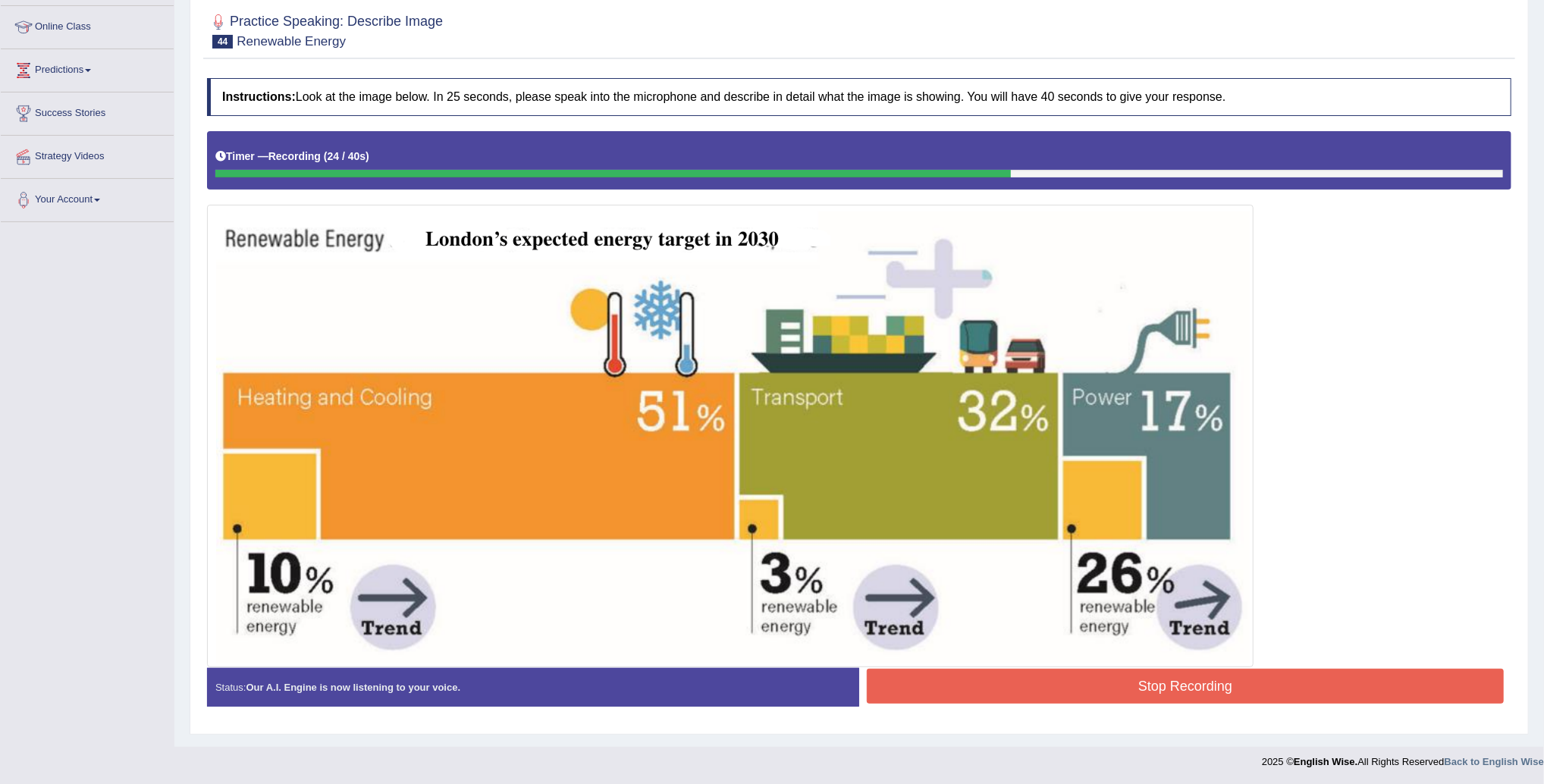
click at [1046, 698] on button "Stop Recording" at bounding box center [1186, 686] width 638 height 34
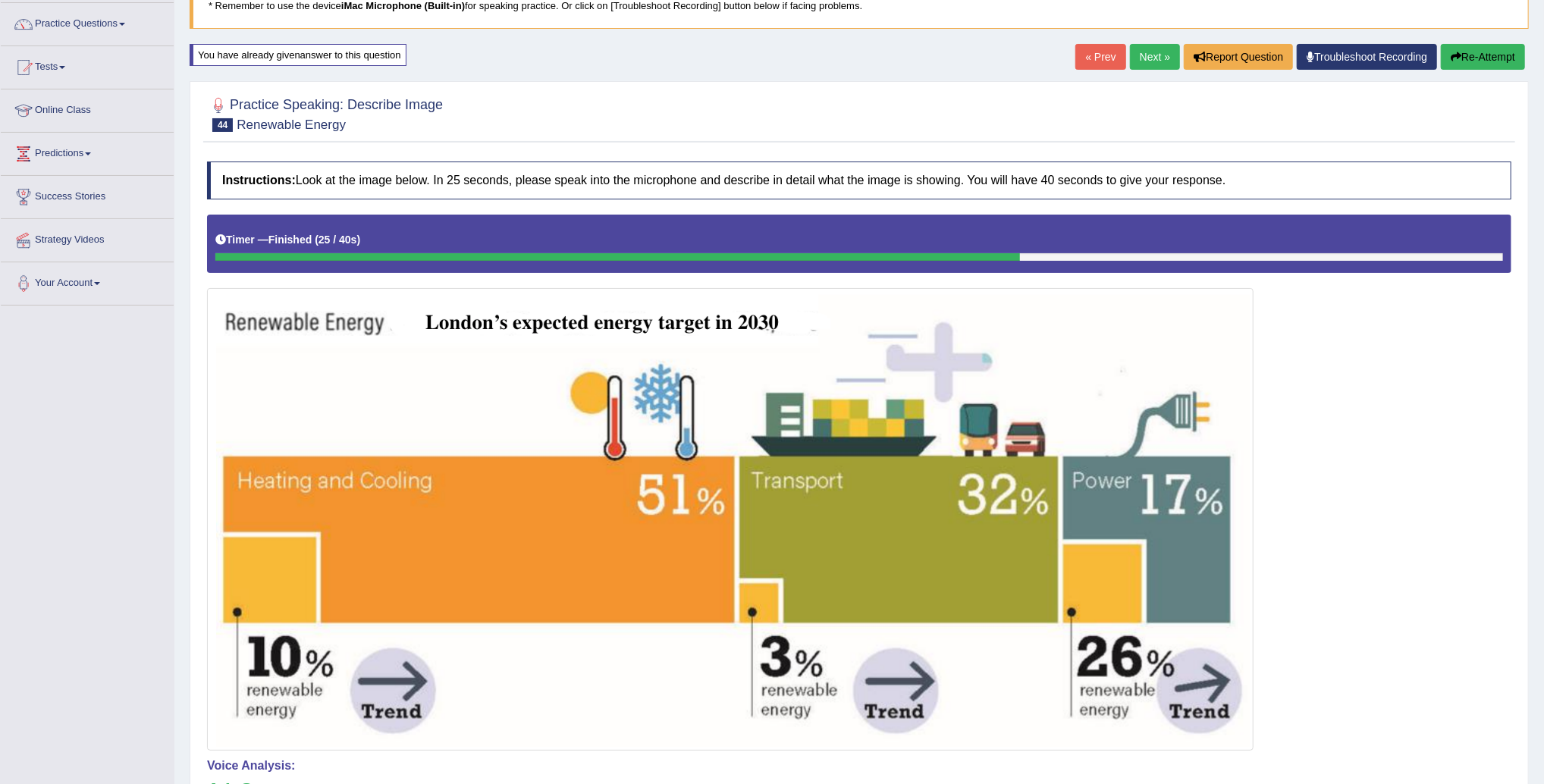
scroll to position [114, 0]
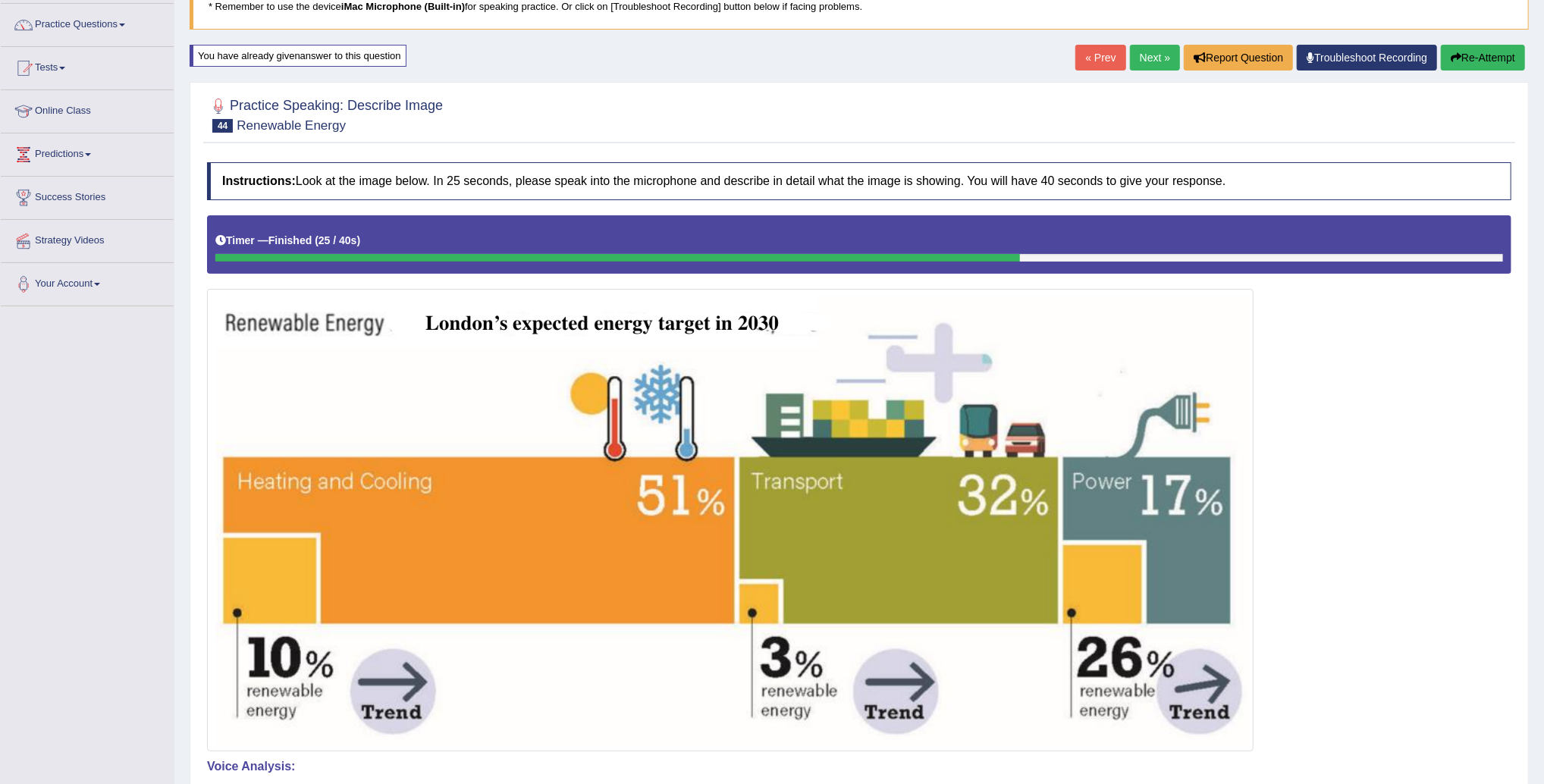
click at [1143, 58] on link "Next »" at bounding box center [1155, 57] width 50 height 26
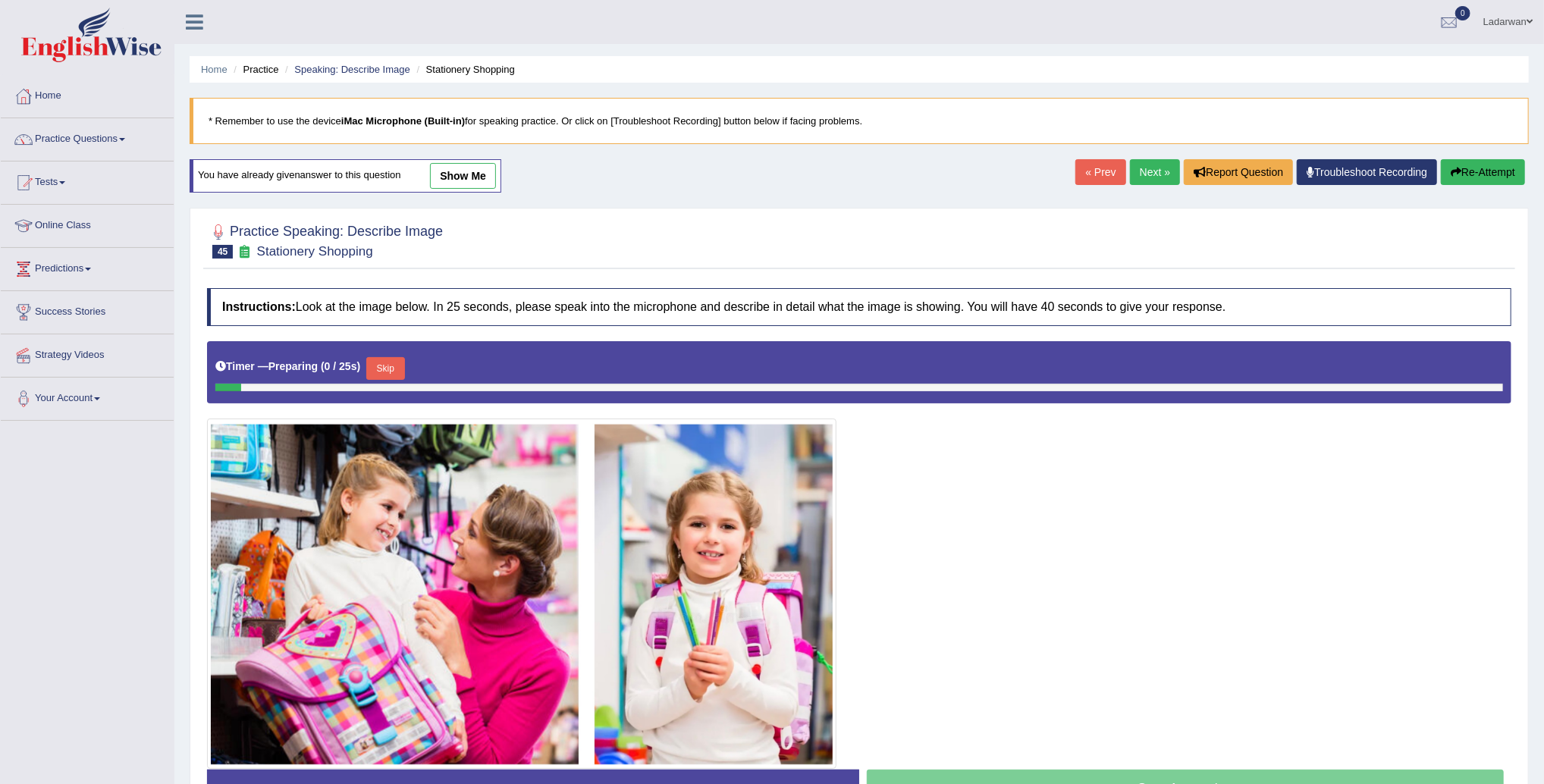
scroll to position [101, 0]
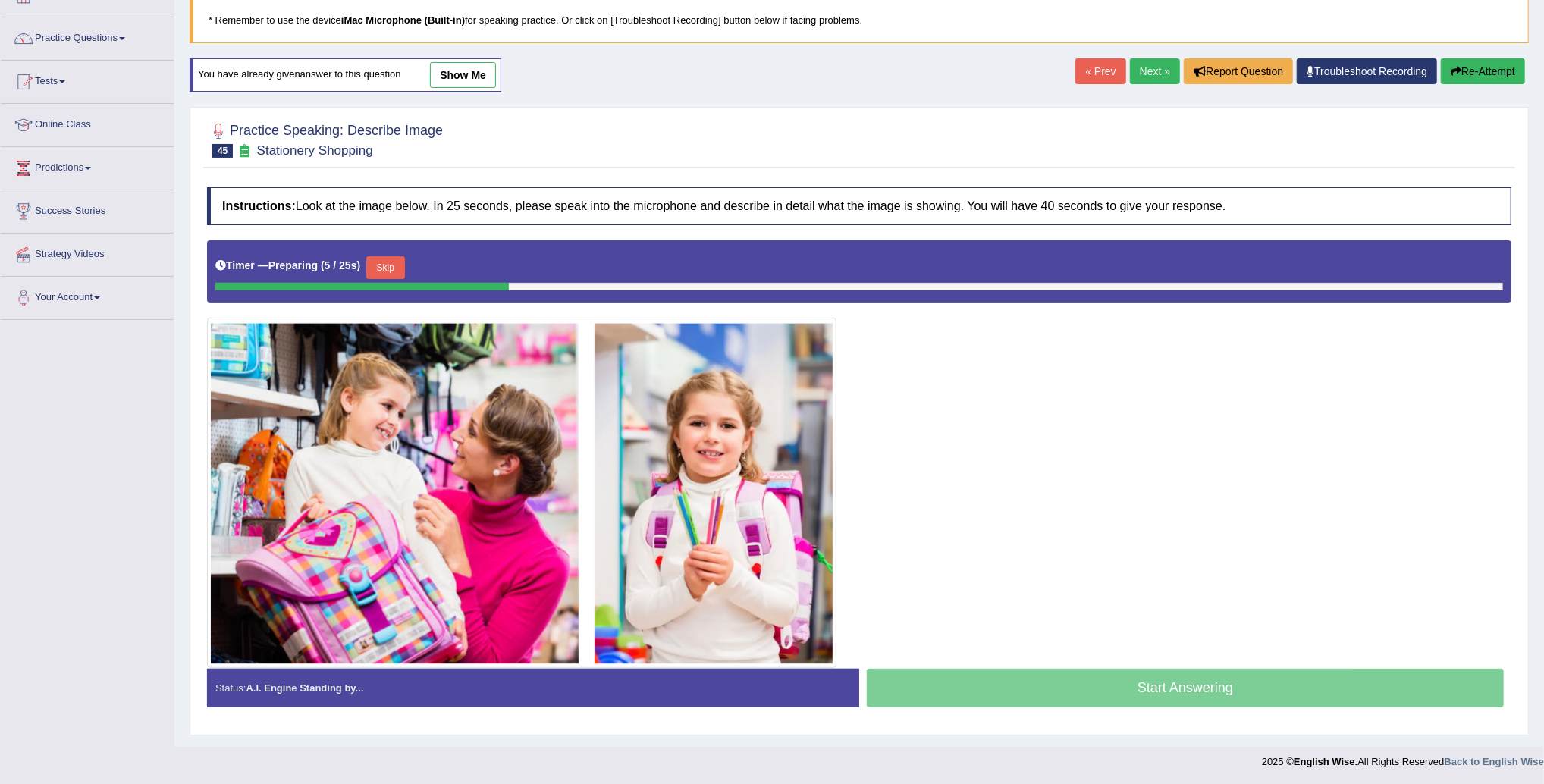
click at [399, 269] on button "Skip" at bounding box center [385, 267] width 38 height 23
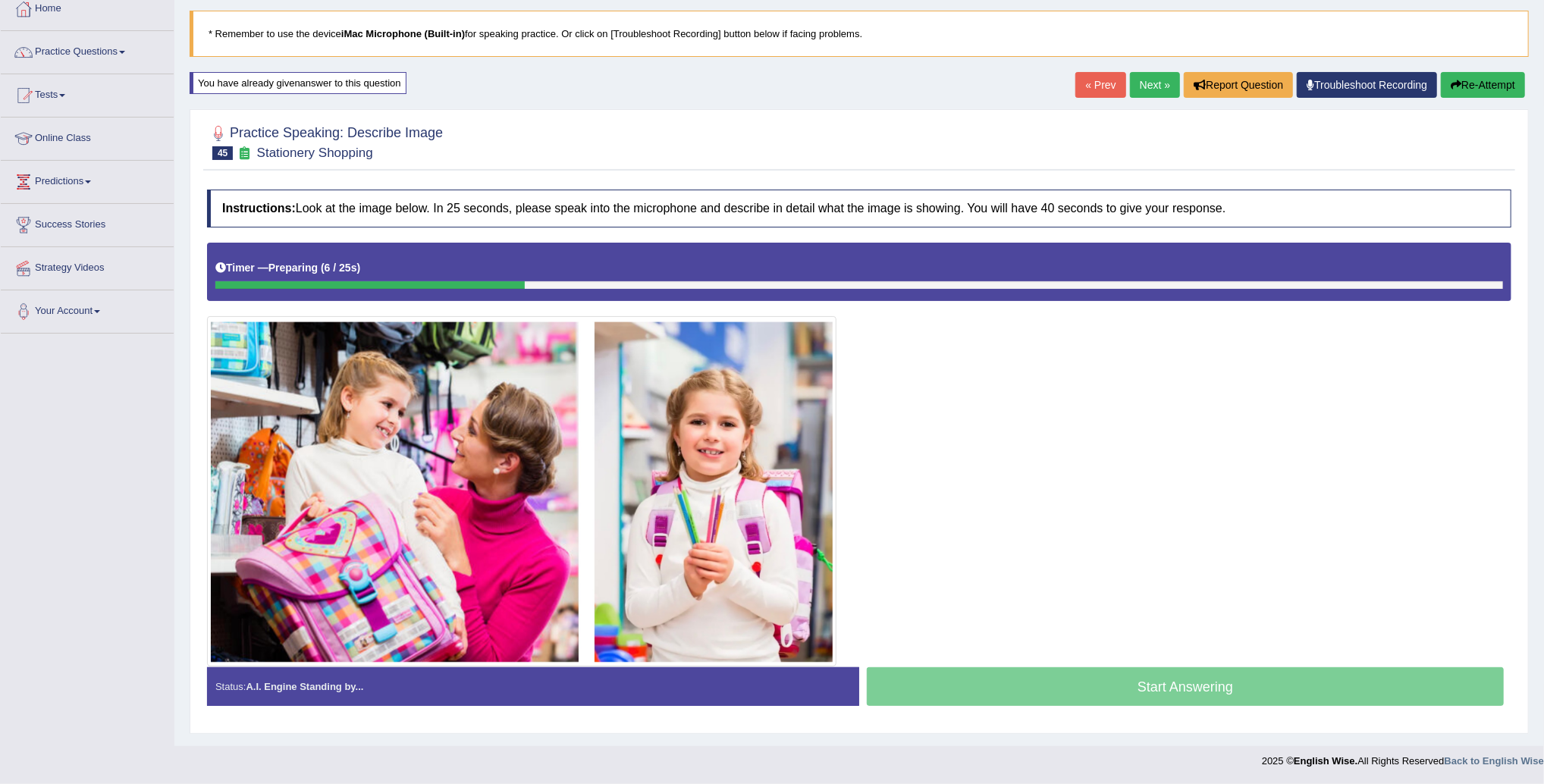
scroll to position [86, 0]
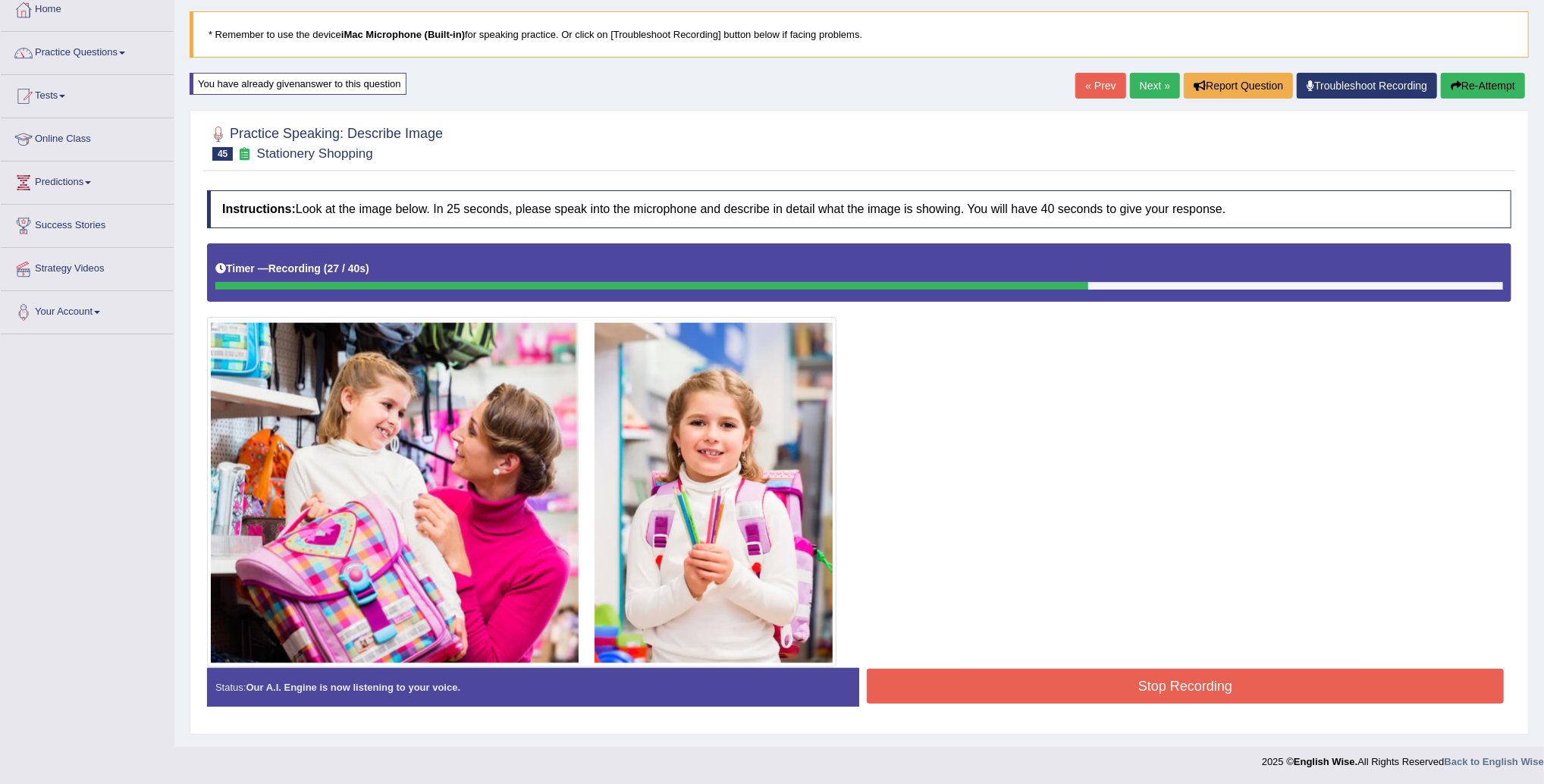
click at [946, 683] on button "Stop Recording" at bounding box center [1186, 686] width 638 height 34
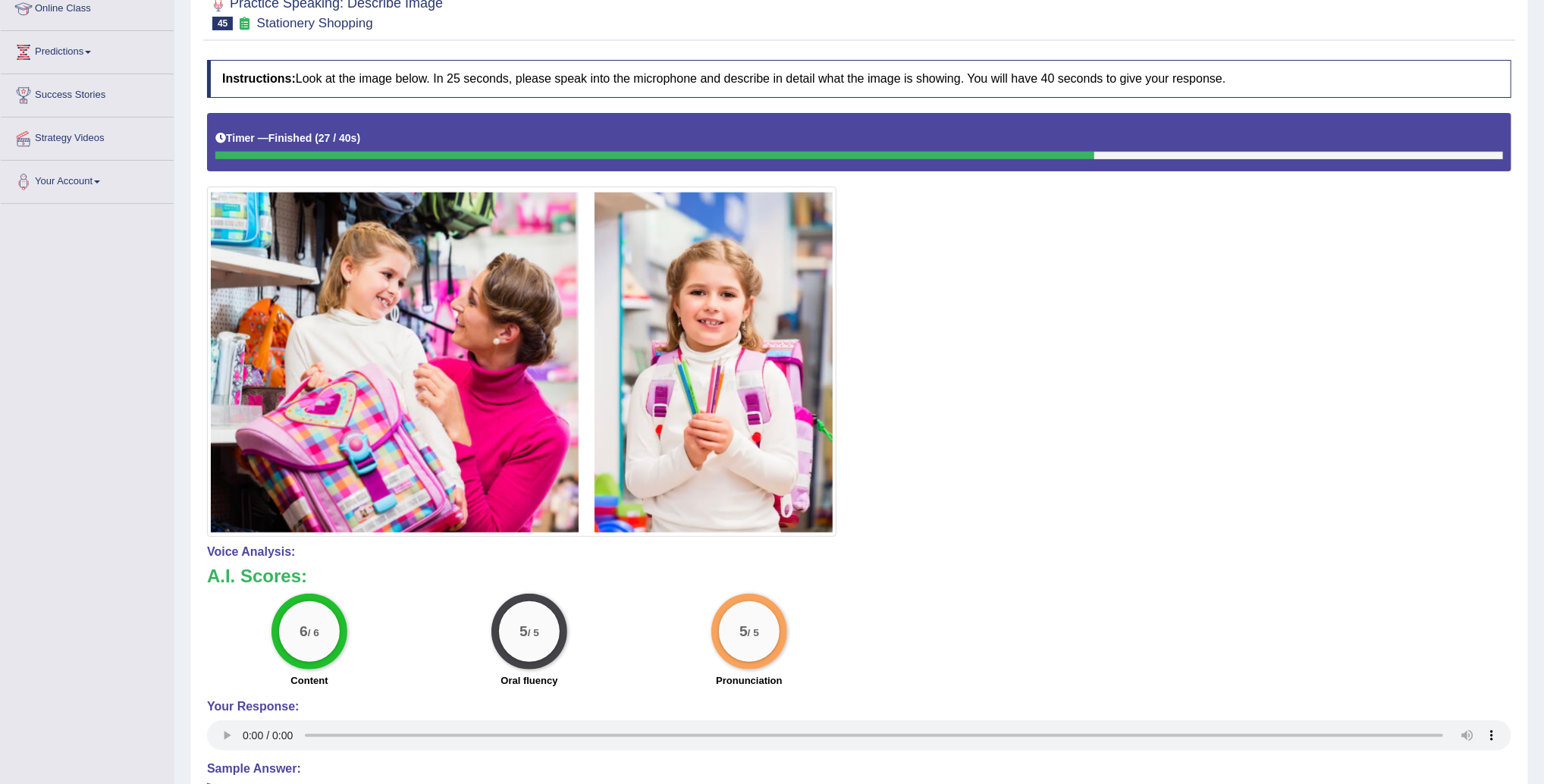
scroll to position [124, 0]
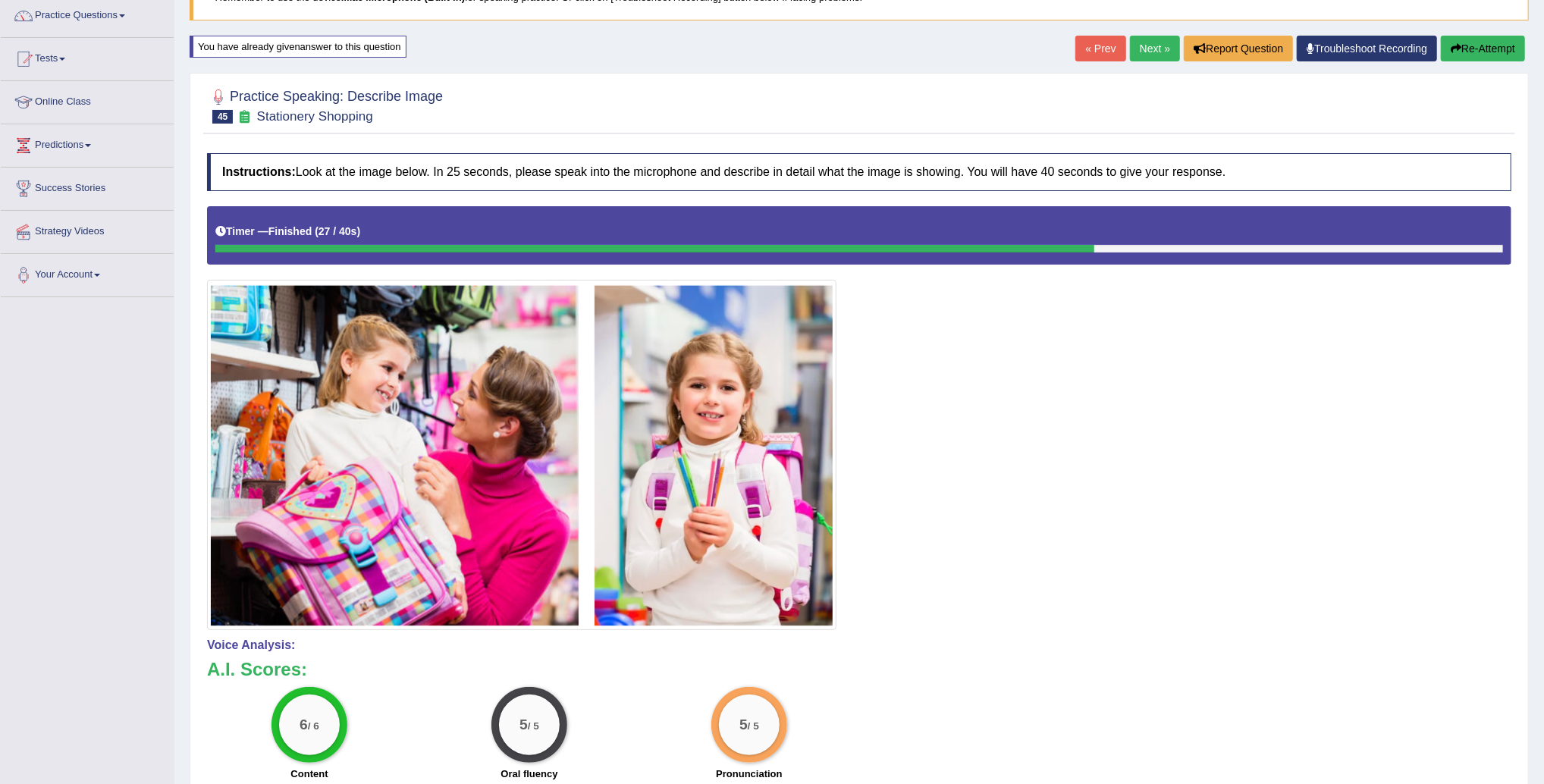
click at [1148, 49] on link "Next »" at bounding box center [1155, 48] width 50 height 26
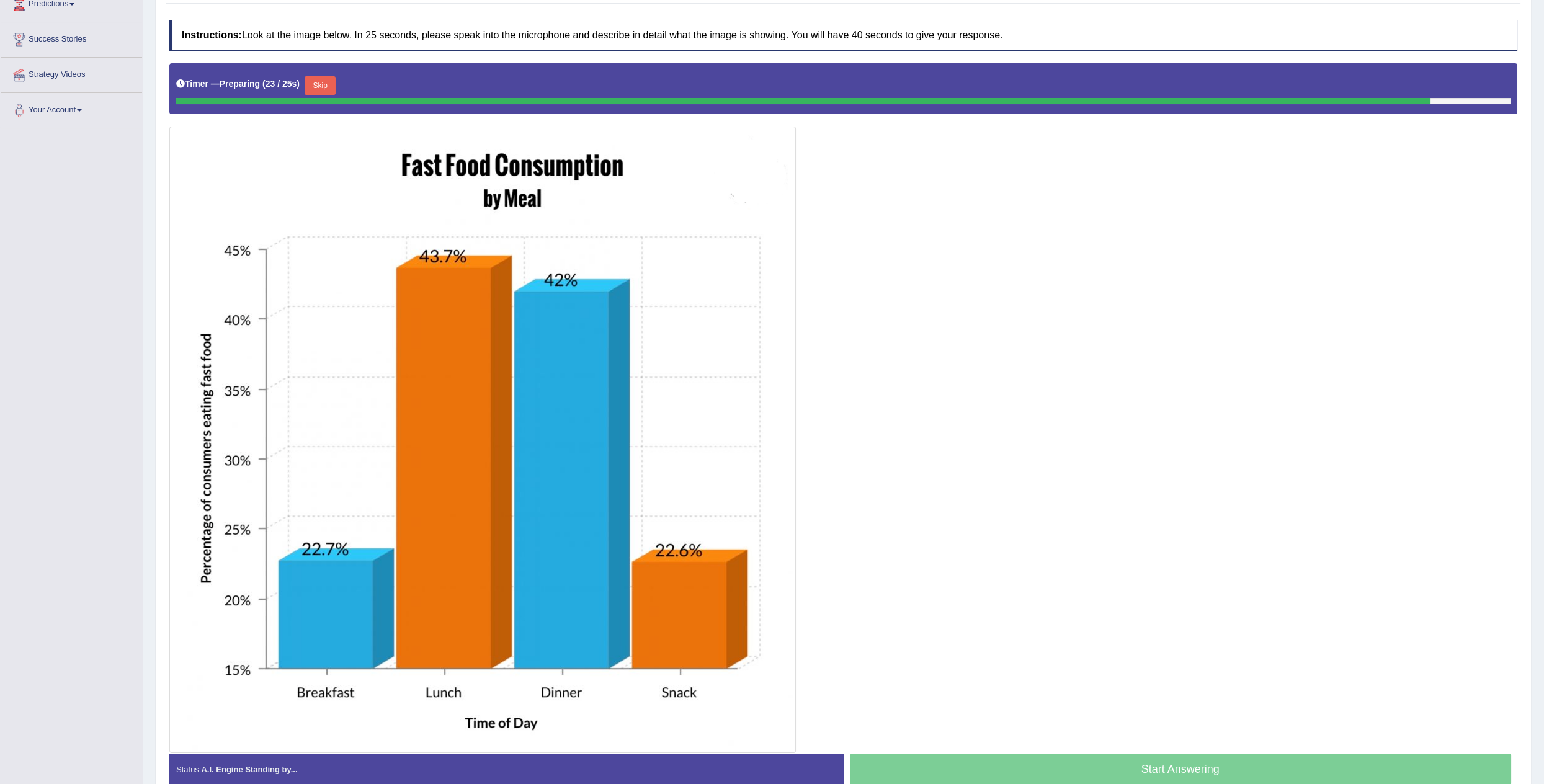
scroll to position [256, 0]
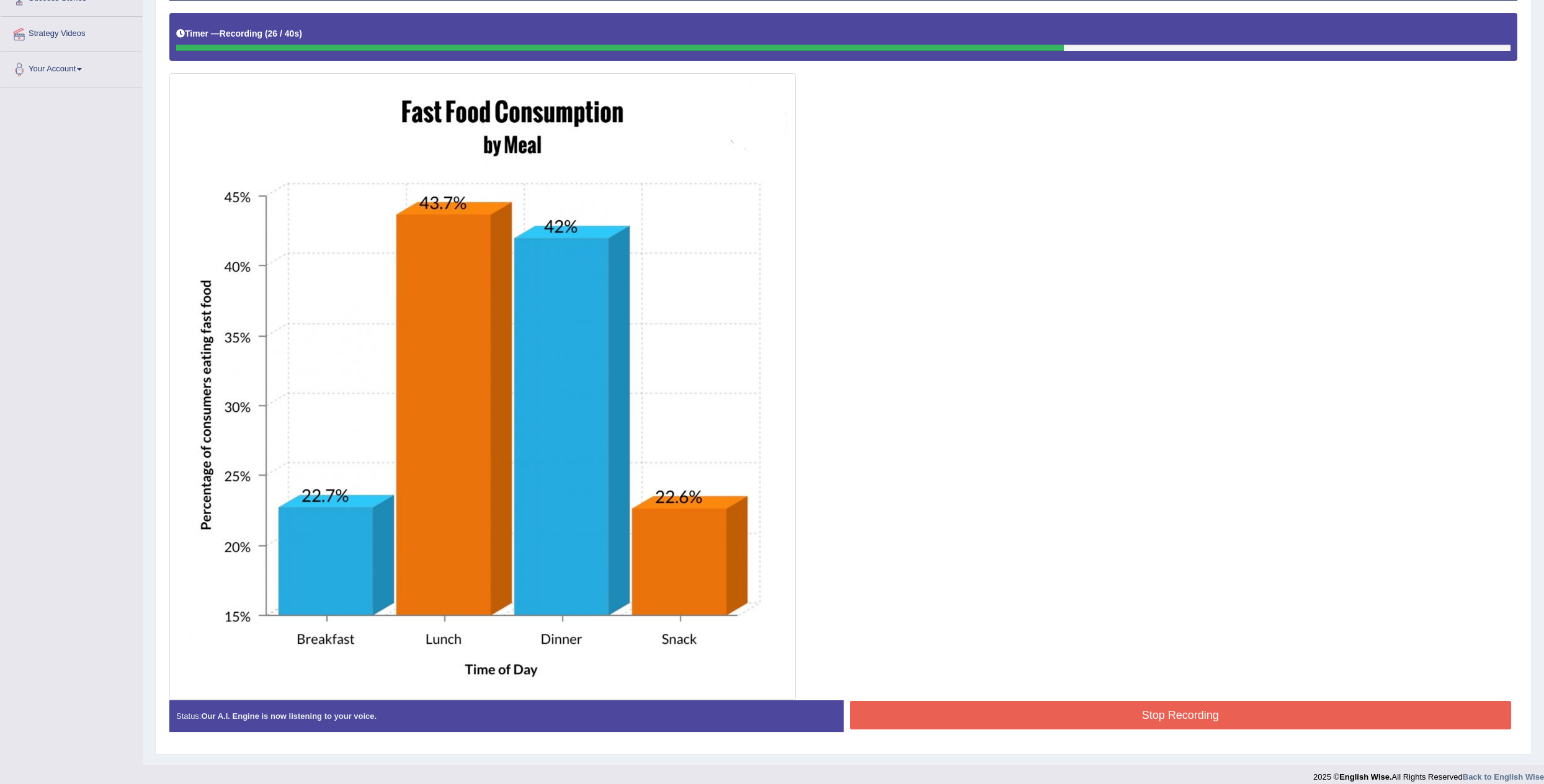
click at [1087, 640] on button "Stop Recording" at bounding box center [1180, 715] width 662 height 28
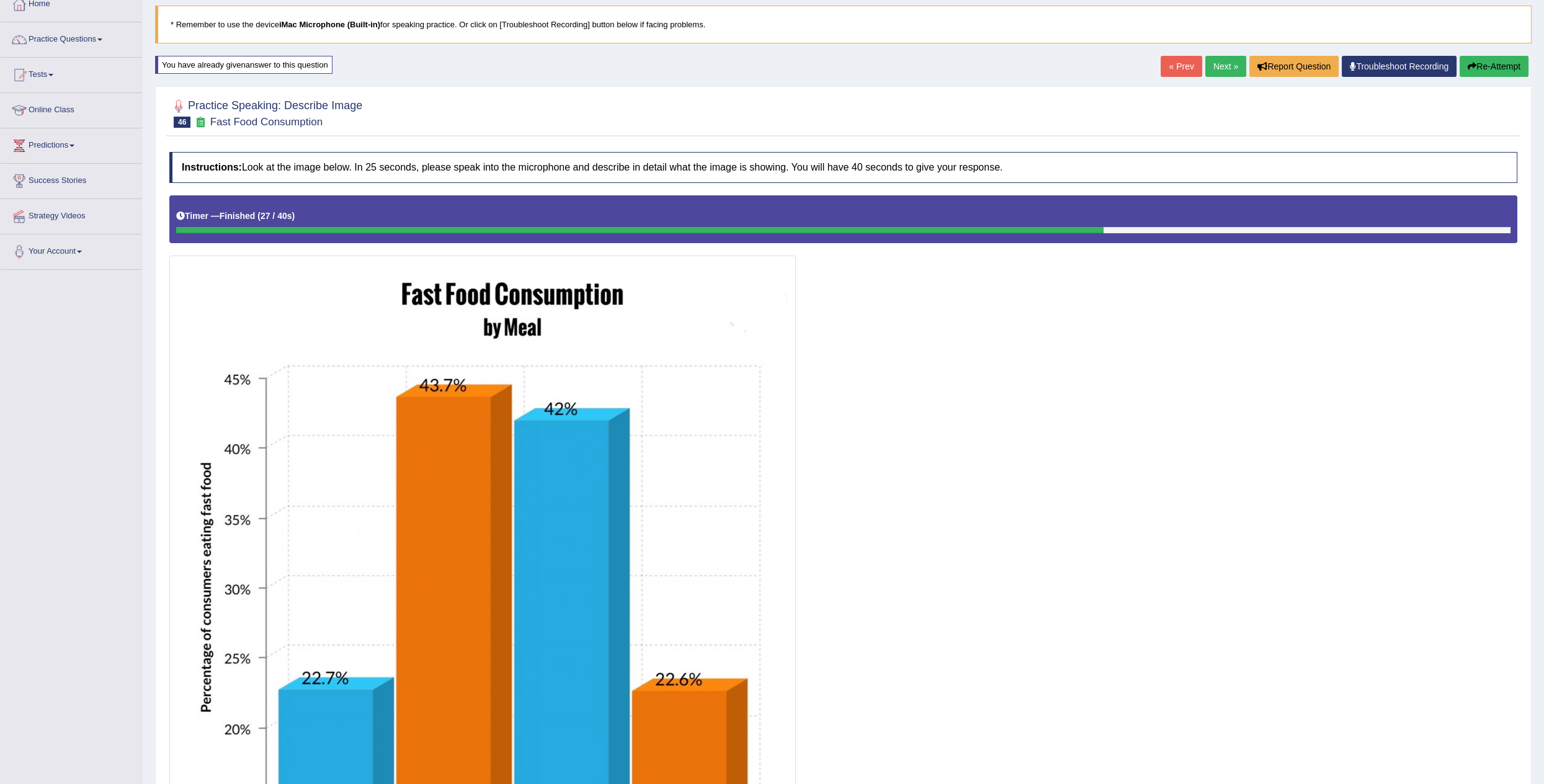
scroll to position [65, 0]
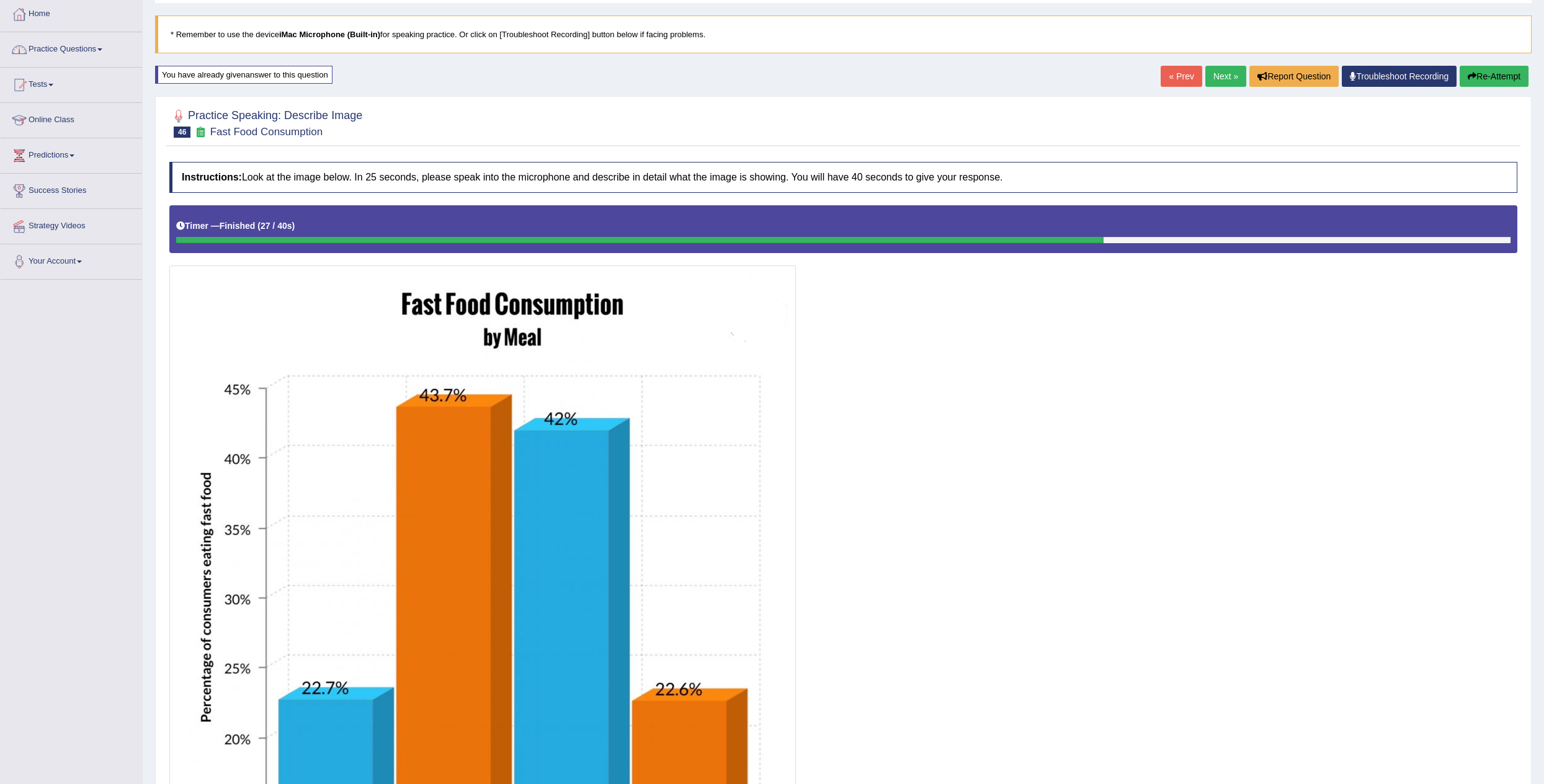
click at [85, 48] on link "Practice Questions" at bounding box center [71, 47] width 142 height 31
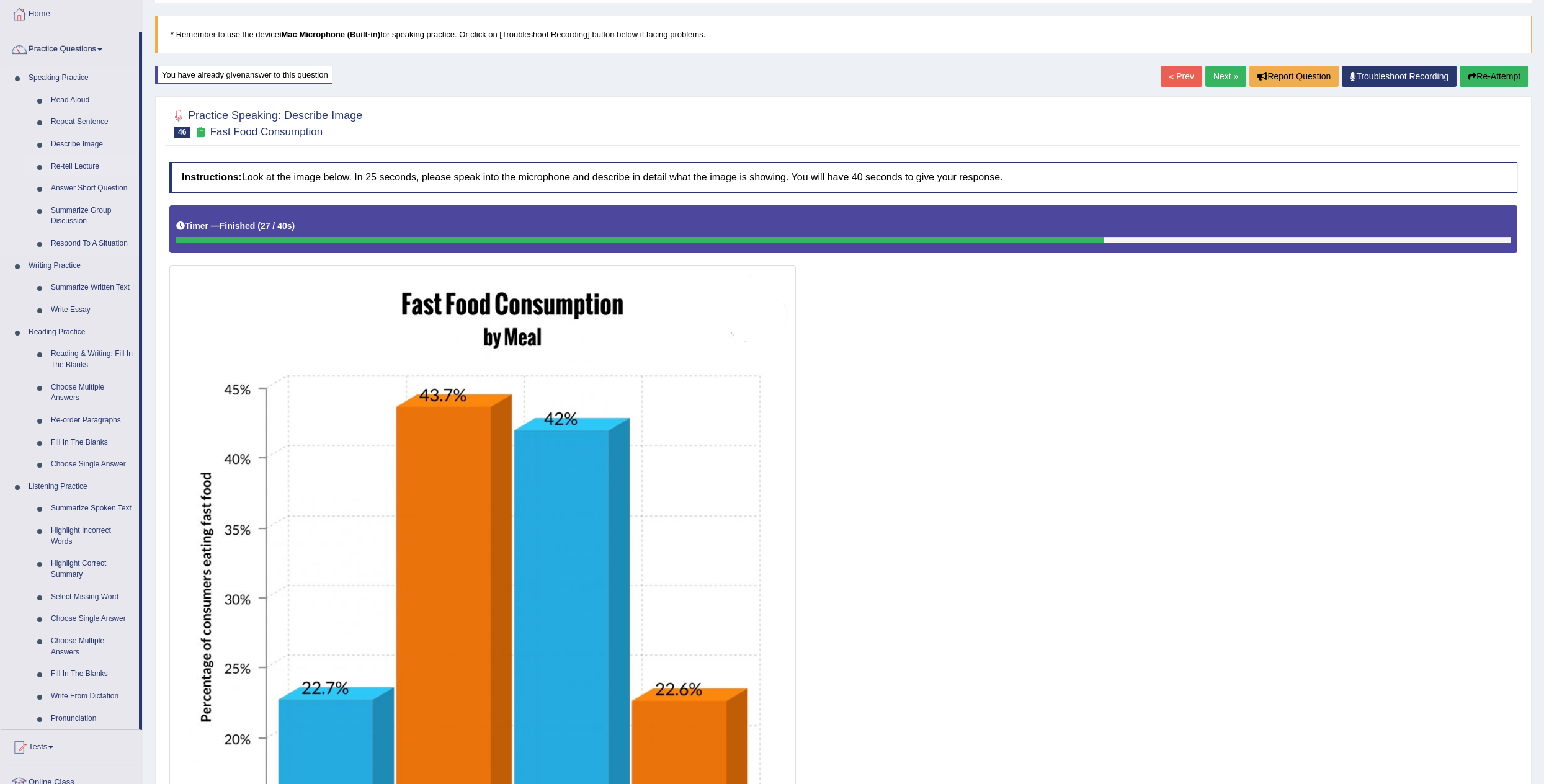
click at [83, 167] on link "Re-tell Lecture" at bounding box center [92, 167] width 94 height 22
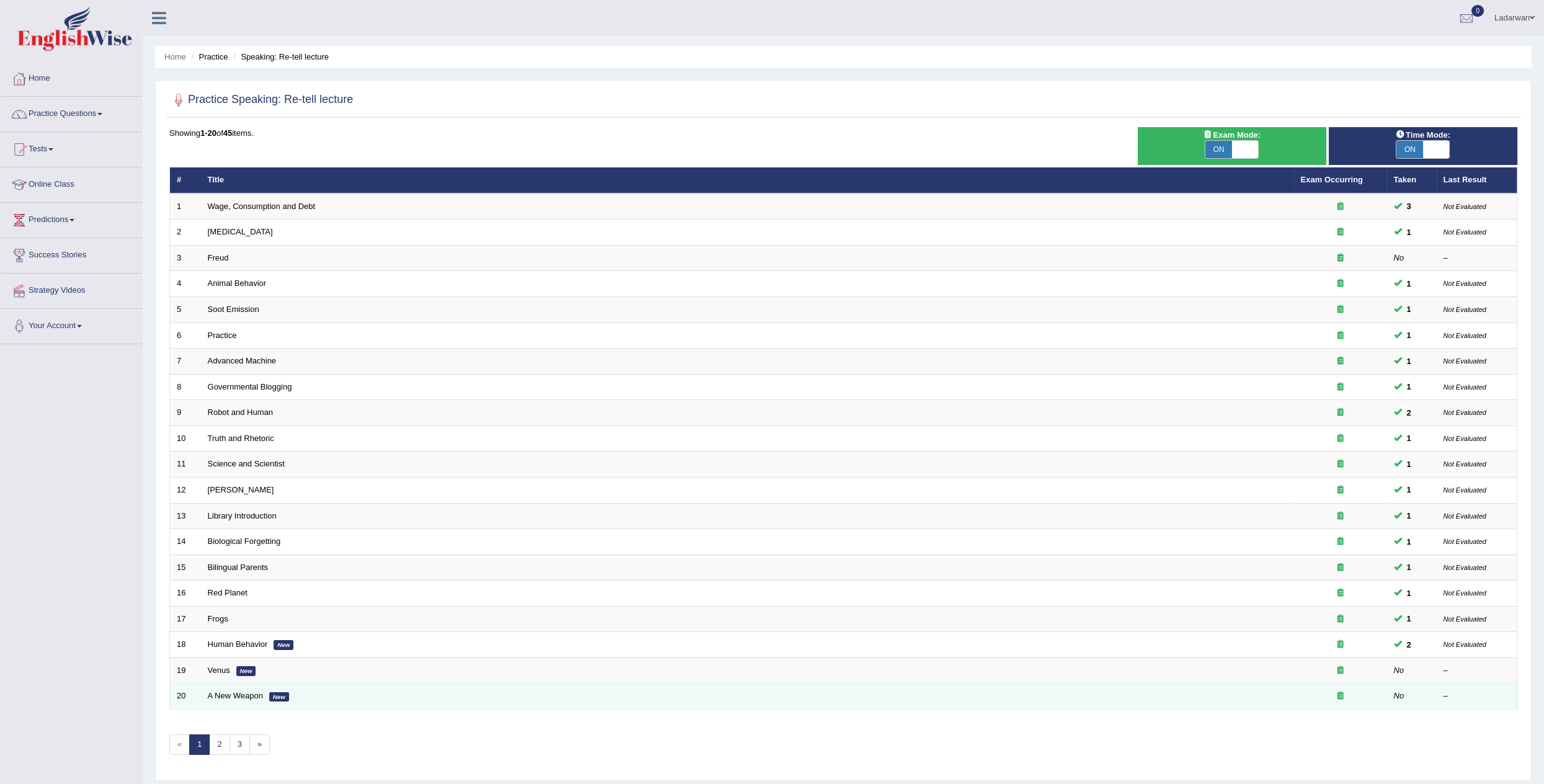
scroll to position [1, 0]
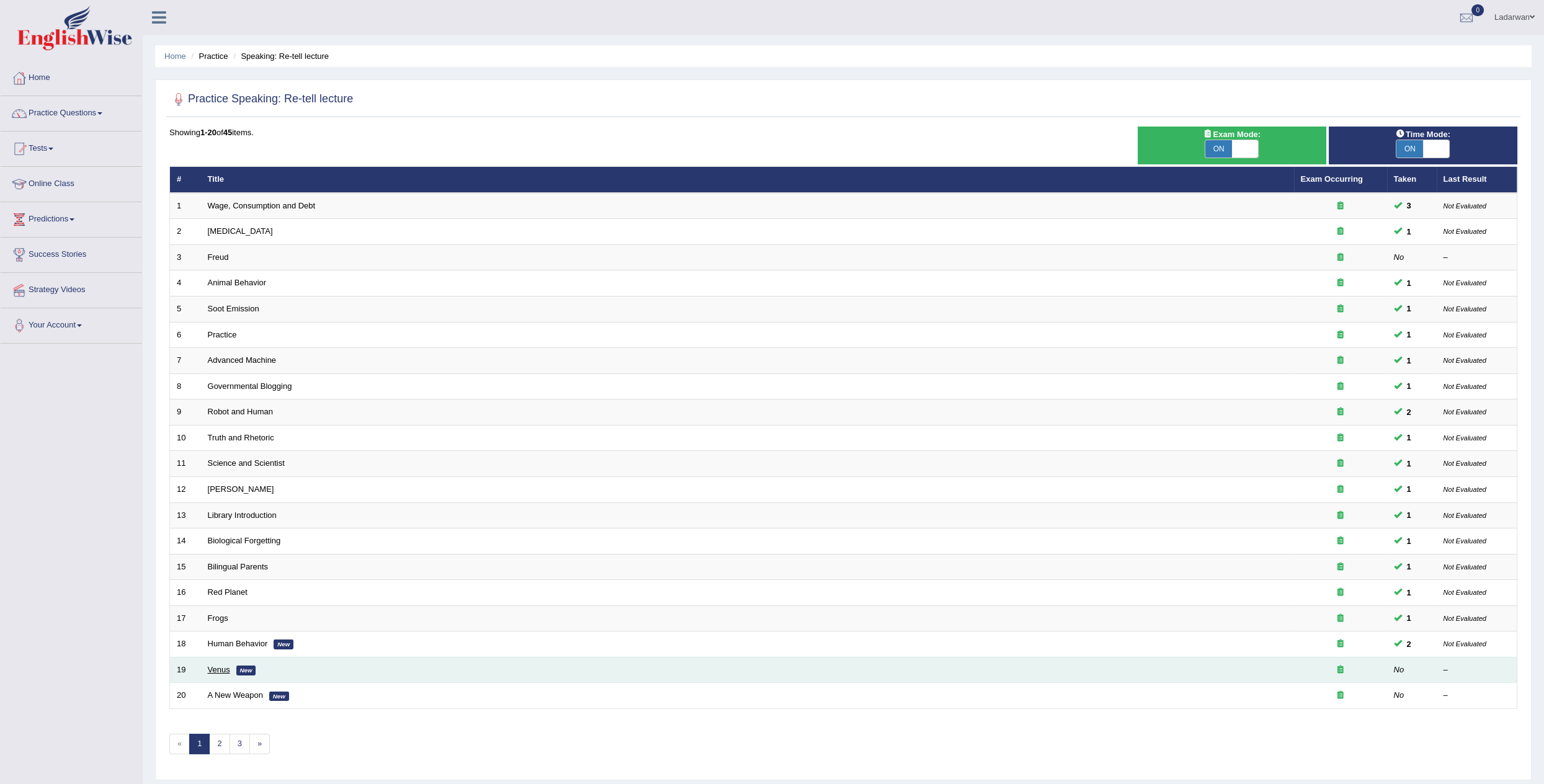
click at [219, 665] on link "Venus" at bounding box center [219, 669] width 22 height 10
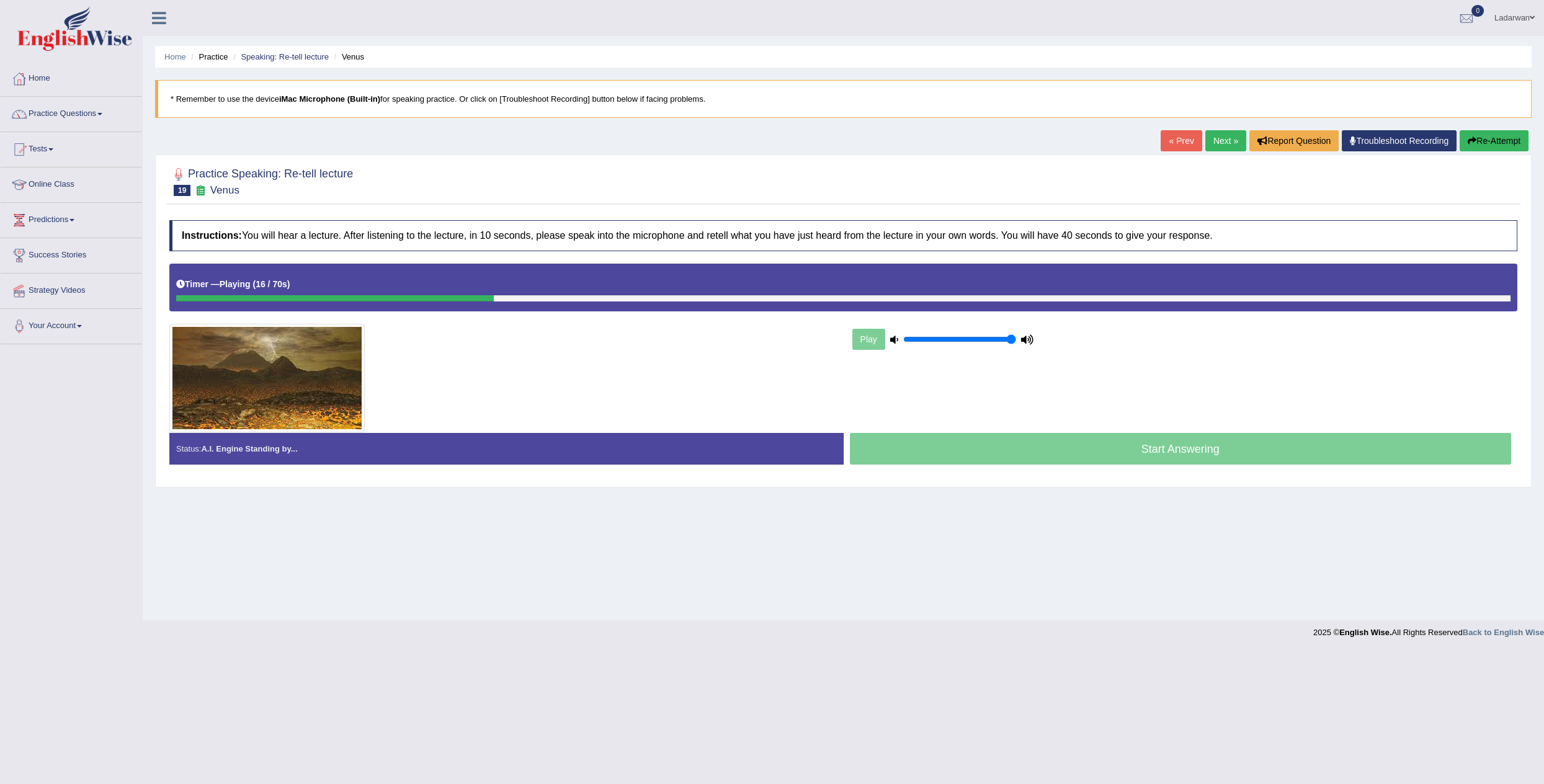
click at [1502, 142] on button "Re-Attempt" at bounding box center [1493, 140] width 69 height 21
click at [292, 56] on link "Speaking: Re-tell lecture" at bounding box center [284, 56] width 88 height 10
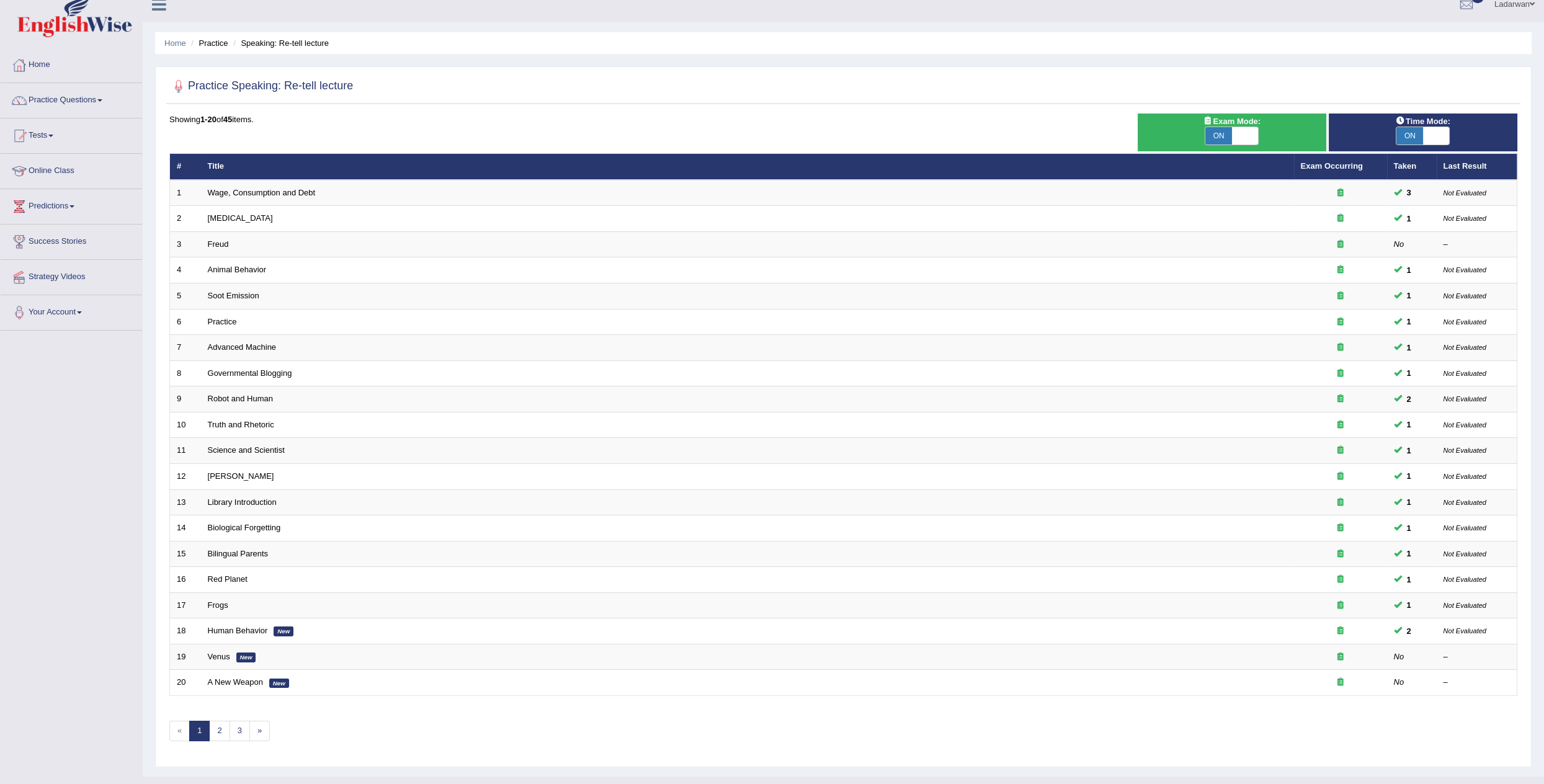
scroll to position [12, 0]
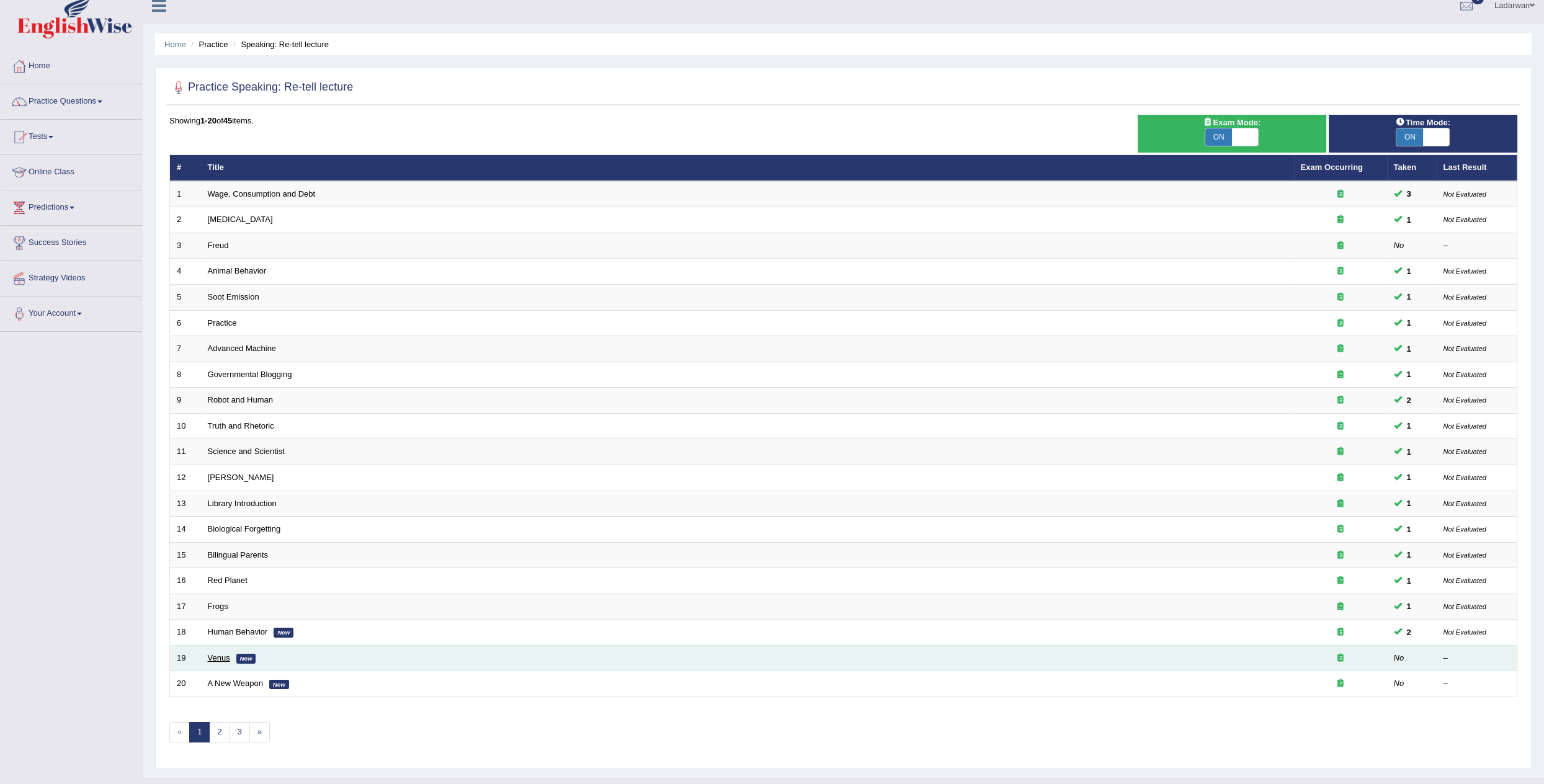
click at [217, 653] on link "Venus" at bounding box center [219, 658] width 22 height 10
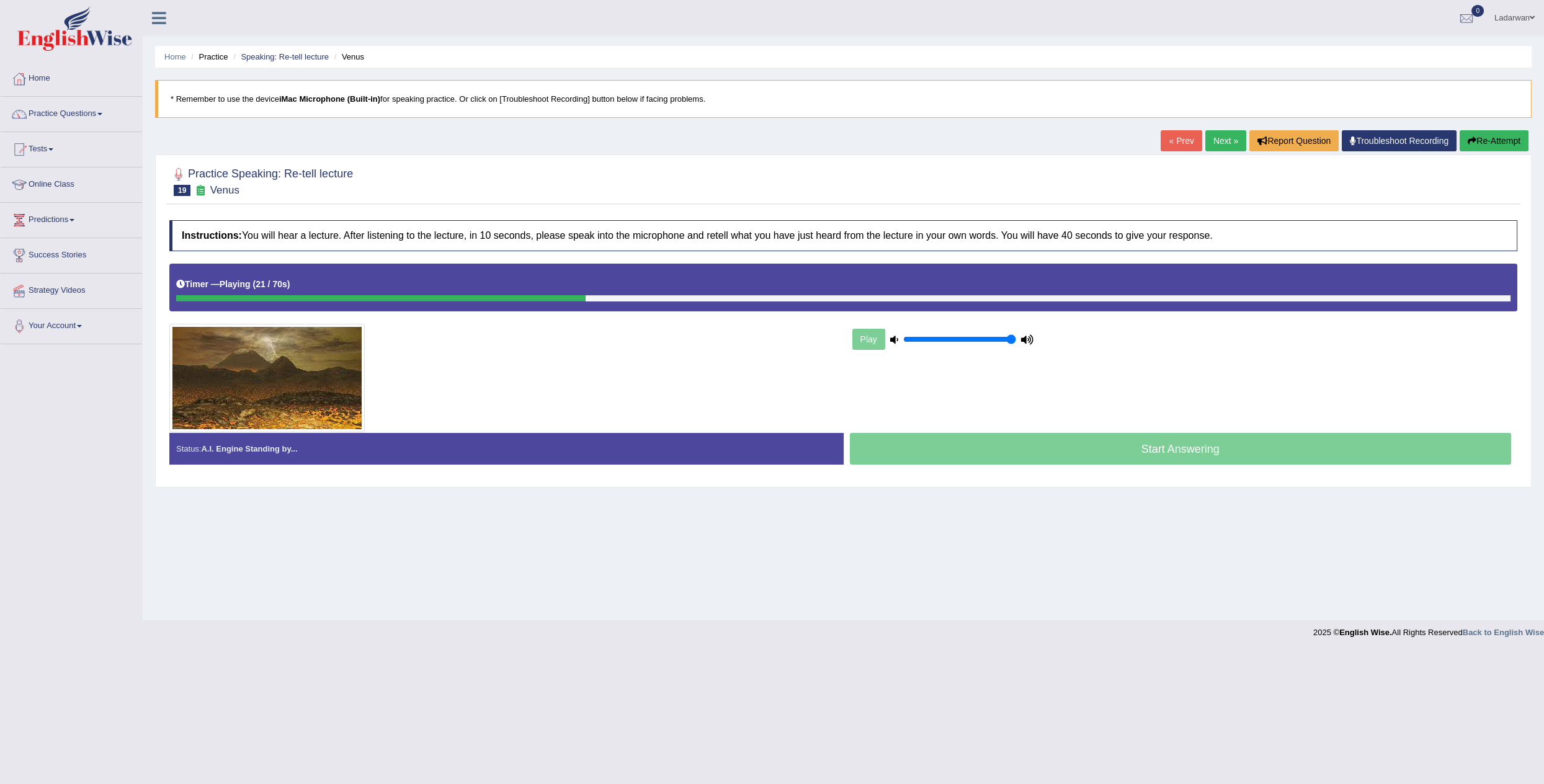
click at [1485, 141] on button "Re-Attempt" at bounding box center [1493, 140] width 69 height 21
click at [276, 55] on link "Speaking: Re-tell lecture" at bounding box center [284, 56] width 88 height 10
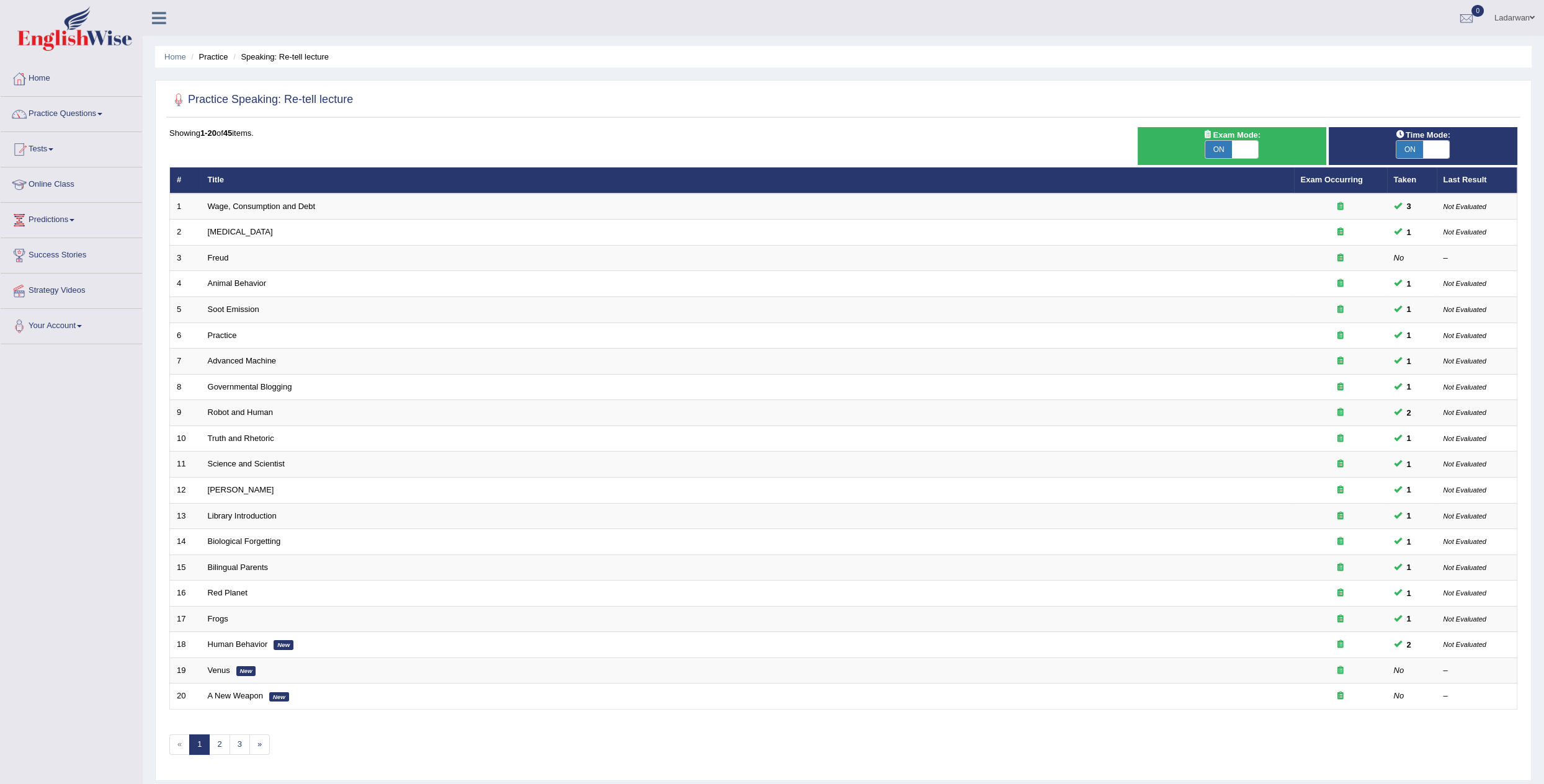
scroll to position [29, 0]
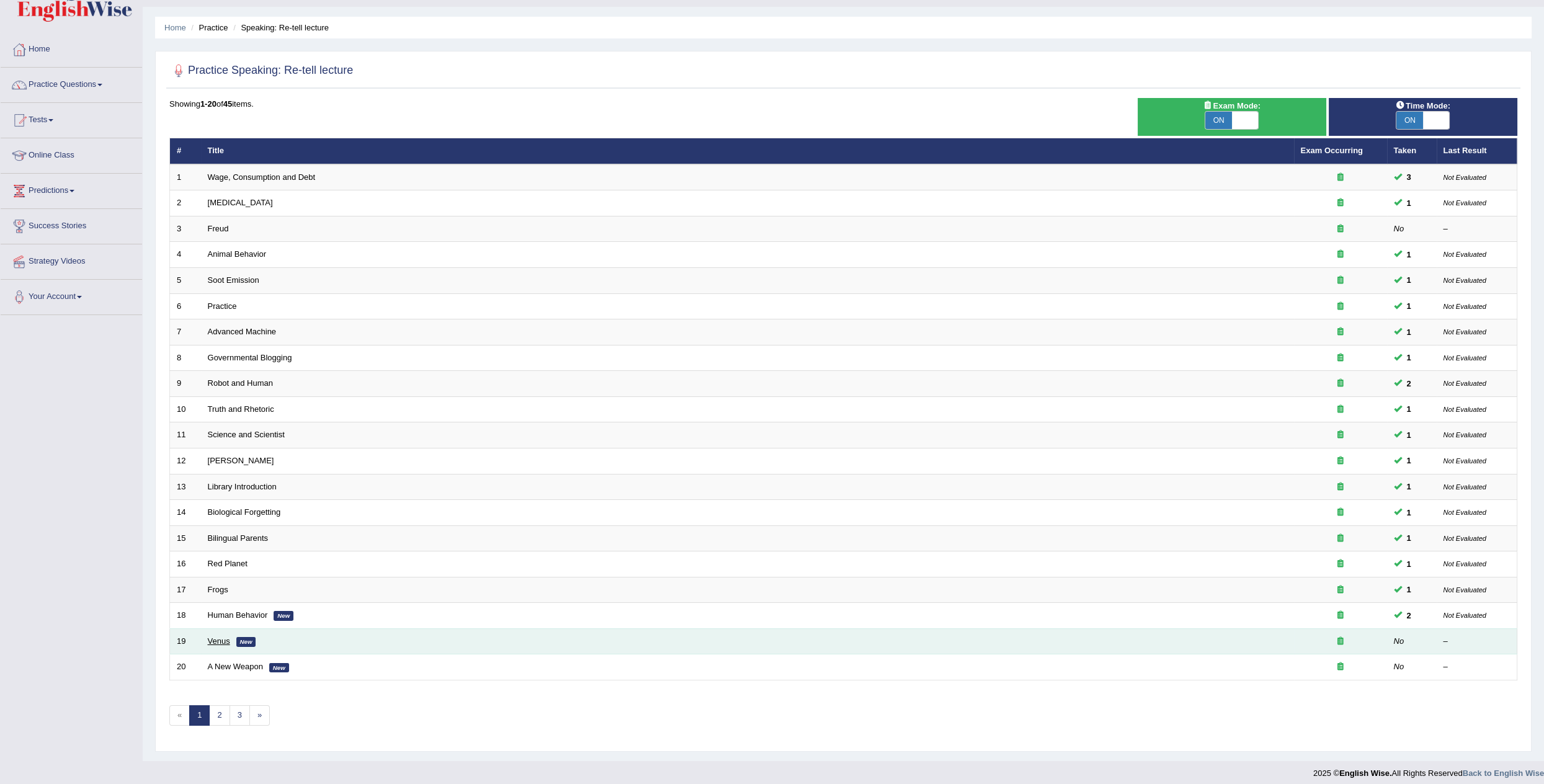
click at [215, 636] on link "Venus" at bounding box center [219, 640] width 22 height 10
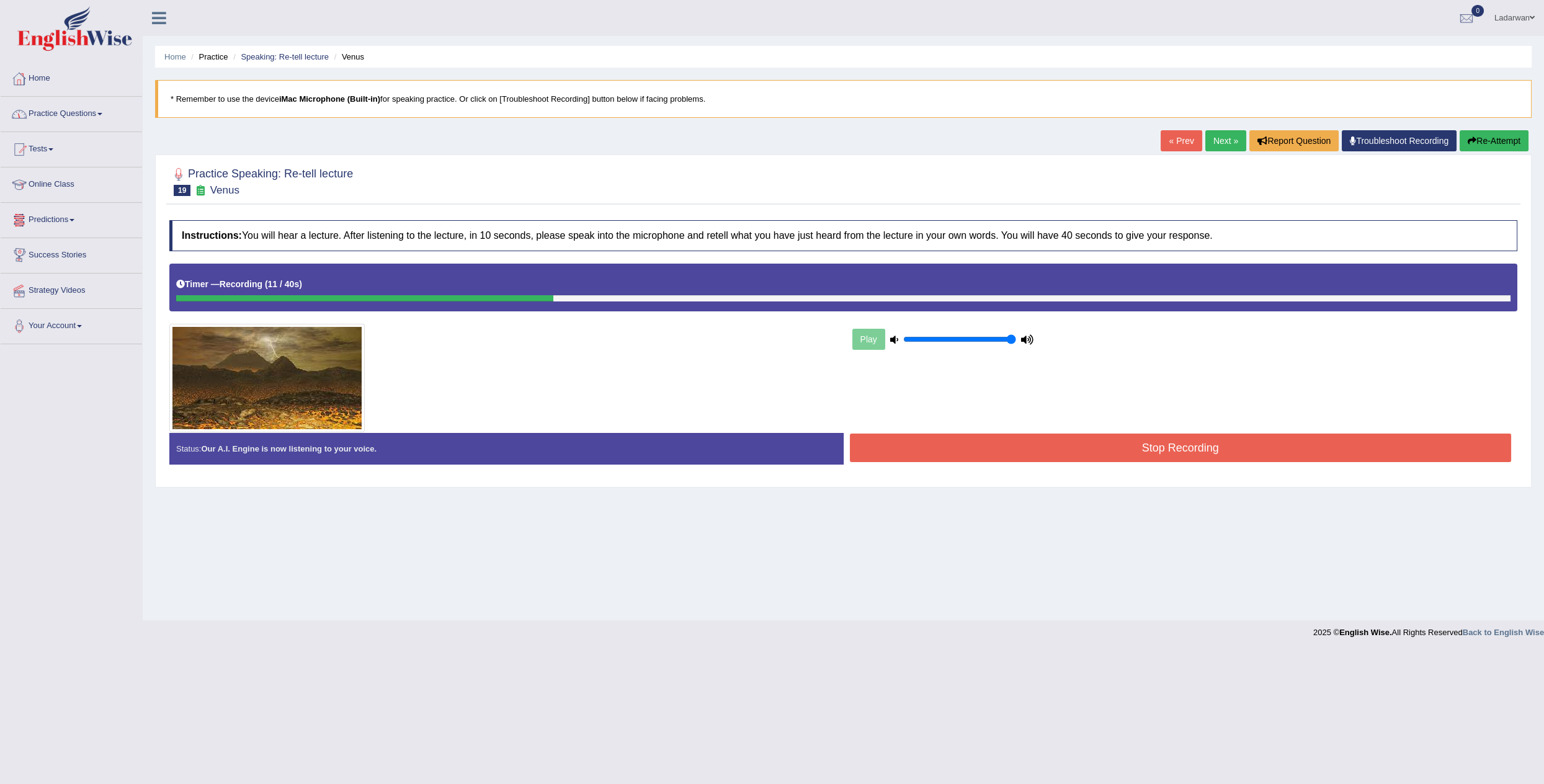
click at [85, 112] on link "Practice Questions" at bounding box center [71, 112] width 142 height 31
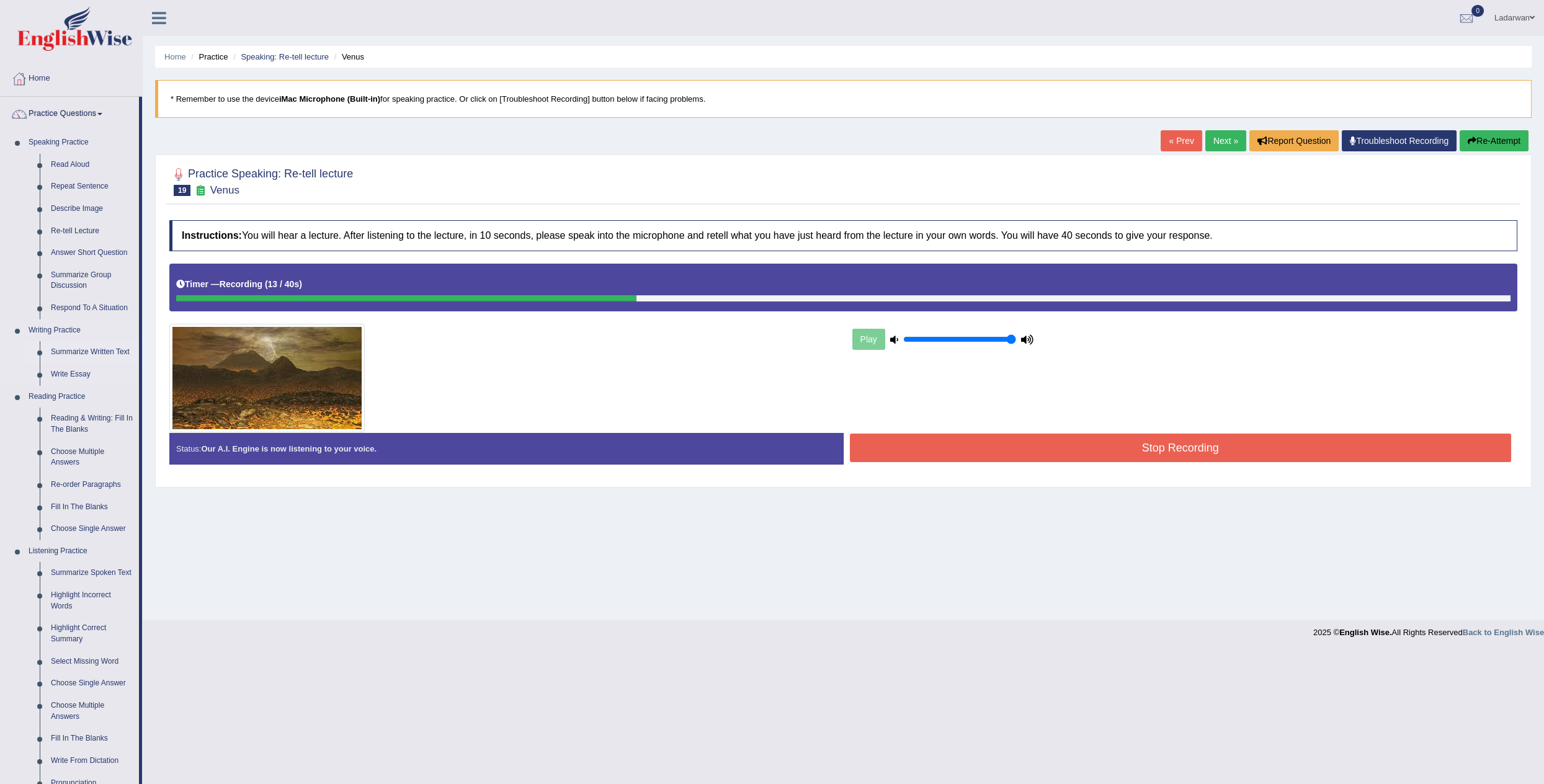
click at [103, 350] on link "Summarize Written Text" at bounding box center [92, 352] width 94 height 22
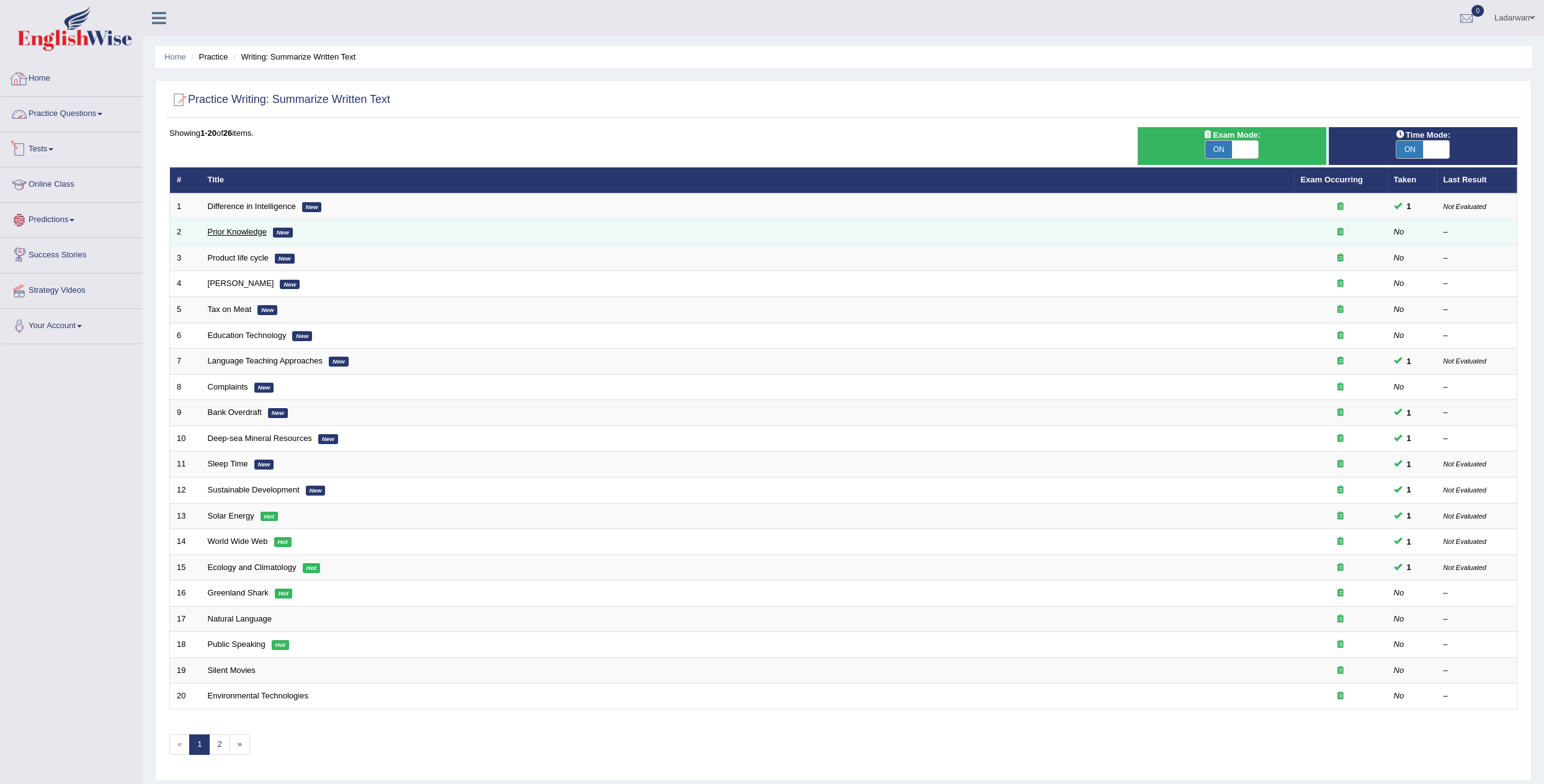
click at [214, 231] on link "Prior Knowledge" at bounding box center [237, 231] width 59 height 10
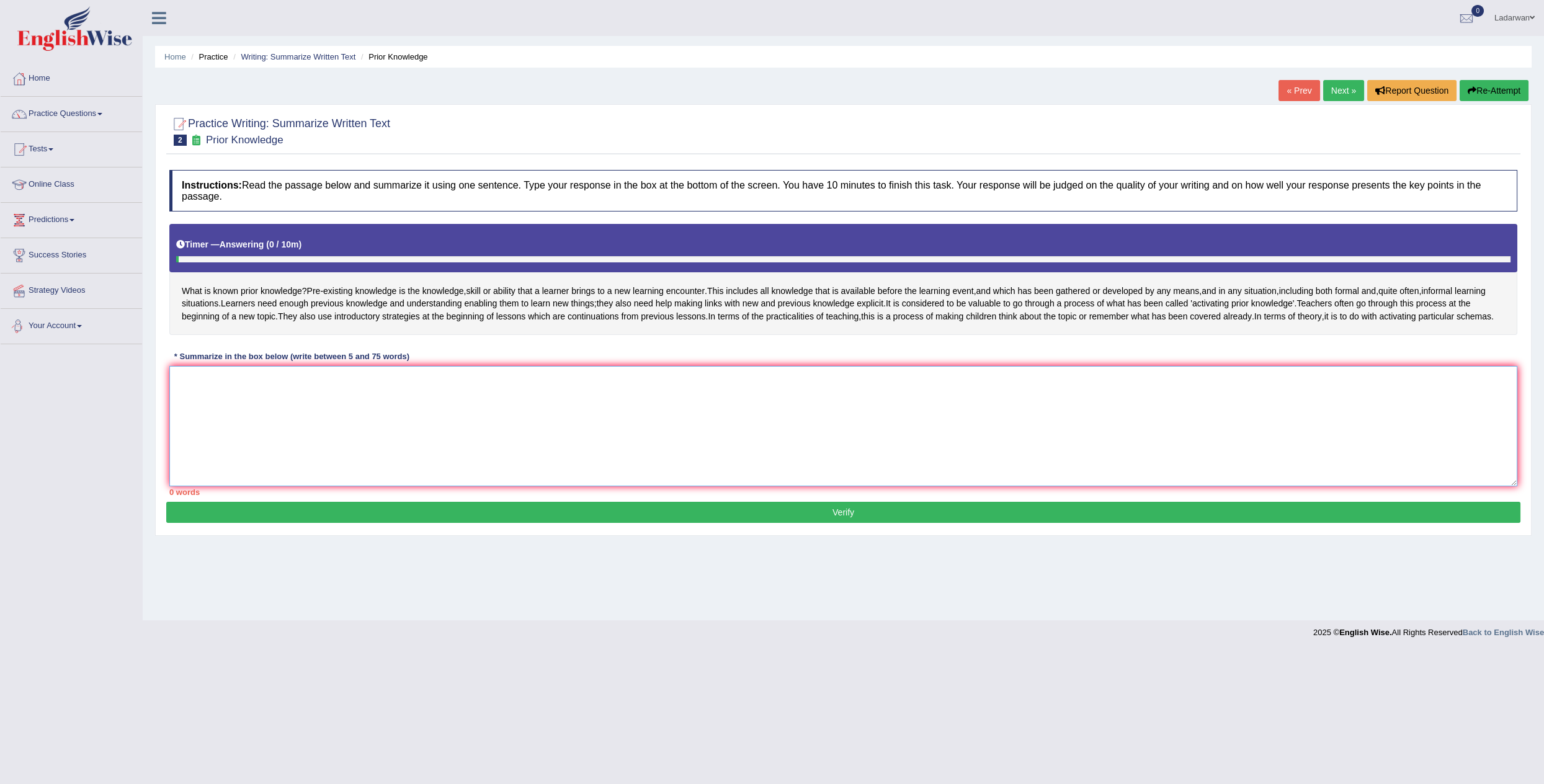
click at [466, 473] on textarea at bounding box center [843, 426] width 1348 height 121
type textarea "W"
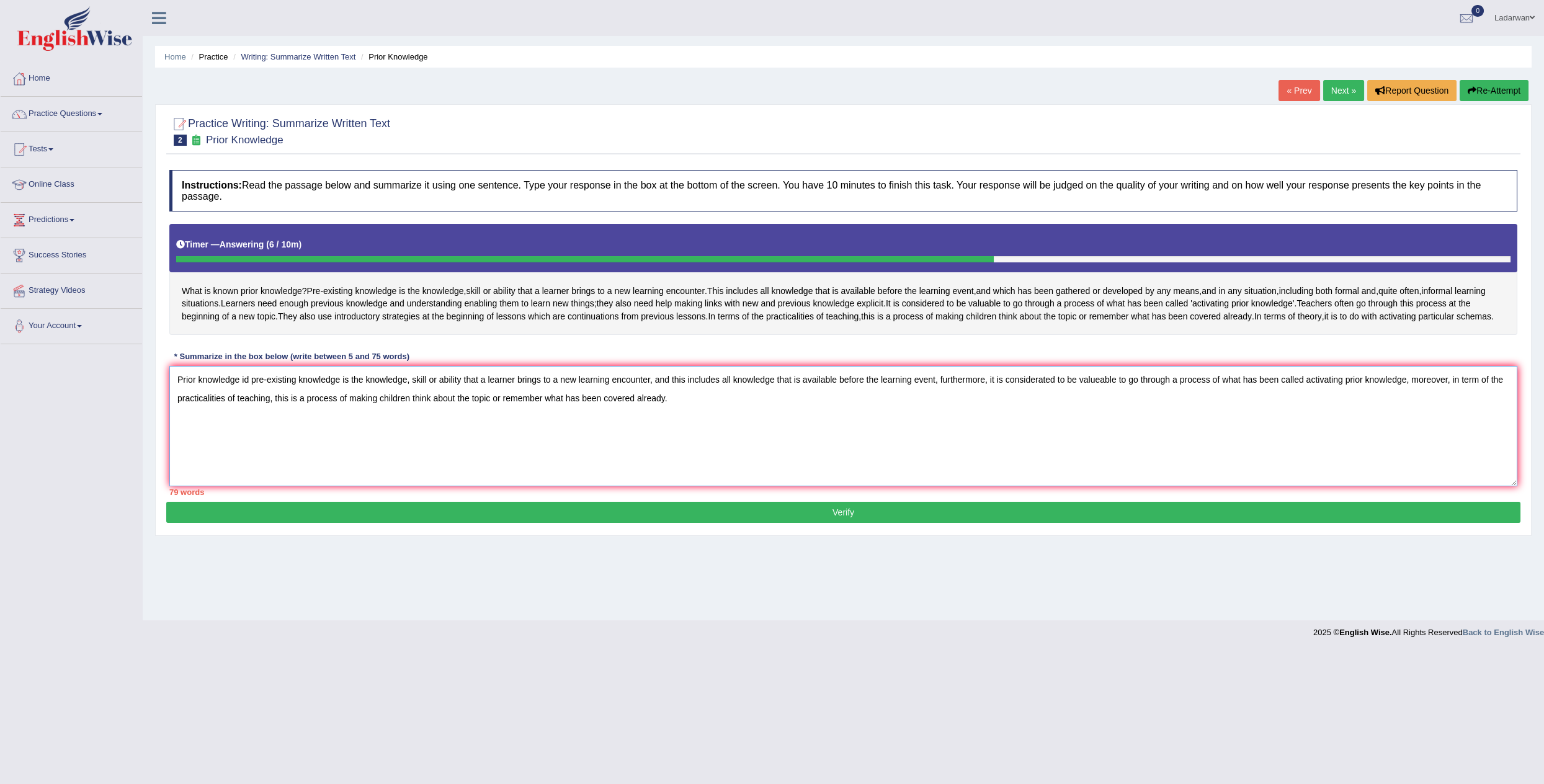
click at [290, 419] on textarea "Prior knowledge id pre-existing knowledge is the knowledge, skill or ability th…" at bounding box center [843, 426] width 1348 height 121
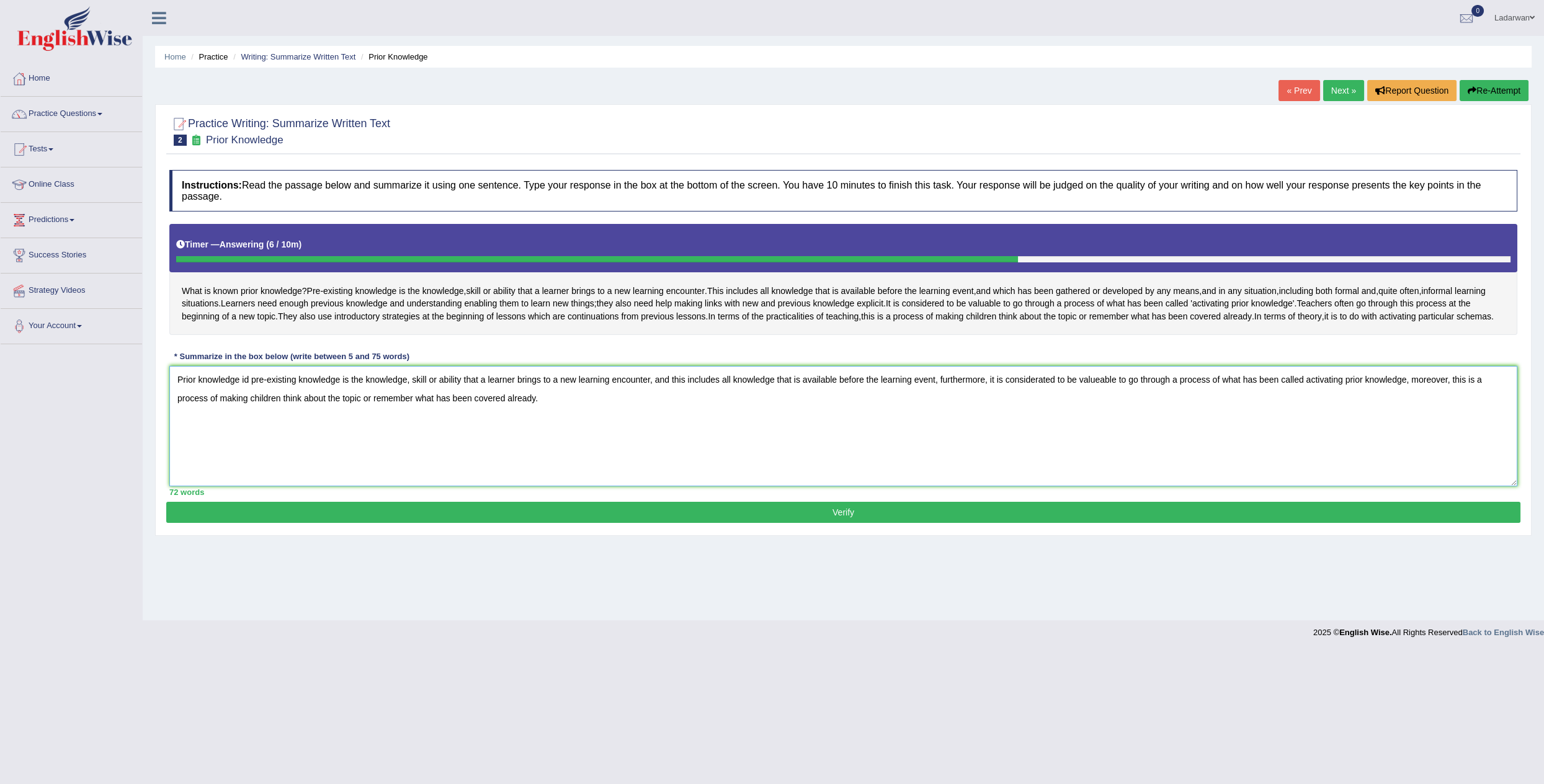
type textarea "Prior knowledge id pre-existing knowledge is the knowledge, skill or ability th…"
click at [583, 522] on button "Verify" at bounding box center [843, 512] width 1354 height 21
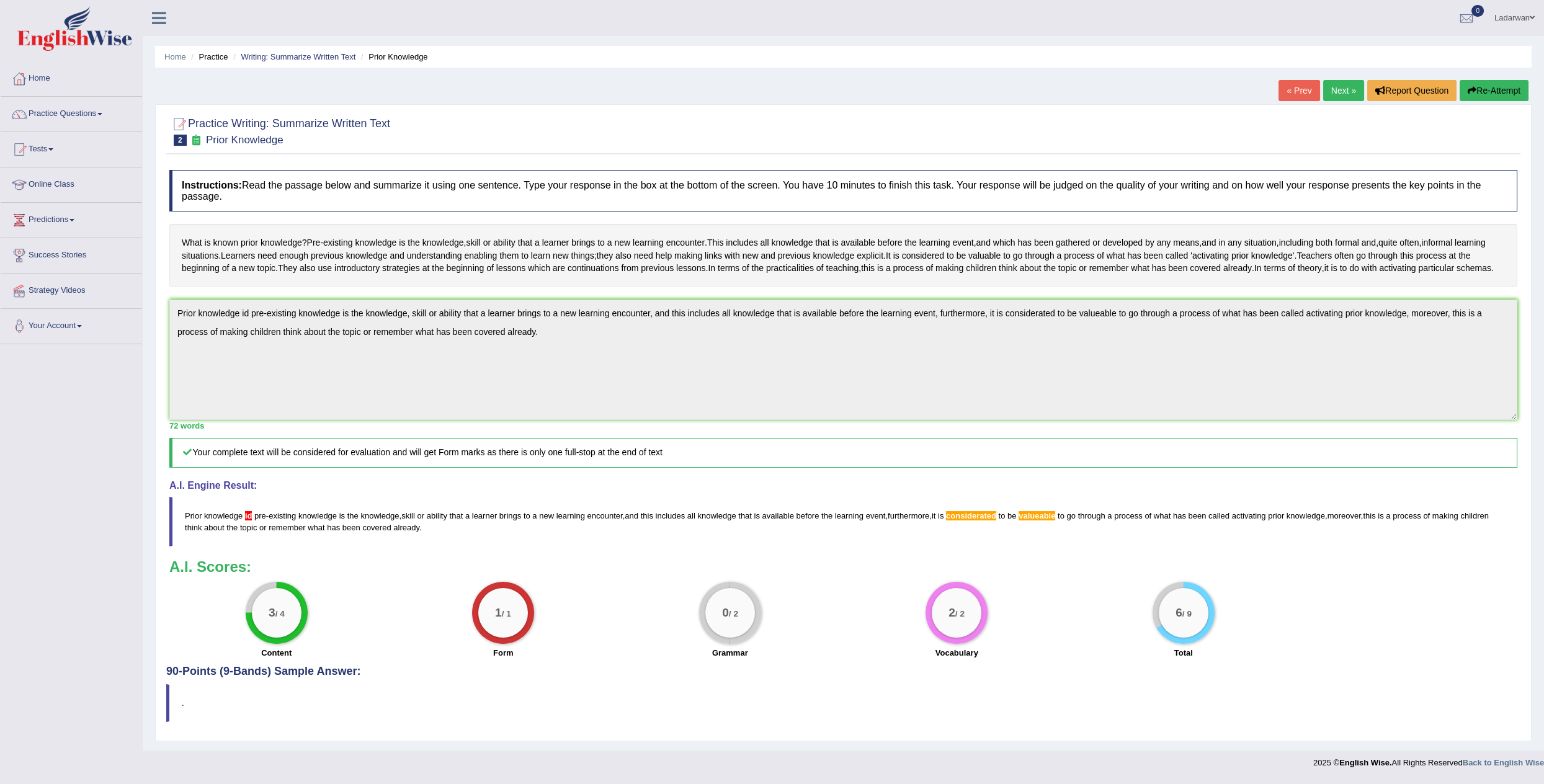
scroll to position [1, 0]
click at [1346, 88] on link "Next »" at bounding box center [1343, 90] width 41 height 21
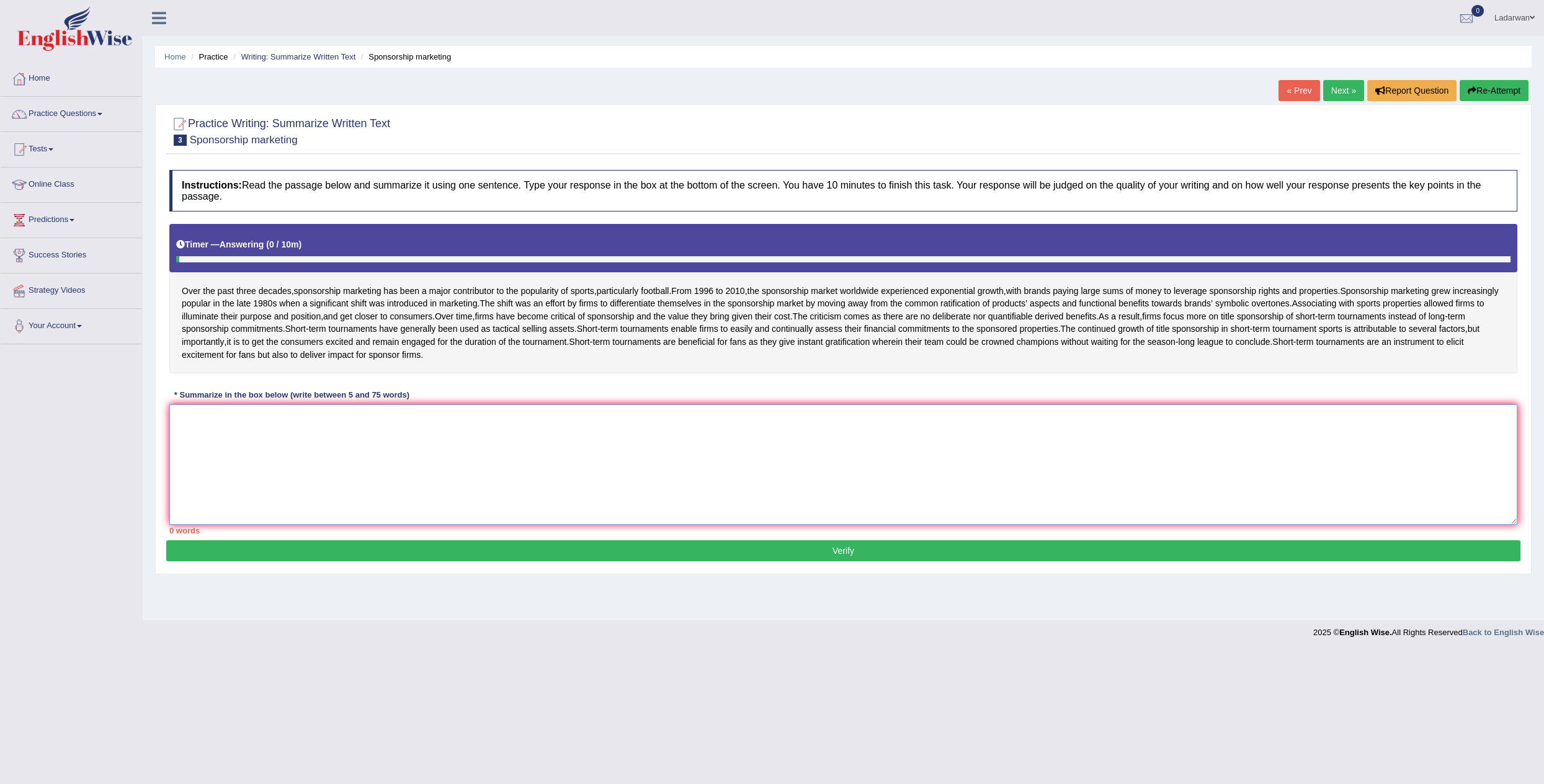
click at [783, 446] on textarea at bounding box center [843, 465] width 1348 height 121
type textarea "o"
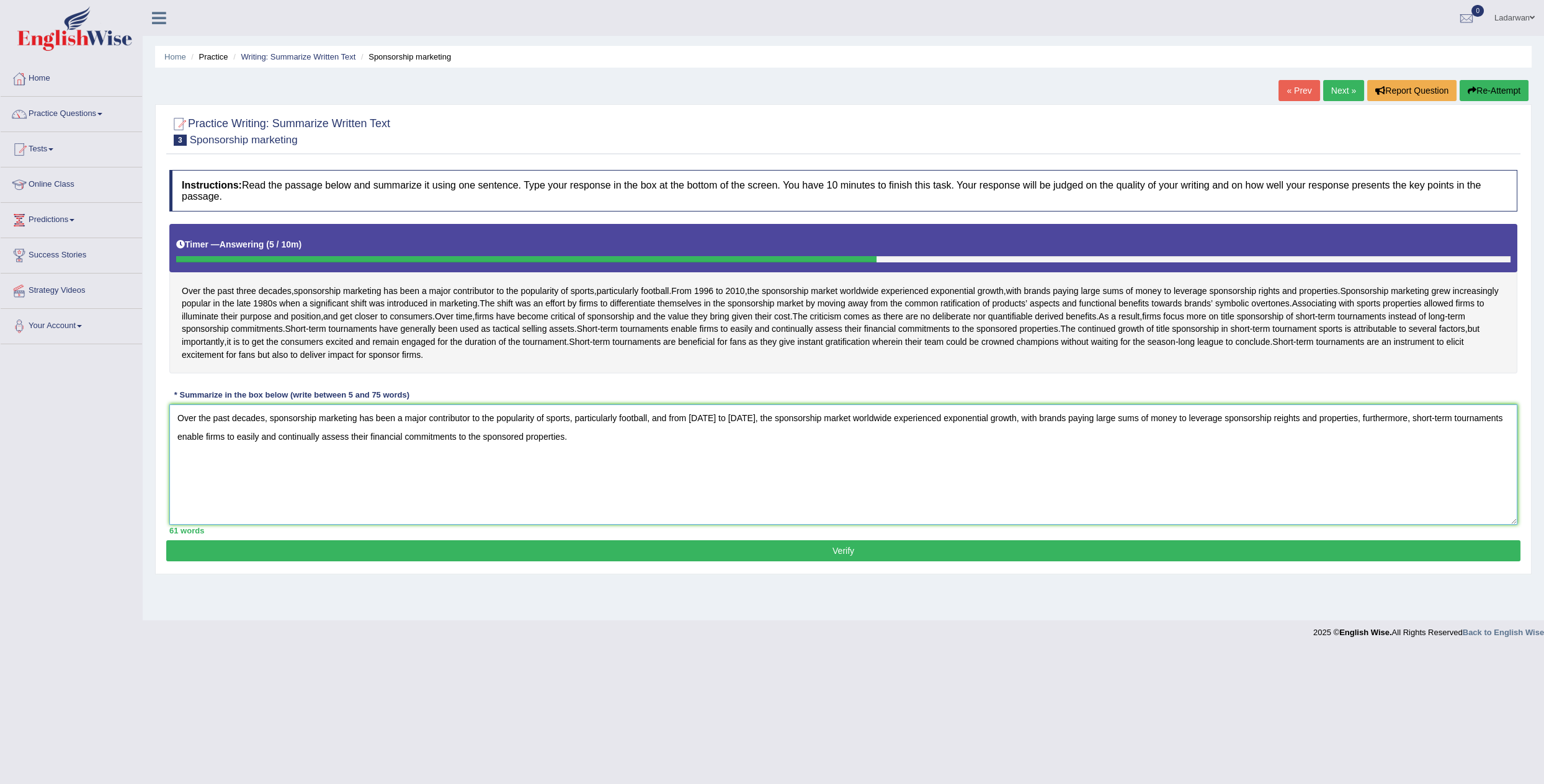
type textarea "Over the past decades, sponsorship marketing has been a major contributor to th…"
click at [932, 552] on button "Verify" at bounding box center [843, 550] width 1354 height 21
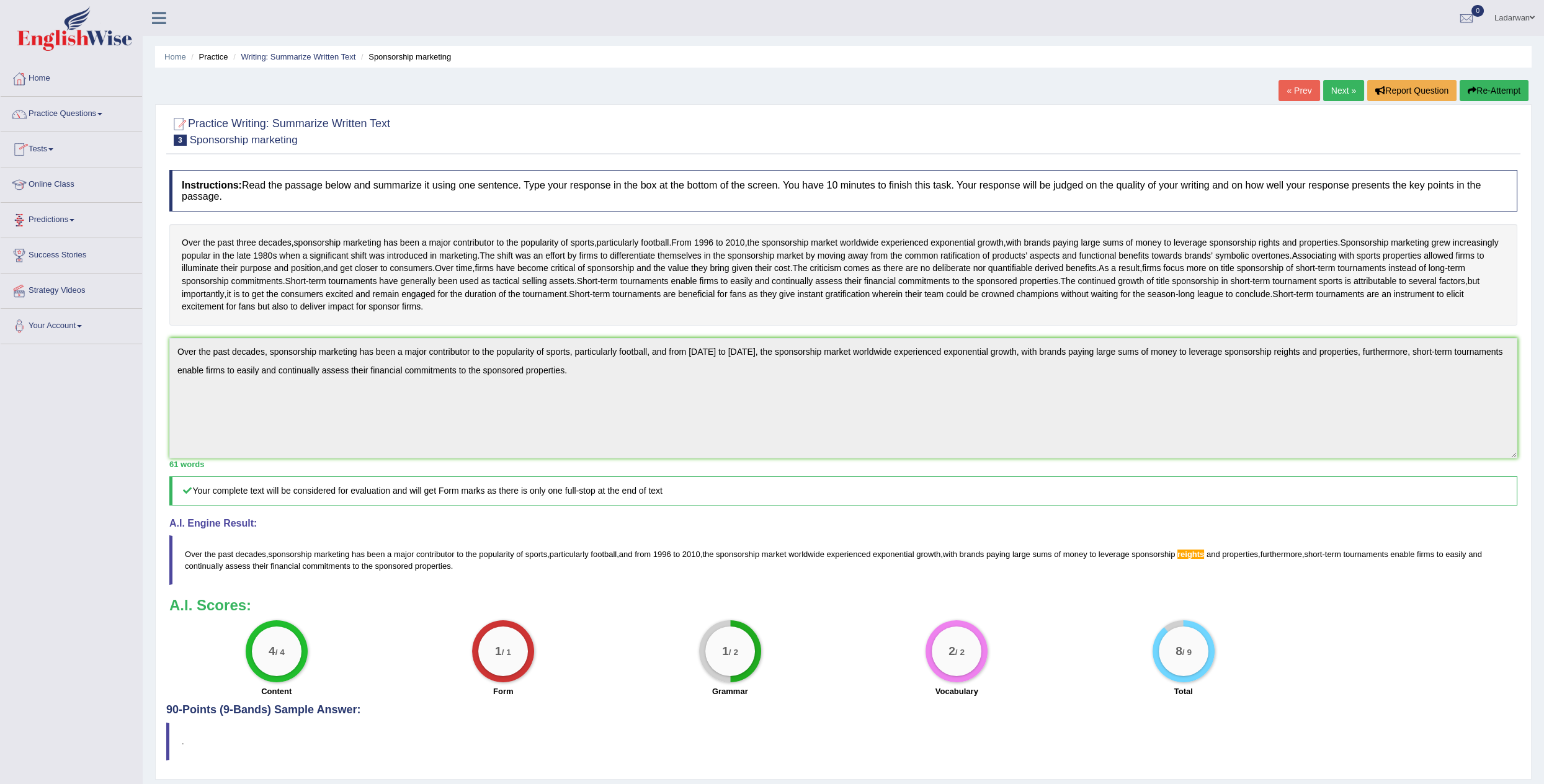
click at [54, 111] on link "Practice Questions" at bounding box center [71, 112] width 142 height 31
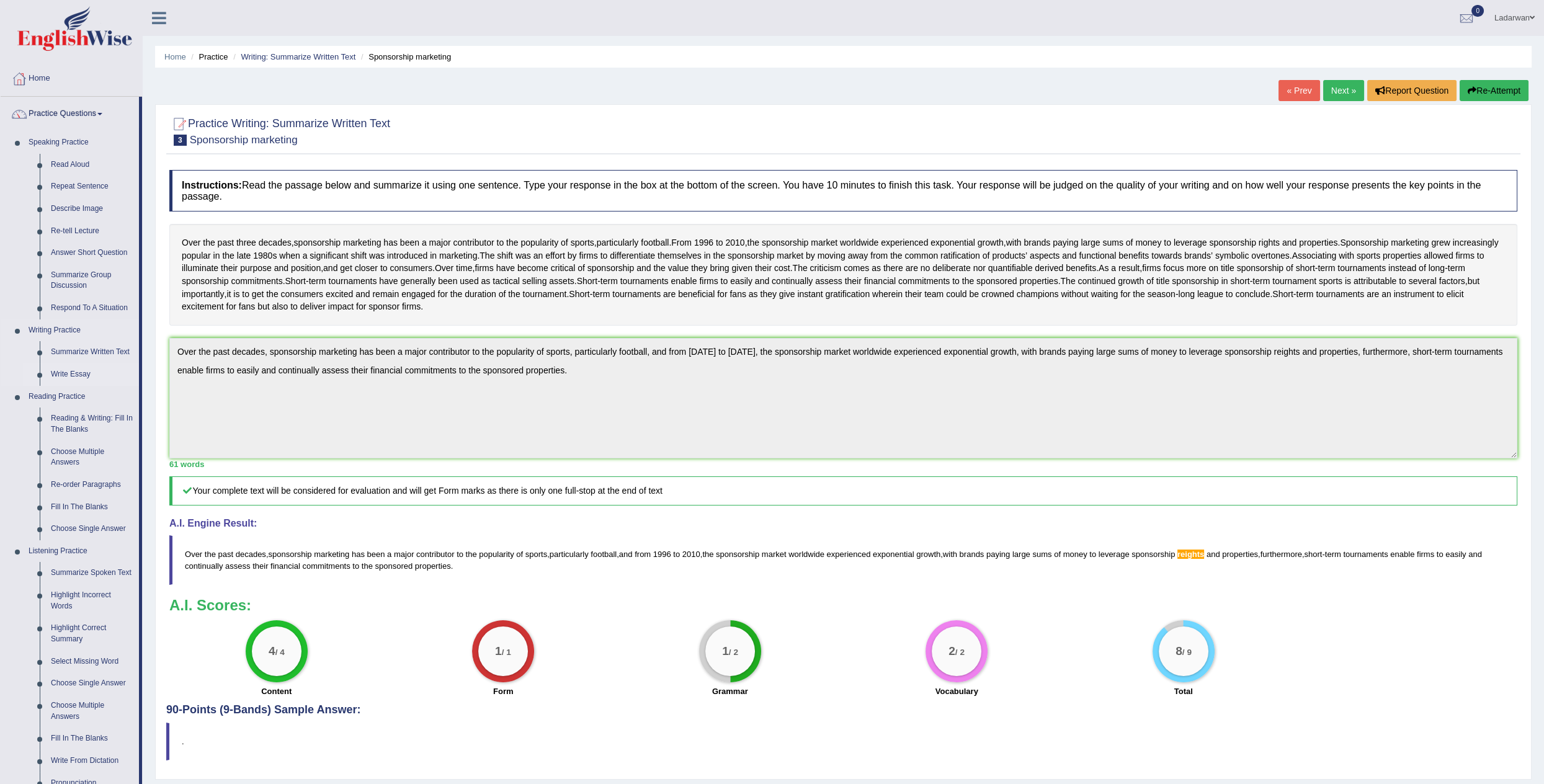
click at [83, 375] on link "Write Essay" at bounding box center [92, 374] width 94 height 22
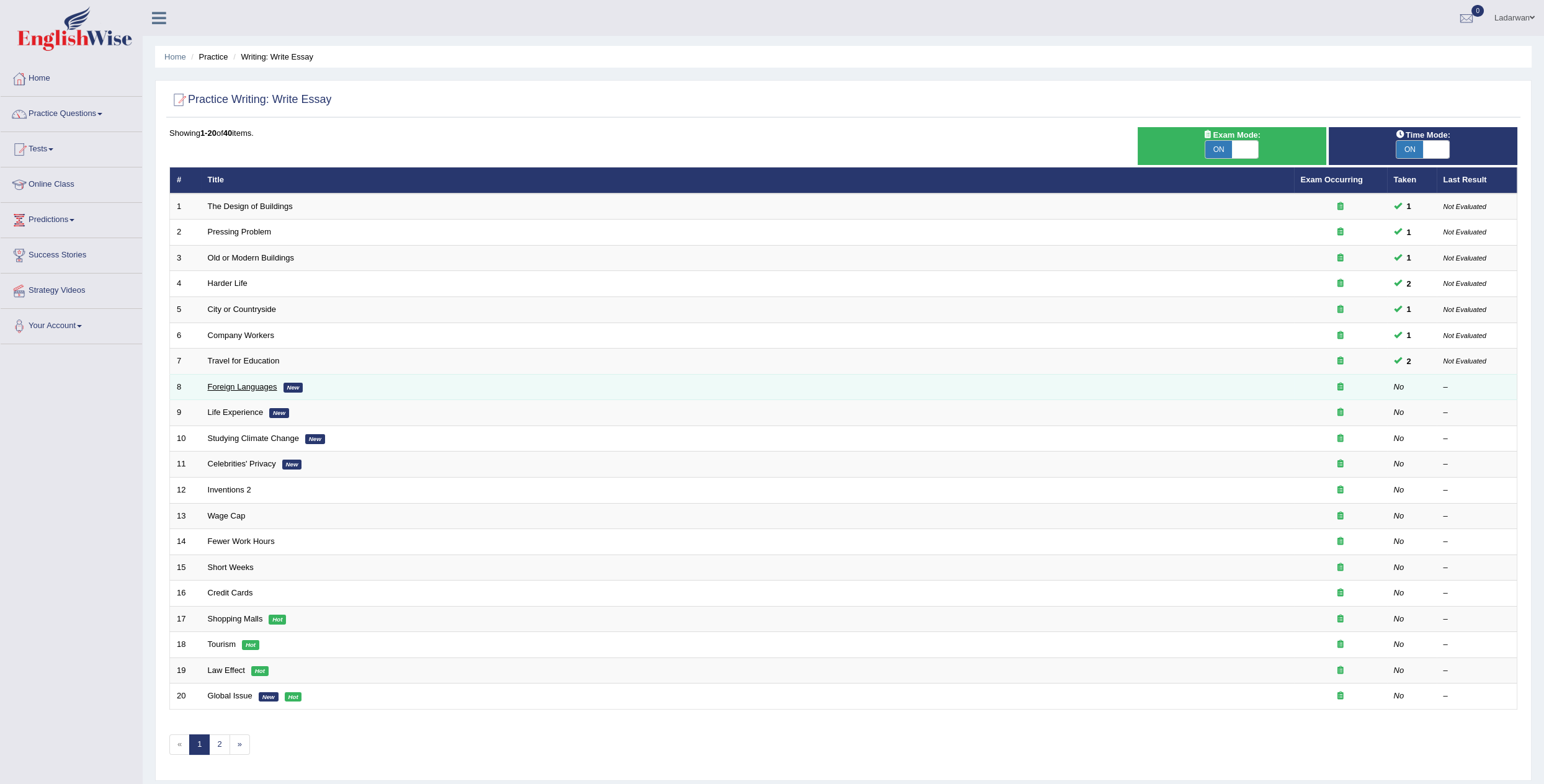
click at [228, 386] on link "Foreign Languages" at bounding box center [242, 387] width 69 height 10
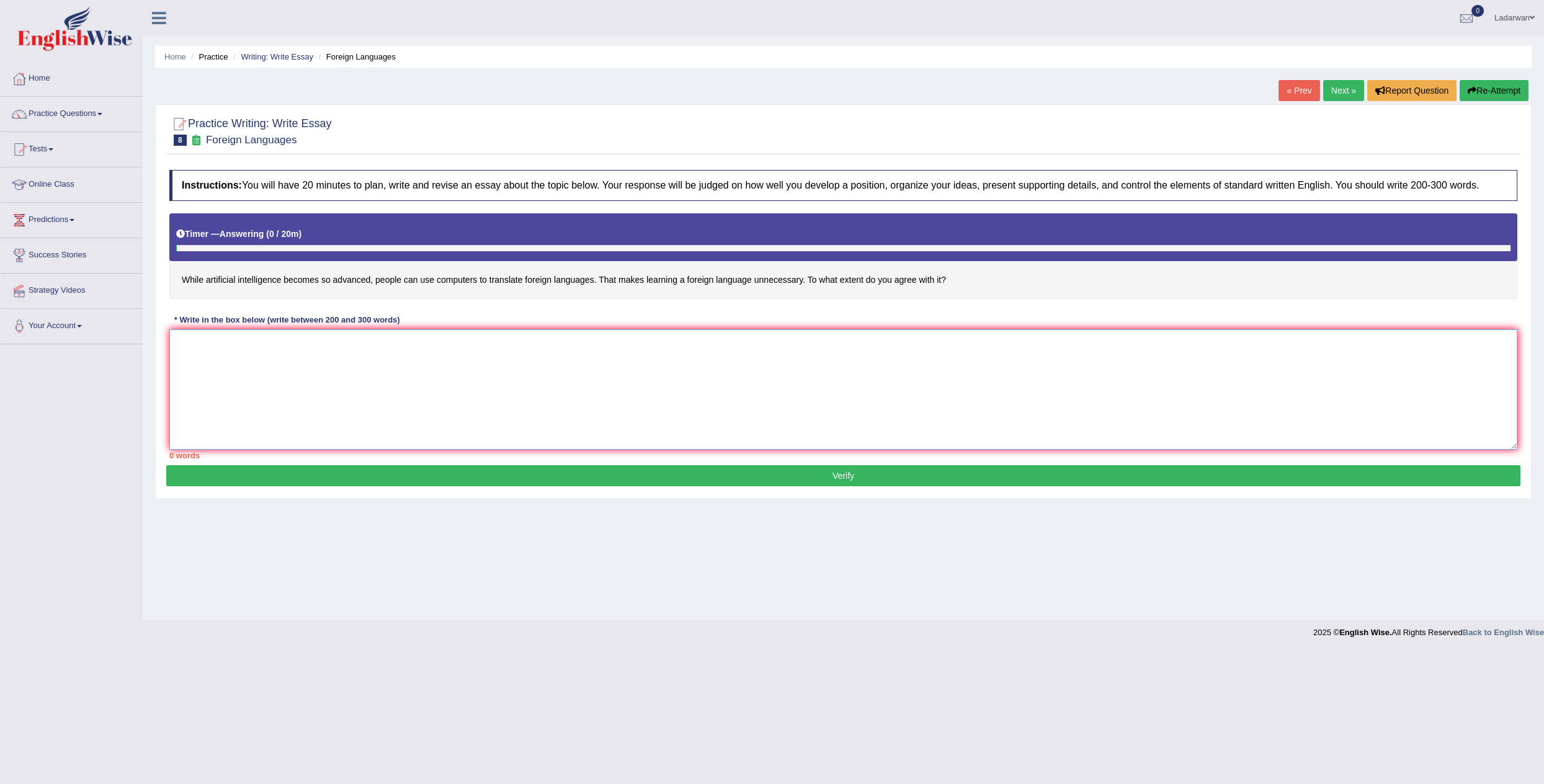
click at [629, 412] on textarea at bounding box center [843, 390] width 1348 height 121
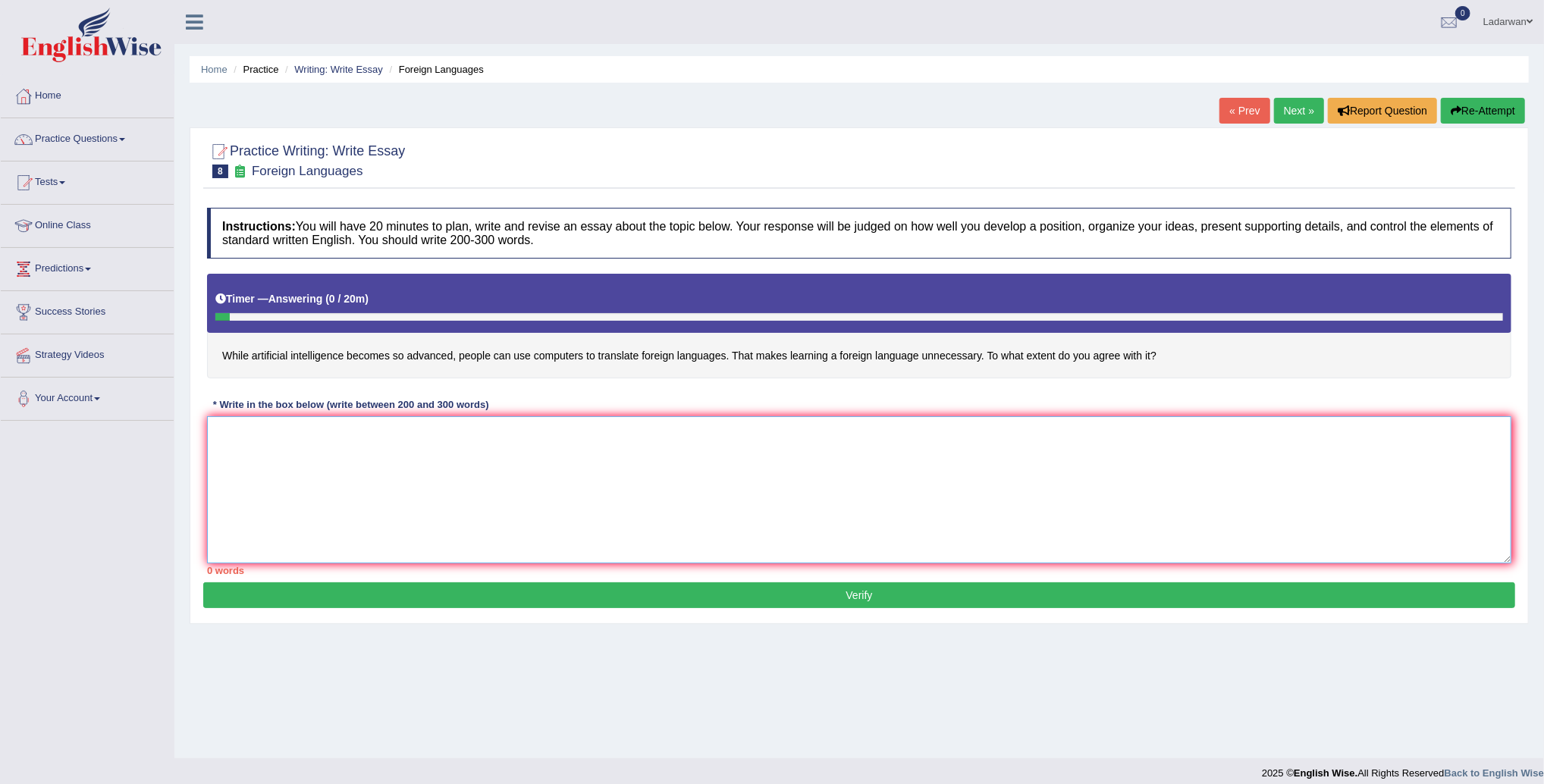
drag, startPoint x: 653, startPoint y: 426, endPoint x: 757, endPoint y: 397, distance: 108.0
click at [654, 426] on textarea at bounding box center [859, 490] width 1305 height 147
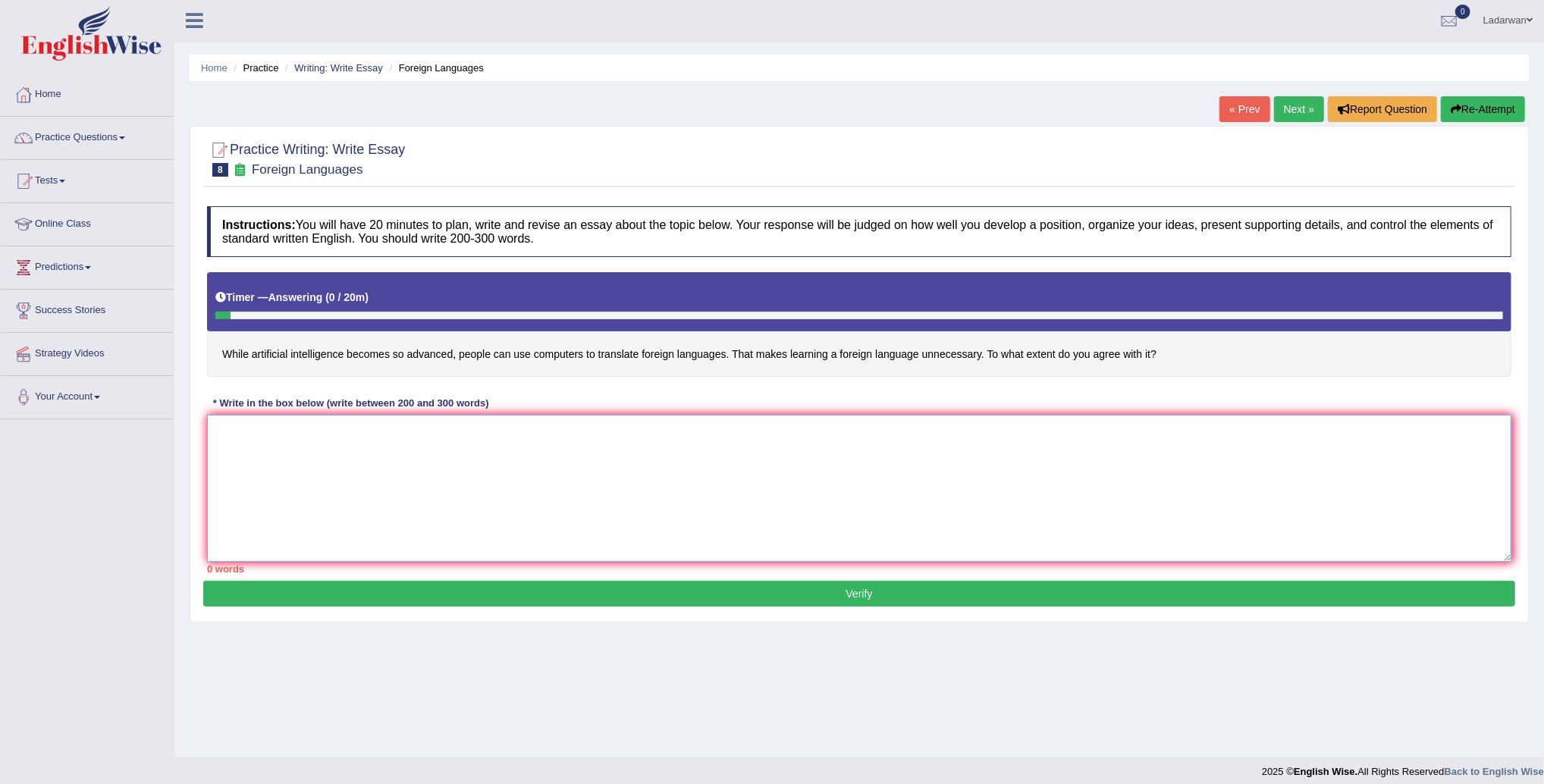
scroll to position [12, 0]
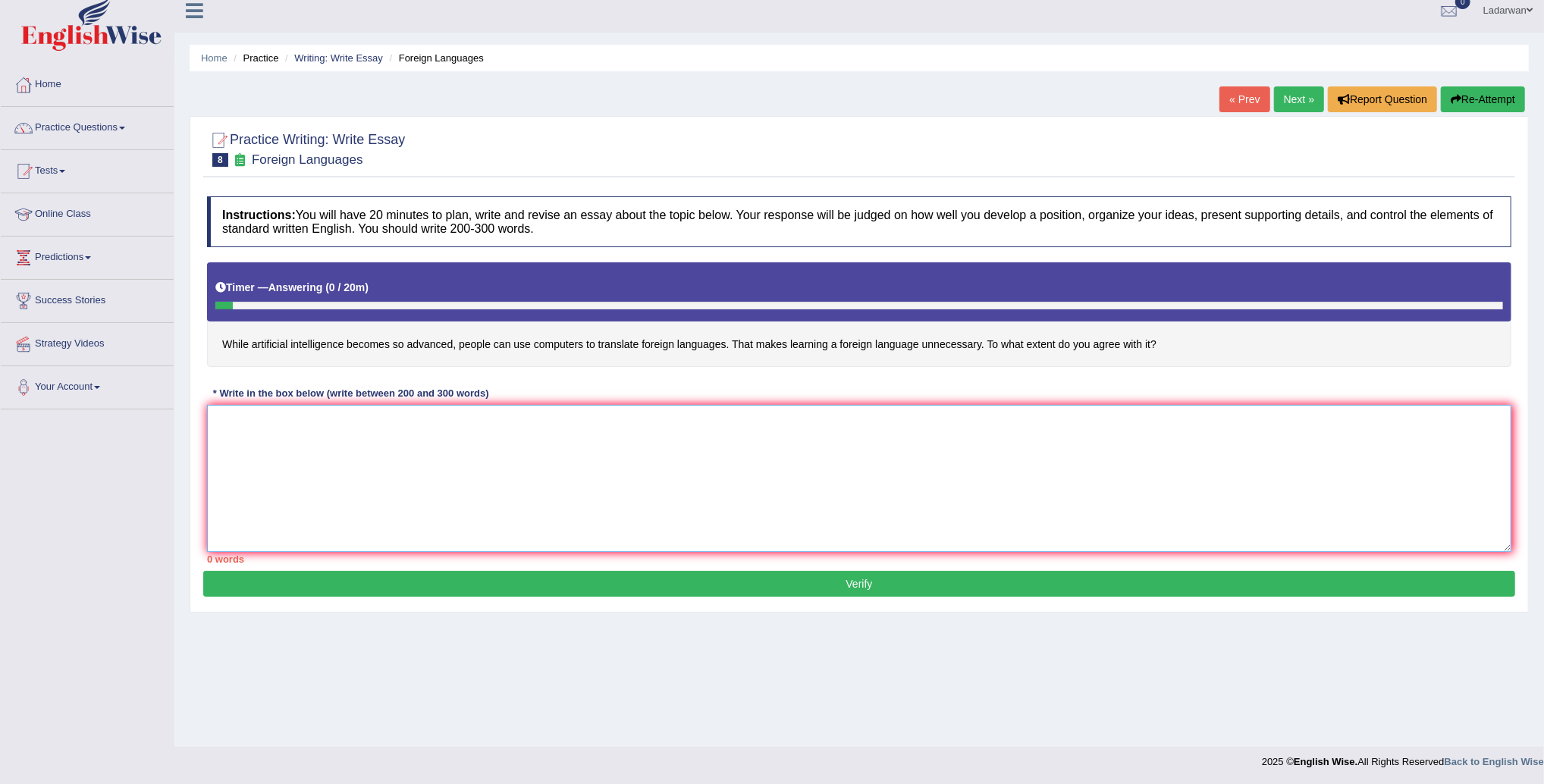
click at [316, 480] on textarea at bounding box center [859, 479] width 1305 height 147
click at [1483, 97] on button "Re-Attempt" at bounding box center [1483, 99] width 84 height 26
click at [615, 412] on textarea at bounding box center [859, 479] width 1305 height 147
click at [540, 436] on textarea at bounding box center [859, 479] width 1305 height 147
click at [777, 420] on textarea "The increasing influence of artificial intelligence,people use computer traslat…" at bounding box center [859, 479] width 1305 height 147
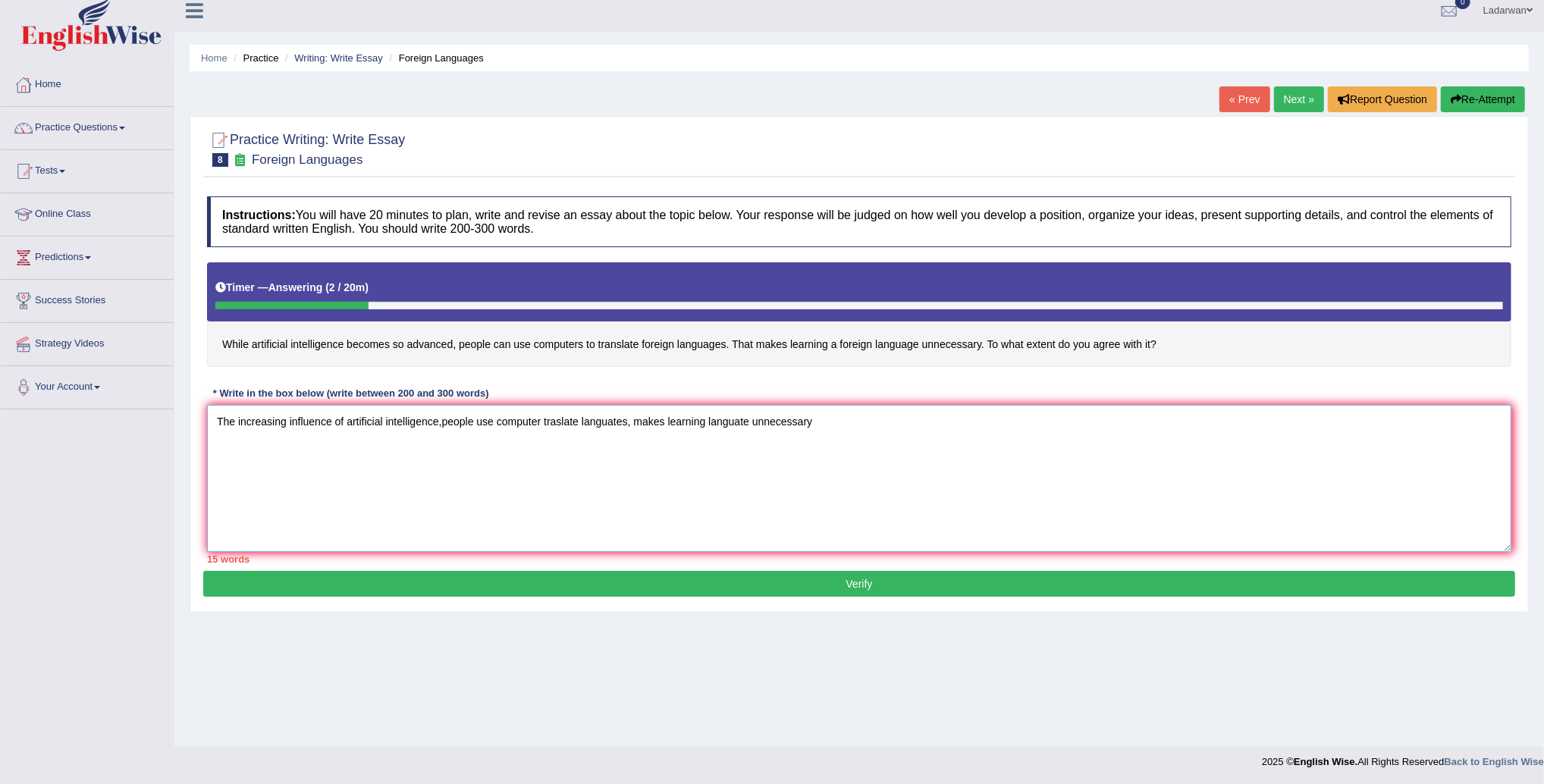
click at [847, 421] on textarea "The increasing influence of artificial intelligence,people use computer traslat…" at bounding box center [859, 479] width 1305 height 147
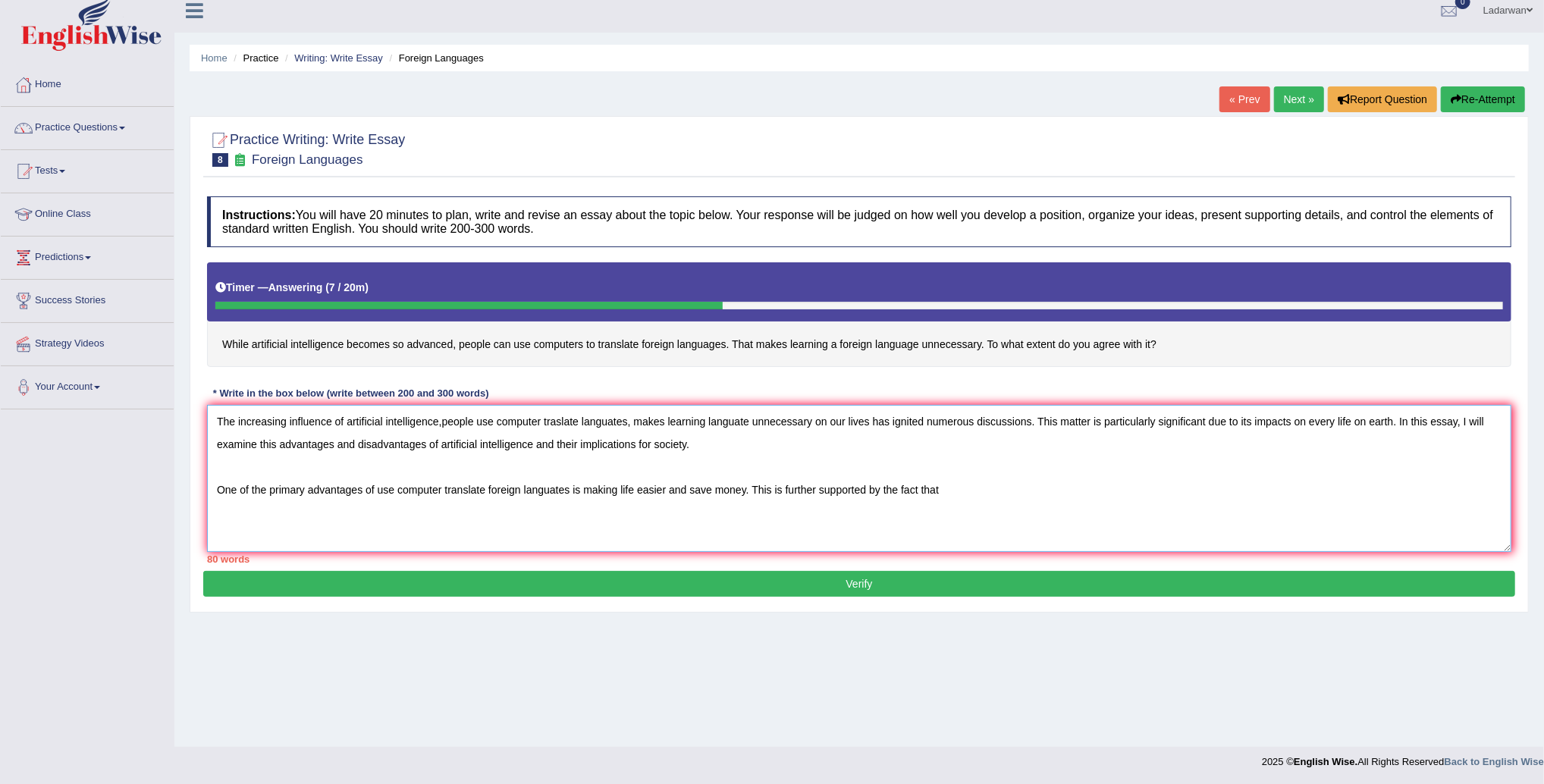
drag, startPoint x: 670, startPoint y: 488, endPoint x: 728, endPoint y: 493, distance: 58.2
click at [670, 488] on textarea "The increasing influence of artificial intelligence,people use computer traslat…" at bounding box center [859, 479] width 1305 height 147
click at [688, 491] on textarea "The increasing influence of artificial intelligence,people use computer traslat…" at bounding box center [859, 479] width 1305 height 147
drag, startPoint x: 640, startPoint y: 490, endPoint x: 925, endPoint y: 500, distance: 285.2
click at [645, 489] on textarea "The increasing influence of artificial intelligence,people use computer traslat…" at bounding box center [859, 479] width 1305 height 147
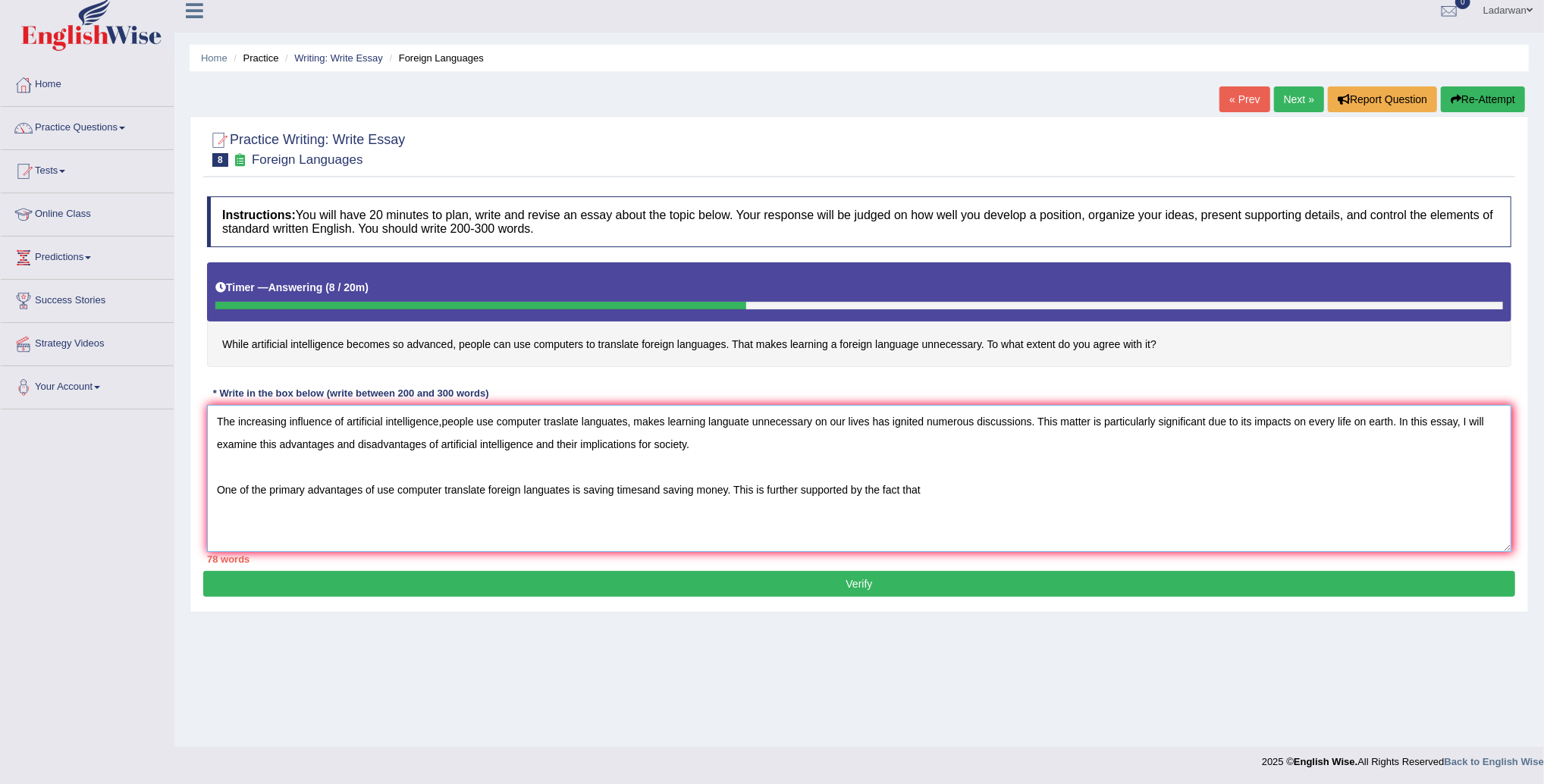
click at [983, 485] on textarea "The increasing influence of artificial intelligence,people use computer traslat…" at bounding box center [859, 479] width 1305 height 147
drag, startPoint x: 646, startPoint y: 488, endPoint x: 677, endPoint y: 493, distance: 31.4
click at [646, 488] on textarea "The increasing influence of artificial intelligence,people use computer traslat…" at bounding box center [859, 479] width 1305 height 147
click at [619, 488] on textarea "The increasing influence of artificial intelligence,people use computer traslat…" at bounding box center [859, 479] width 1305 height 147
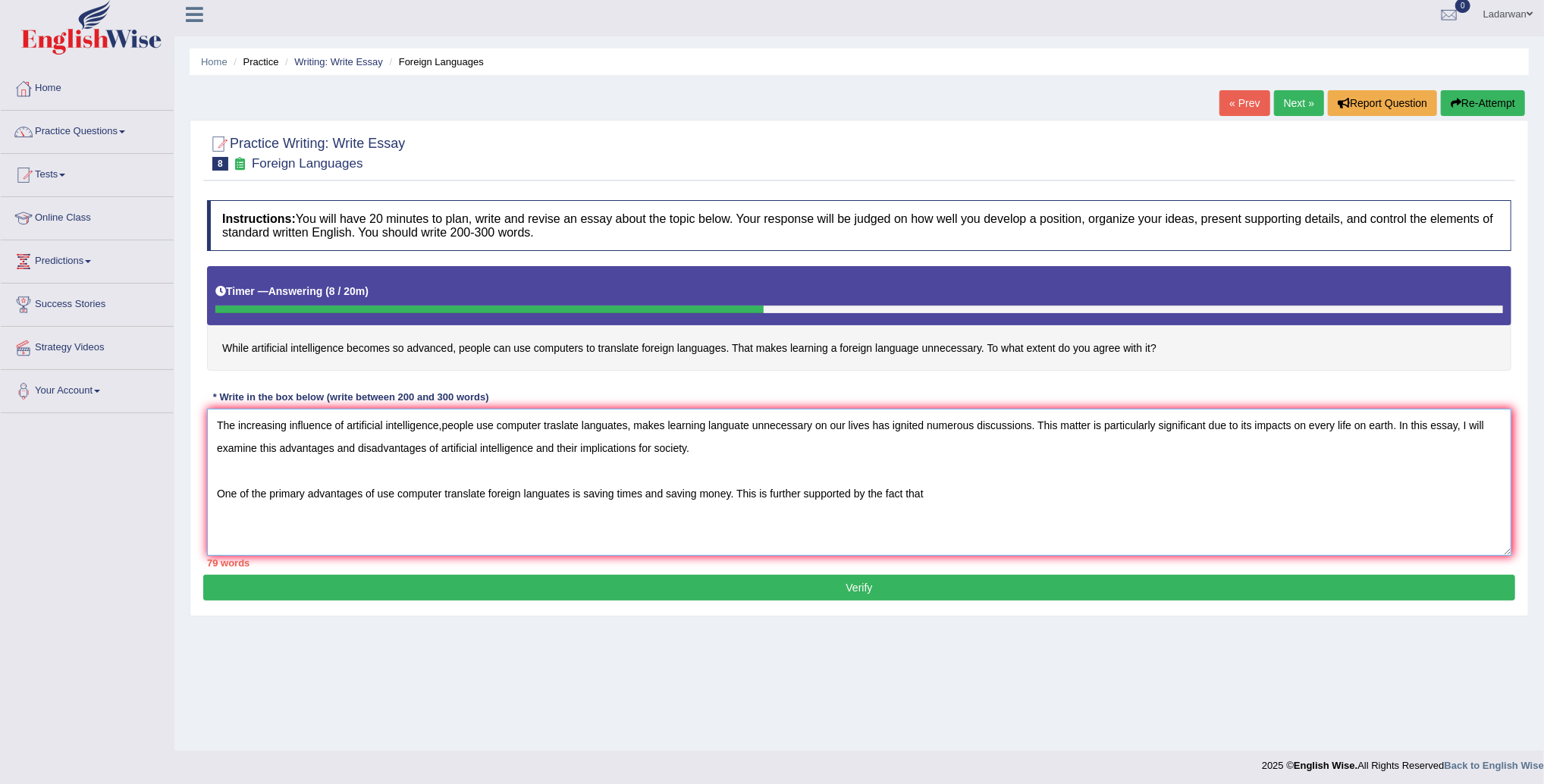
click at [1008, 499] on textarea "The increasing influence of artificial intelligence,people use computer traslat…" at bounding box center [859, 482] width 1305 height 147
click at [1014, 492] on textarea "The increasing influence of artificial intelligence,people use computer traslat…" at bounding box center [859, 482] width 1305 height 147
drag, startPoint x: 1067, startPoint y: 496, endPoint x: 681, endPoint y: 405, distance: 396.6
click at [686, 405] on div "Instructions: You will have 20 minutes to plan, write and revise an essay about…" at bounding box center [859, 384] width 1312 height 383
type textarea "The increasing influence of artificial intelligence,people use computer traslat…"
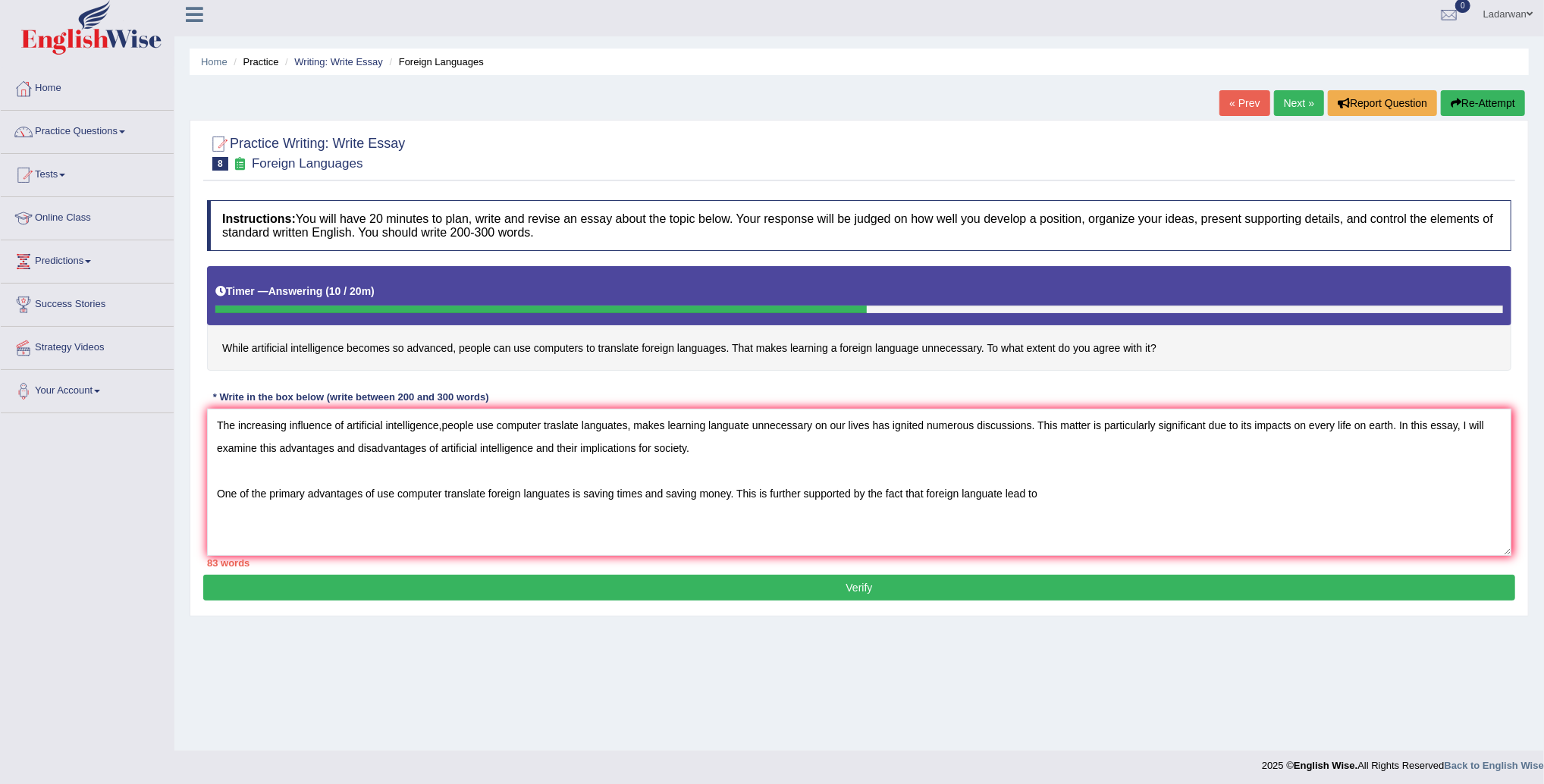
click at [1513, 103] on button "Re-Attempt" at bounding box center [1483, 103] width 84 height 26
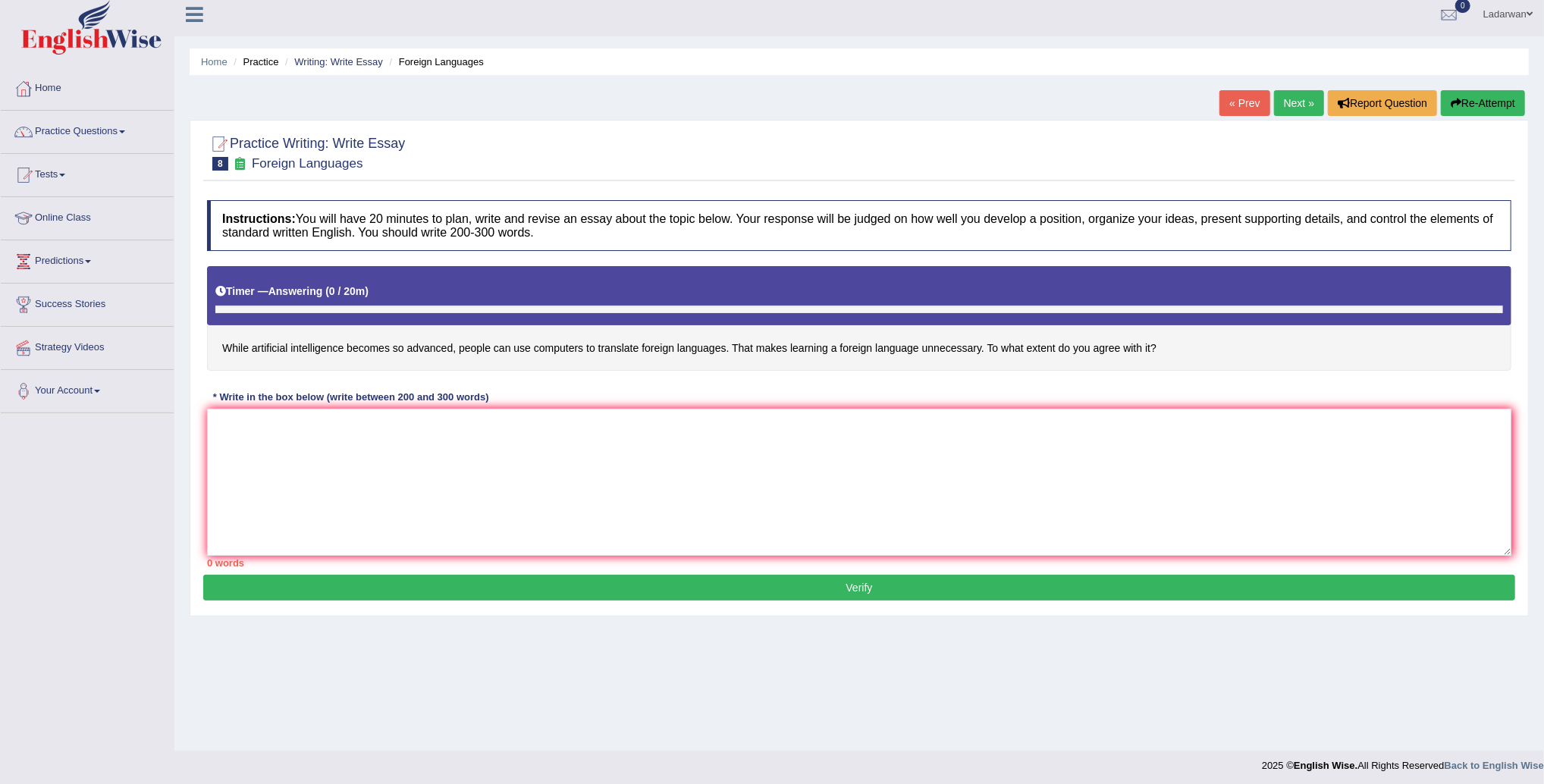
scroll to position [8, 0]
paste textarea "The increasing influence of artificial intelligence,people use computer traslat…"
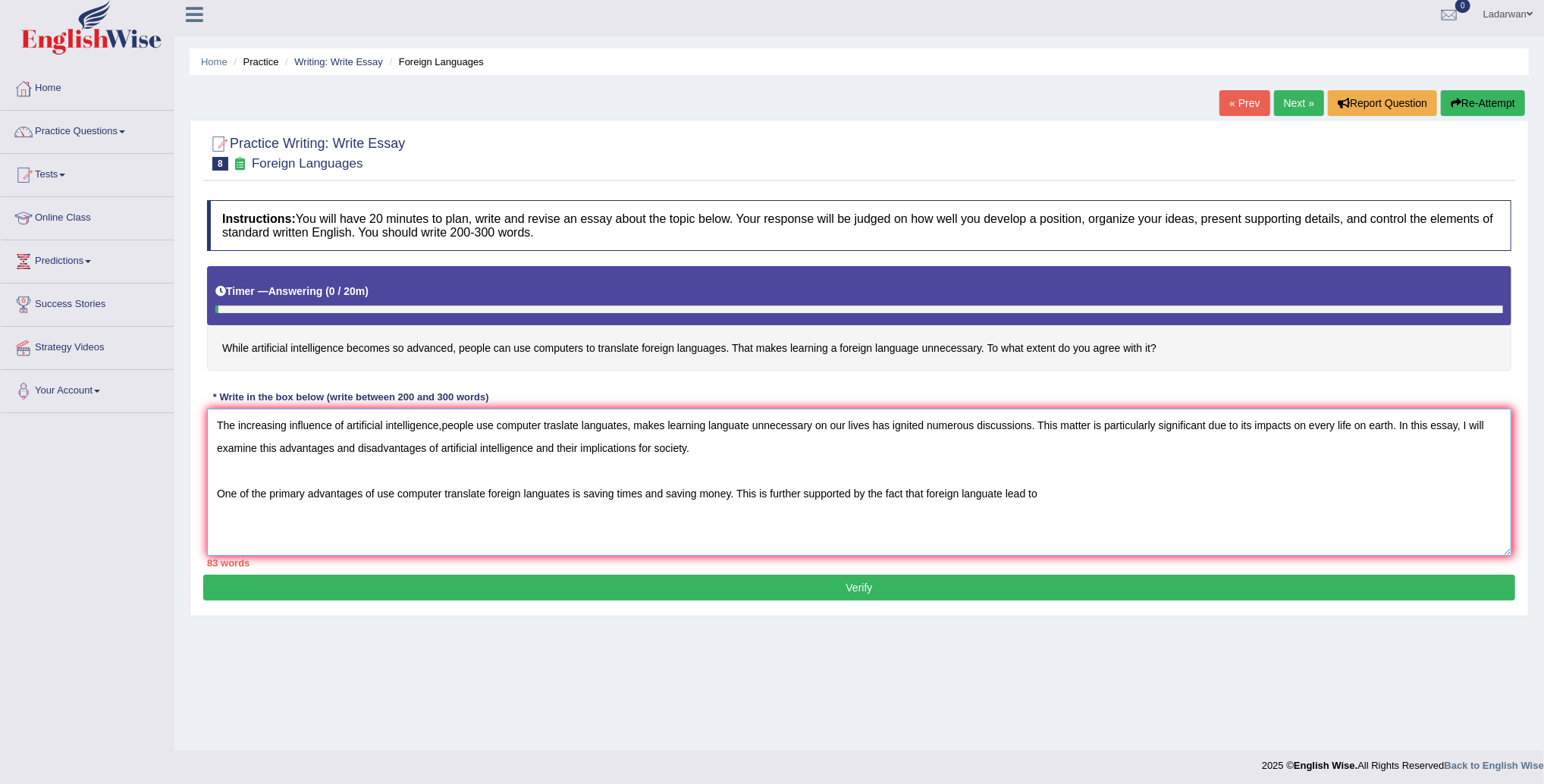
click at [723, 504] on textarea "The increasing influence of artificial intelligence,people use computer traslat…" at bounding box center [859, 482] width 1305 height 147
click at [1132, 490] on textarea "The increasing influence of artificial intelligence,people use computer traslat…" at bounding box center [859, 482] width 1305 height 147
drag, startPoint x: 935, startPoint y: 489, endPoint x: 1082, endPoint y: 495, distance: 147.1
click at [937, 489] on textarea "The increasing influence of artificial intelligence,people use computer traslat…" at bounding box center [859, 482] width 1305 height 147
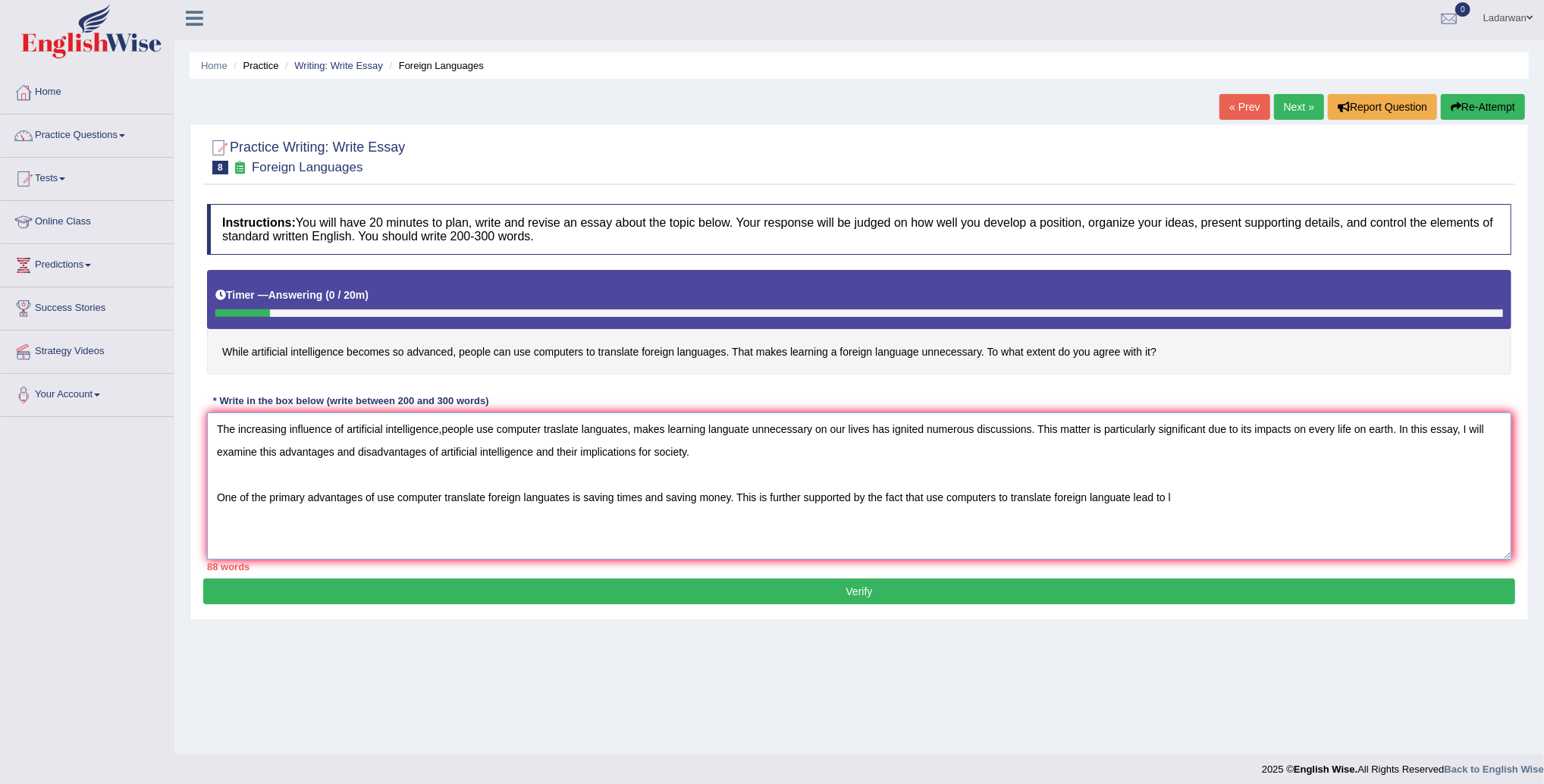
click at [1204, 498] on textarea "The increasing influence of artificial intelligence,people use computer traslat…" at bounding box center [859, 486] width 1305 height 147
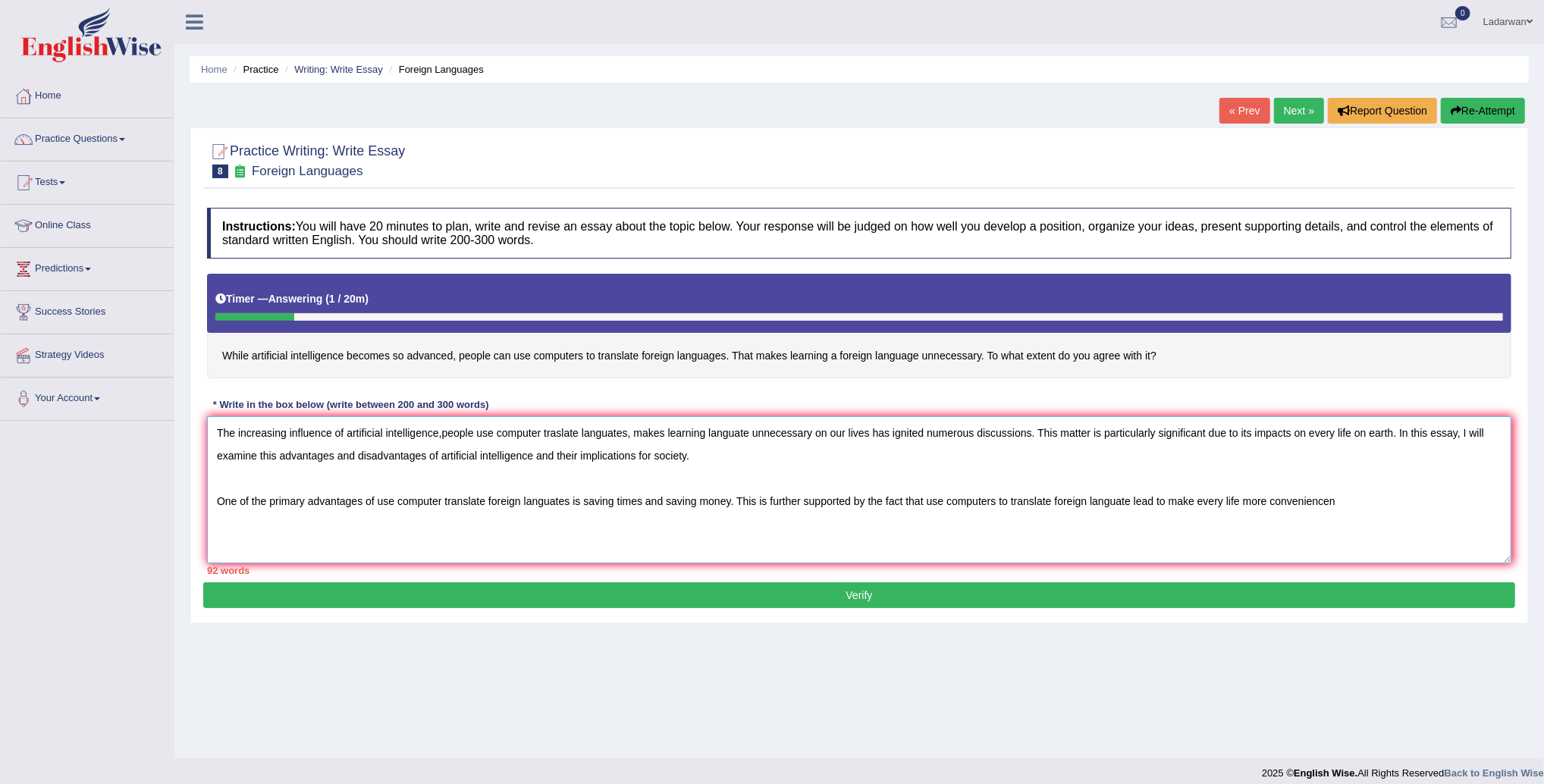
click at [1279, 499] on textarea "The increasing influence of artificial intelligence,people use computer traslat…" at bounding box center [859, 490] width 1305 height 147
drag, startPoint x: 1236, startPoint y: 498, endPoint x: 1272, endPoint y: 503, distance: 36.3
click at [1236, 498] on textarea "The increasing influence of artificial intelligence,people use computer traslat…" at bounding box center [859, 490] width 1305 height 147
click at [1226, 497] on textarea "The increasing influence of artificial intelligence,people use computer traslat…" at bounding box center [859, 490] width 1305 height 147
click at [1326, 501] on textarea "The increasing influence of artificial intelligence,people use computer traslat…" at bounding box center [859, 490] width 1305 height 147
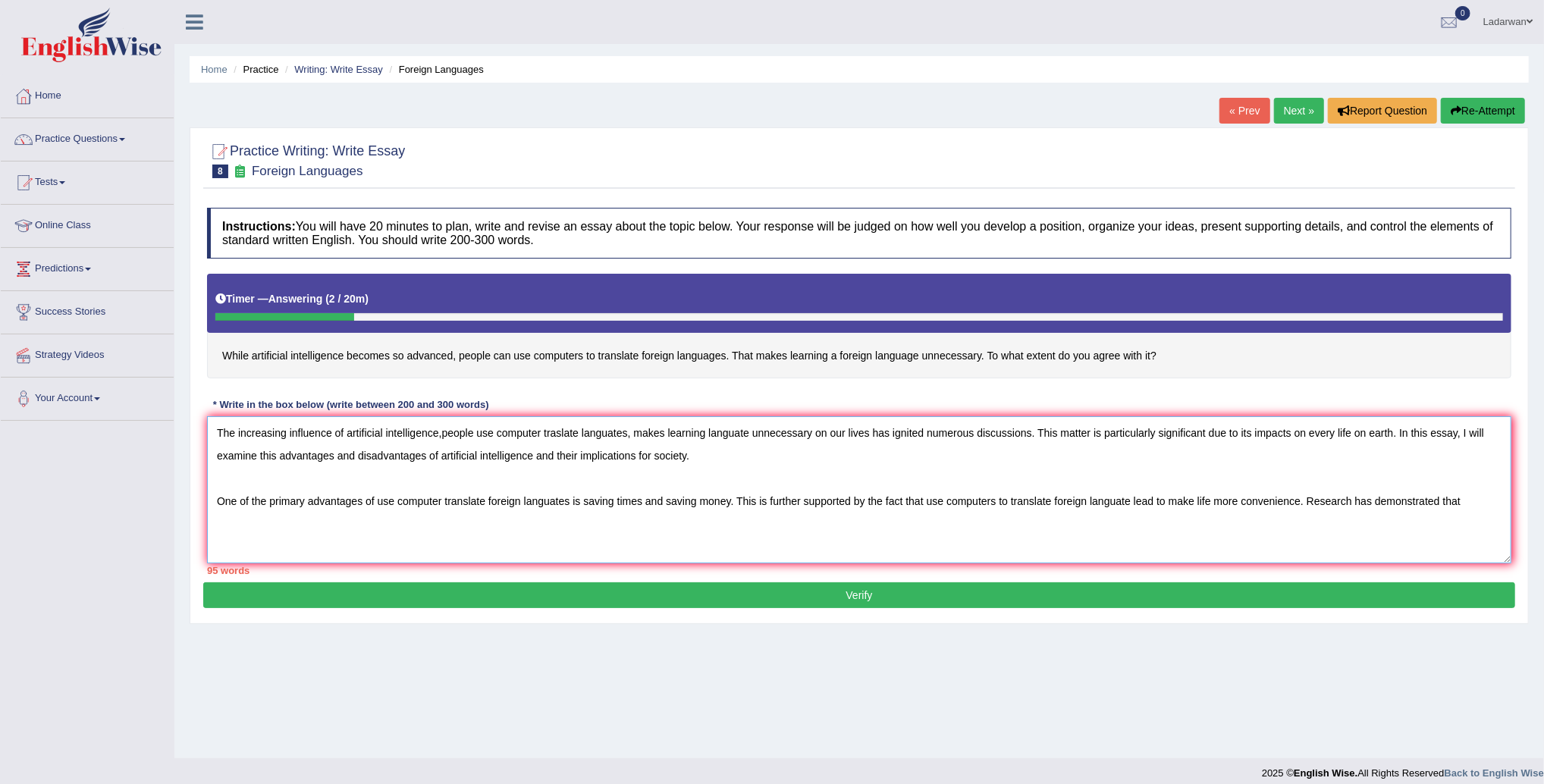
click at [1178, 499] on textarea "The increasing influence of artificial intelligence,people use computer traslat…" at bounding box center [859, 490] width 1305 height 147
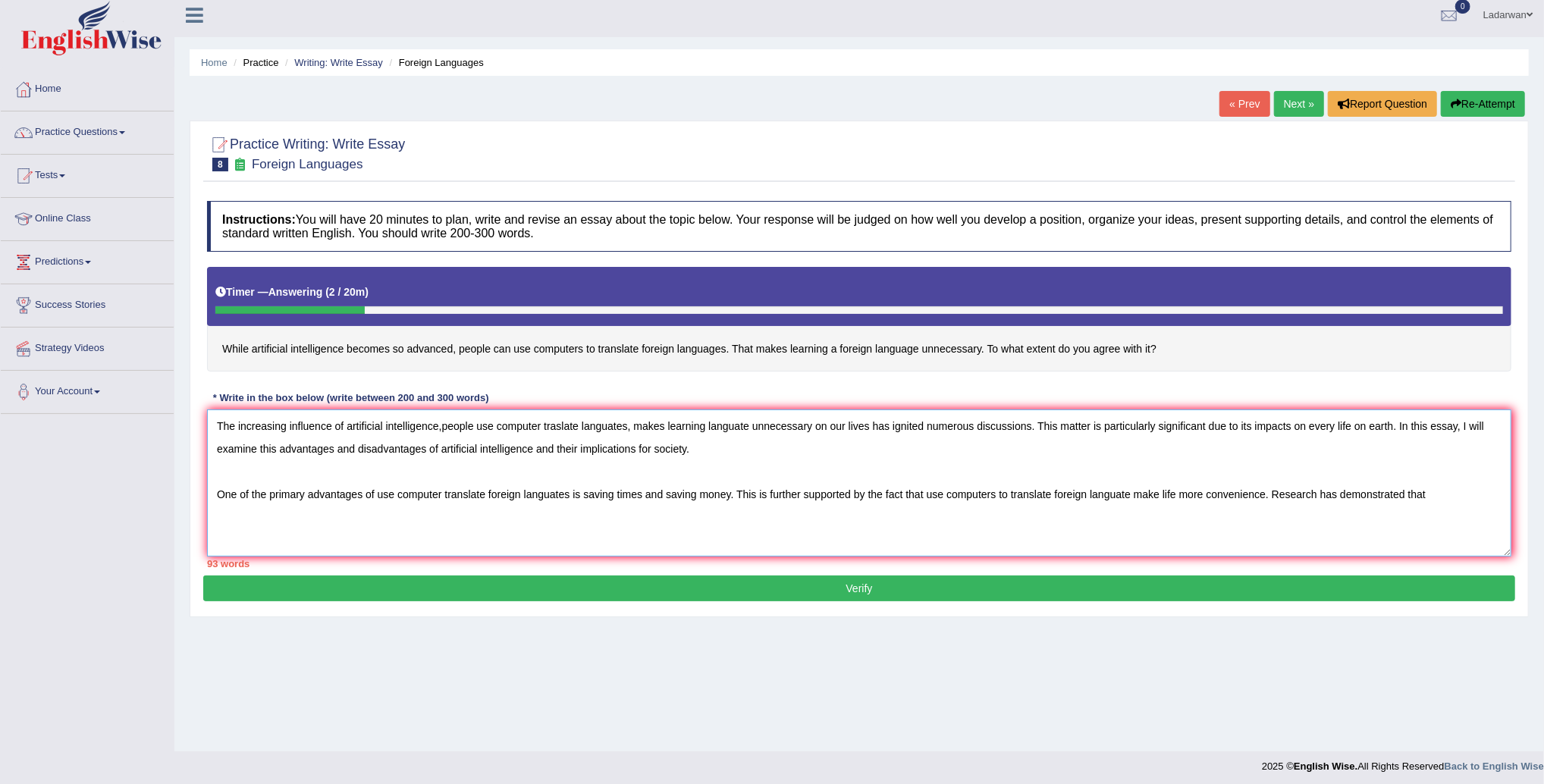
click at [1456, 492] on textarea "The increasing influence of artificial intelligence,people use computer traslat…" at bounding box center [859, 483] width 1305 height 147
click at [1462, 493] on textarea "The increasing influence of artificial intelligence,people use computer traslat…" at bounding box center [859, 483] width 1305 height 147
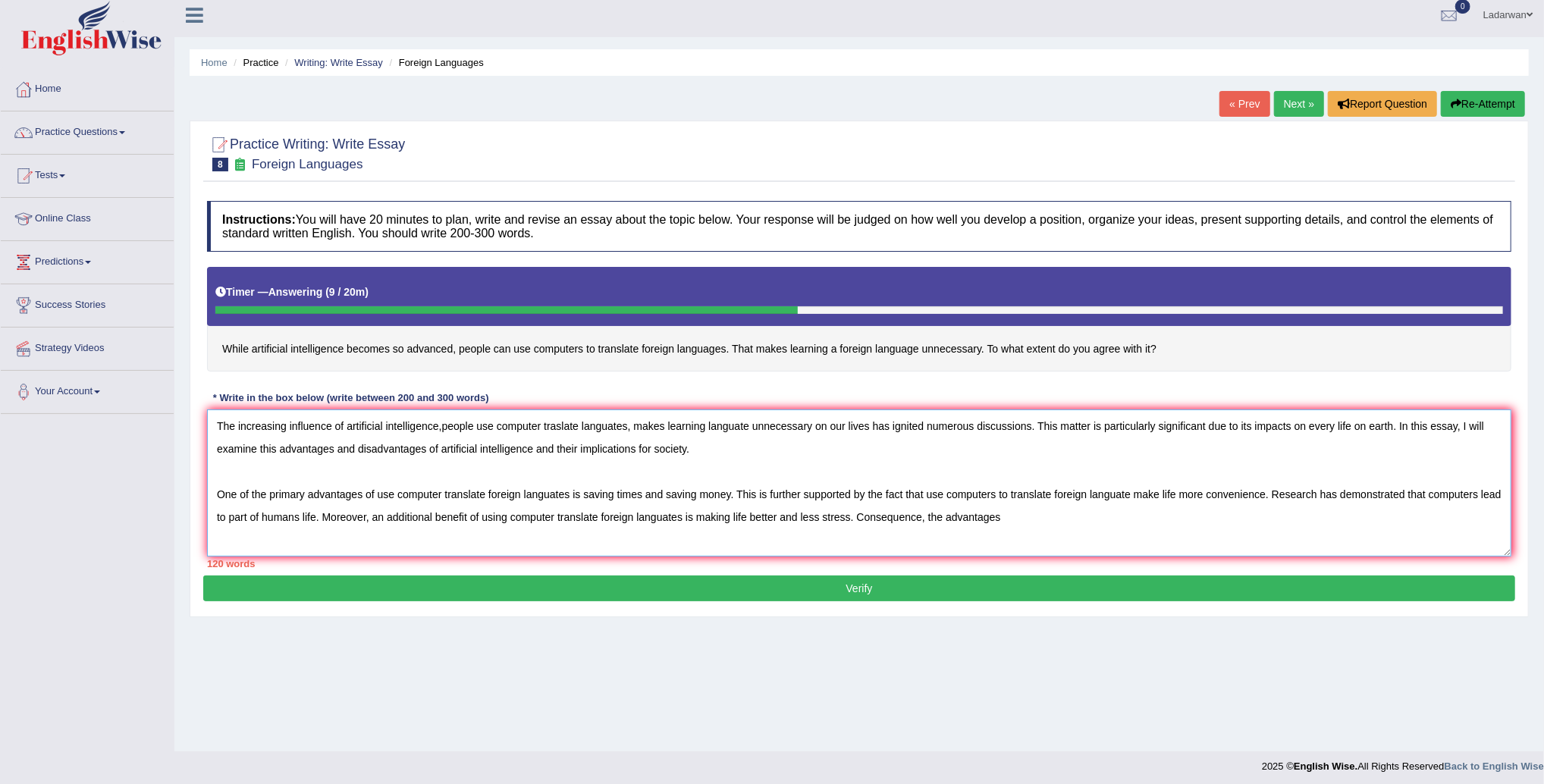
click at [496, 516] on textarea "The increasing influence of artificial intelligence,people use computer traslat…" at bounding box center [859, 483] width 1305 height 147
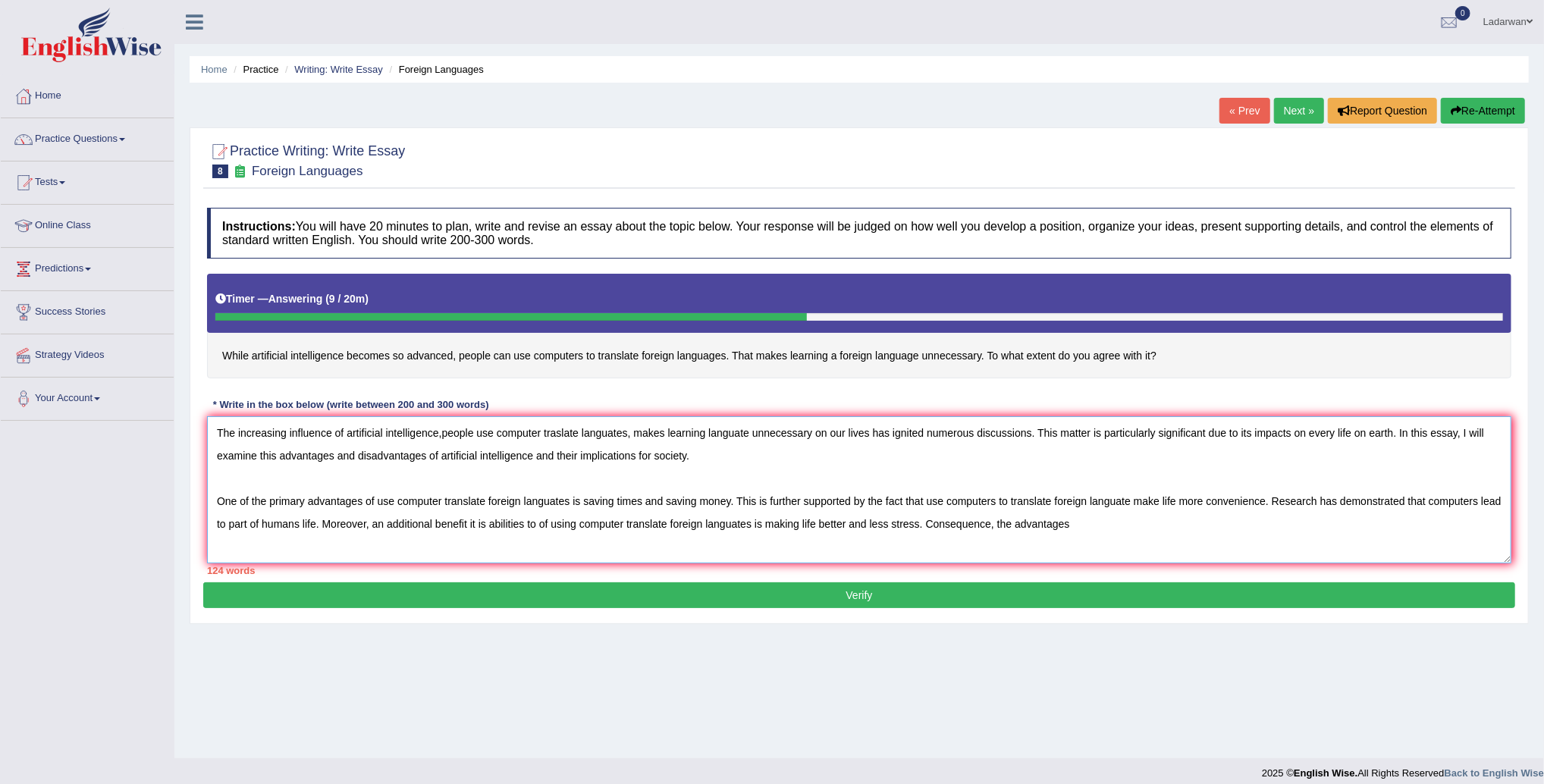
scroll to position [0, 0]
click at [605, 521] on textarea "The increasing influence of artificial intelligence,people use computer traslat…" at bounding box center [859, 490] width 1305 height 147
click at [1012, 524] on textarea "The increasing influence of artificial intelligence,people use computer traslat…" at bounding box center [859, 490] width 1305 height 147
click at [1124, 523] on textarea "The increasing influence of artificial intelligence,people use computer traslat…" at bounding box center [859, 490] width 1305 height 147
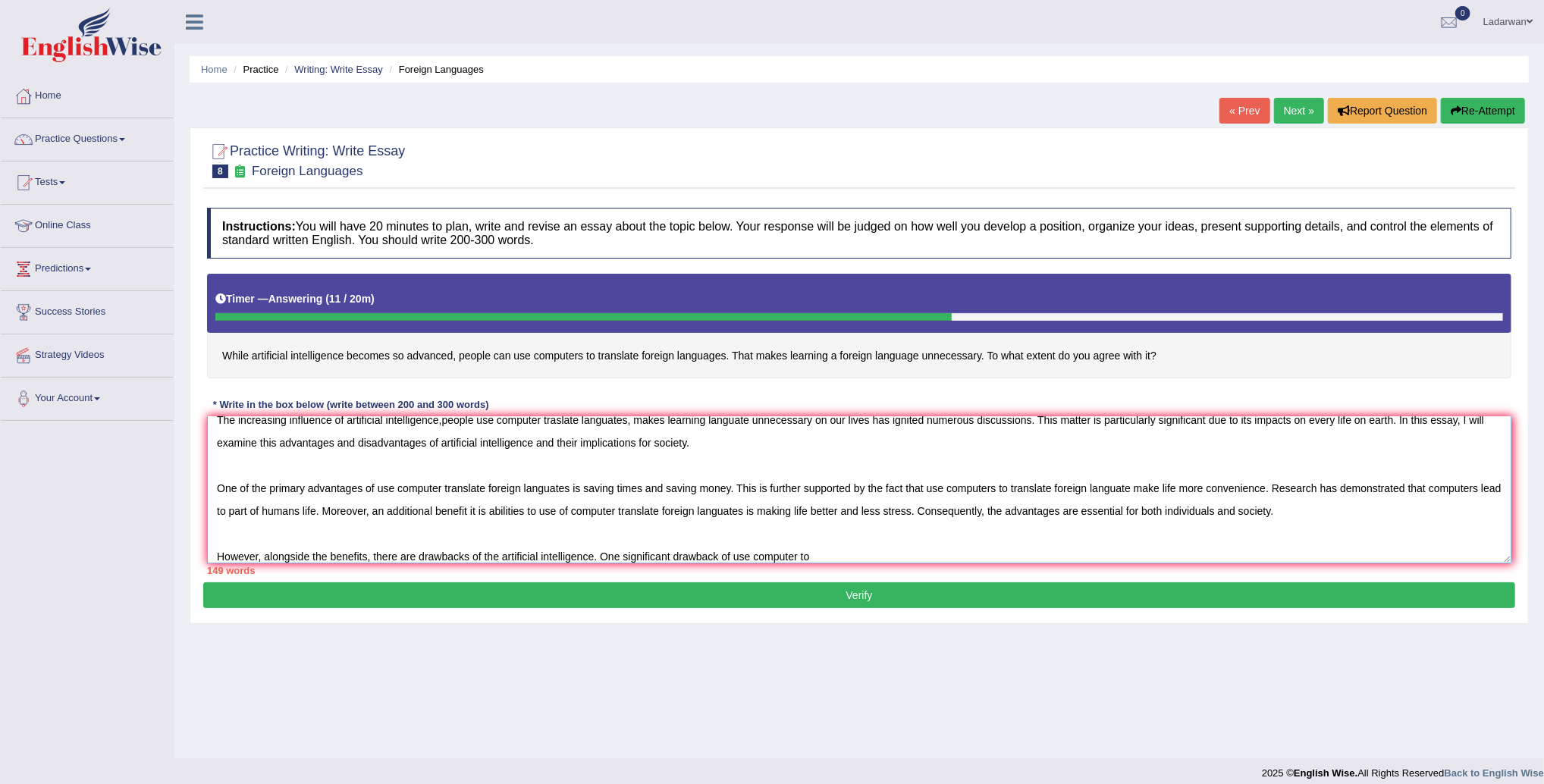
drag, startPoint x: 801, startPoint y: 556, endPoint x: 821, endPoint y: 558, distance: 20.1
click at [802, 556] on textarea "The increasing influence of artificial intelligence,people use computer traslat…" at bounding box center [859, 490] width 1305 height 147
click at [866, 554] on textarea "The increasing influence of artificial intelligence,people use computer traslat…" at bounding box center [859, 490] width 1305 height 147
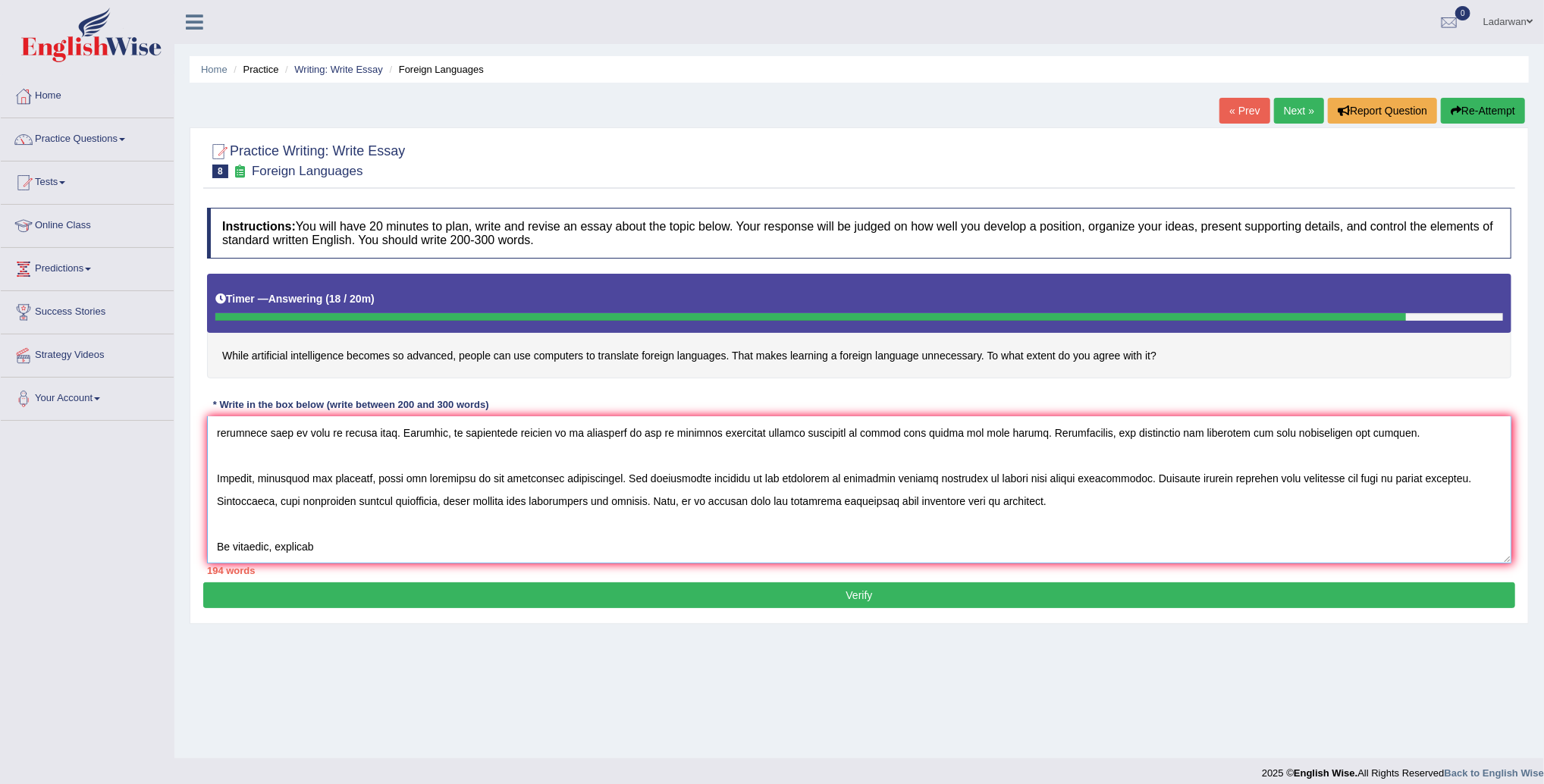
scroll to position [91, 0]
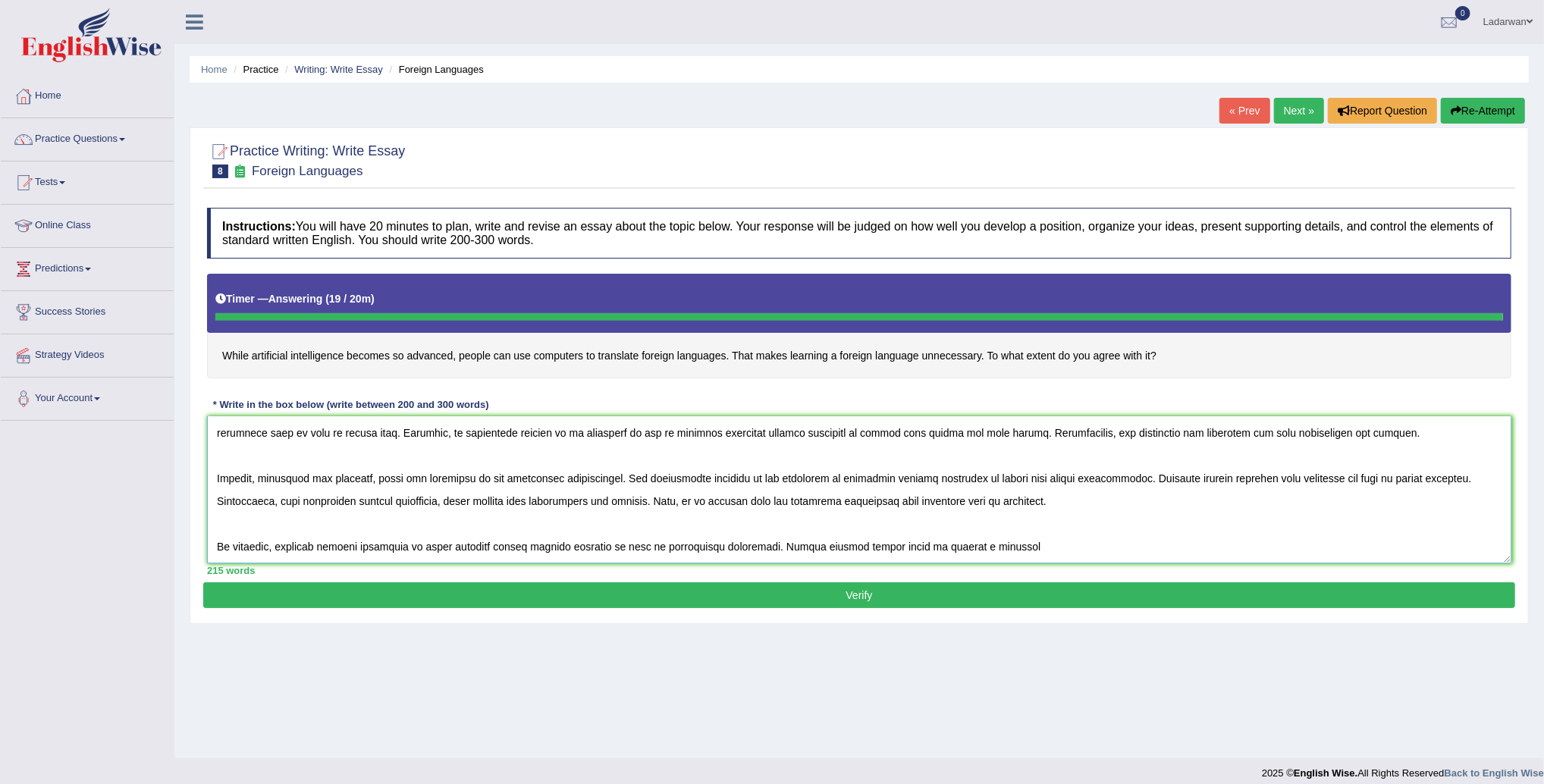
type textarea "The increasing influence of artificial intelligence,people use computer traslat…"
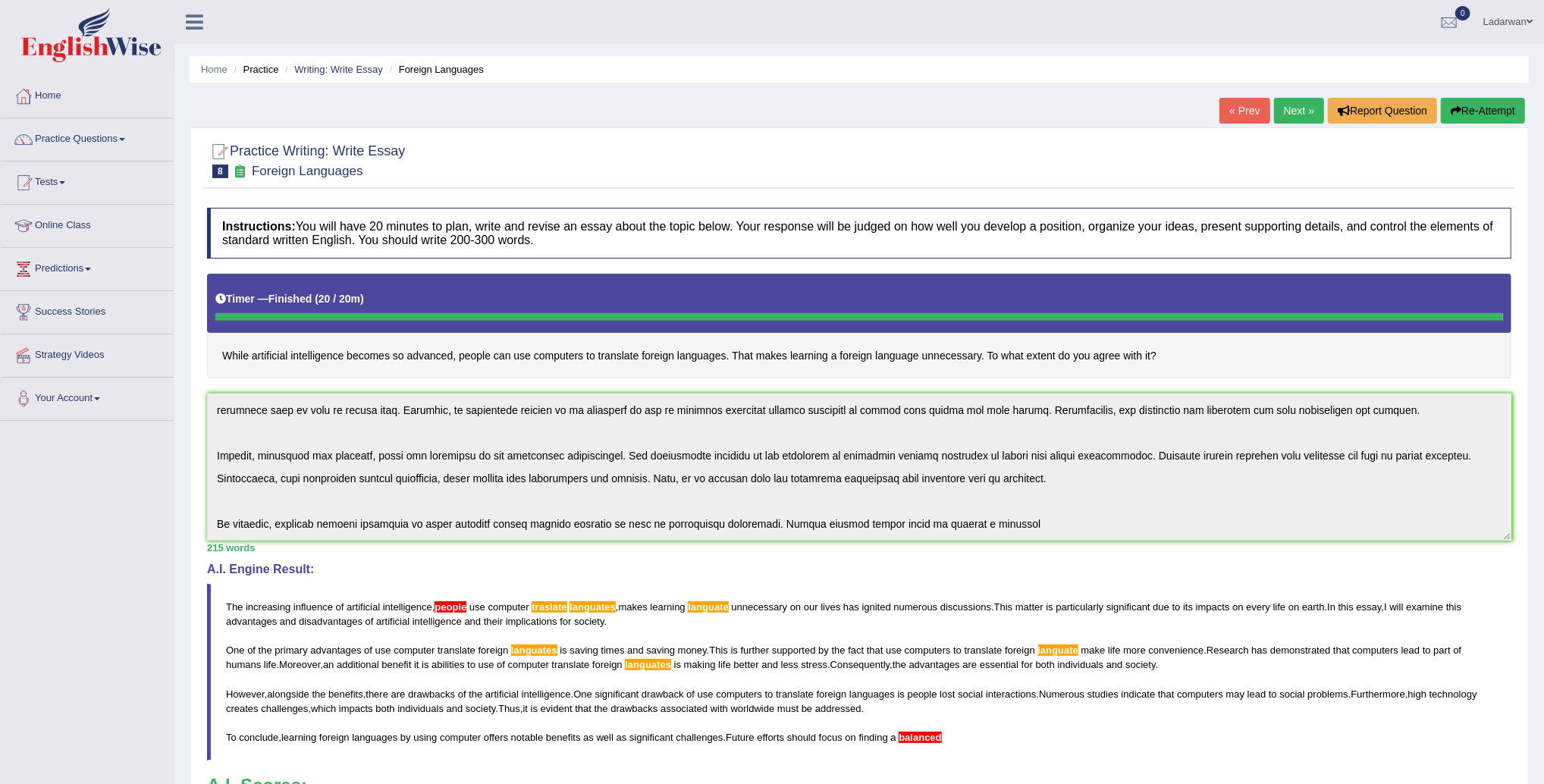
scroll to position [0, 0]
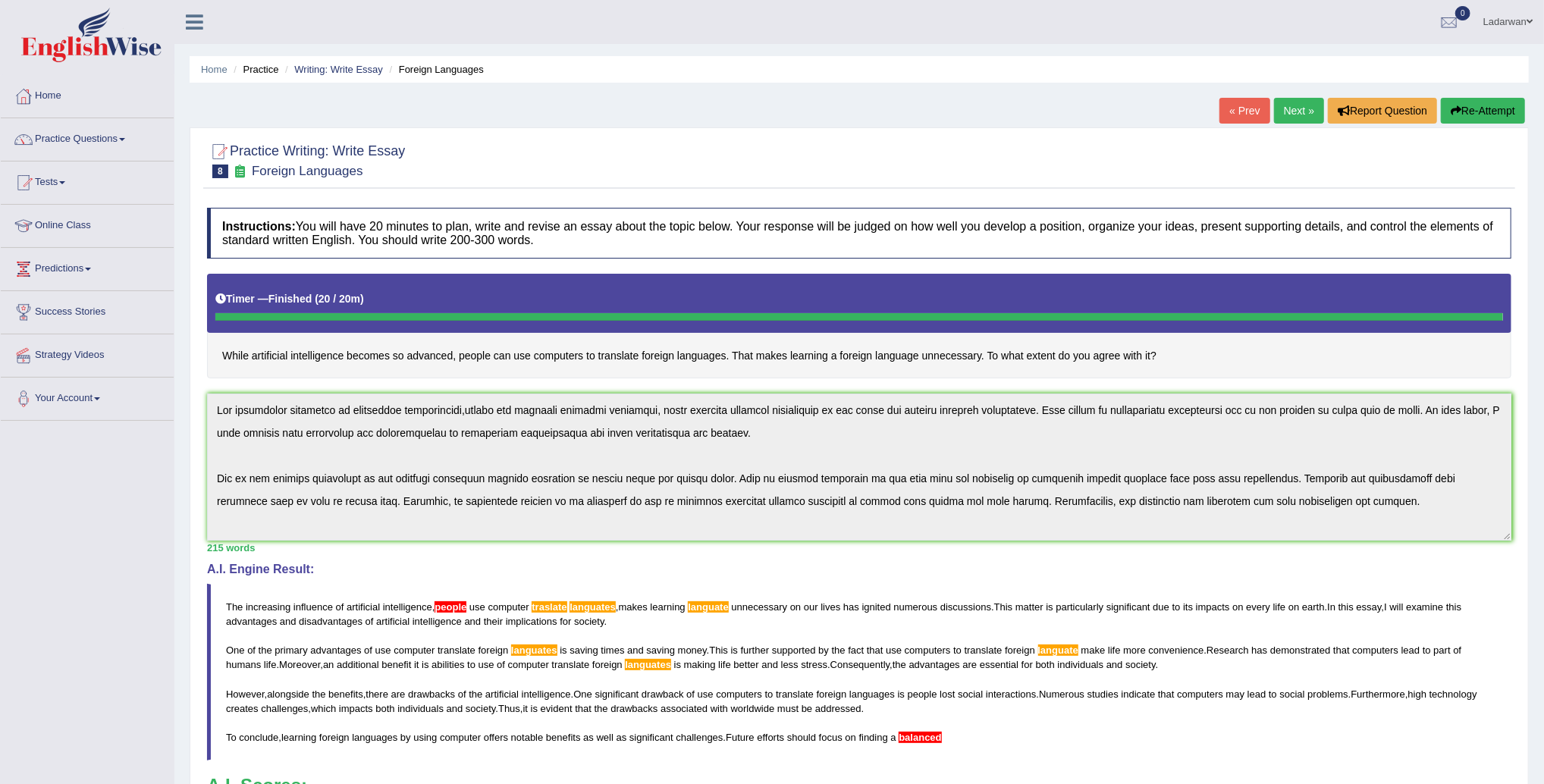
click at [507, 384] on div "Instructions: You will have 20 minutes to plan, write and revise an essay about…" at bounding box center [859, 553] width 1312 height 706
click at [1491, 114] on button "Re-Attempt" at bounding box center [1483, 111] width 84 height 26
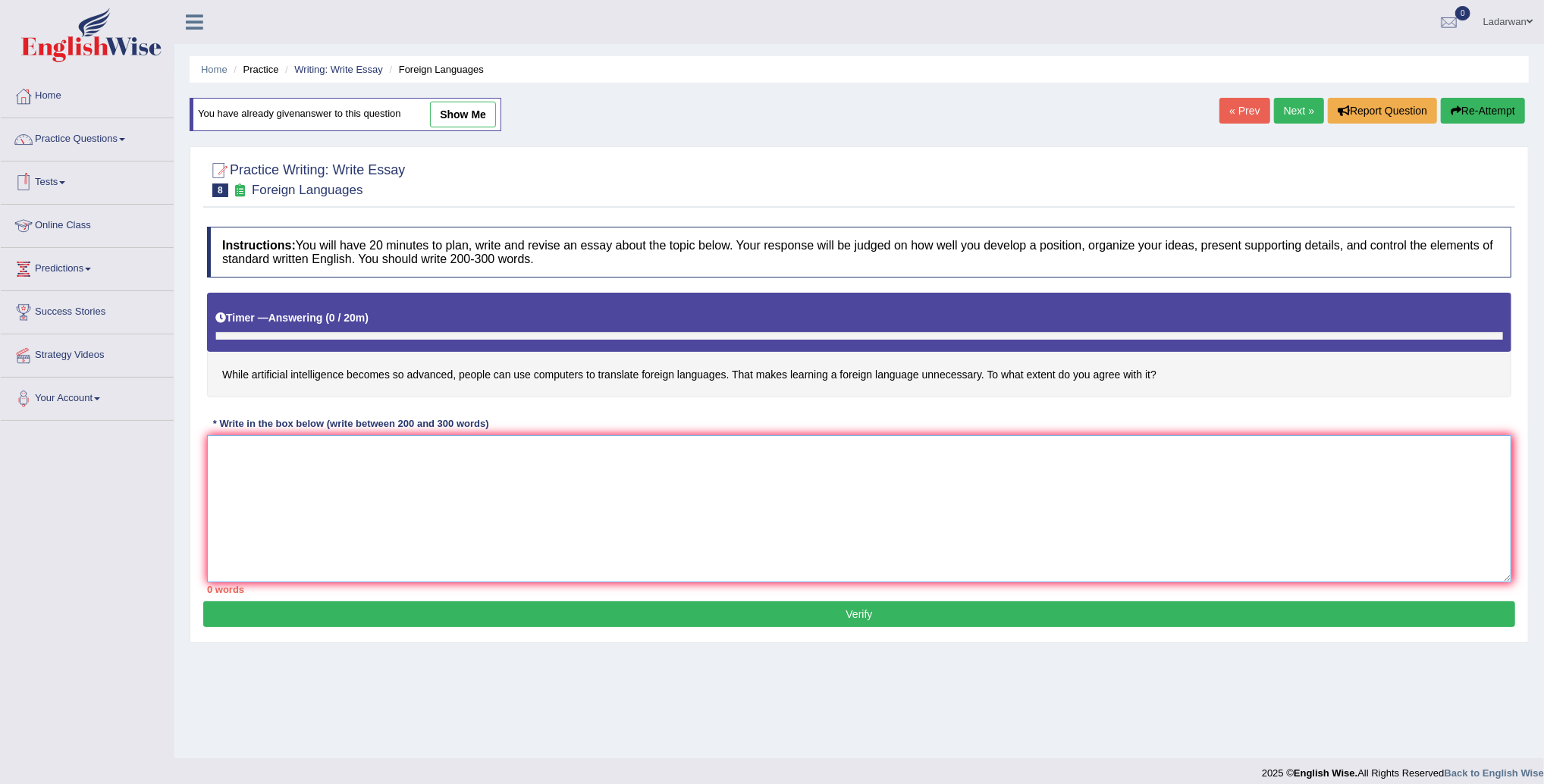
click at [411, 508] on textarea at bounding box center [859, 509] width 1305 height 147
paste textarea "The increasing influence of artificial intelligence,people use computer traslat…"
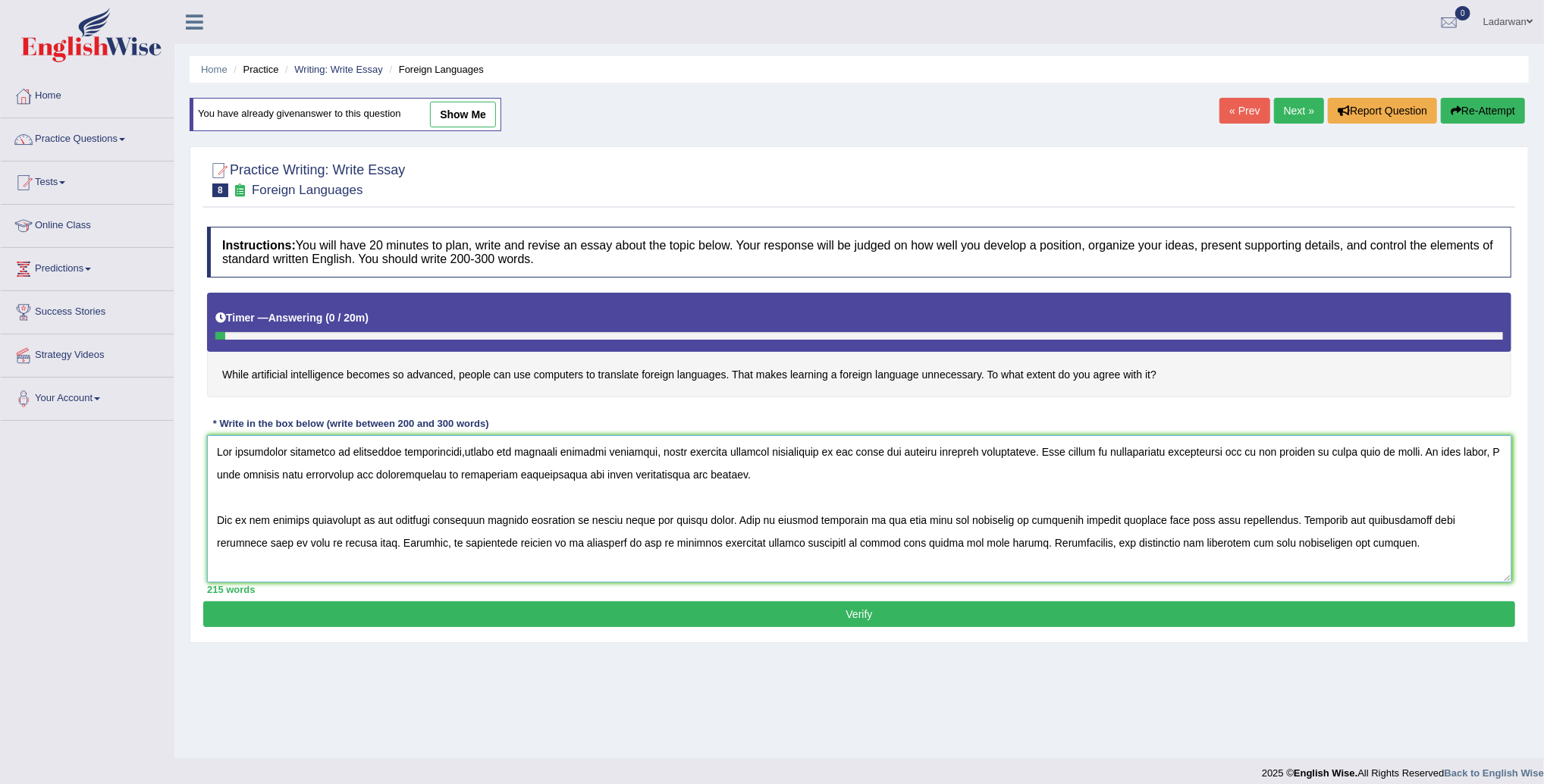
click at [750, 452] on textarea at bounding box center [859, 509] width 1305 height 147
click at [621, 452] on textarea at bounding box center [859, 509] width 1305 height 147
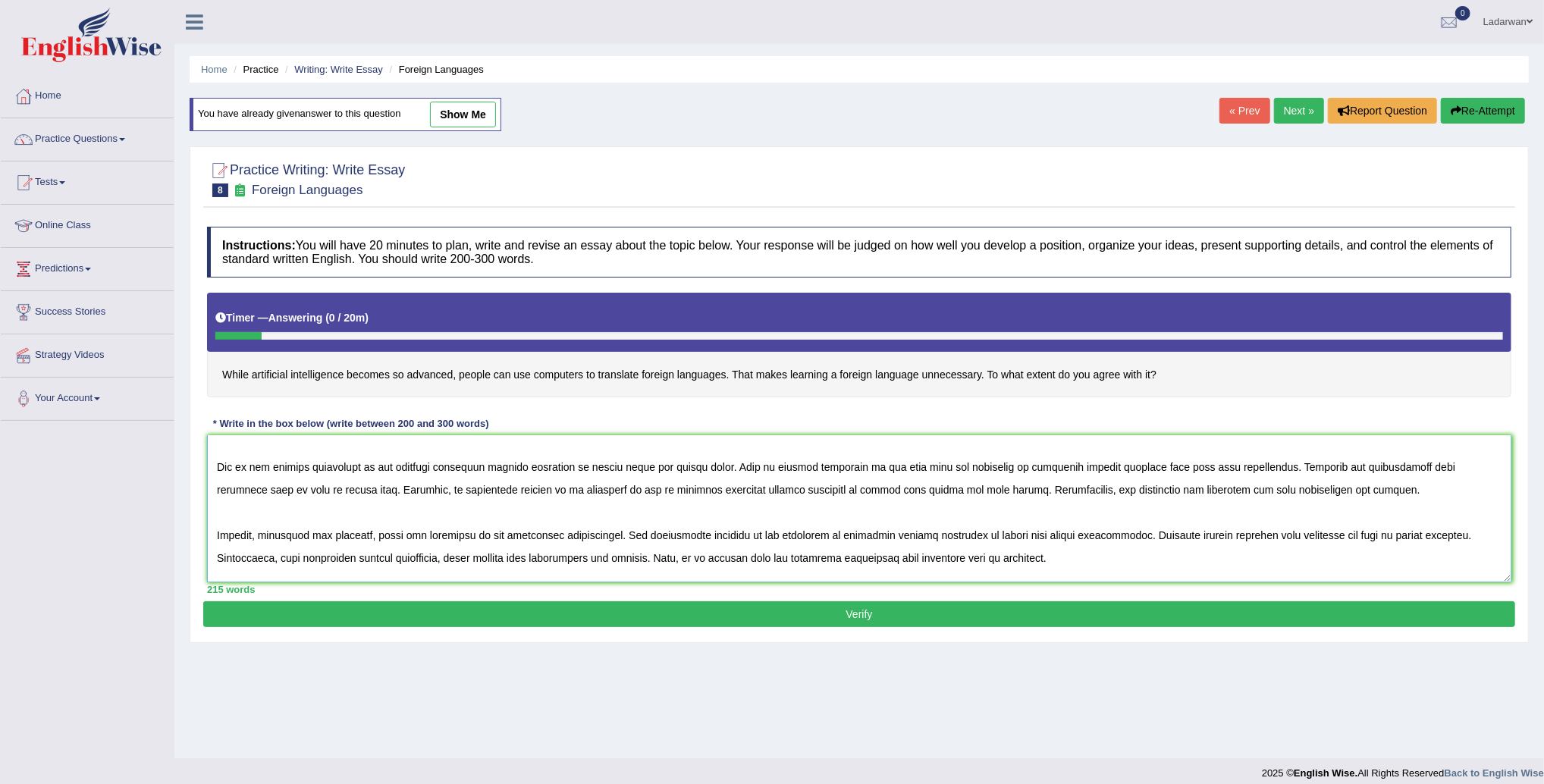
scroll to position [50, 0]
click at [561, 470] on textarea at bounding box center [859, 509] width 1305 height 147
click at [1139, 468] on textarea at bounding box center [859, 509] width 1305 height 147
click at [761, 490] on textarea at bounding box center [859, 509] width 1305 height 147
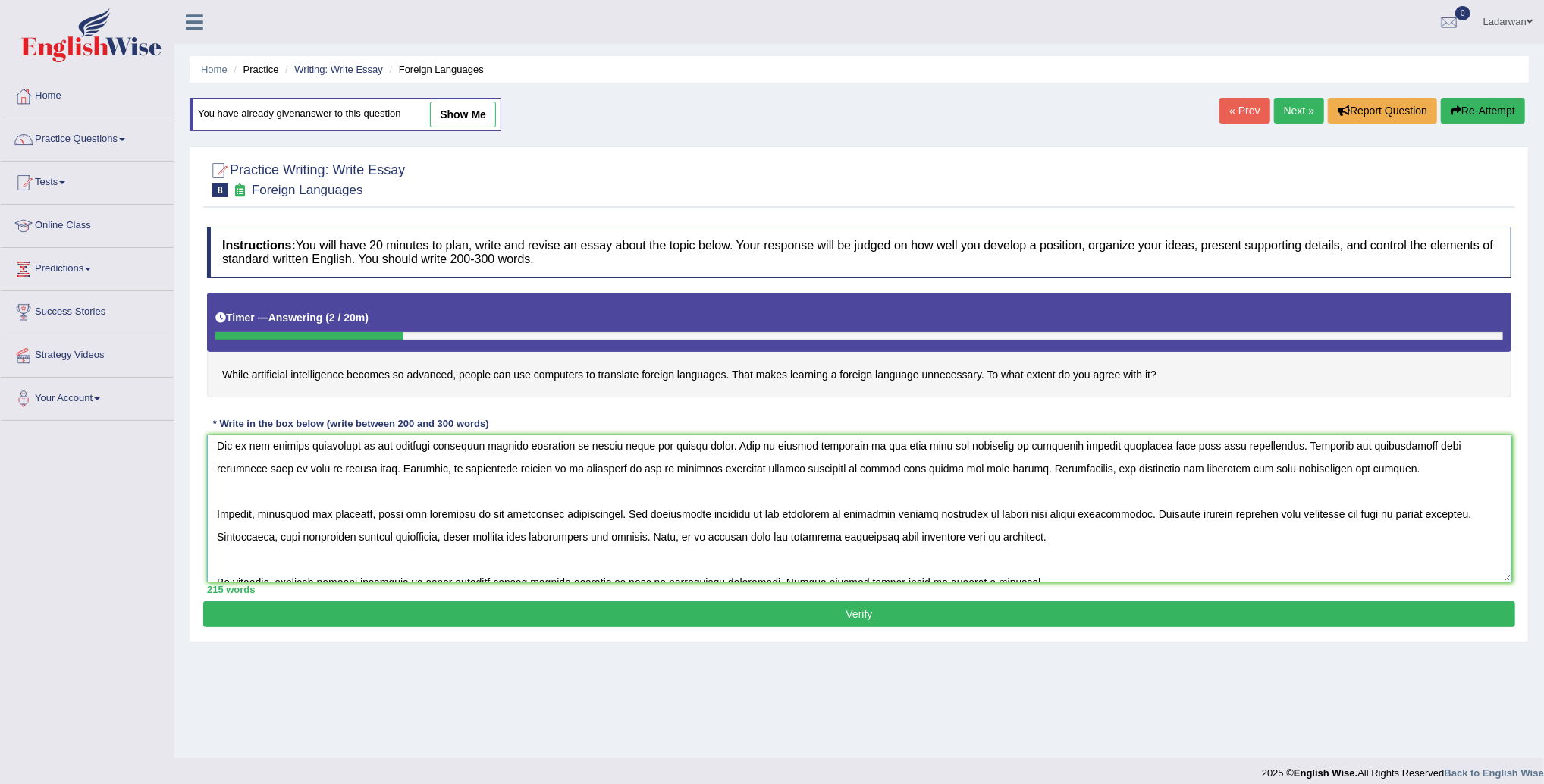
scroll to position [91, 0]
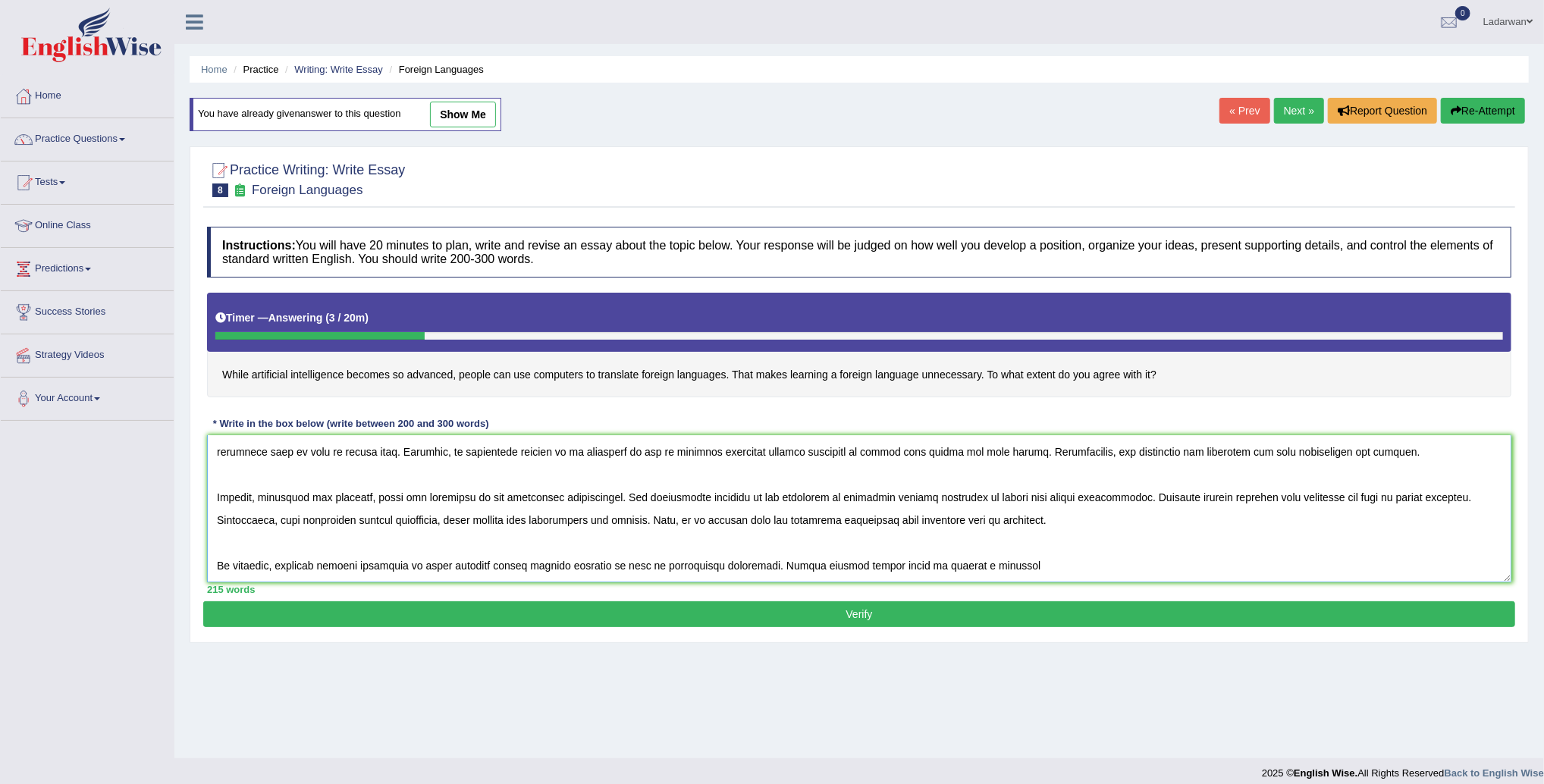
click at [1008, 566] on textarea at bounding box center [859, 509] width 1305 height 147
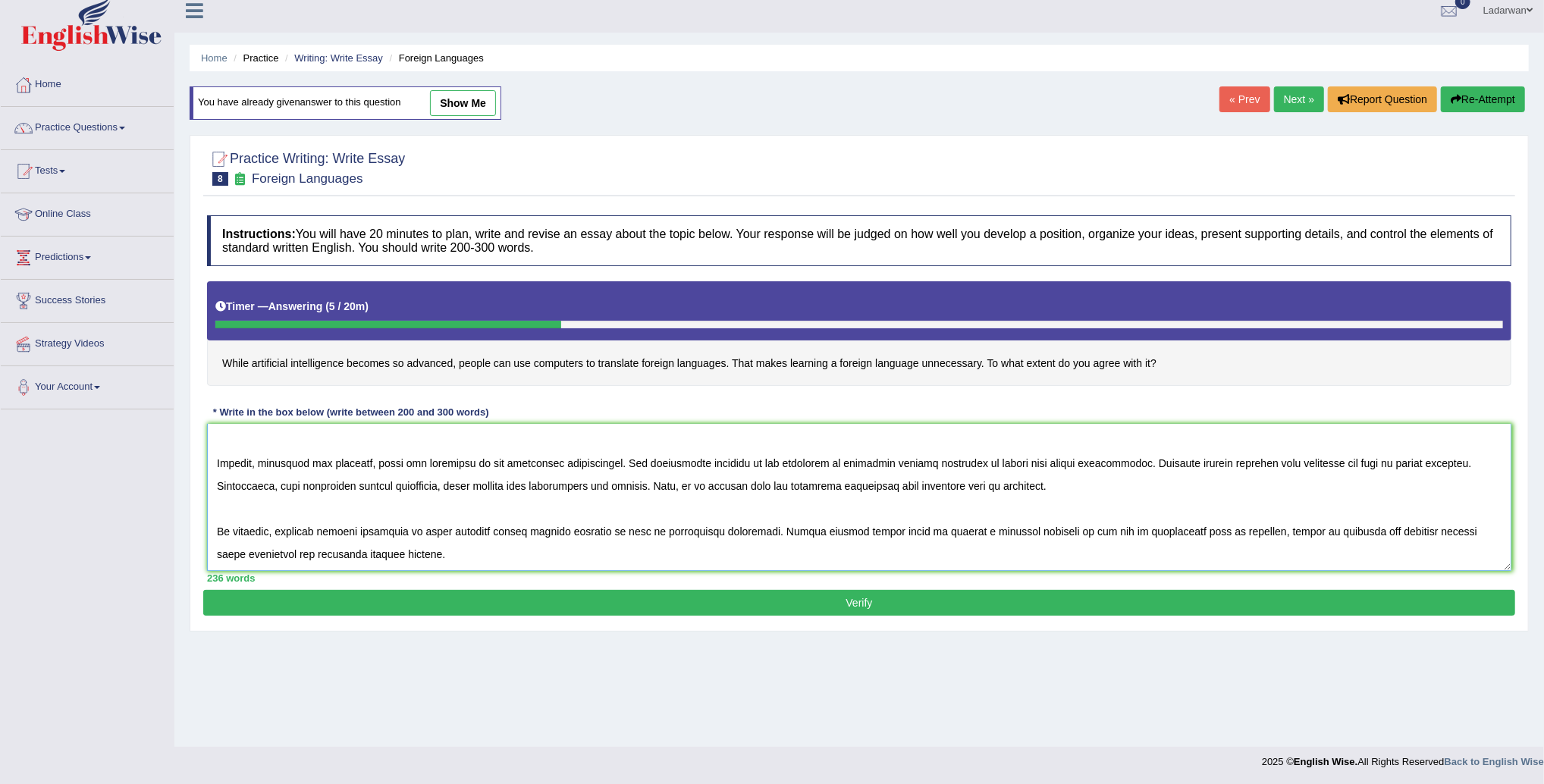
scroll to position [0, 0]
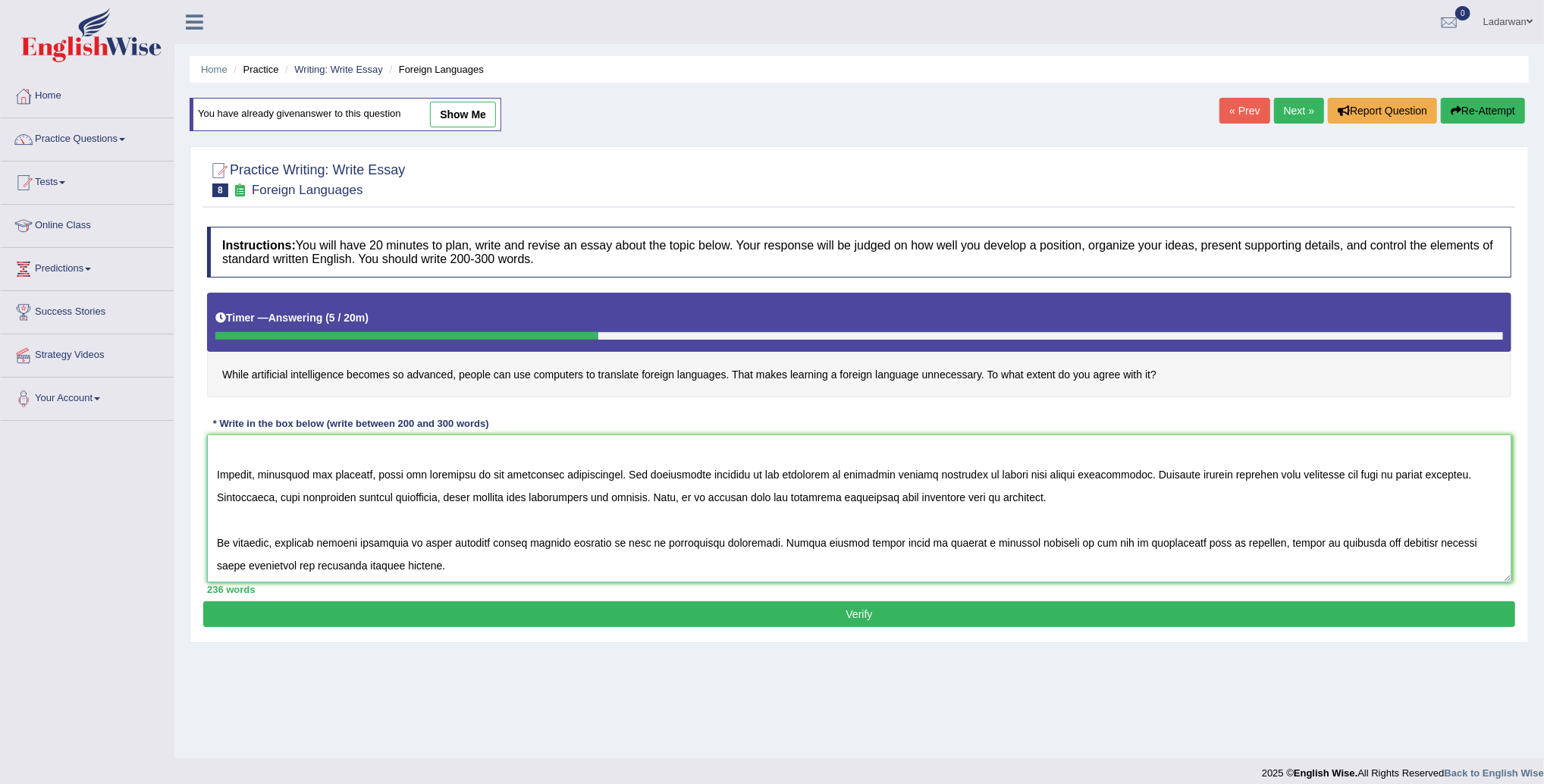
type textarea "The increasing influence of artificial intelligence,people use computer traslat…"
click at [819, 613] on button "Verify" at bounding box center [859, 614] width 1312 height 26
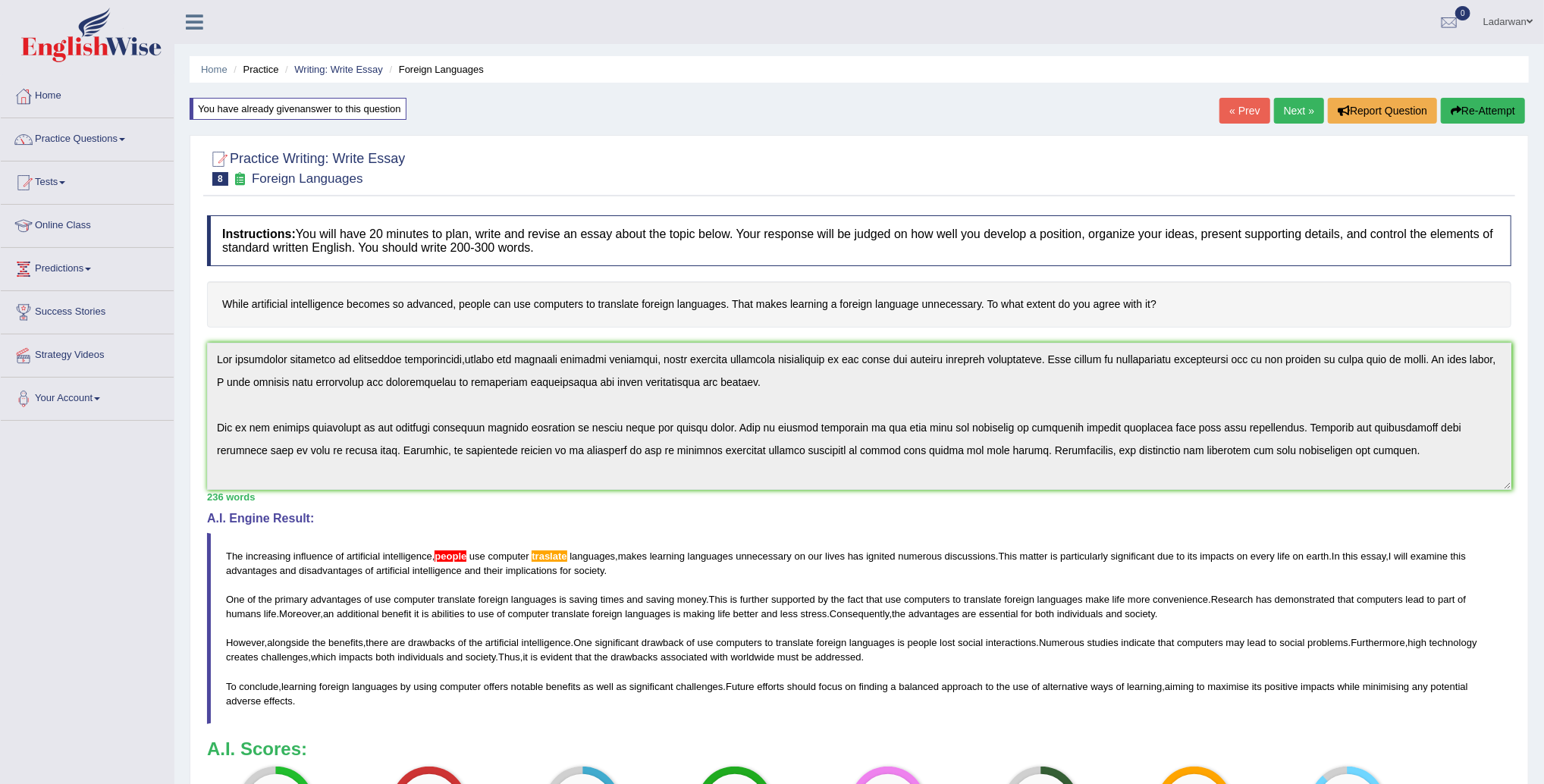
click at [92, 139] on link "Practice Questions" at bounding box center [87, 137] width 173 height 38
